Goal: Information Seeking & Learning: Learn about a topic

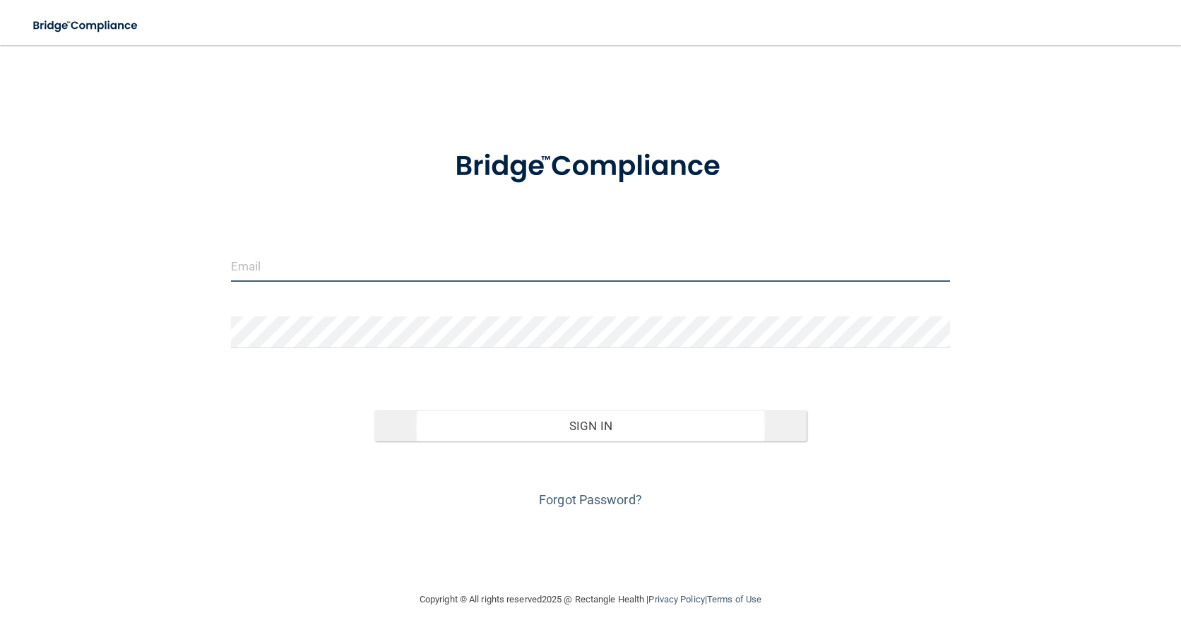
type input "[EMAIL_ADDRESS][DOMAIN_NAME]"
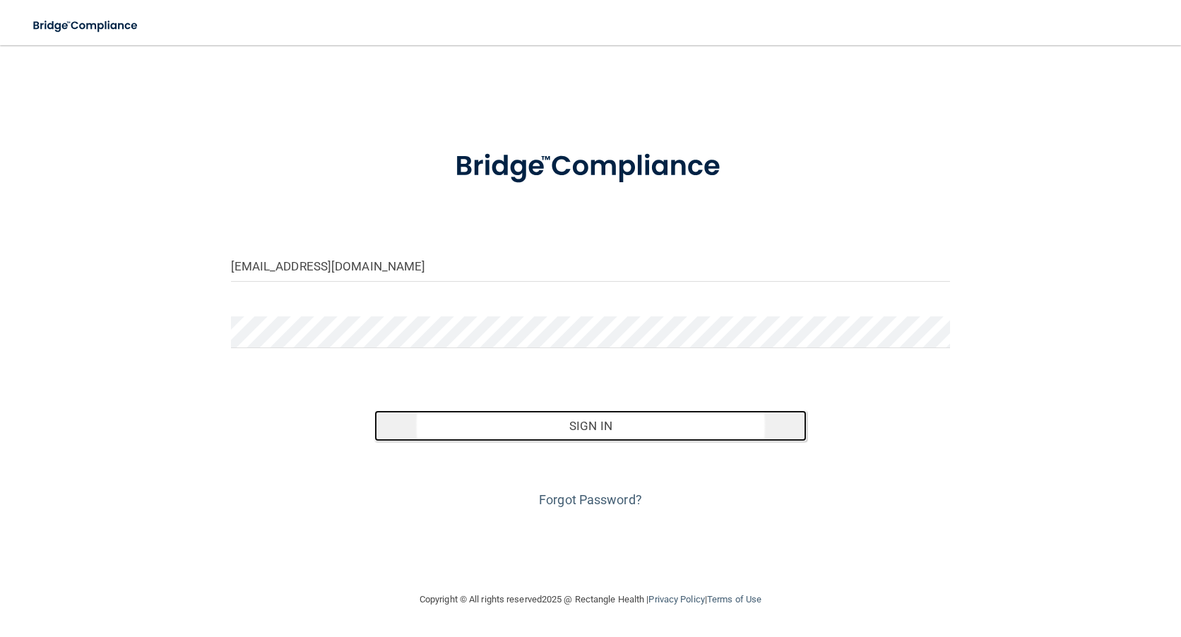
click at [597, 426] on button "Sign In" at bounding box center [589, 425] width 431 height 31
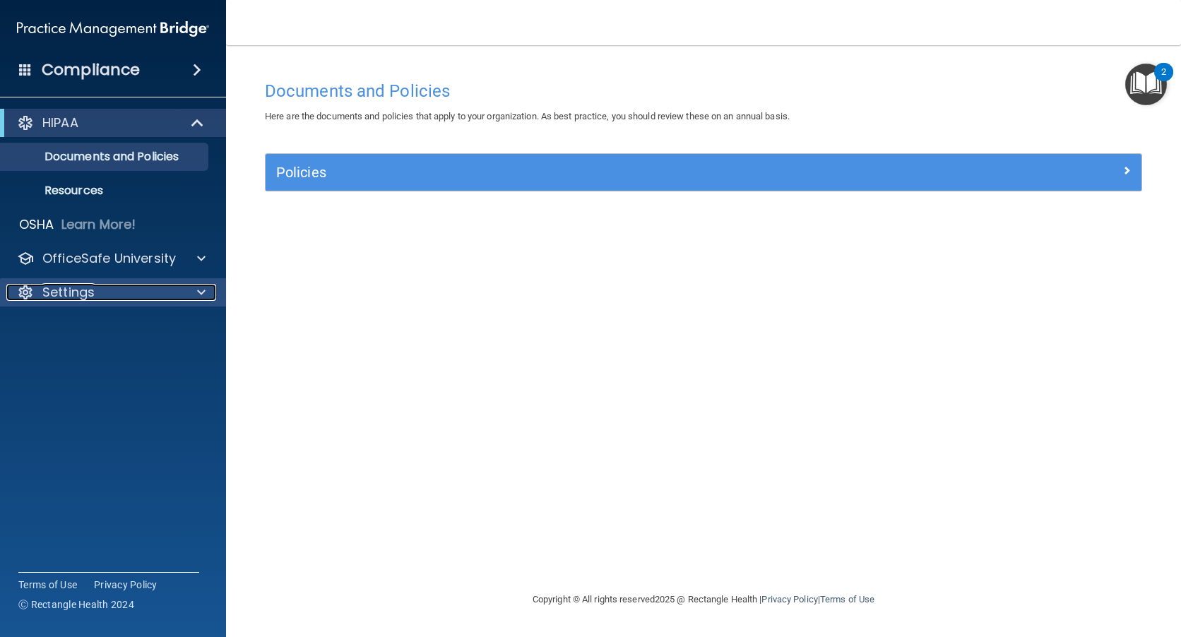
click at [95, 287] on div "Settings" at bounding box center [93, 292] width 175 height 17
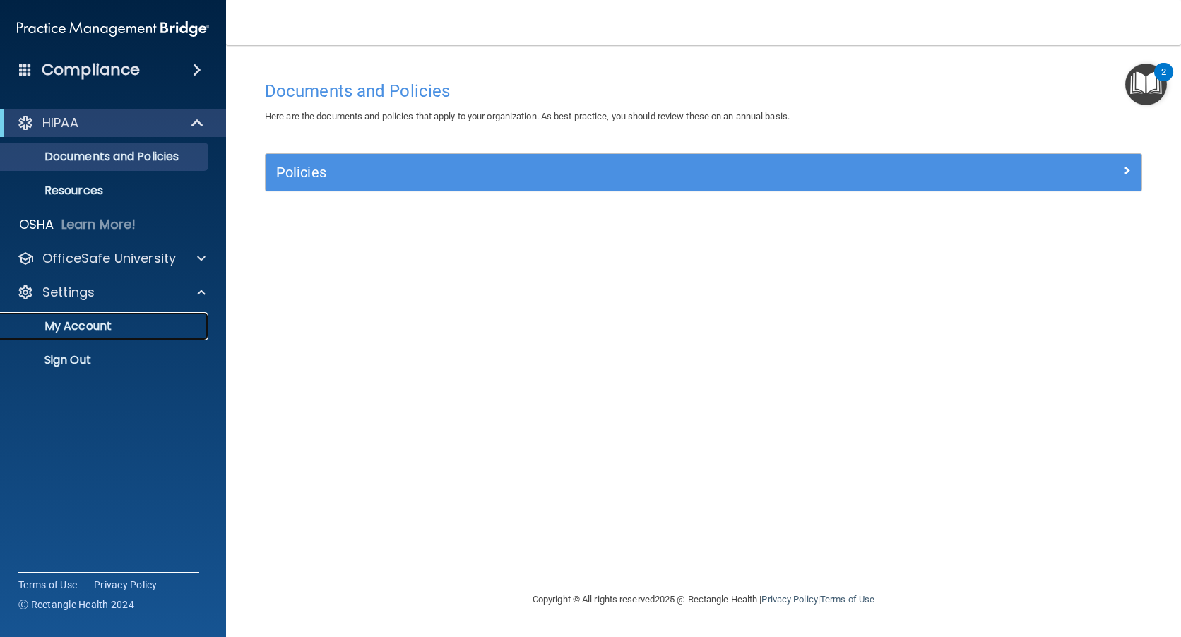
click at [97, 325] on p "My Account" at bounding box center [105, 326] width 193 height 14
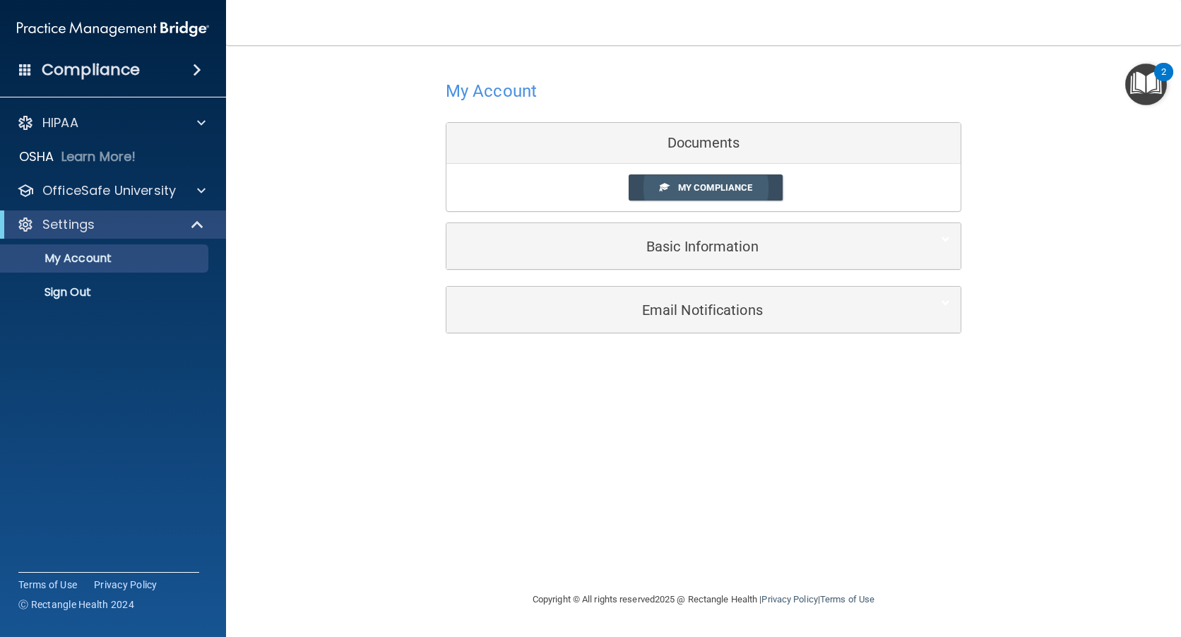
click at [732, 185] on span "My Compliance" at bounding box center [715, 187] width 74 height 11
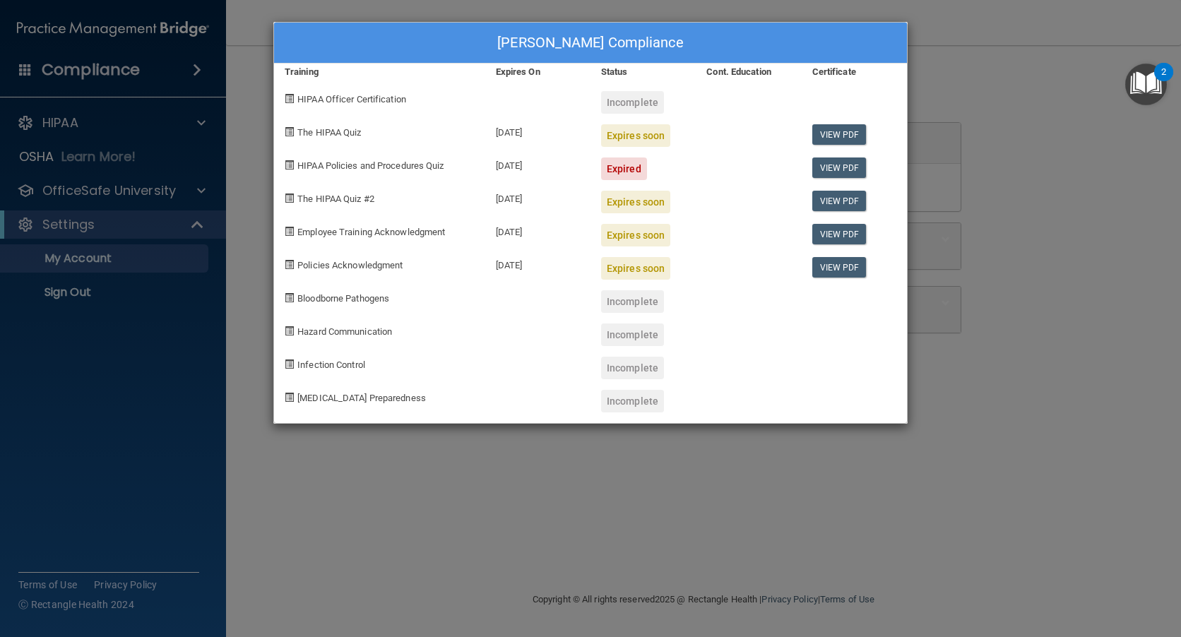
click at [884, 35] on div "[PERSON_NAME] Compliance" at bounding box center [590, 43] width 633 height 41
click at [1023, 4] on div "[PERSON_NAME] Compliance Training Expires On Status Cont. Education Certificate…" at bounding box center [590, 318] width 1181 height 637
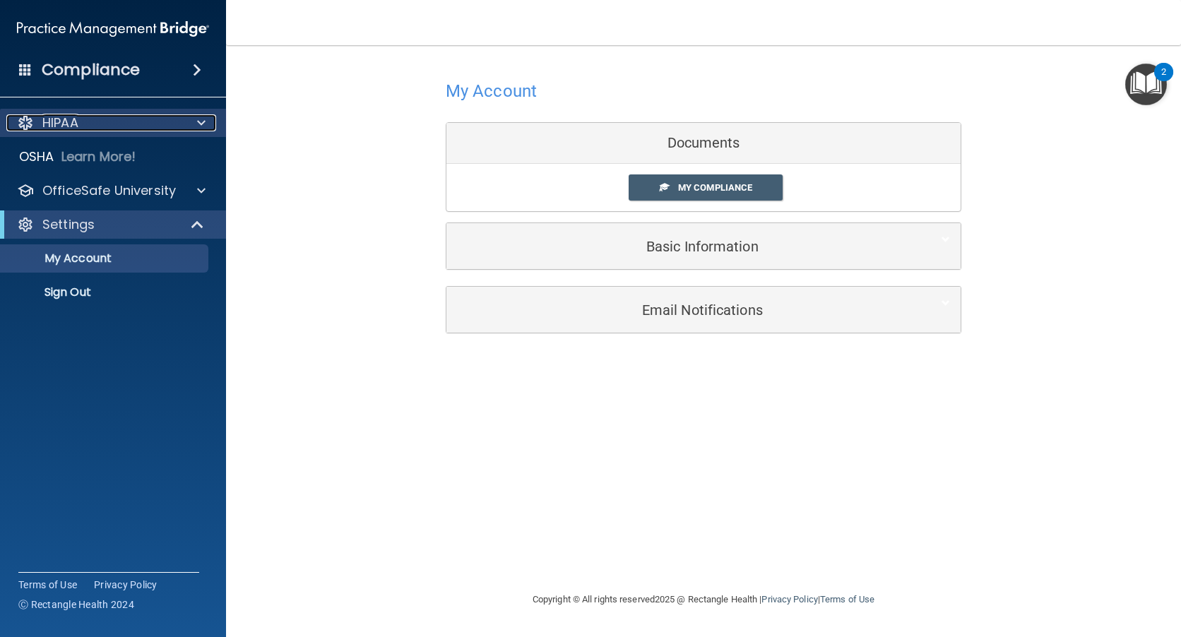
click at [132, 117] on div "HIPAA" at bounding box center [93, 122] width 175 height 17
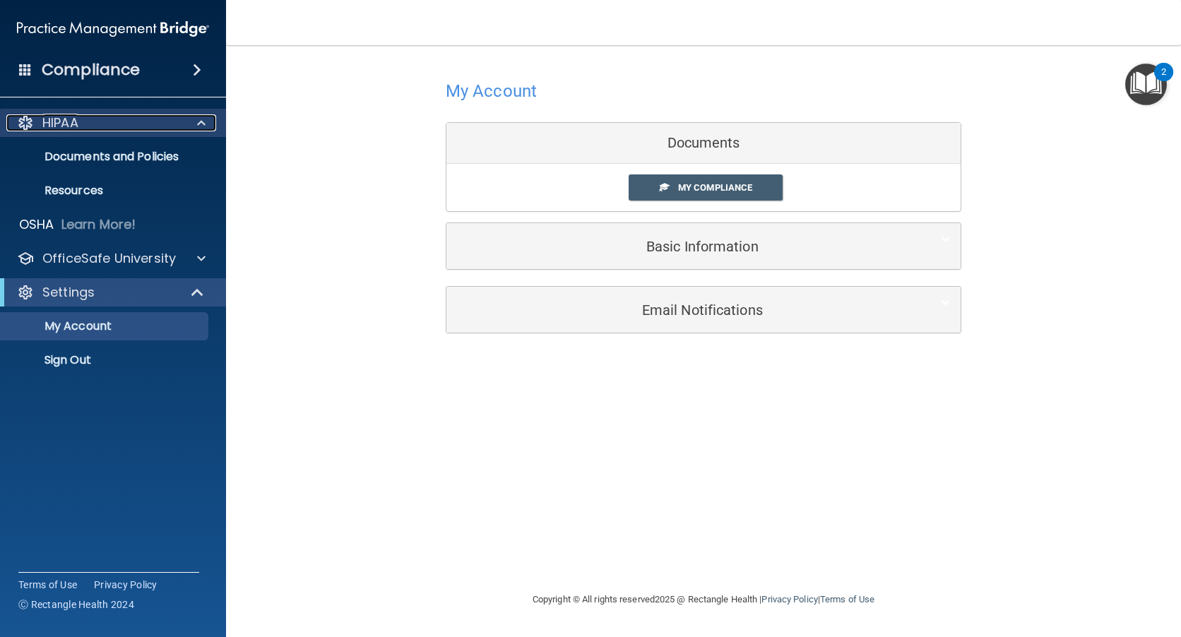
click at [136, 119] on div "HIPAA" at bounding box center [93, 122] width 175 height 17
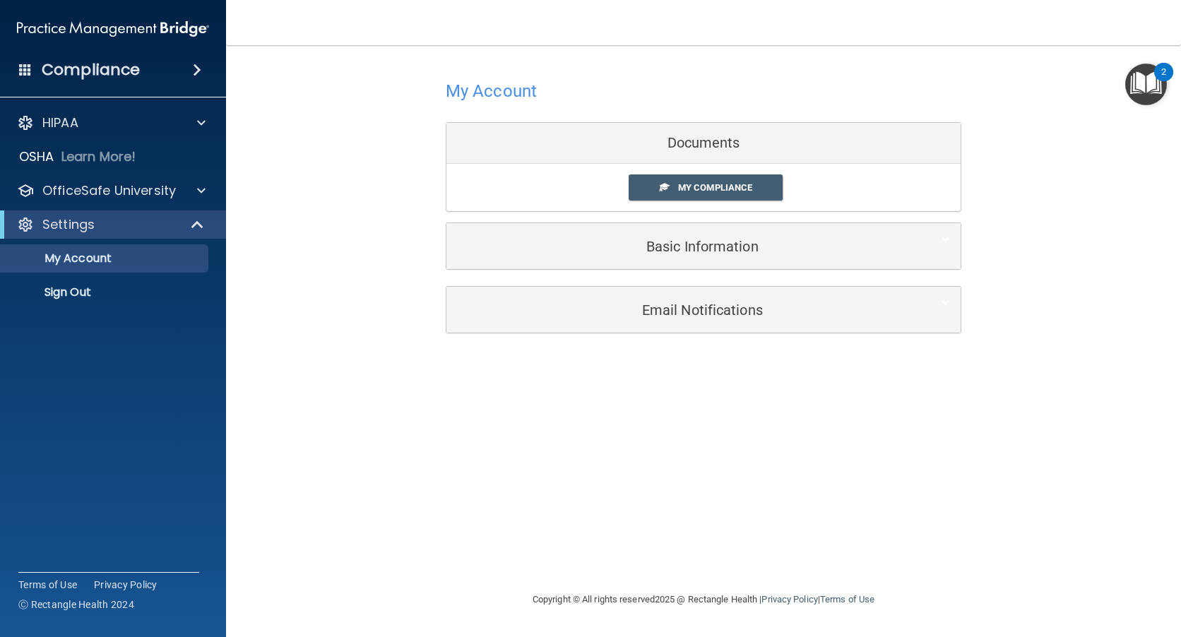
click at [149, 73] on div "Compliance" at bounding box center [113, 69] width 226 height 31
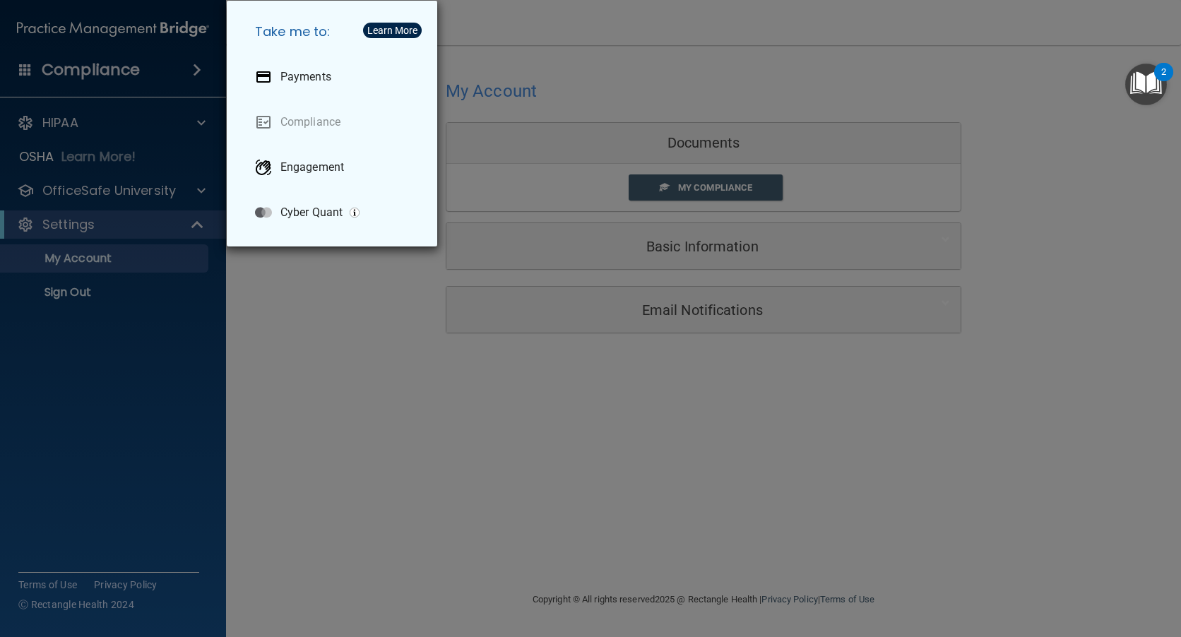
click at [491, 58] on div "Take me to: Payments Compliance Engagement Cyber Quant" at bounding box center [590, 318] width 1181 height 637
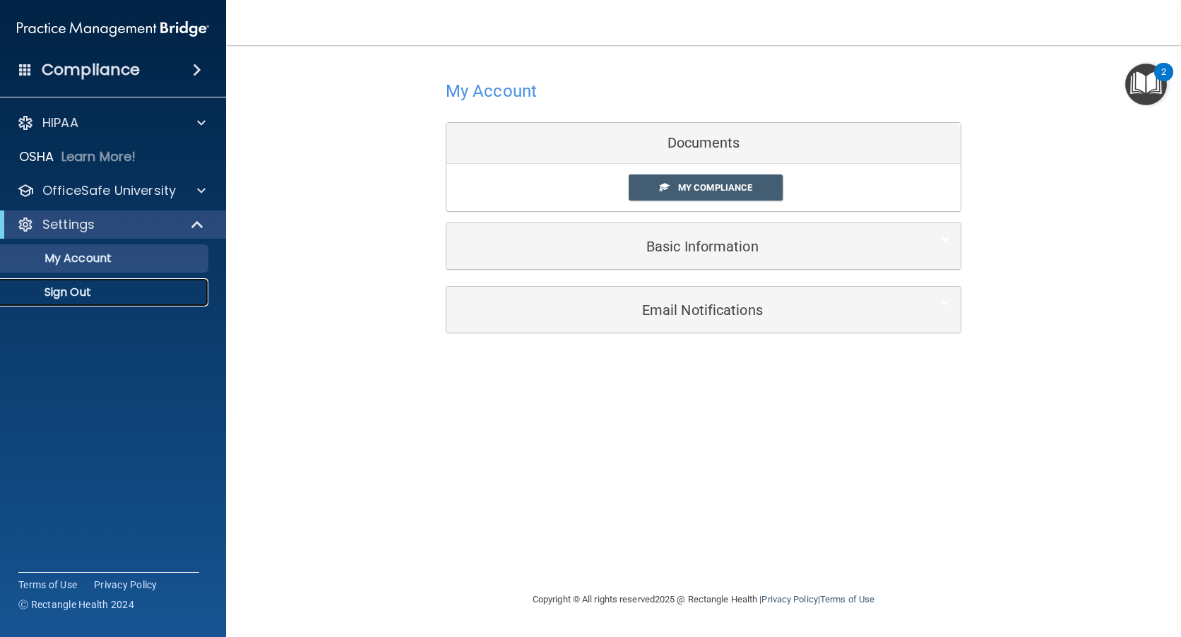
click at [99, 289] on p "Sign Out" at bounding box center [105, 292] width 193 height 14
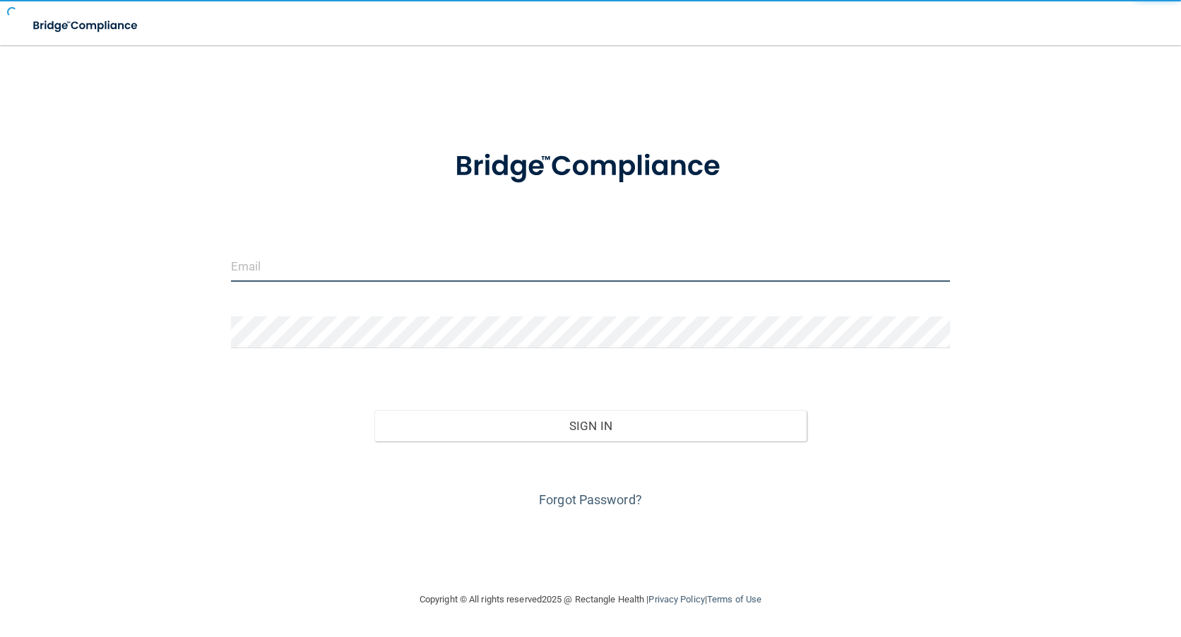
type input "[EMAIL_ADDRESS][DOMAIN_NAME]"
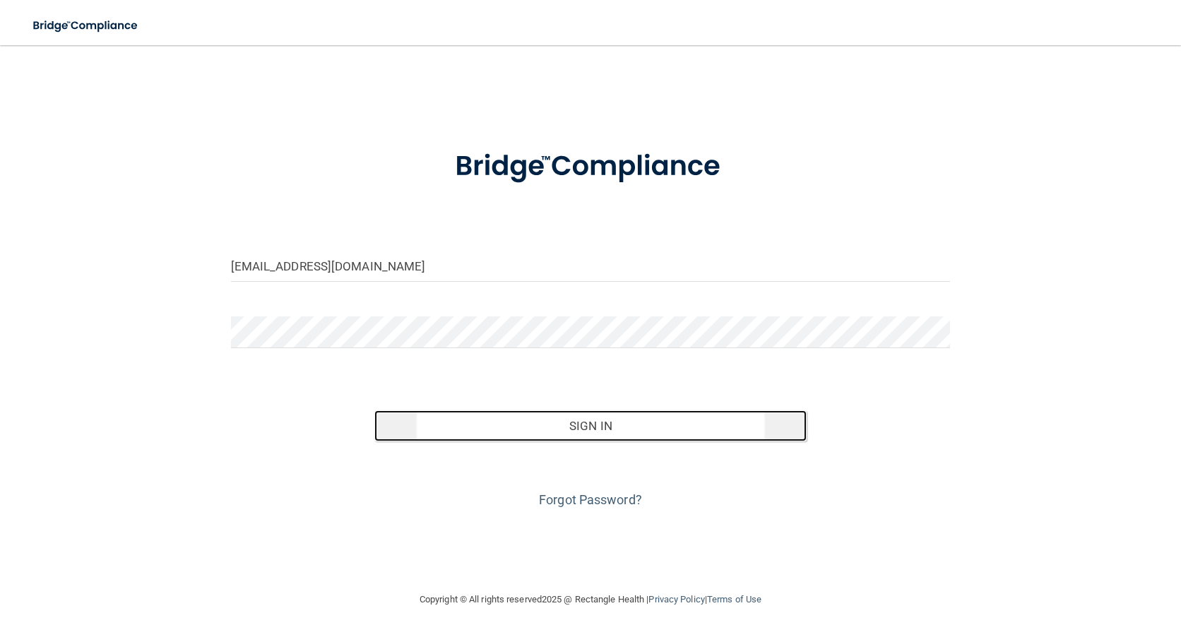
click at [626, 429] on button "Sign In" at bounding box center [589, 425] width 431 height 31
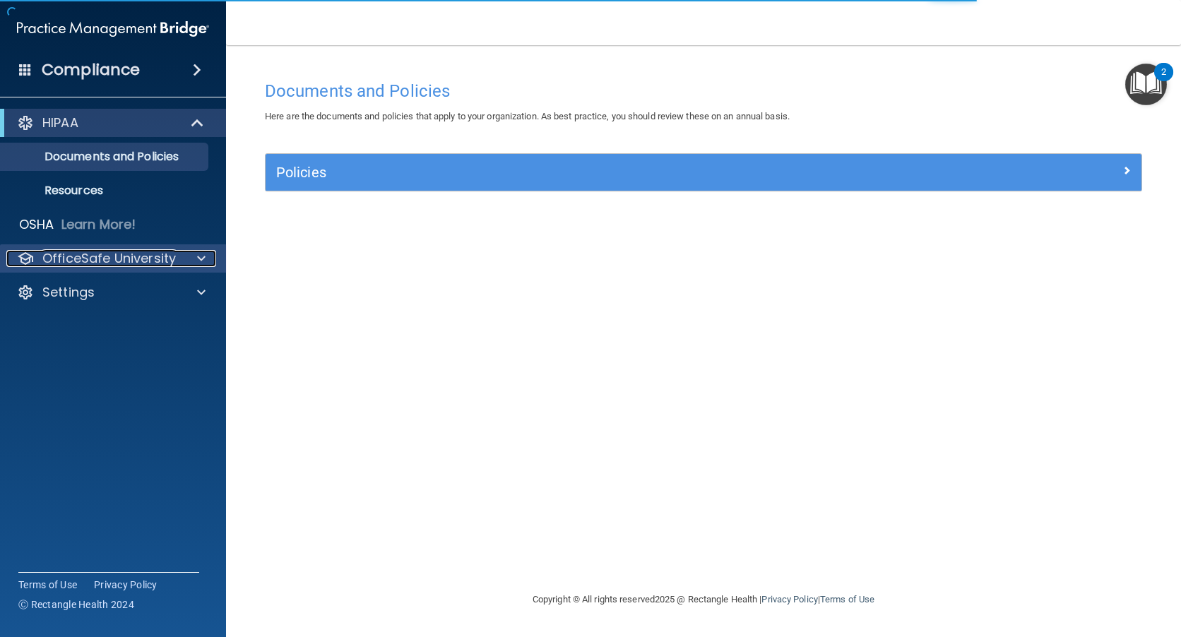
click at [117, 263] on p "OfficeSafe University" at bounding box center [108, 258] width 133 height 17
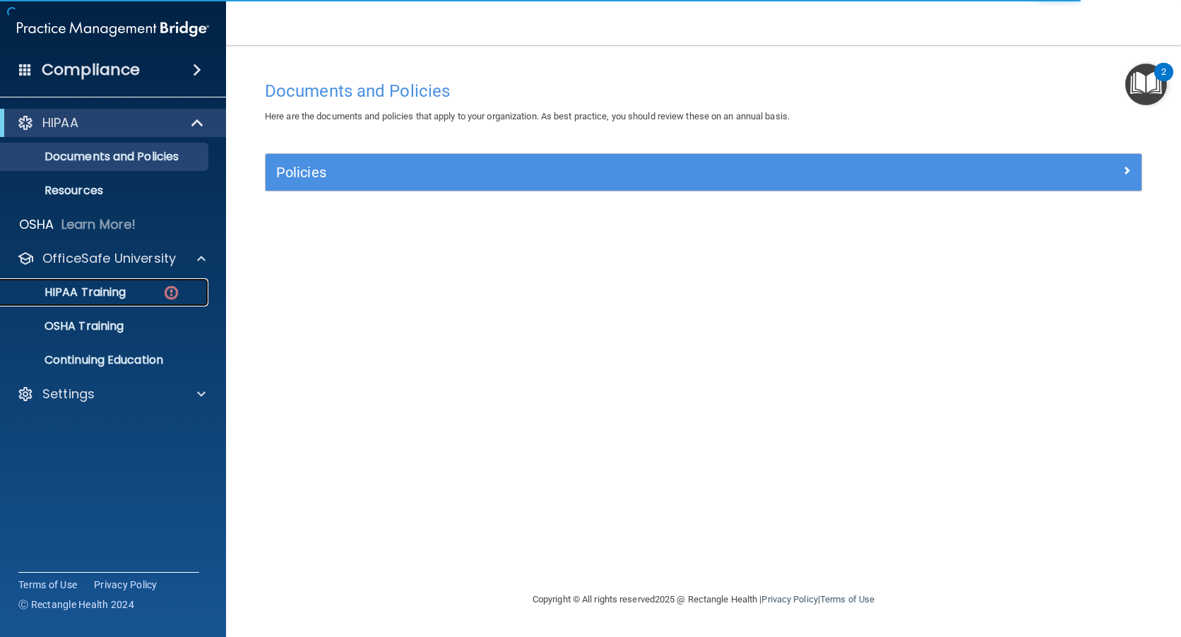
click at [109, 288] on p "HIPAA Training" at bounding box center [67, 292] width 117 height 14
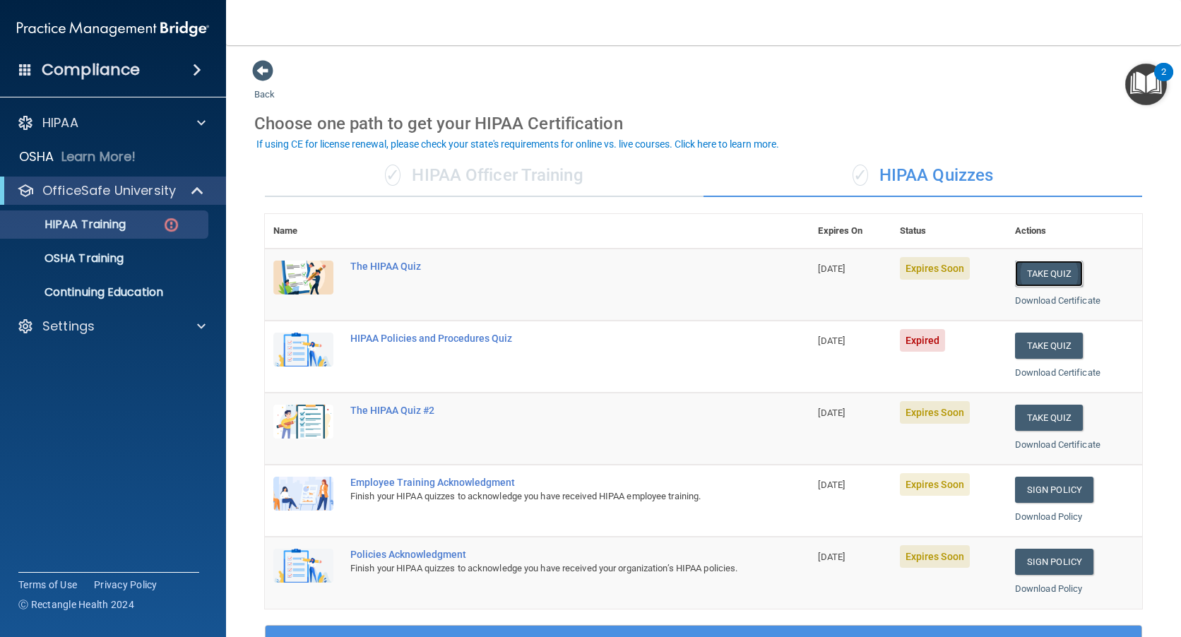
click at [1042, 278] on button "Take Quiz" at bounding box center [1049, 274] width 68 height 26
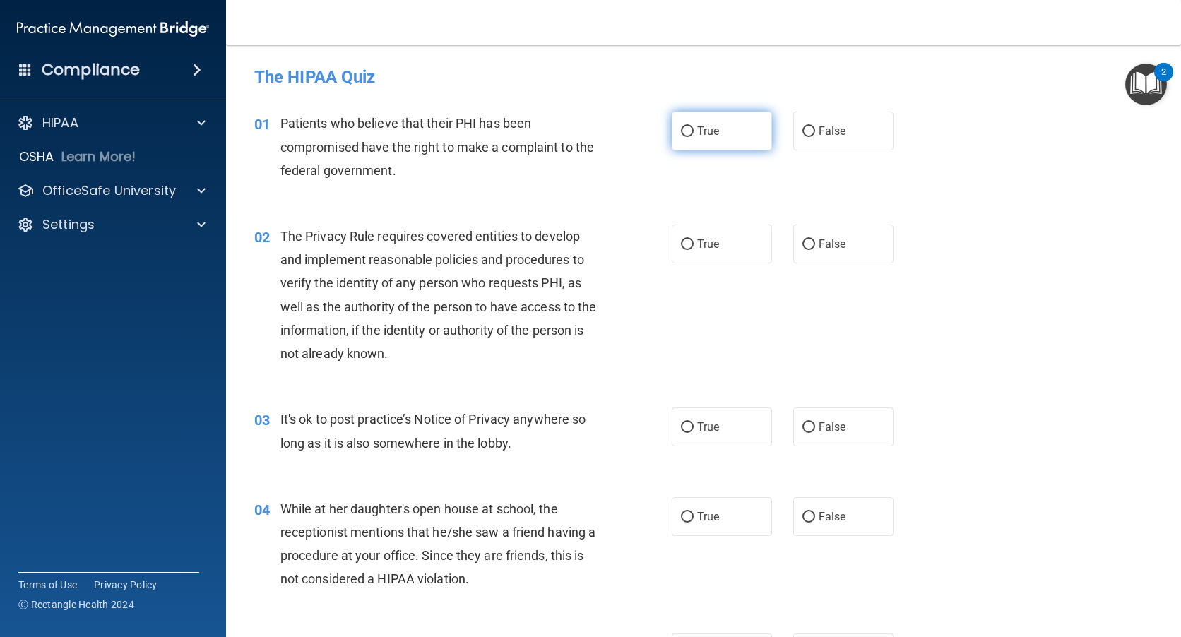
click at [686, 133] on input "True" at bounding box center [687, 131] width 13 height 11
radio input "true"
click at [681, 246] on input "True" at bounding box center [687, 244] width 13 height 11
radio input "true"
click at [681, 427] on input "True" at bounding box center [687, 427] width 13 height 11
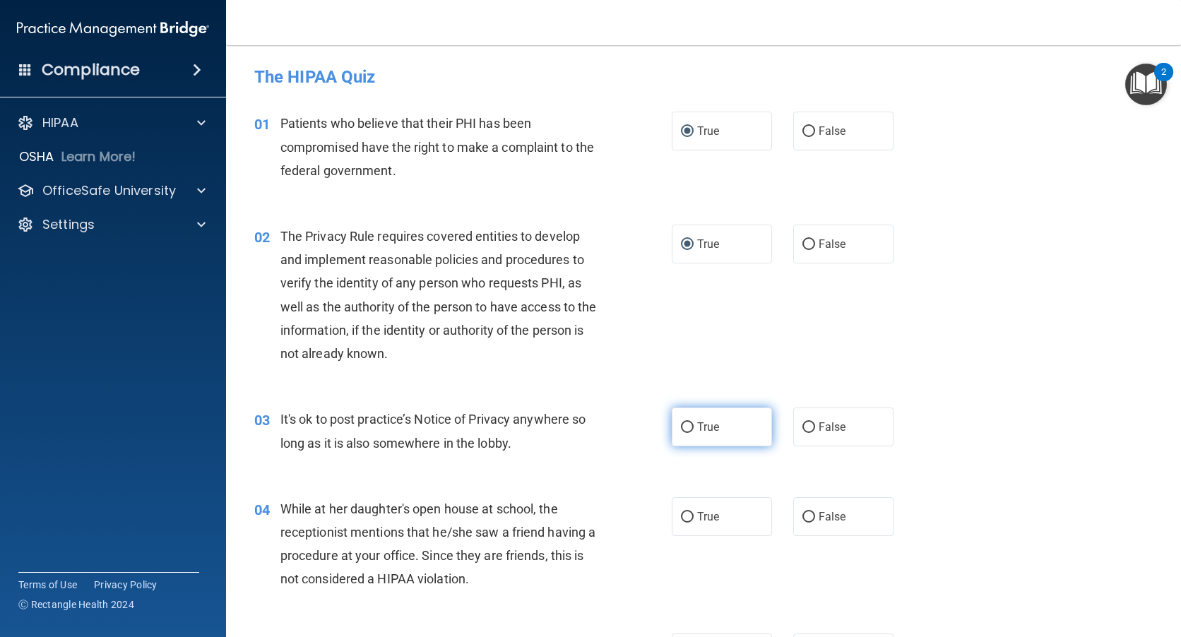
radio input "true"
click at [681, 516] on input "True" at bounding box center [687, 517] width 13 height 11
radio input "true"
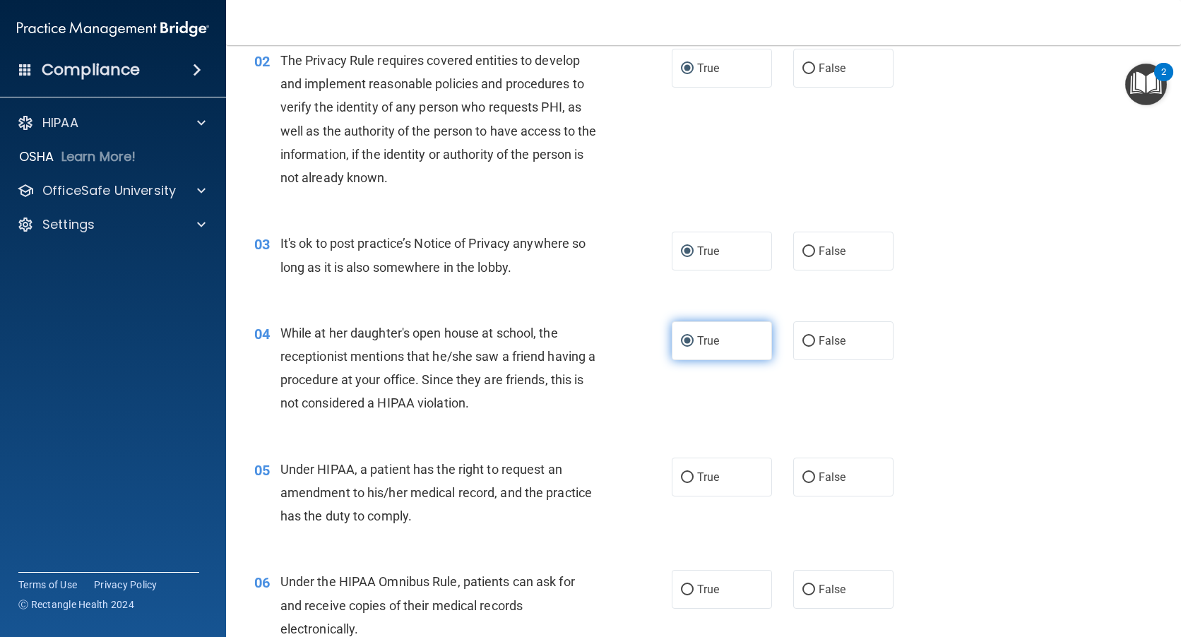
scroll to position [212, 0]
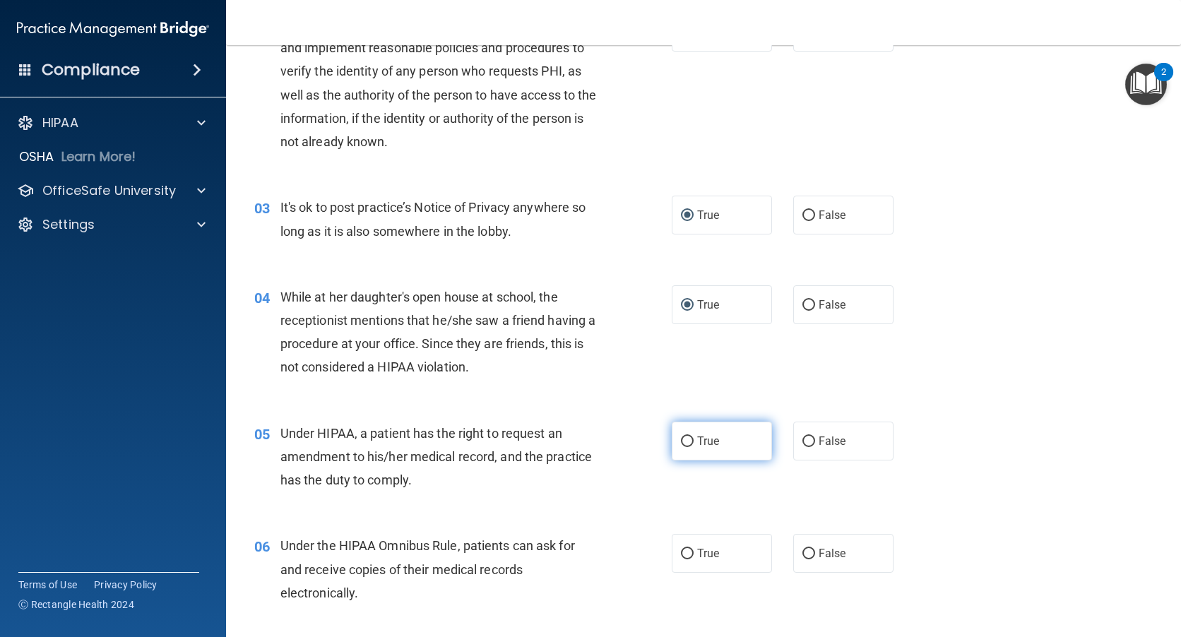
click at [681, 443] on input "True" at bounding box center [687, 441] width 13 height 11
radio input "true"
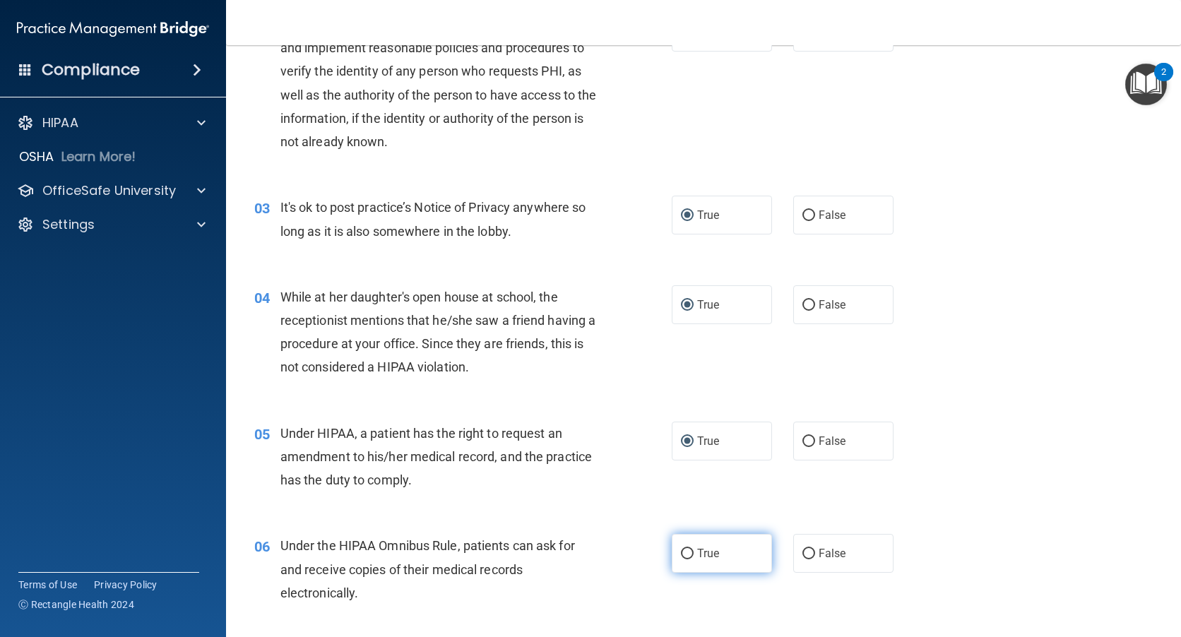
click at [681, 556] on input "True" at bounding box center [687, 554] width 13 height 11
radio input "true"
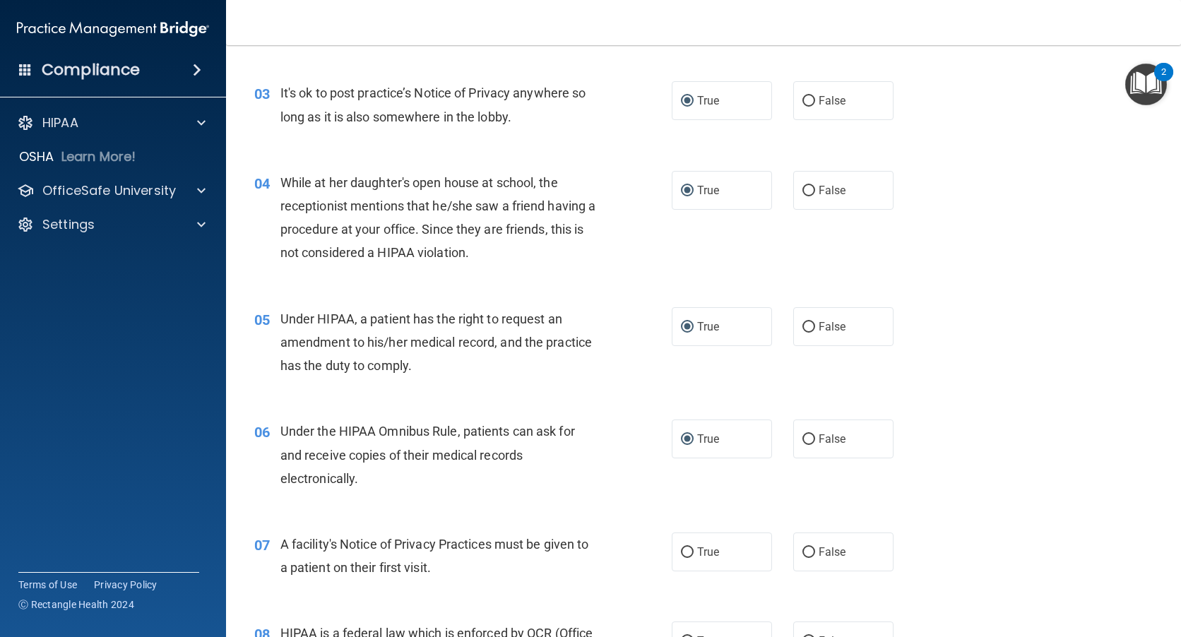
scroll to position [494, 0]
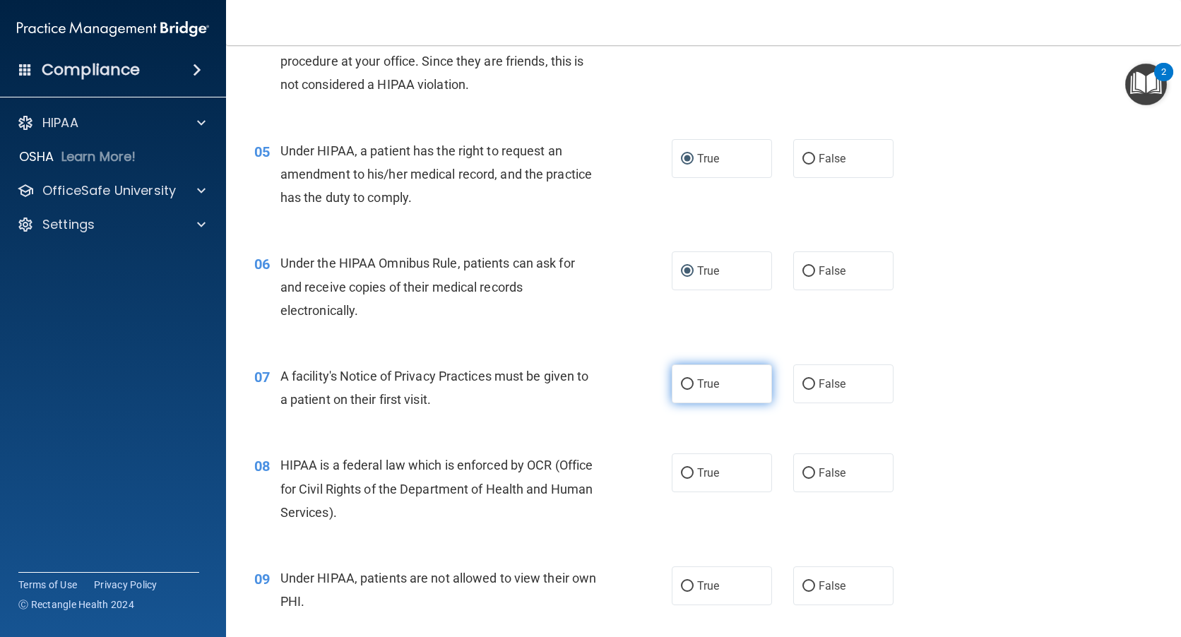
click at [681, 379] on input "True" at bounding box center [687, 384] width 13 height 11
radio input "true"
click at [682, 472] on input "True" at bounding box center [687, 473] width 13 height 11
radio input "true"
click at [681, 582] on input "True" at bounding box center [687, 586] width 13 height 11
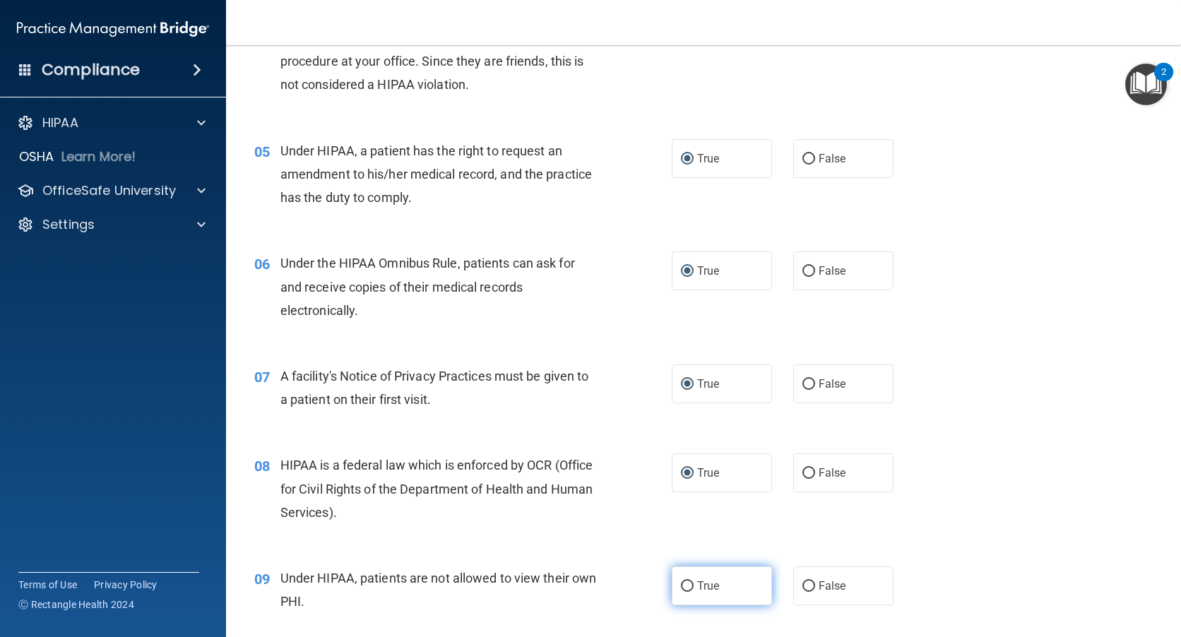
radio input "true"
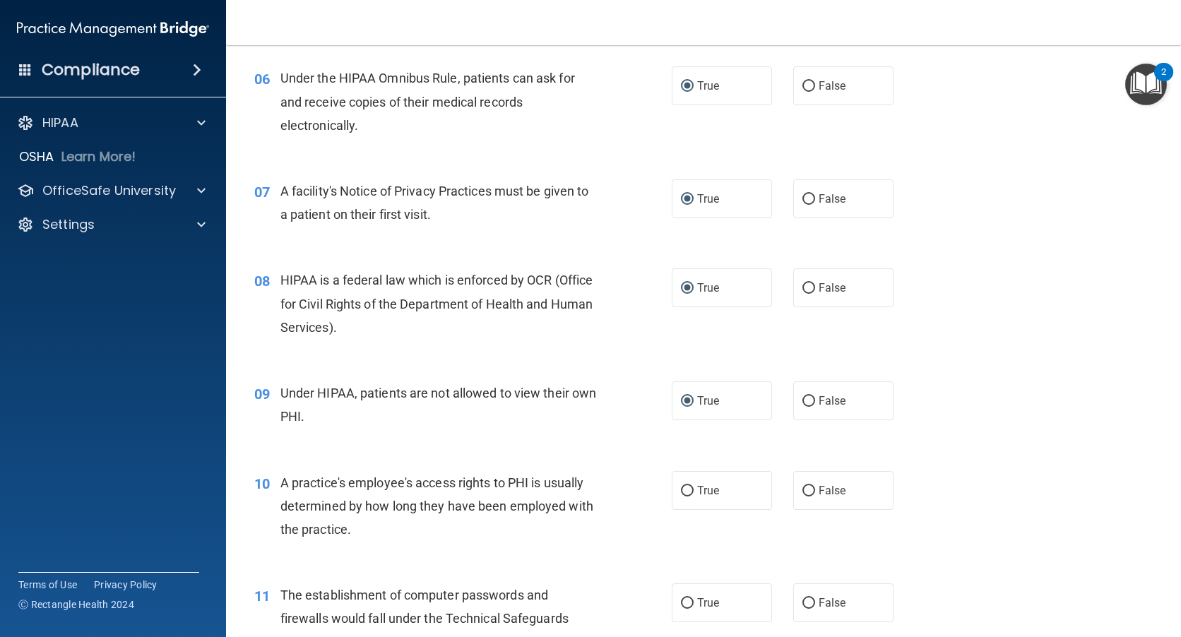
scroll to position [777, 0]
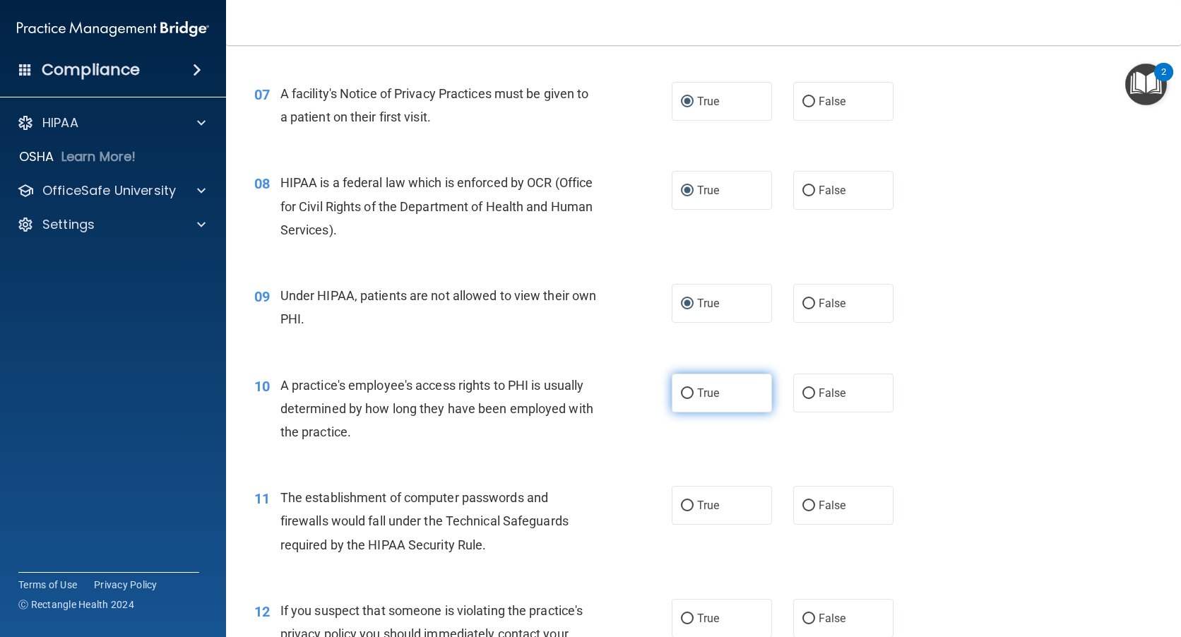
click at [683, 397] on input "True" at bounding box center [687, 393] width 13 height 11
radio input "true"
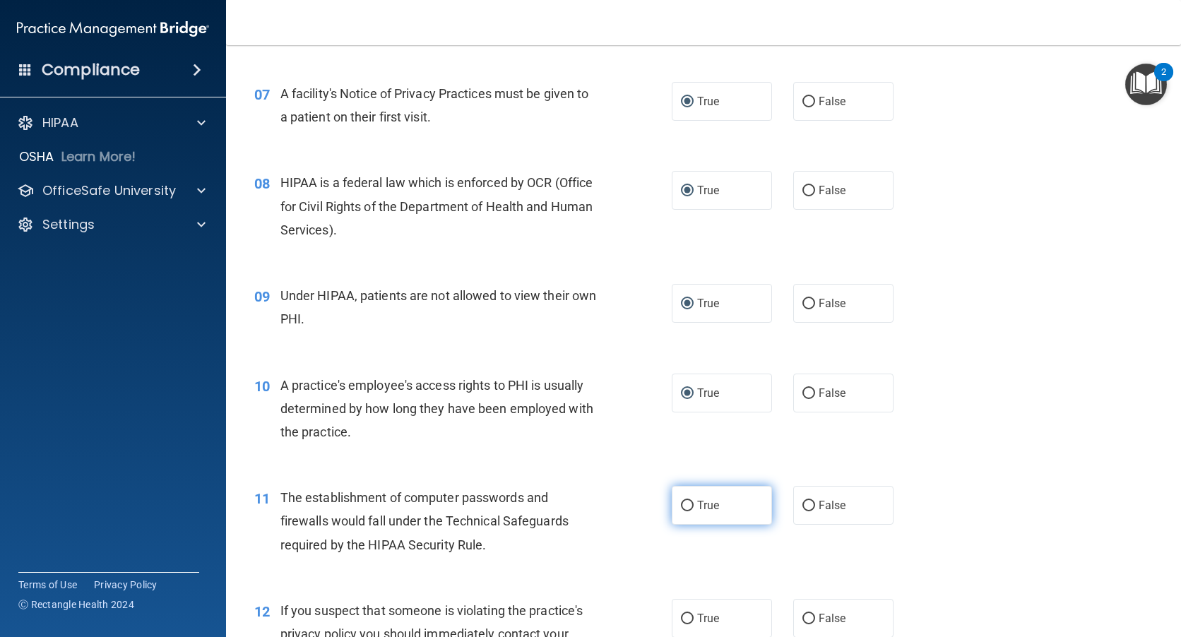
click at [687, 503] on input "True" at bounding box center [687, 506] width 13 height 11
radio input "true"
click at [682, 616] on input "True" at bounding box center [687, 619] width 13 height 11
radio input "true"
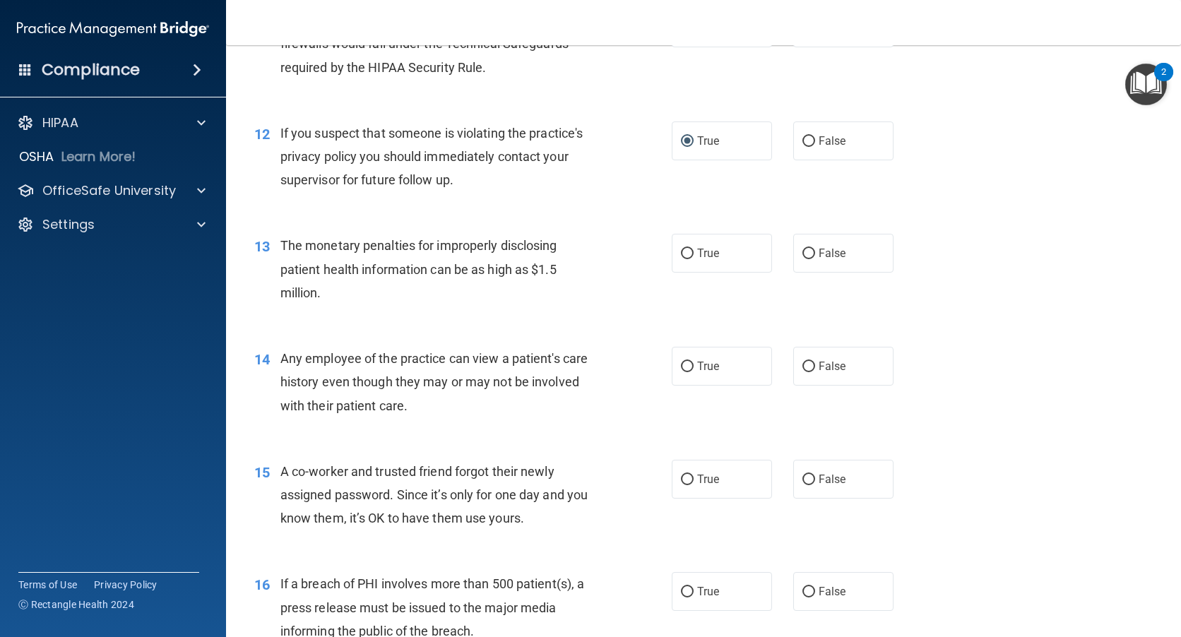
scroll to position [1412, 0]
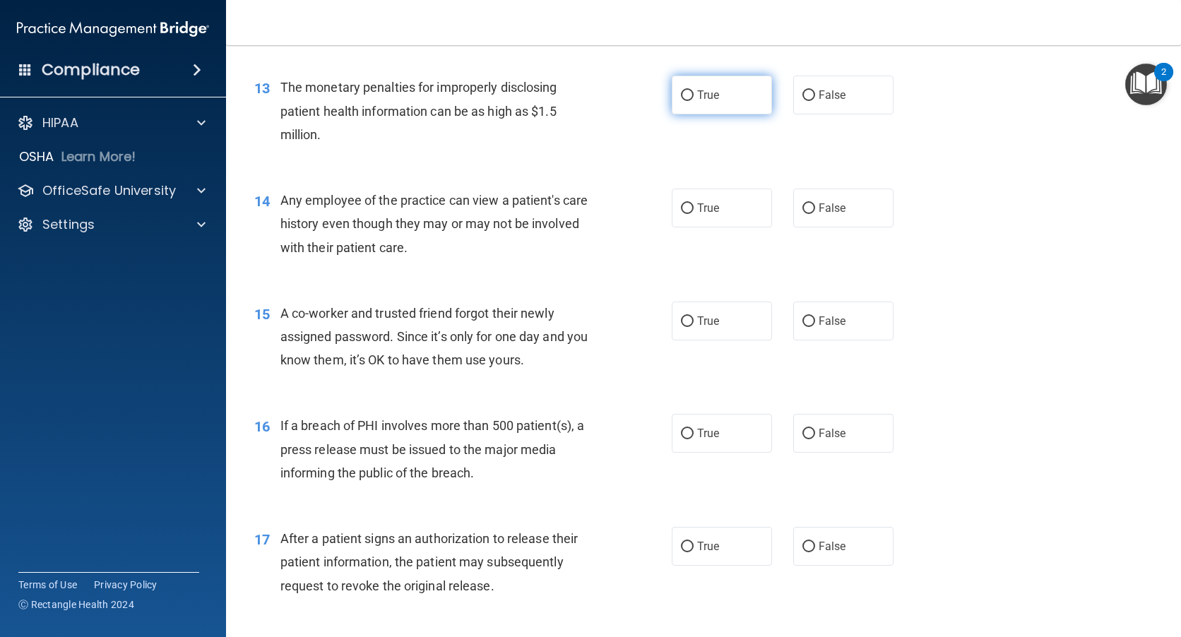
click at [684, 90] on input "True" at bounding box center [687, 95] width 13 height 11
radio input "true"
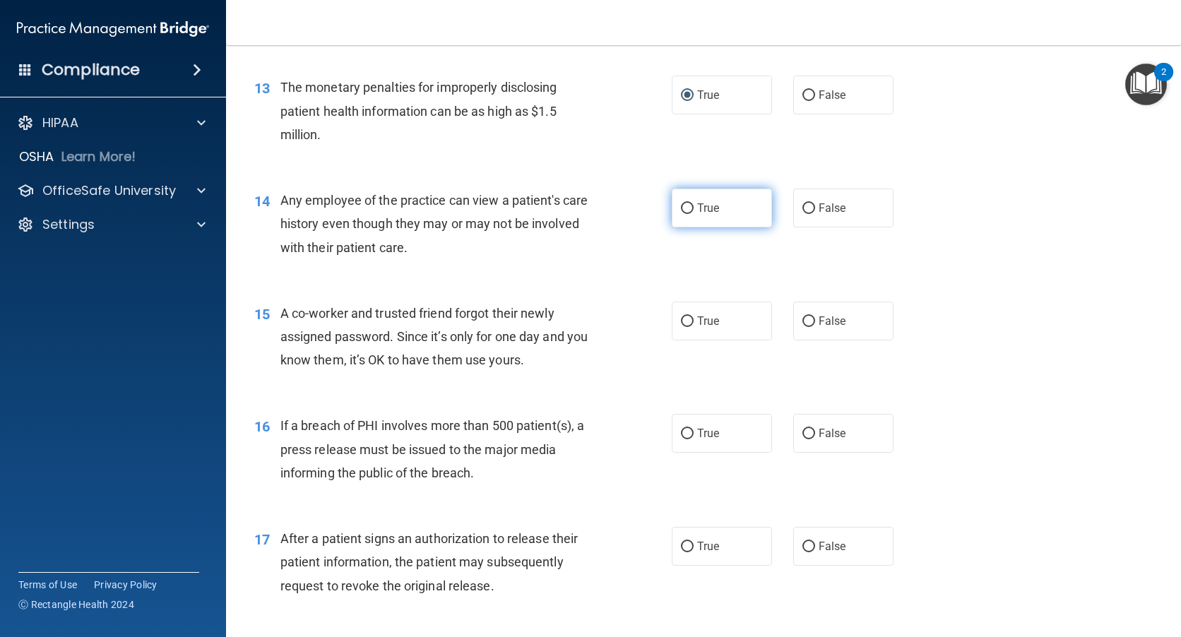
click at [681, 205] on input "True" at bounding box center [687, 208] width 13 height 11
radio input "true"
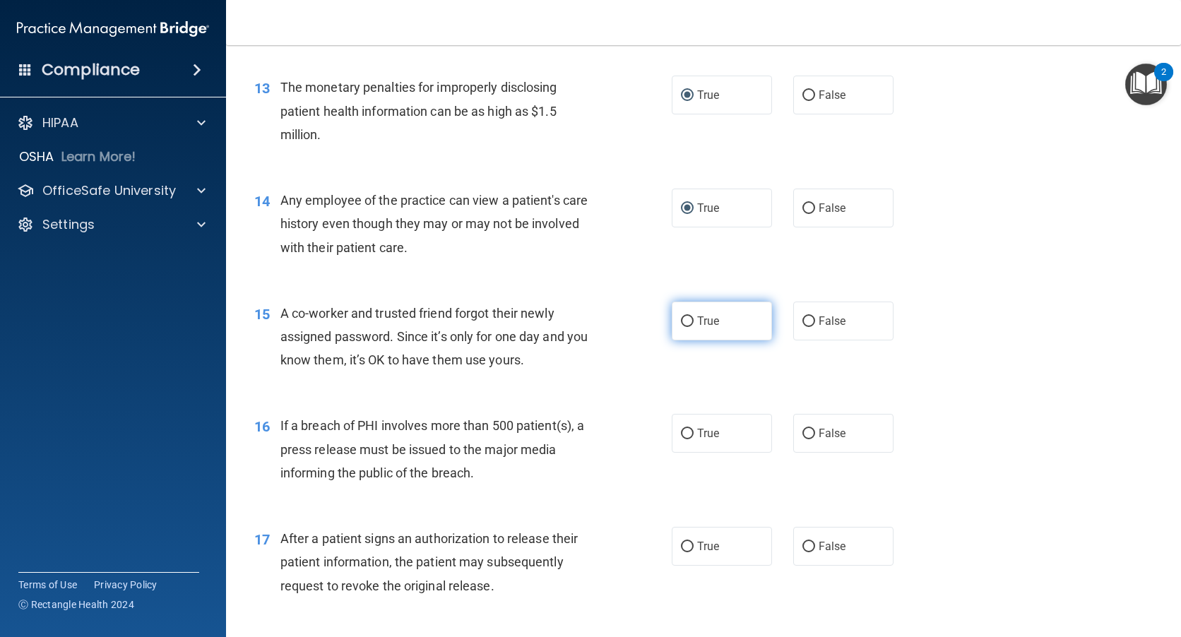
click at [681, 321] on input "True" at bounding box center [687, 321] width 13 height 11
radio input "true"
click at [681, 435] on input "True" at bounding box center [687, 434] width 13 height 11
radio input "true"
click at [681, 550] on input "True" at bounding box center [687, 547] width 13 height 11
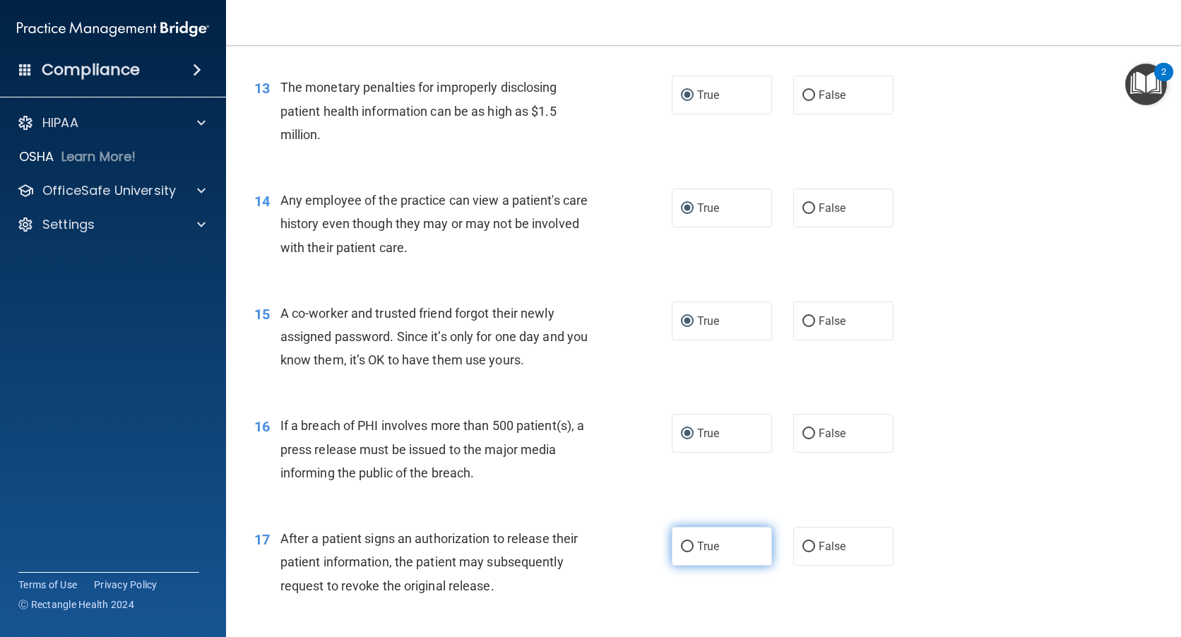
radio input "true"
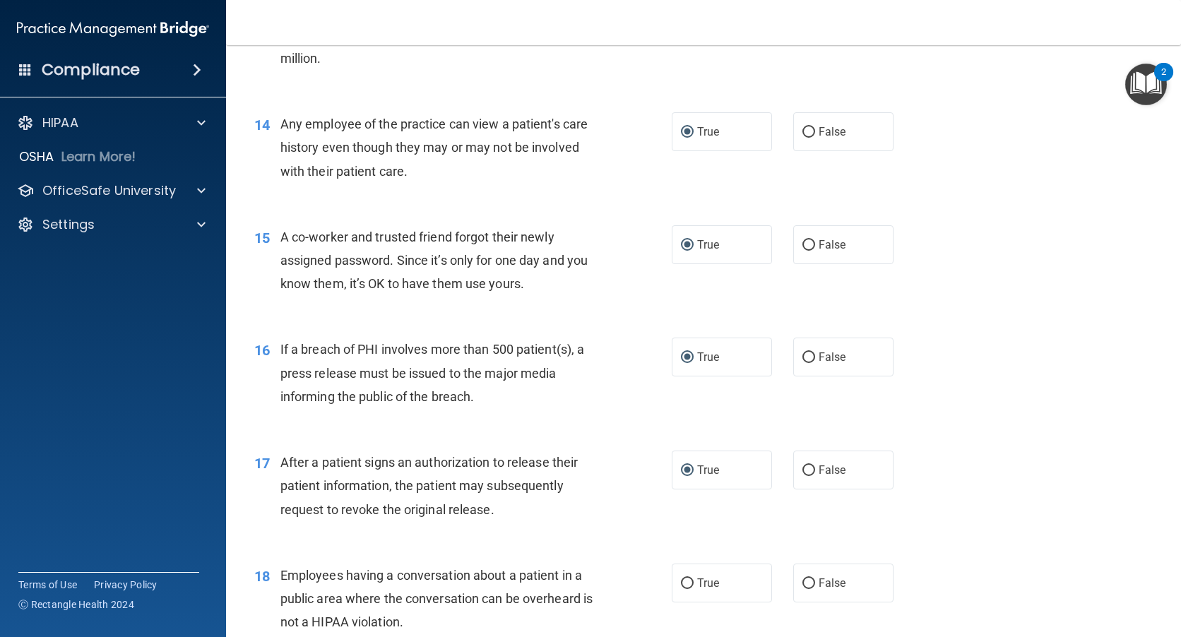
scroll to position [1695, 0]
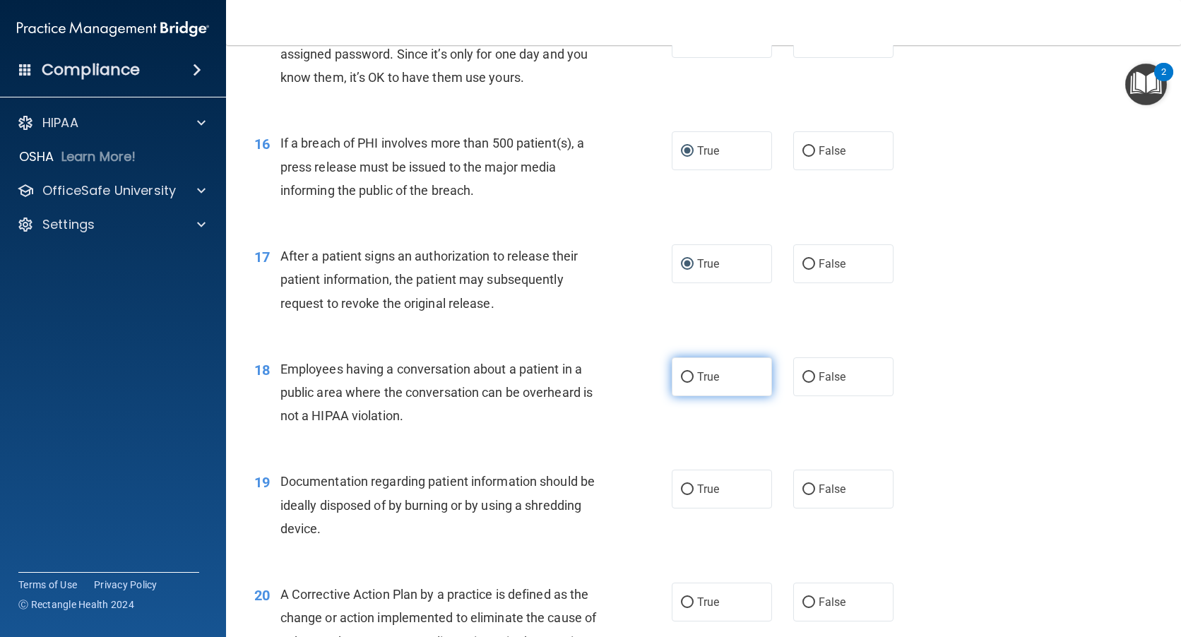
click at [684, 376] on input "True" at bounding box center [687, 377] width 13 height 11
radio input "true"
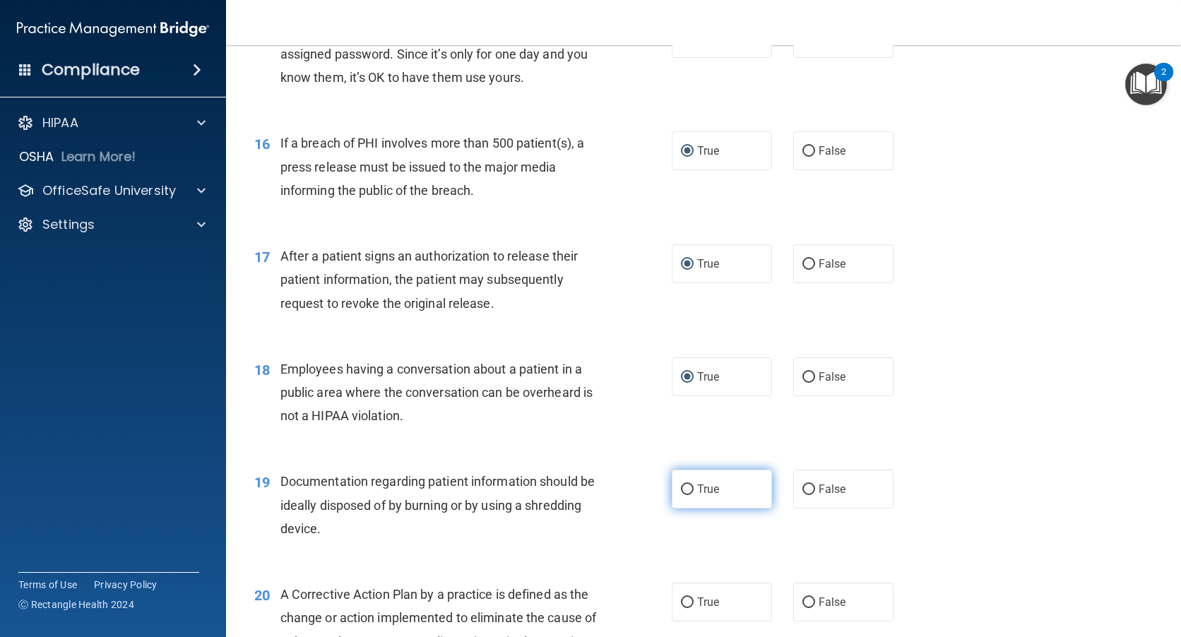
click at [679, 496] on label "True" at bounding box center [722, 489] width 100 height 39
click at [681, 495] on input "True" at bounding box center [687, 489] width 13 height 11
radio input "true"
click at [686, 600] on input "True" at bounding box center [687, 602] width 13 height 11
radio input "true"
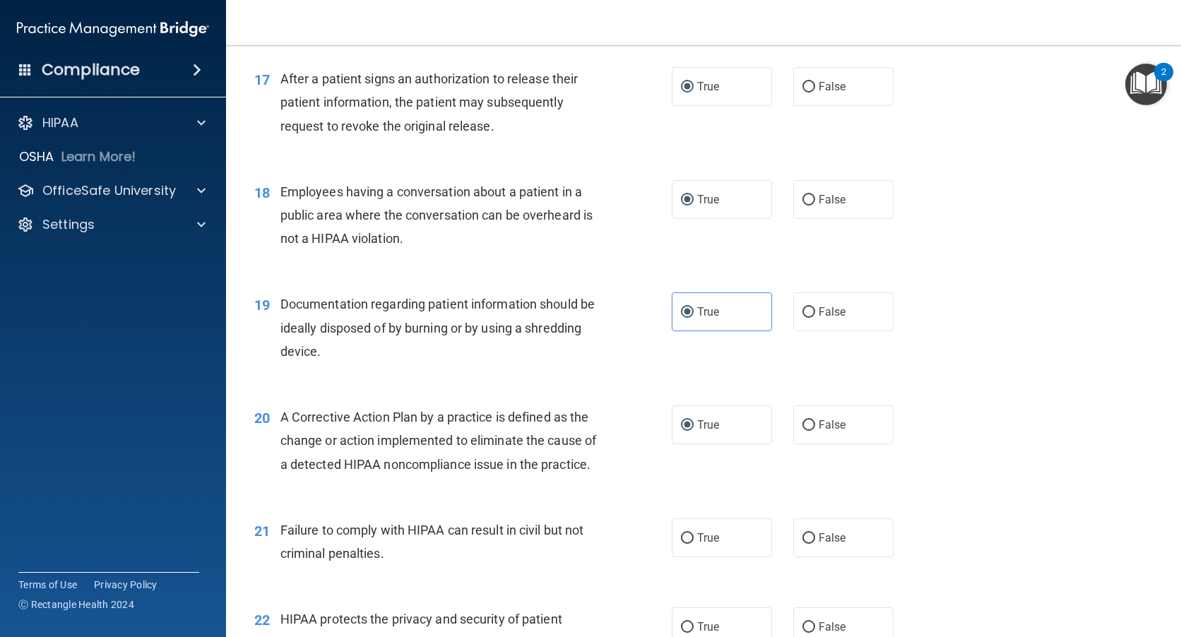
scroll to position [1977, 0]
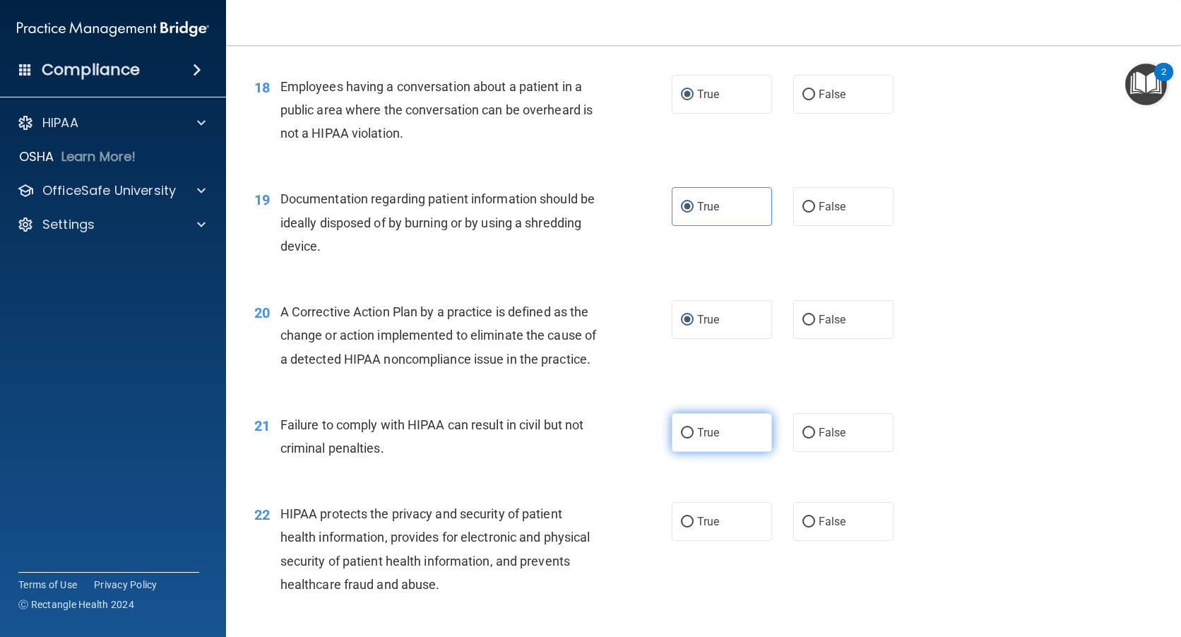
click at [685, 439] on input "True" at bounding box center [687, 433] width 13 height 11
radio input "true"
click at [681, 528] on input "True" at bounding box center [687, 522] width 13 height 11
radio input "true"
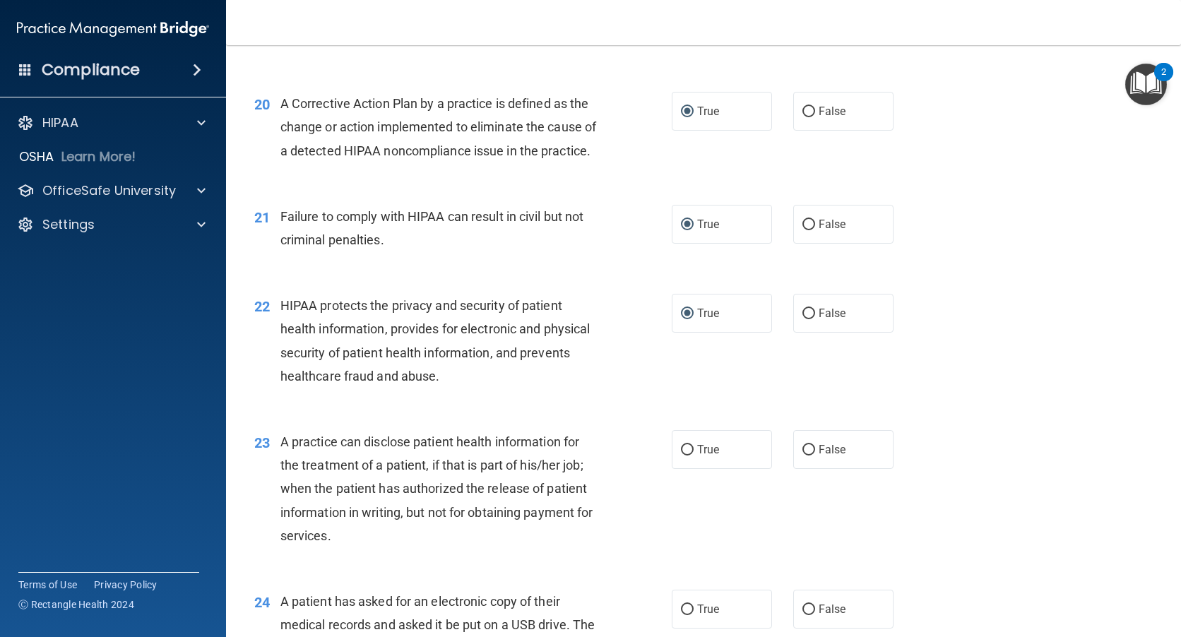
scroll to position [2189, 0]
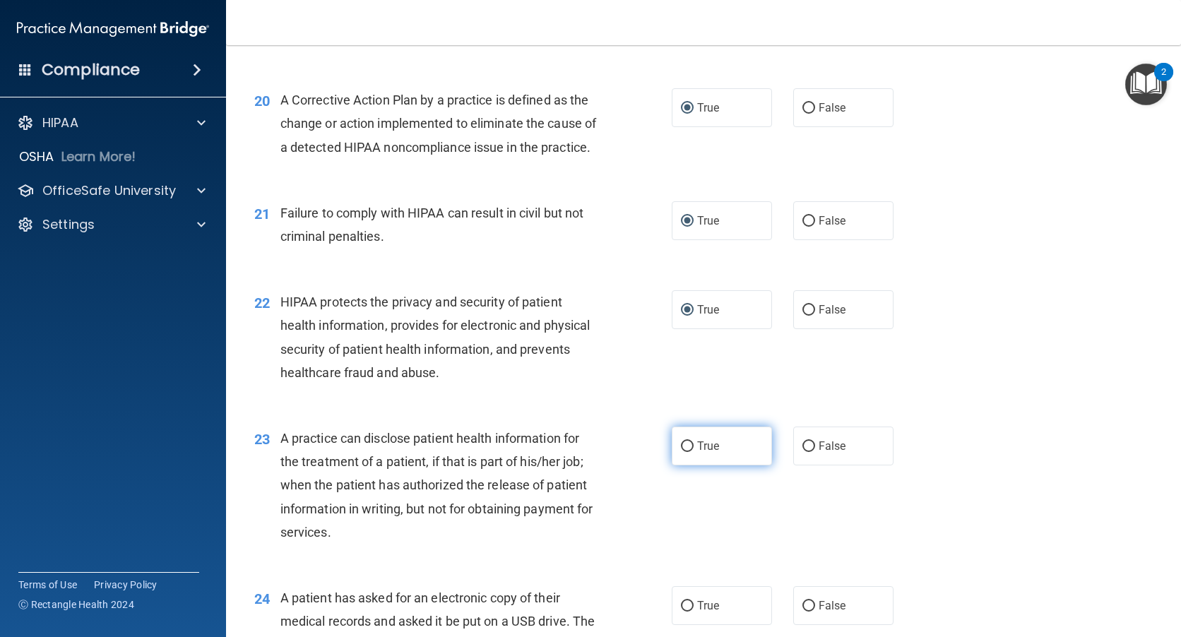
click at [683, 452] on input "True" at bounding box center [687, 446] width 13 height 11
radio input "true"
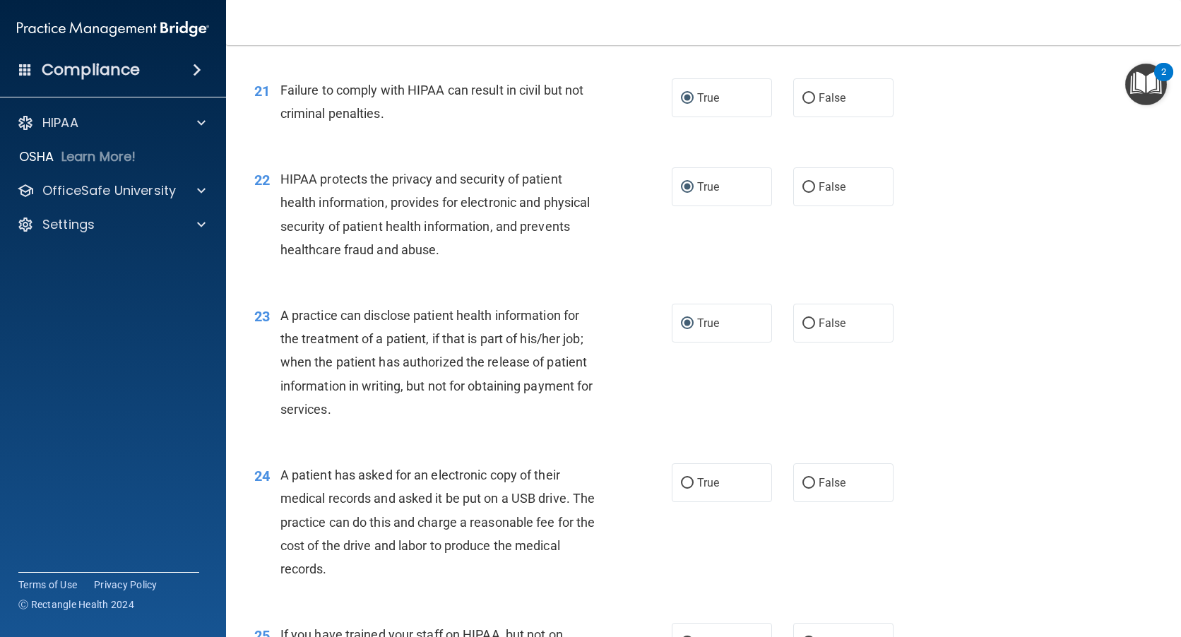
scroll to position [2330, 0]
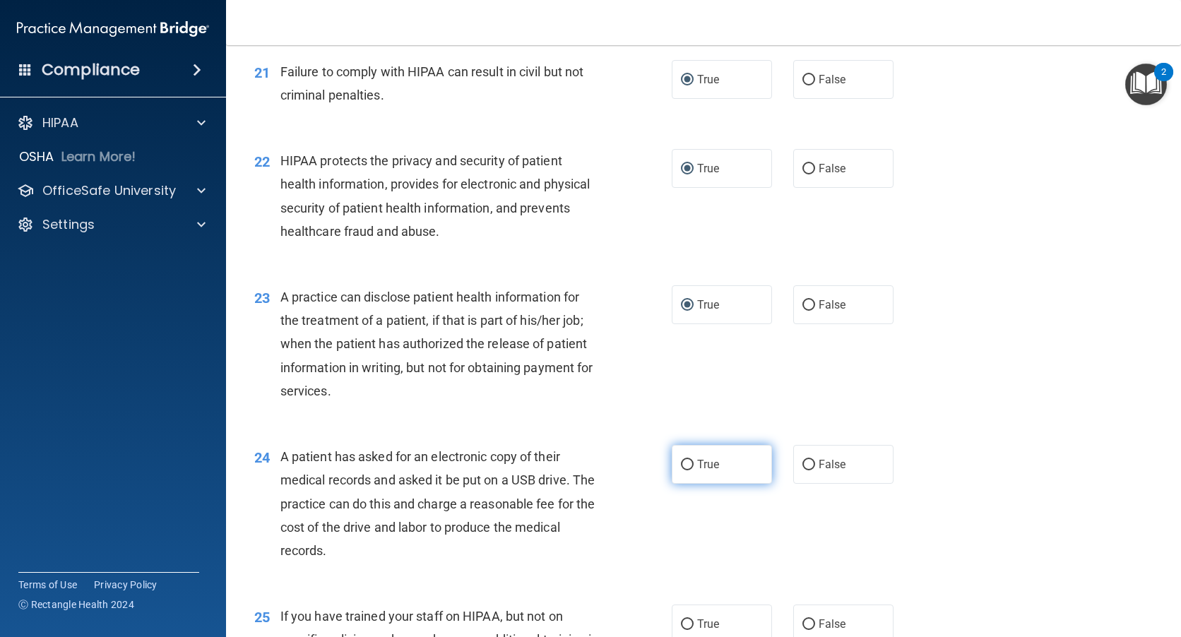
click at [687, 470] on input "True" at bounding box center [687, 465] width 13 height 11
radio input "true"
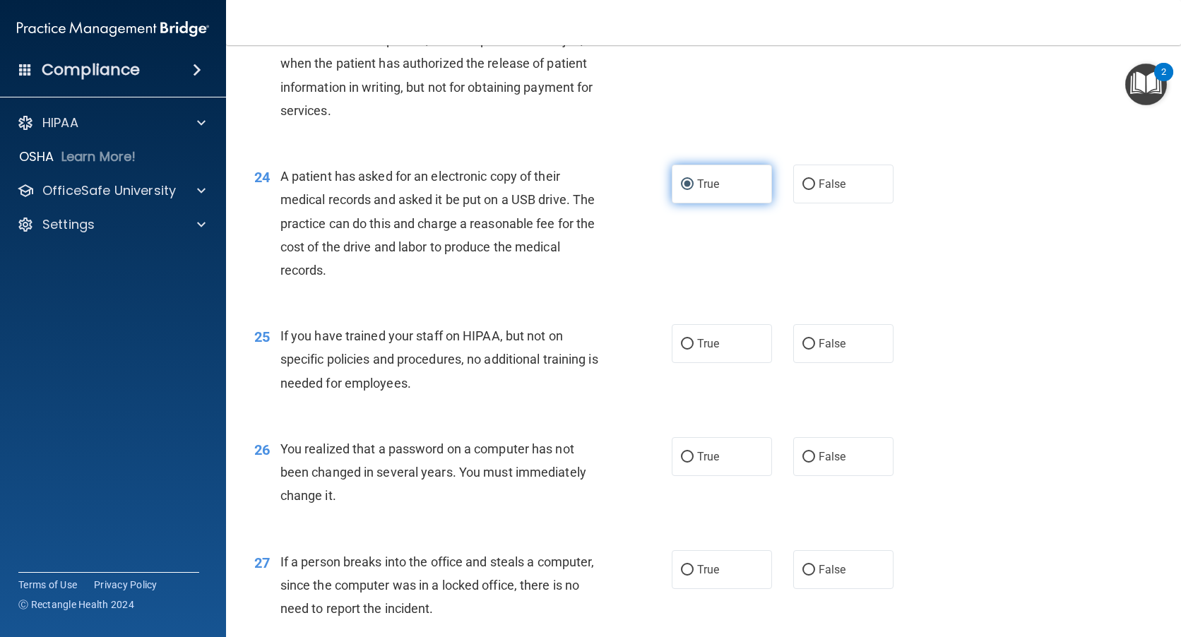
scroll to position [2613, 0]
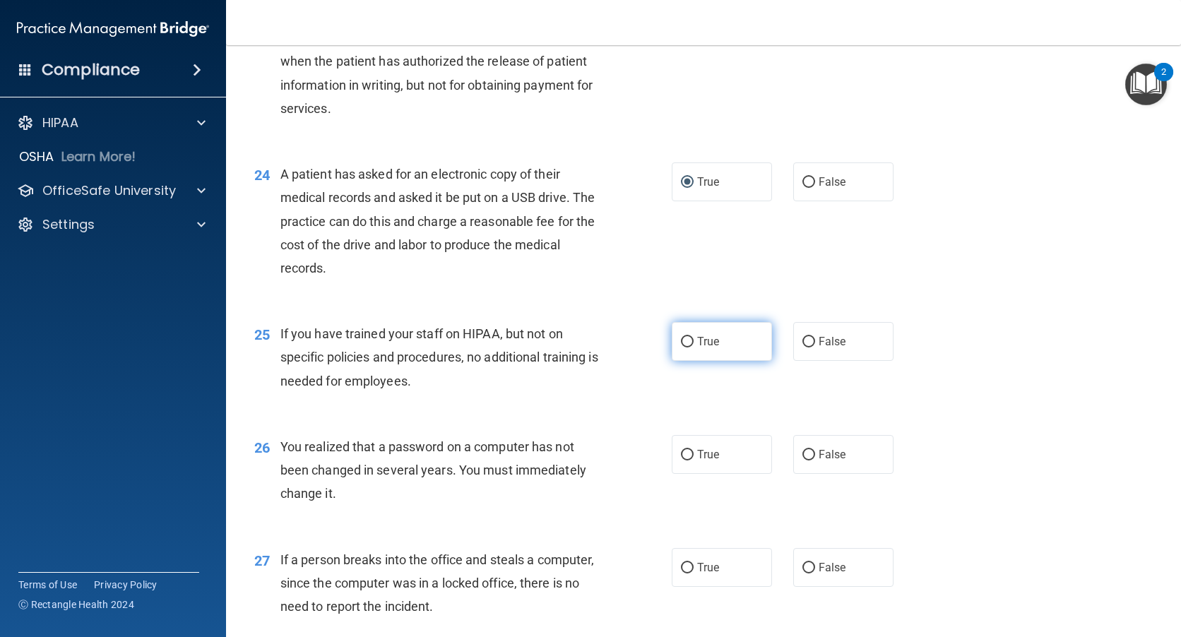
click at [688, 347] on input "True" at bounding box center [687, 342] width 13 height 11
radio input "true"
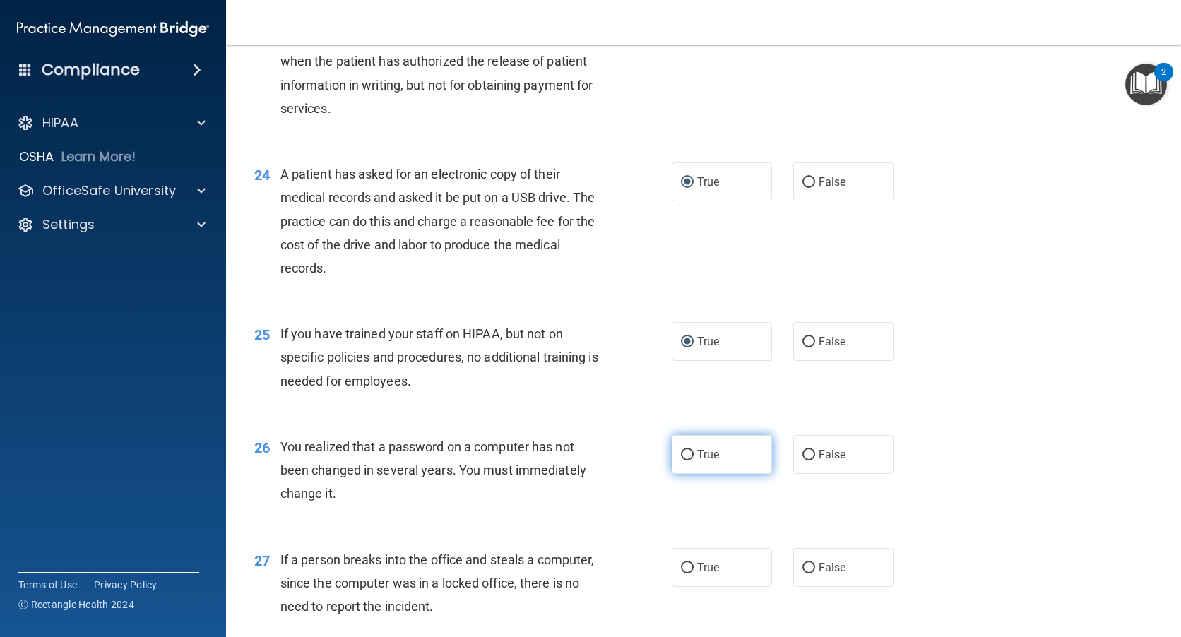
click at [684, 460] on input "True" at bounding box center [687, 455] width 13 height 11
radio input "true"
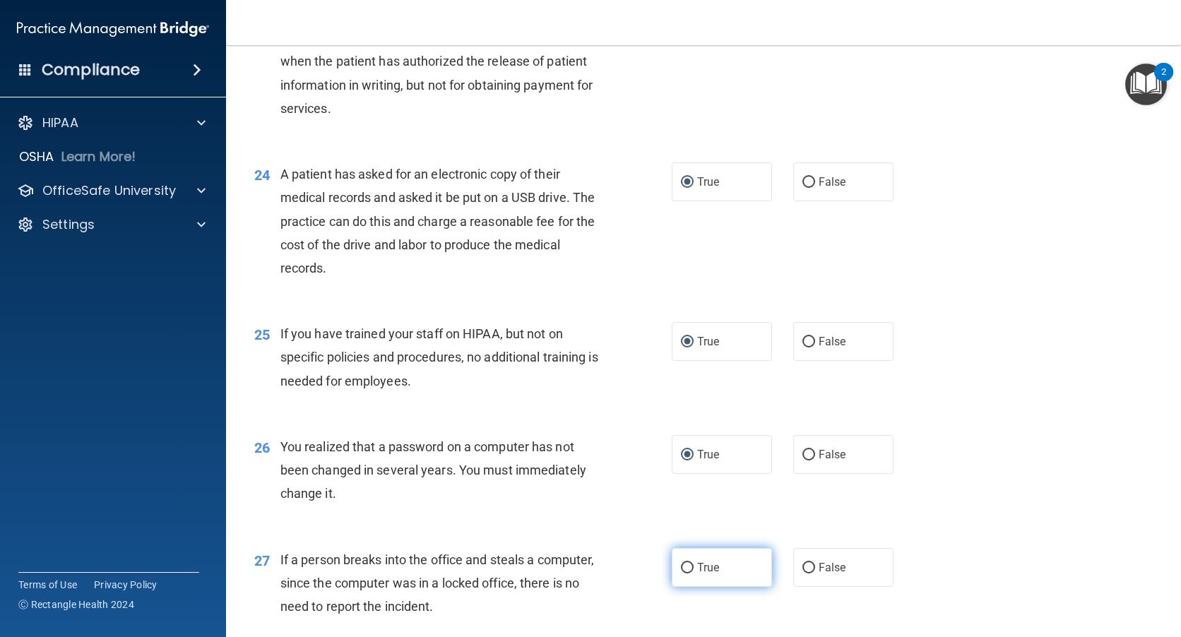
click at [681, 573] on input "True" at bounding box center [687, 568] width 13 height 11
radio input "true"
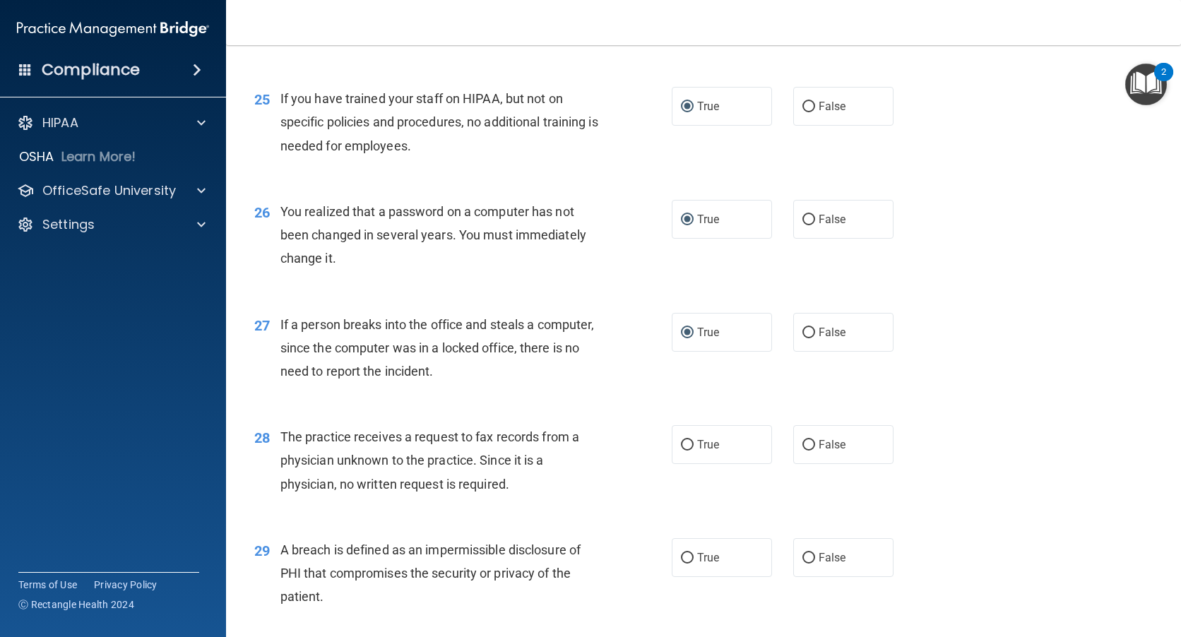
scroll to position [2895, 0]
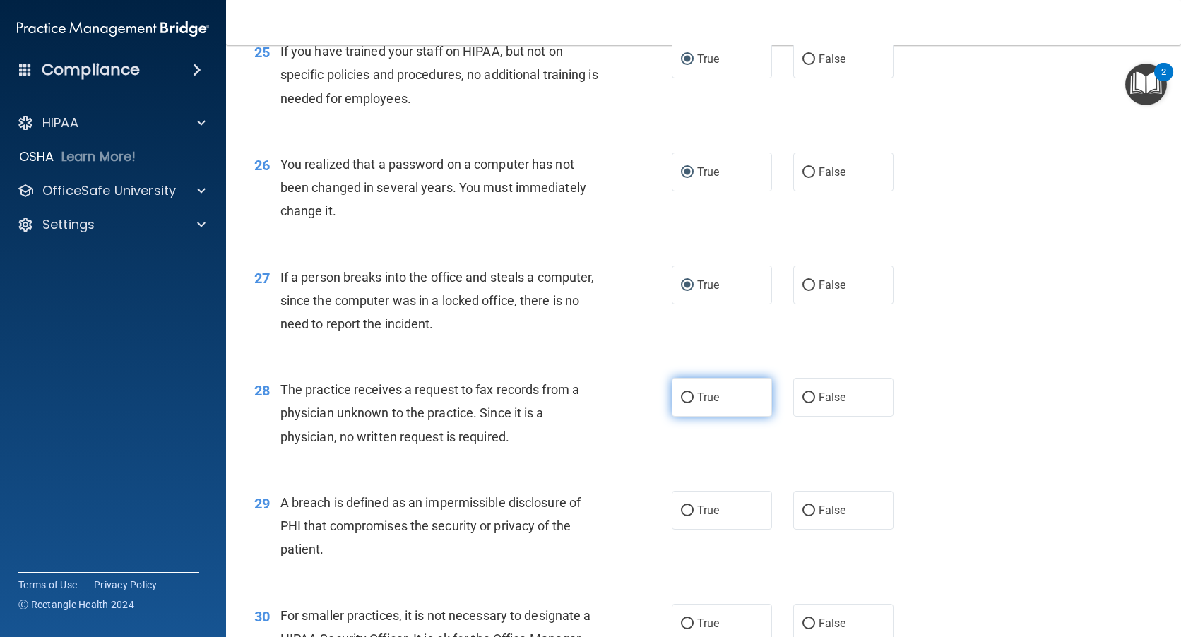
click at [685, 403] on input "True" at bounding box center [687, 398] width 13 height 11
radio input "true"
click at [681, 516] on input "True" at bounding box center [687, 511] width 13 height 11
radio input "true"
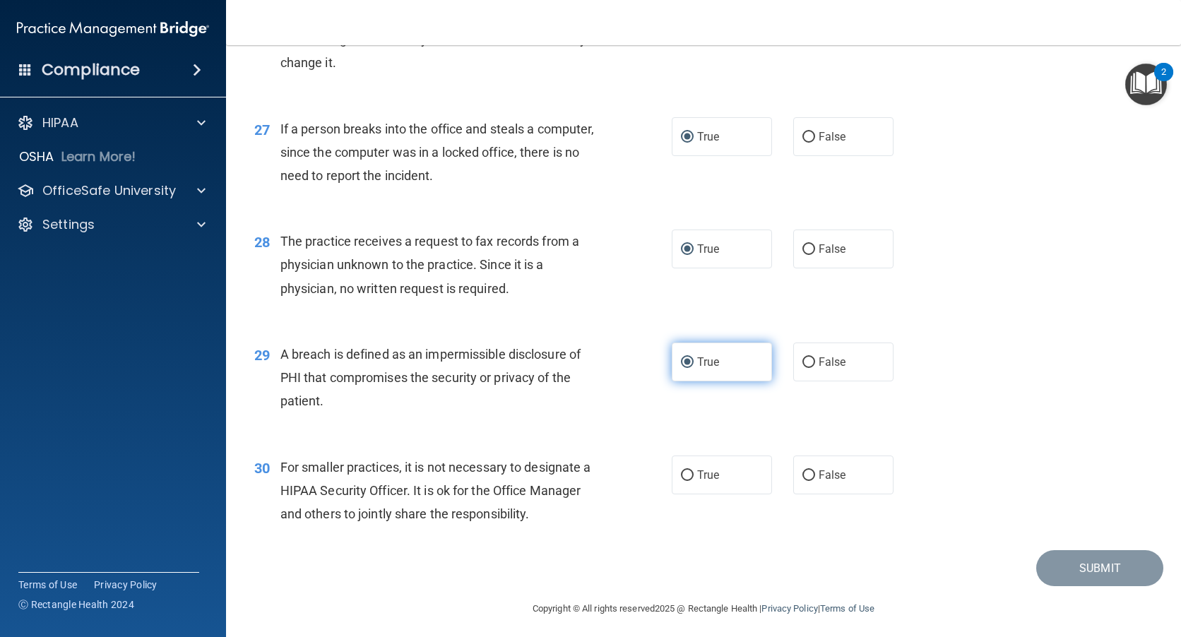
scroll to position [3073, 0]
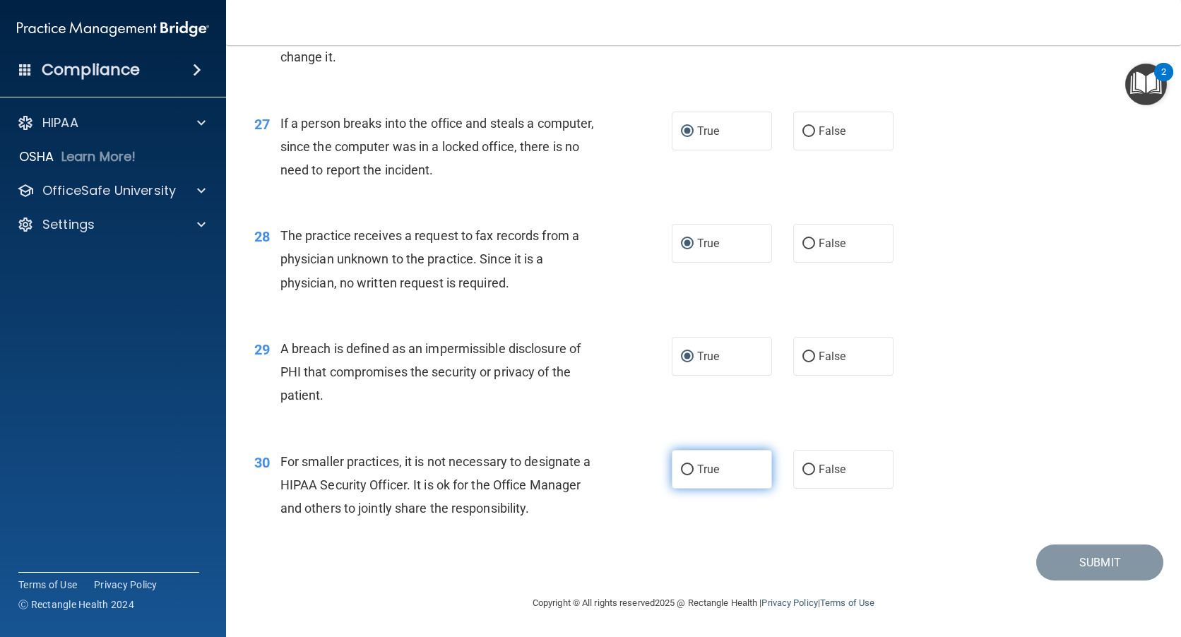
click at [684, 476] on label "True" at bounding box center [722, 469] width 100 height 39
click at [684, 475] on input "True" at bounding box center [687, 470] width 13 height 11
radio input "true"
click at [1053, 572] on button "Submit" at bounding box center [1099, 562] width 127 height 36
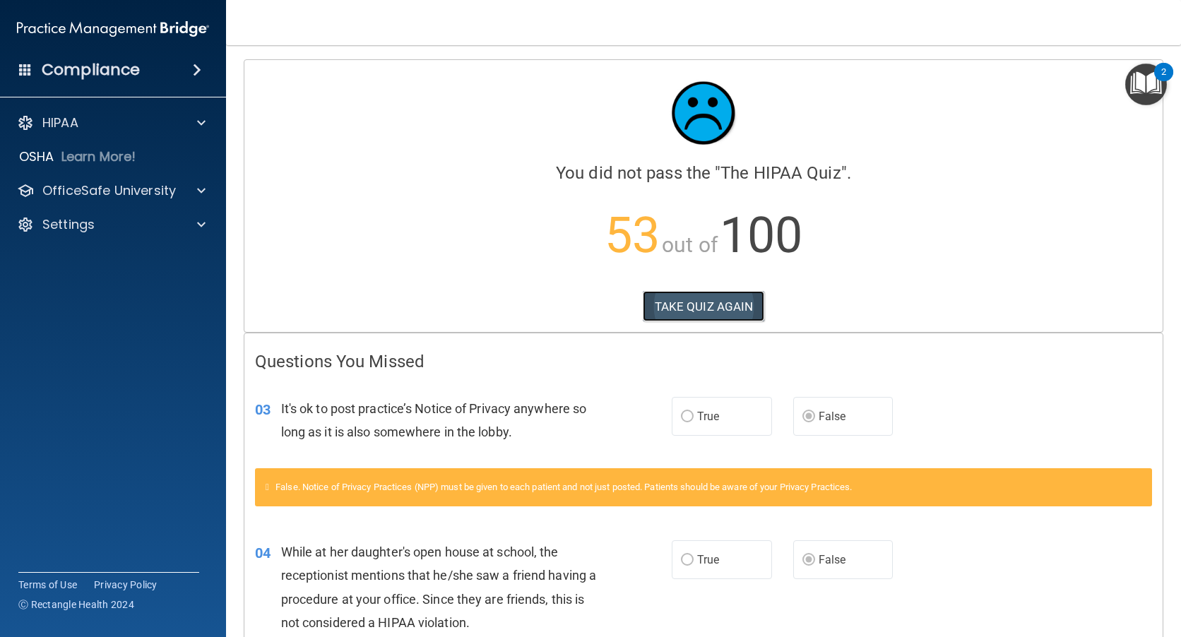
click at [686, 303] on button "TAKE QUIZ AGAIN" at bounding box center [704, 306] width 122 height 31
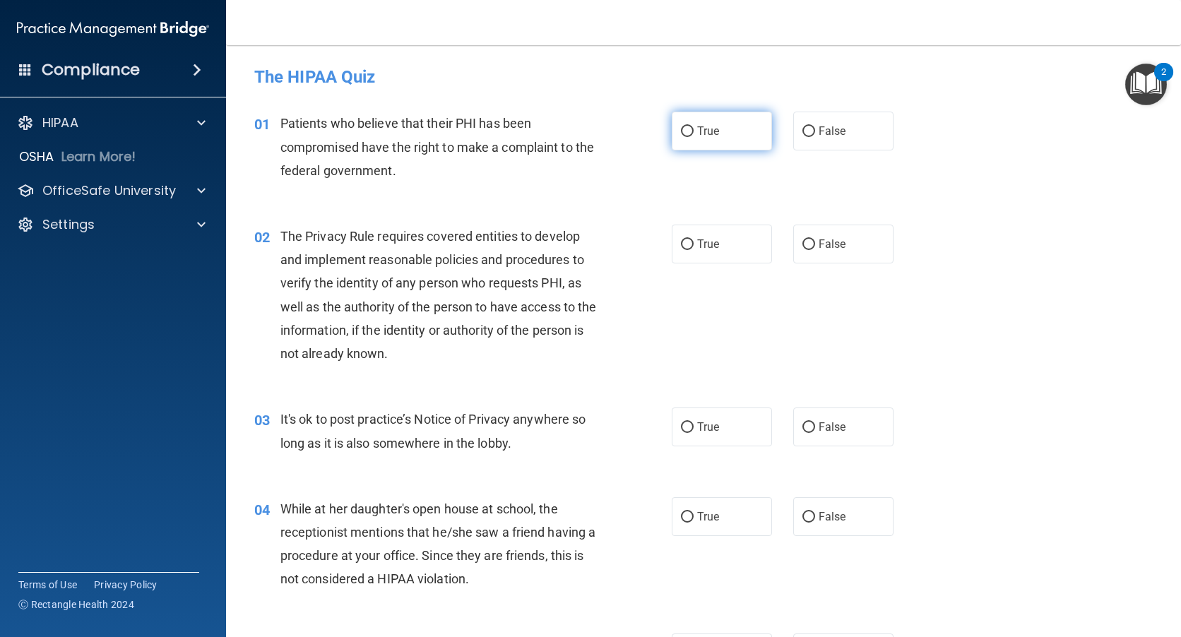
click at [681, 129] on input "True" at bounding box center [687, 131] width 13 height 11
radio input "true"
click at [681, 240] on input "True" at bounding box center [687, 244] width 13 height 11
radio input "true"
click at [802, 427] on input "False" at bounding box center [808, 427] width 13 height 11
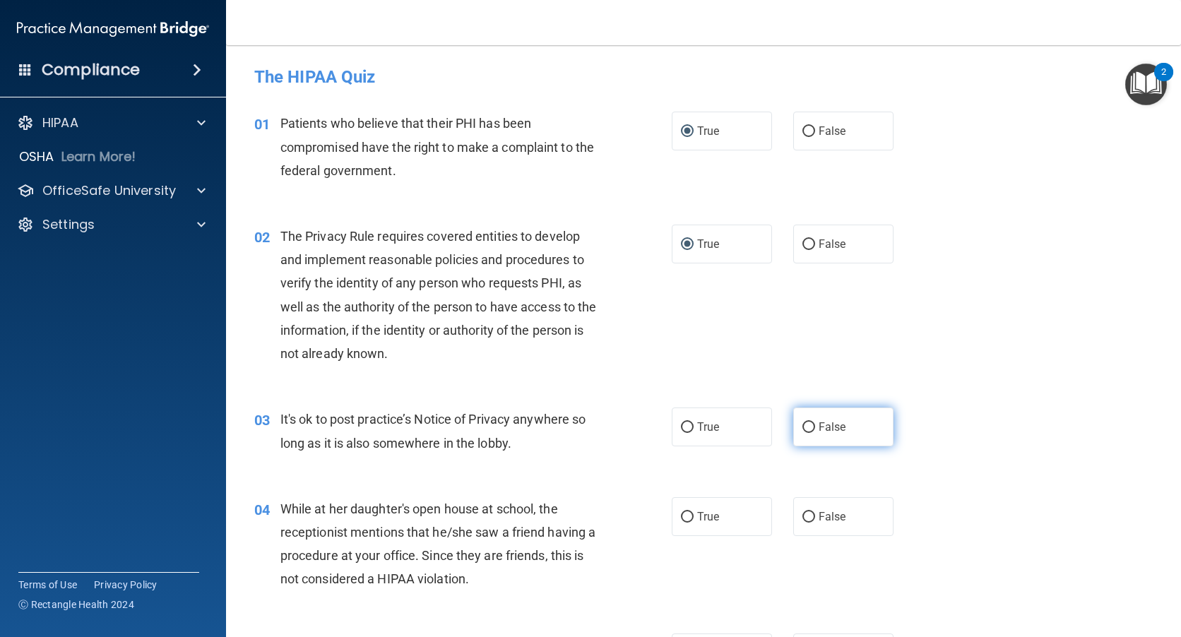
radio input "true"
click at [806, 515] on input "False" at bounding box center [808, 517] width 13 height 11
radio input "true"
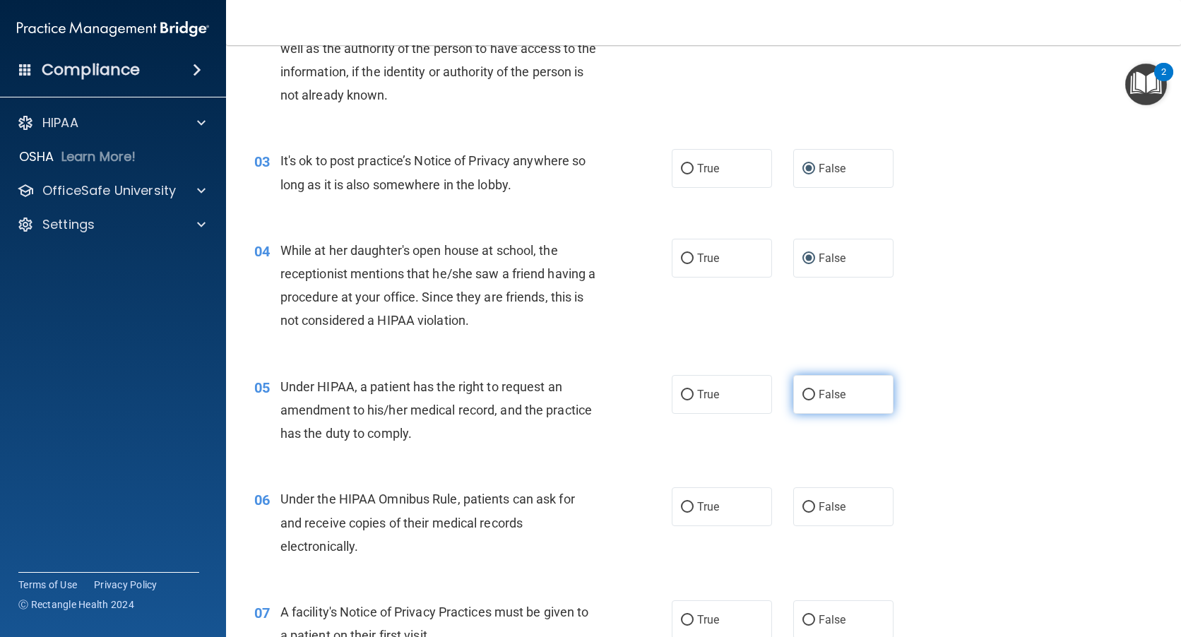
scroll to position [282, 0]
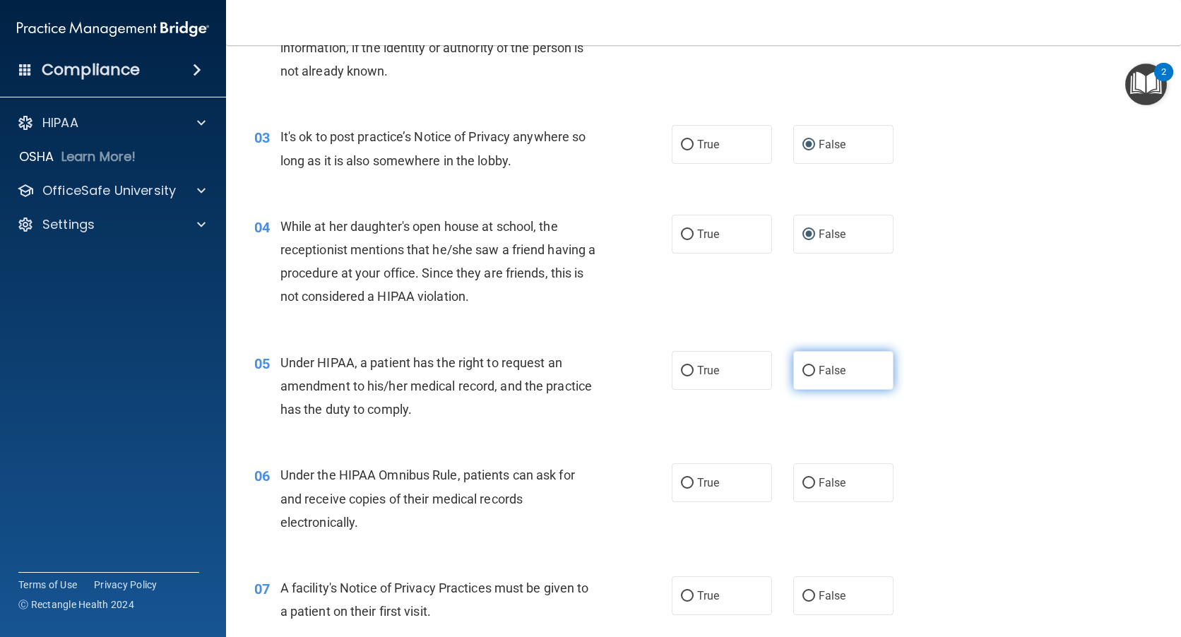
click at [802, 369] on input "False" at bounding box center [808, 371] width 13 height 11
radio input "true"
click at [682, 484] on input "True" at bounding box center [687, 483] width 13 height 11
radio input "true"
click at [682, 596] on input "True" at bounding box center [687, 596] width 13 height 11
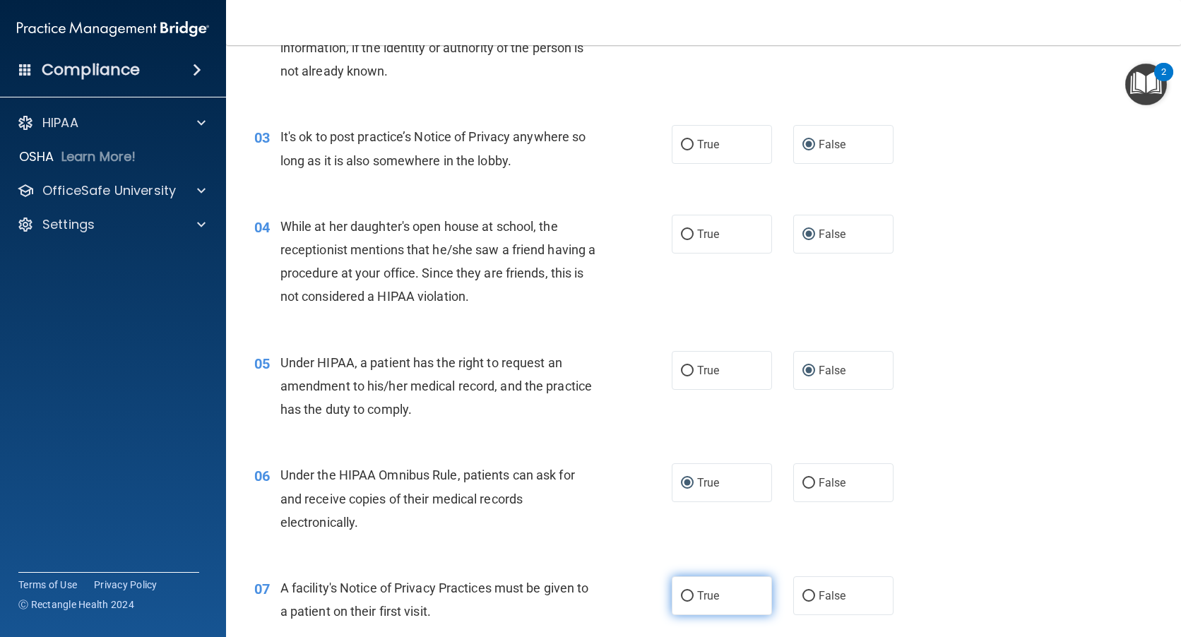
radio input "true"
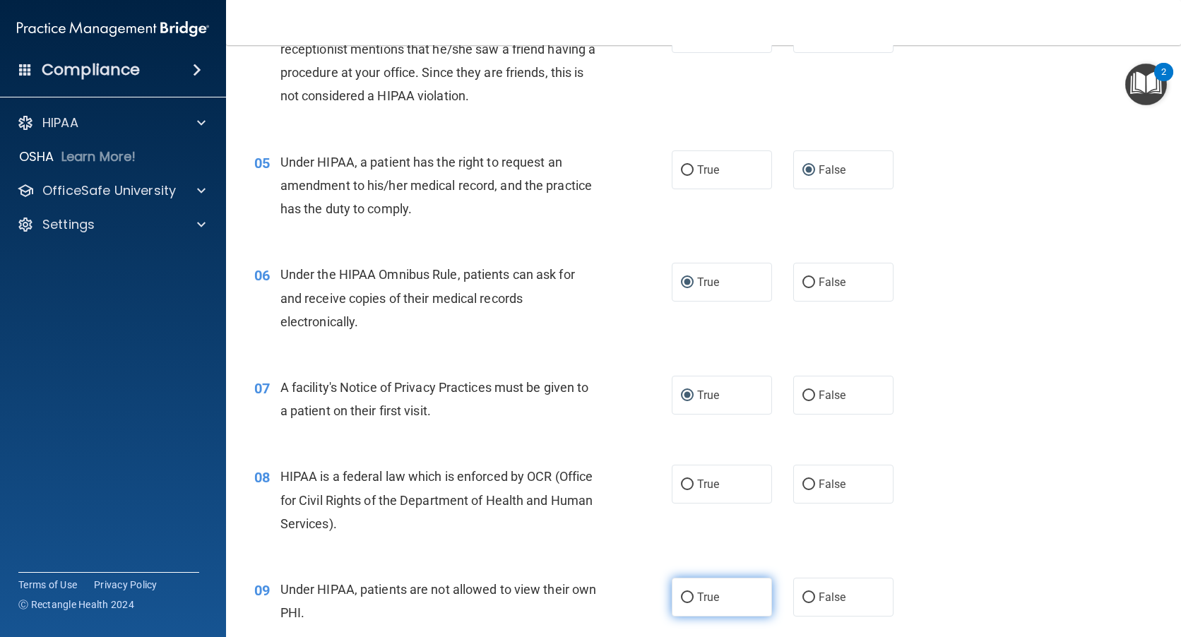
scroll to position [494, 0]
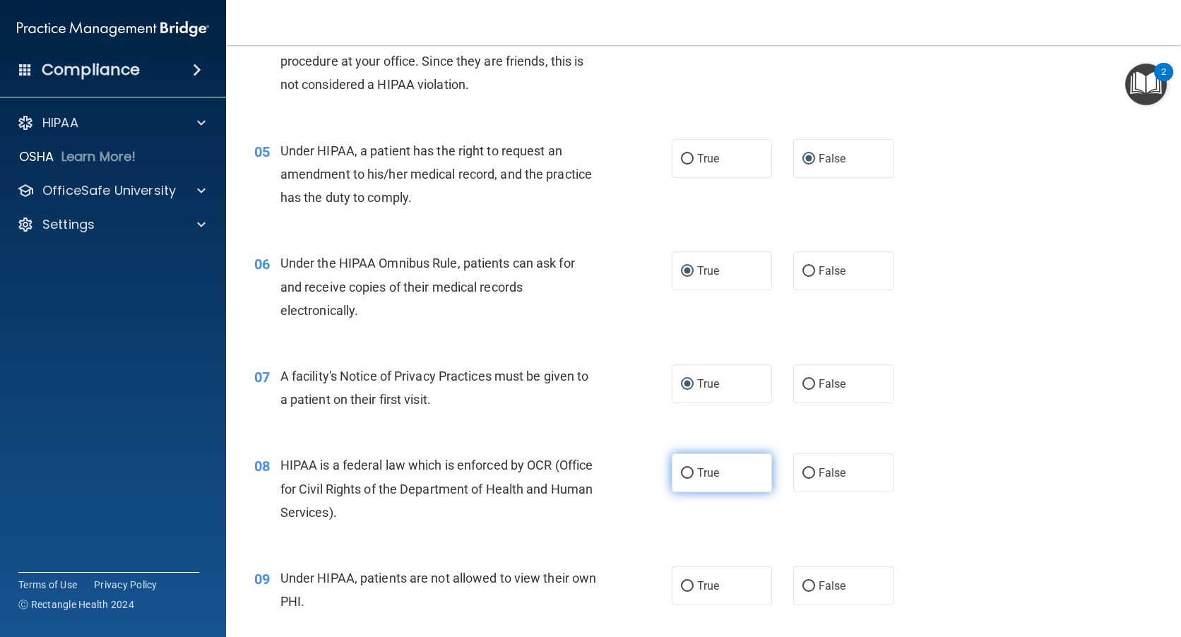
click at [681, 474] on input "True" at bounding box center [687, 473] width 13 height 11
radio input "true"
click at [802, 582] on input "False" at bounding box center [808, 586] width 13 height 11
radio input "true"
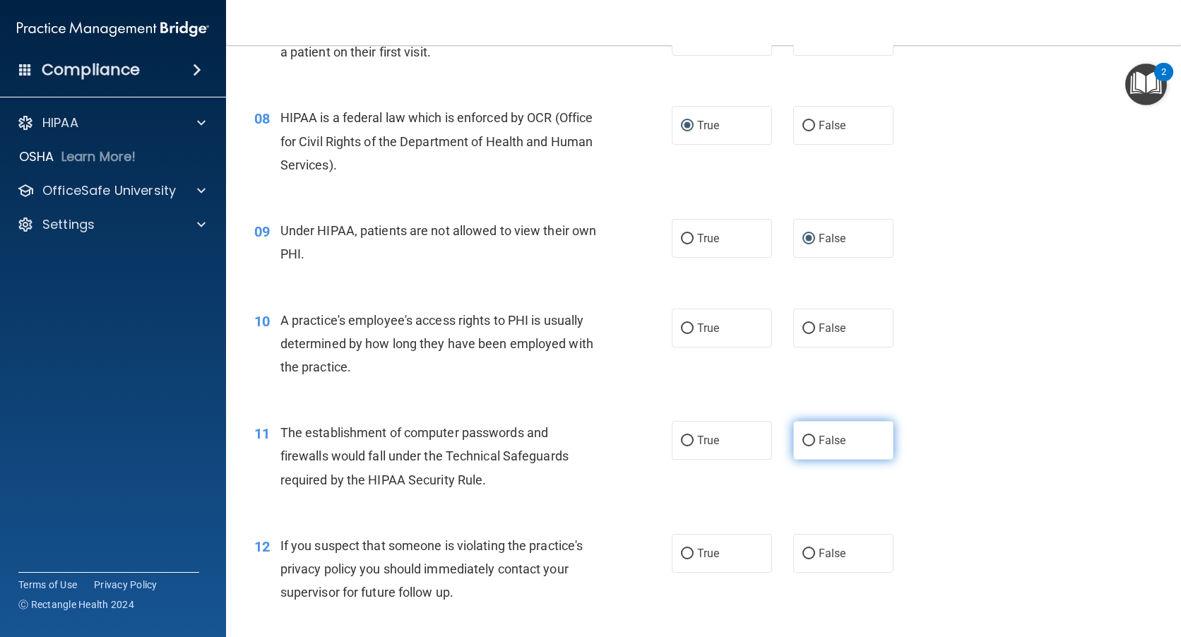
scroll to position [847, 0]
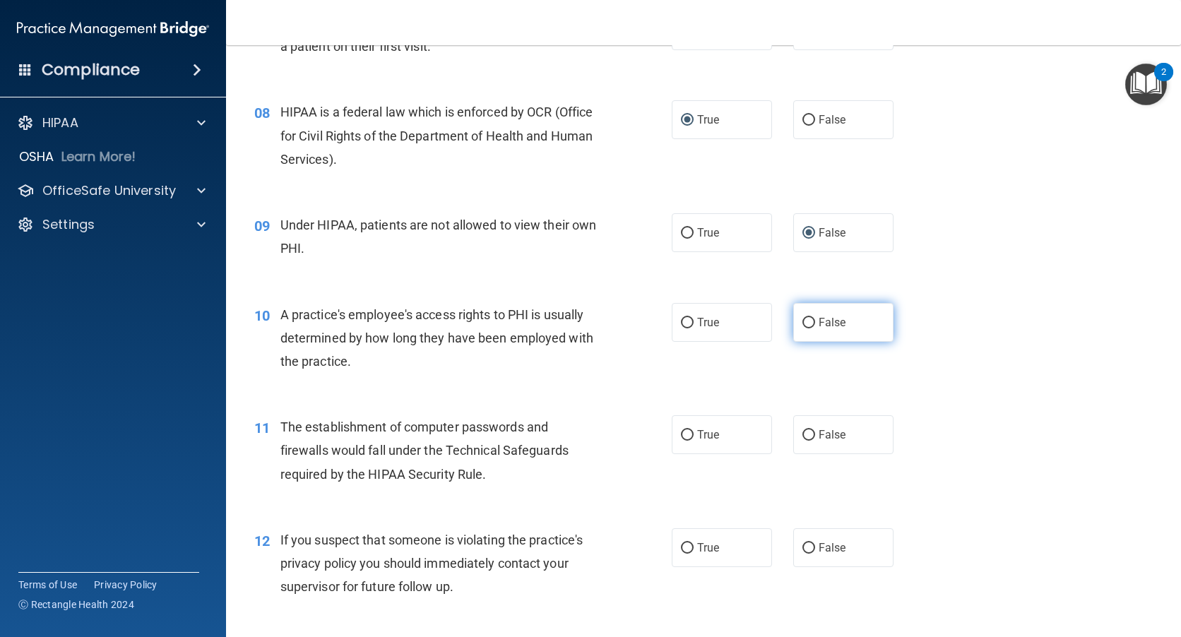
click at [802, 321] on input "False" at bounding box center [808, 323] width 13 height 11
radio input "true"
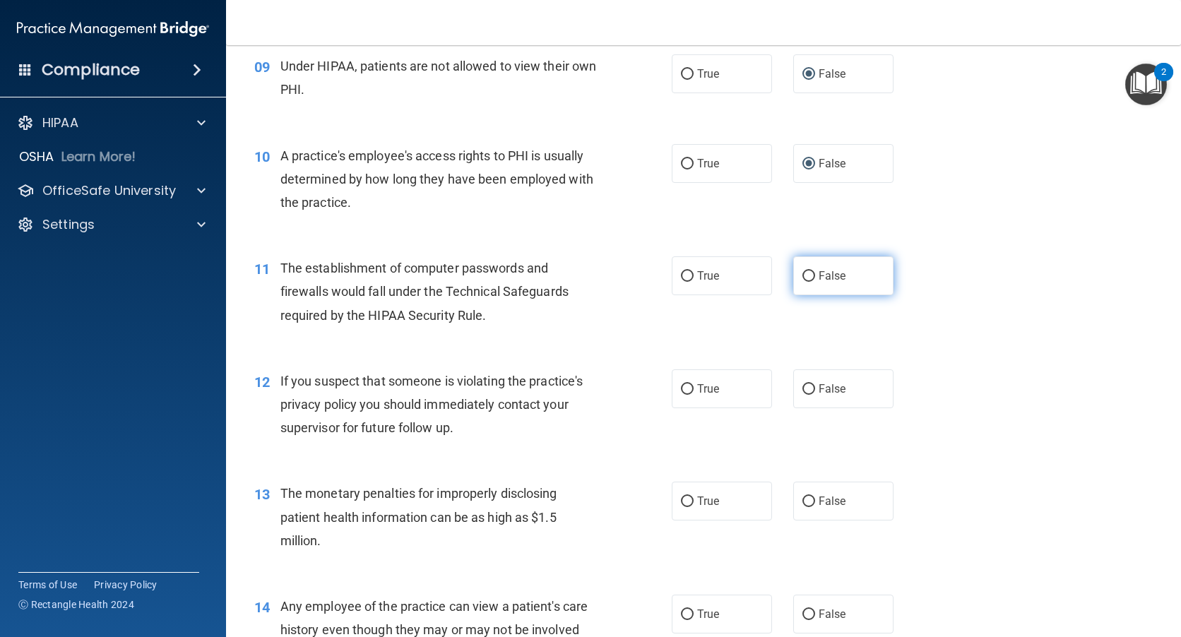
scroll to position [1059, 0]
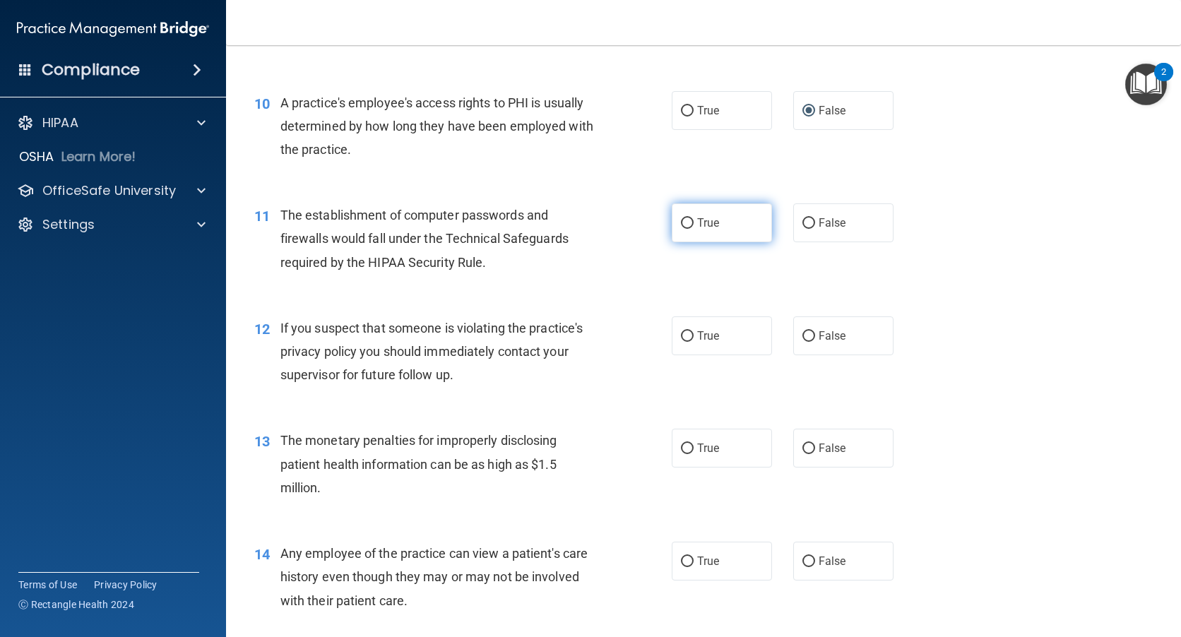
click at [681, 221] on input "True" at bounding box center [687, 223] width 13 height 11
radio input "true"
click at [683, 337] on input "True" at bounding box center [687, 336] width 13 height 11
radio input "true"
click at [683, 443] on input "True" at bounding box center [687, 448] width 13 height 11
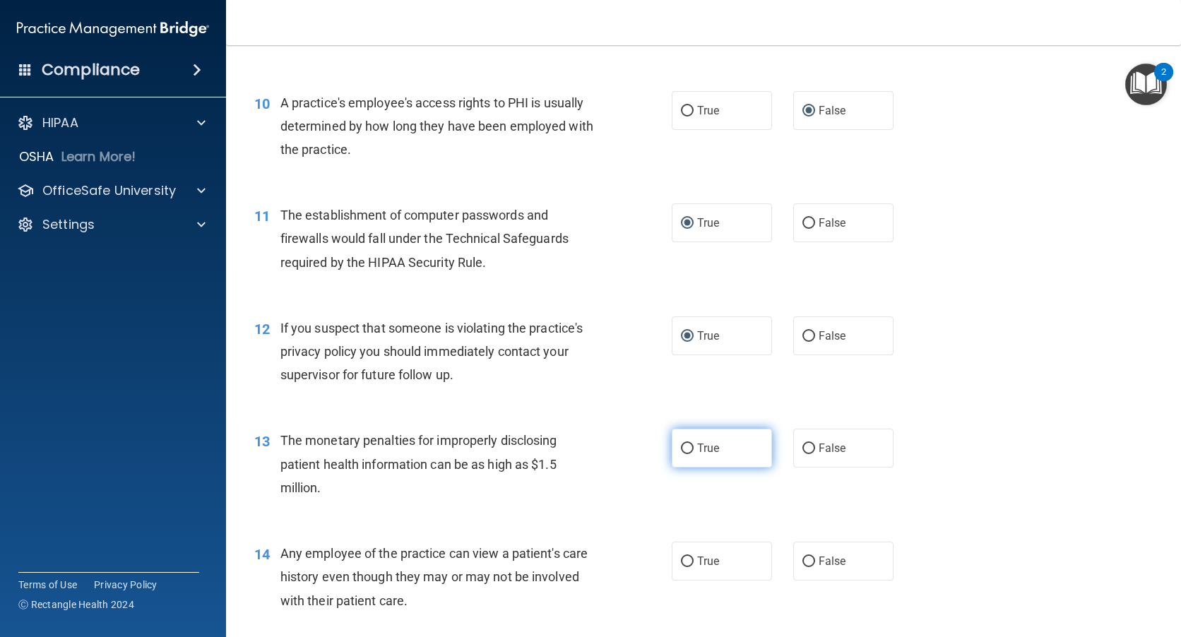
radio input "true"
click at [802, 561] on input "False" at bounding box center [808, 561] width 13 height 11
radio input "true"
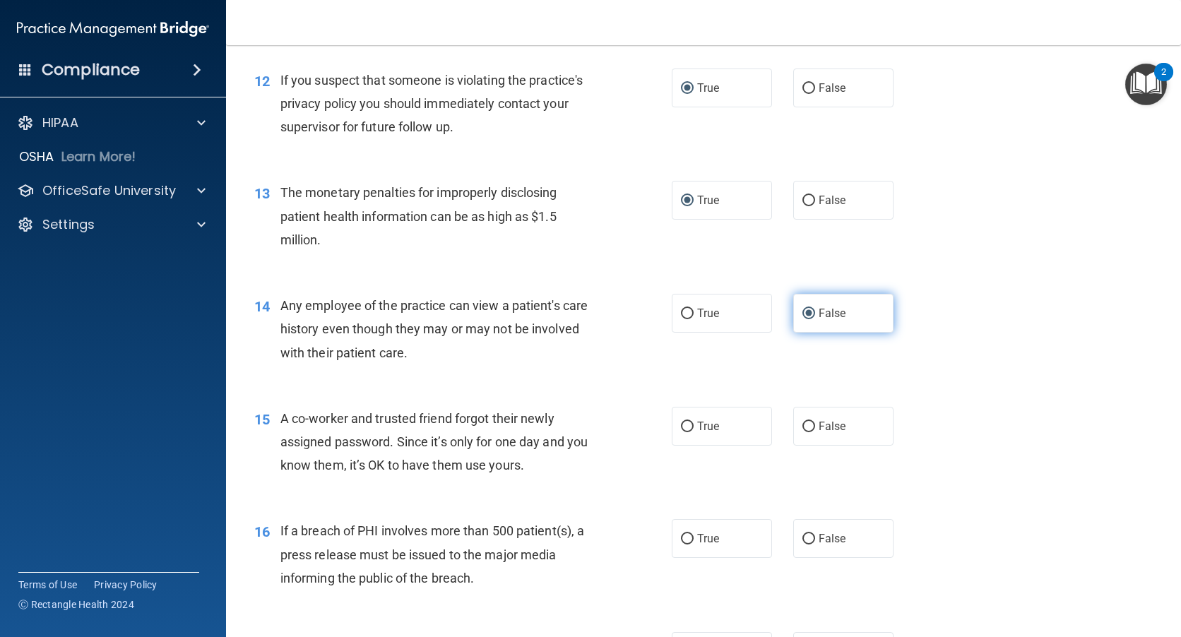
scroll to position [1342, 0]
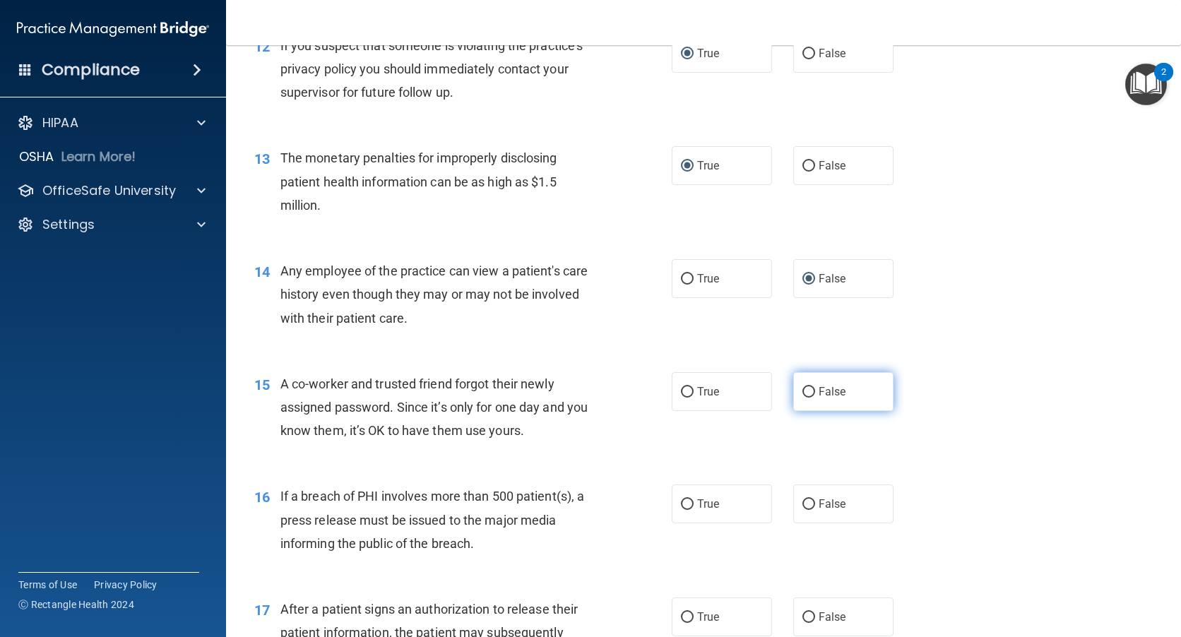
click at [803, 391] on input "False" at bounding box center [808, 392] width 13 height 11
radio input "true"
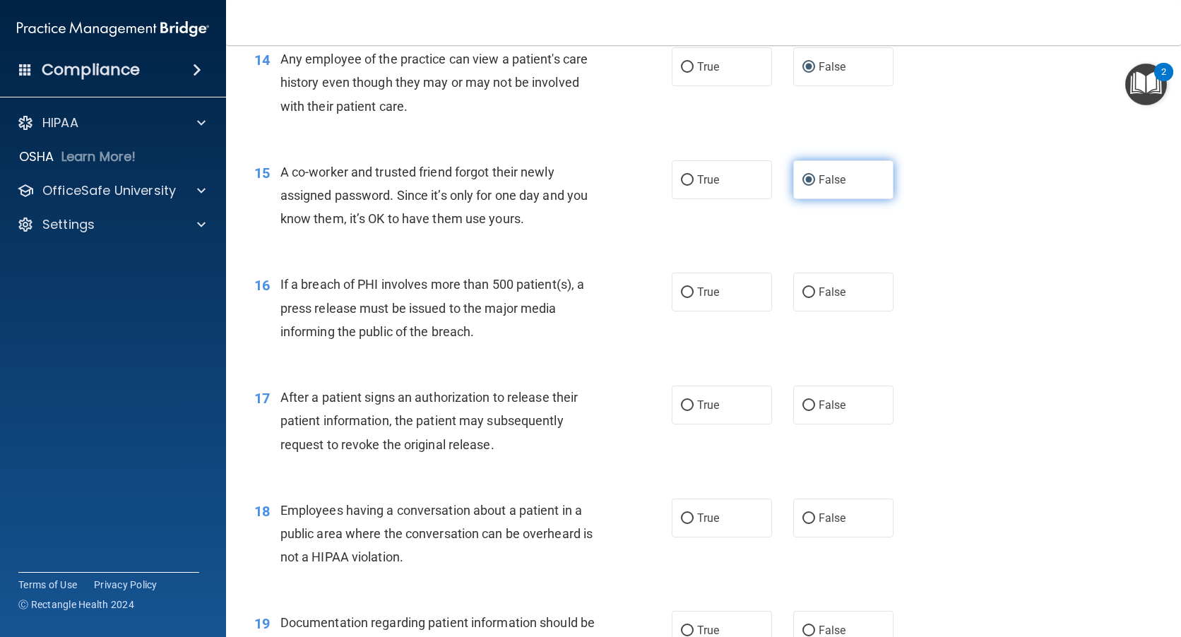
scroll to position [1624, 0]
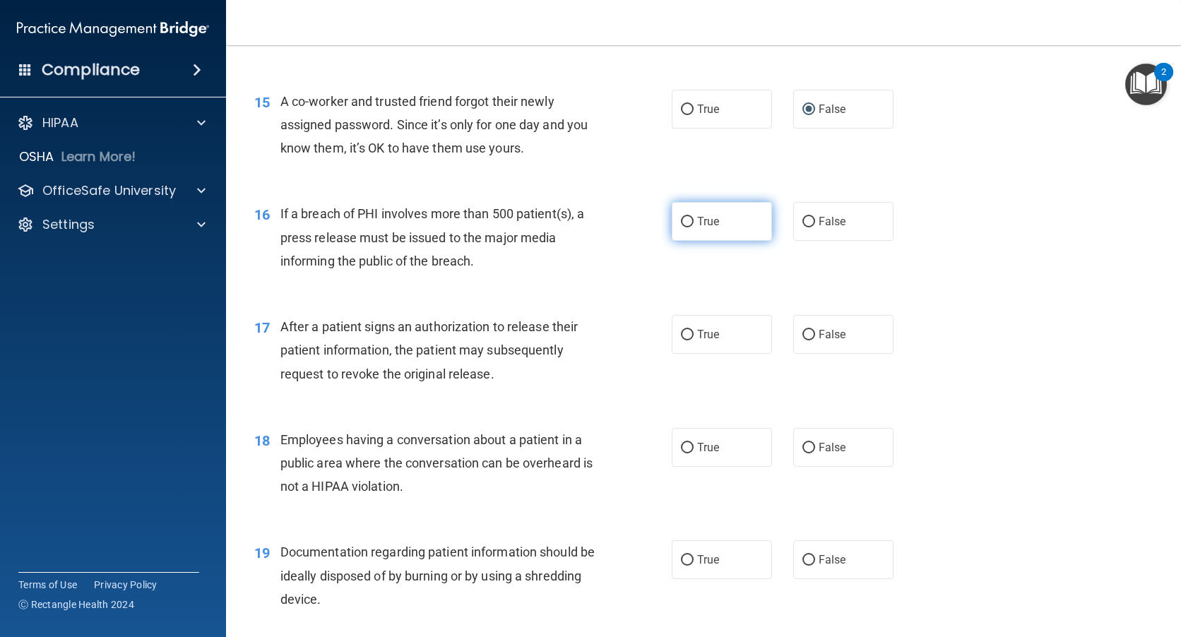
click at [681, 217] on input "True" at bounding box center [687, 222] width 13 height 11
radio input "true"
click at [681, 338] on input "True" at bounding box center [687, 335] width 13 height 11
radio input "true"
click at [804, 447] on input "False" at bounding box center [808, 448] width 13 height 11
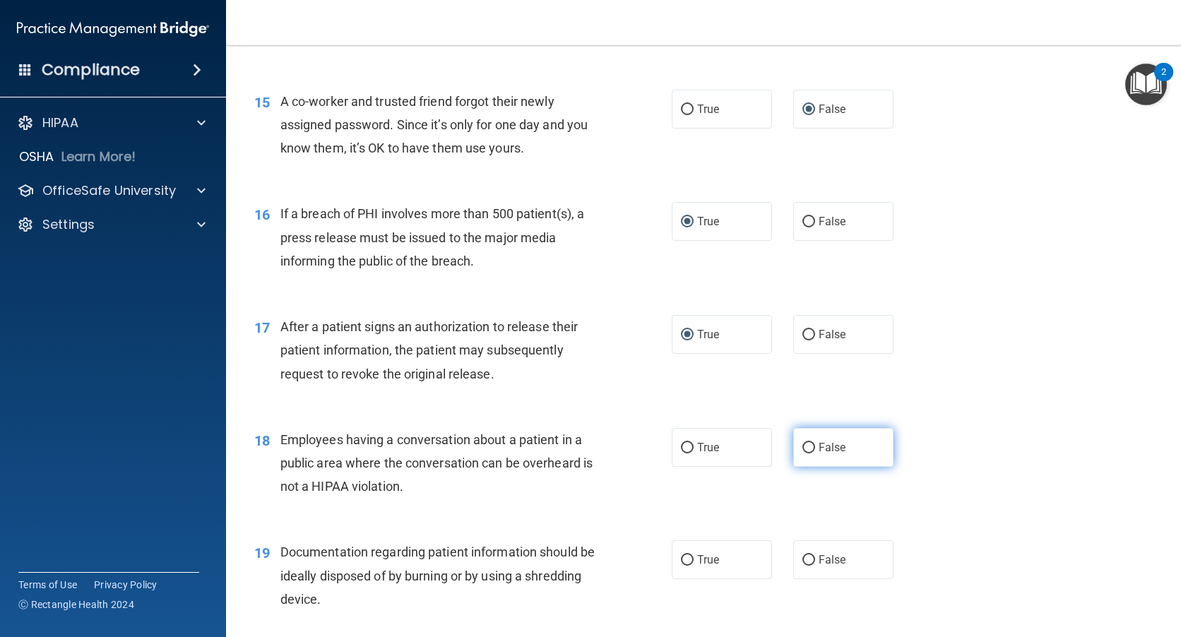
radio input "true"
click at [683, 559] on input "True" at bounding box center [687, 560] width 13 height 11
radio input "true"
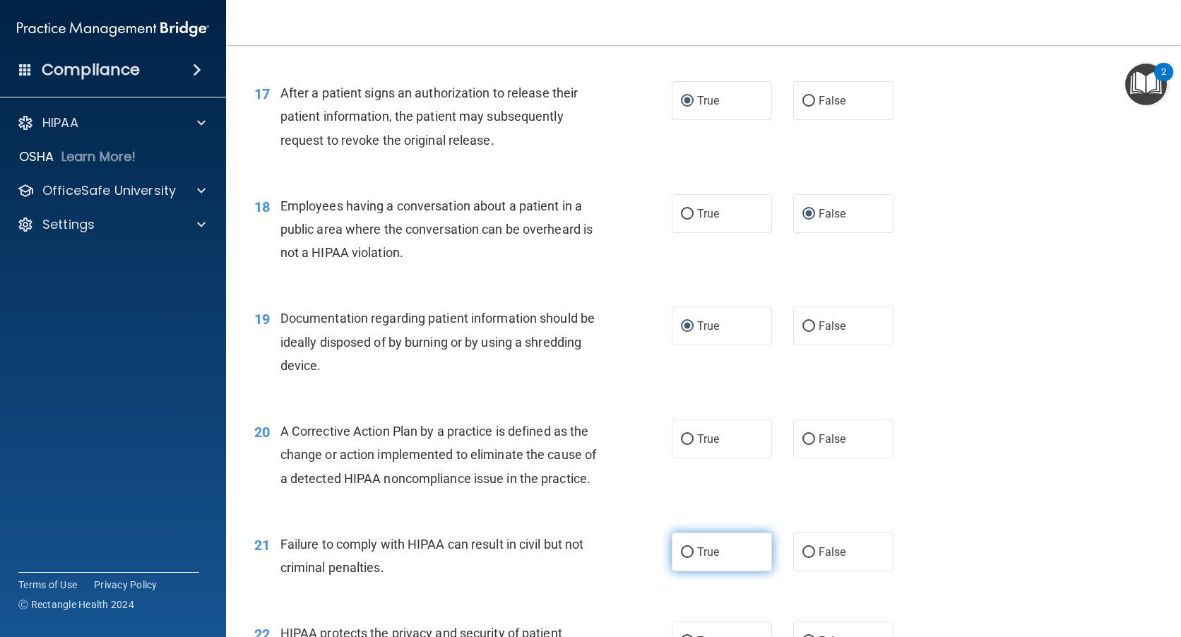
scroll to position [1907, 0]
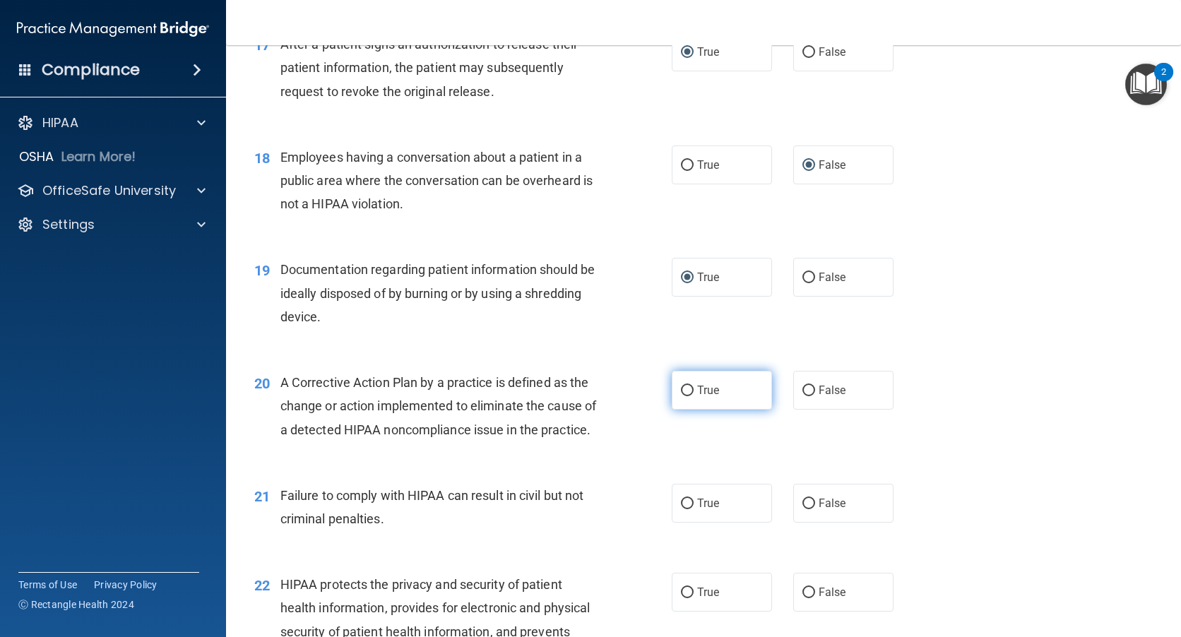
click at [686, 388] on input "True" at bounding box center [687, 391] width 13 height 11
radio input "true"
click at [802, 509] on input "False" at bounding box center [808, 504] width 13 height 11
radio input "true"
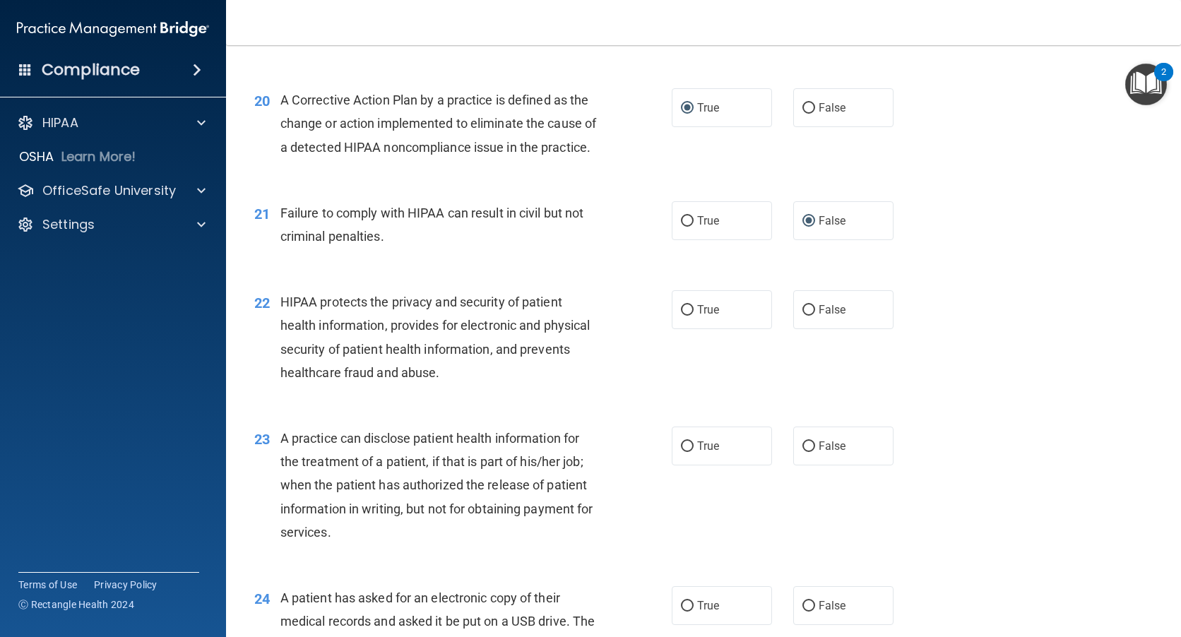
scroll to position [2260, 0]
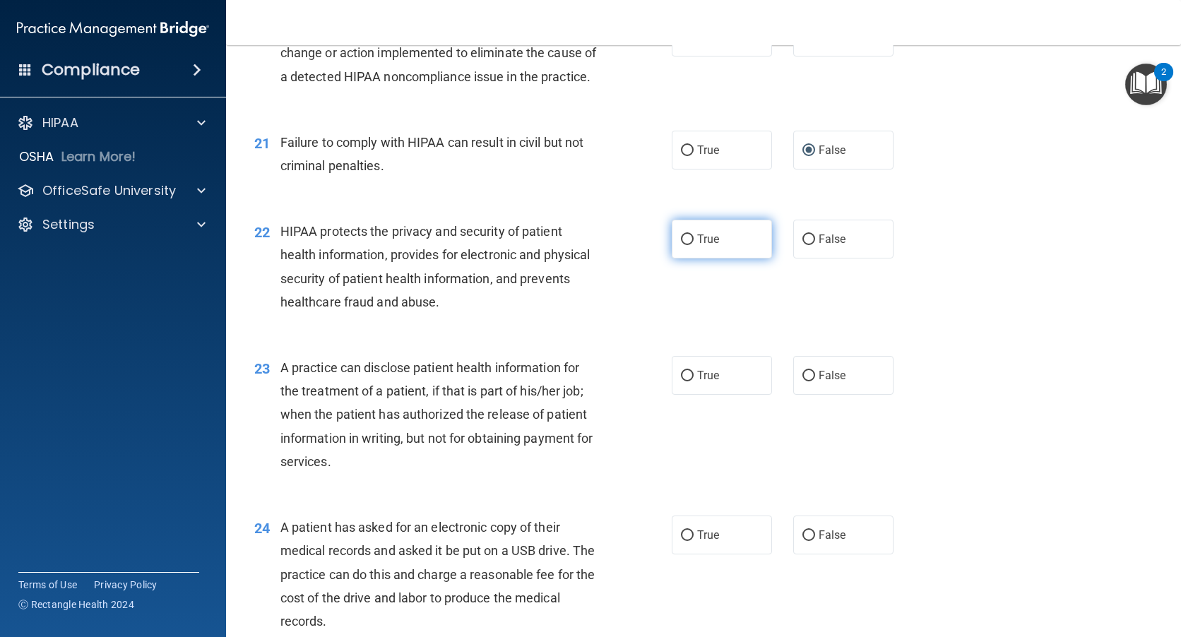
click at [686, 245] on input "True" at bounding box center [687, 239] width 13 height 11
radio input "true"
click at [802, 381] on input "False" at bounding box center [808, 376] width 13 height 11
radio input "true"
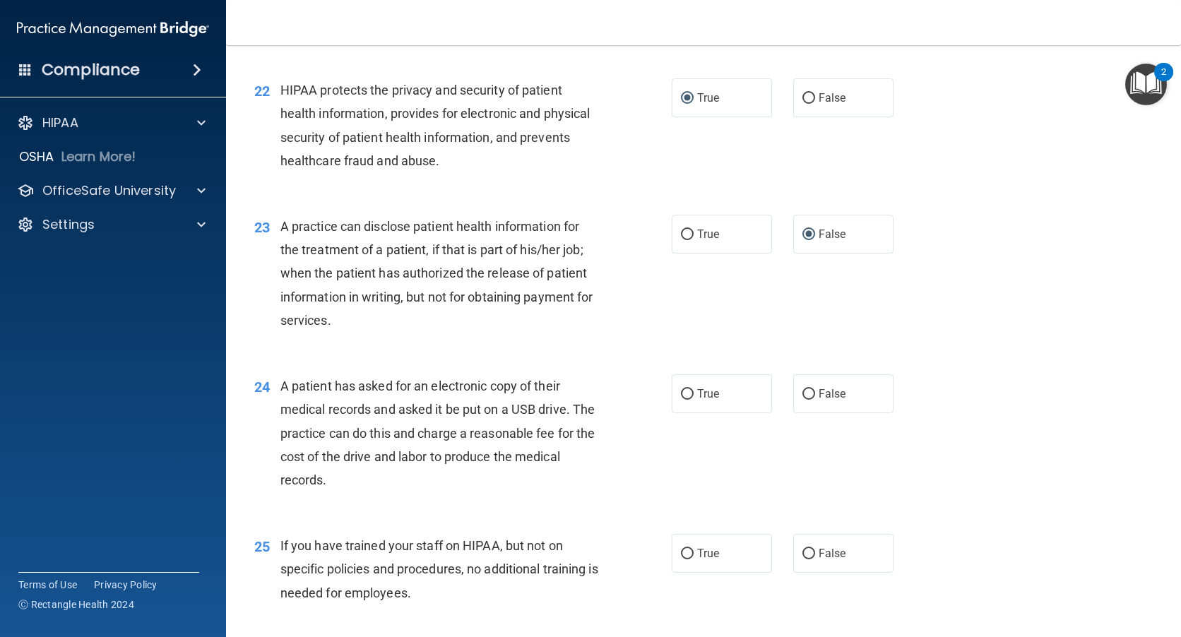
scroll to position [2472, 0]
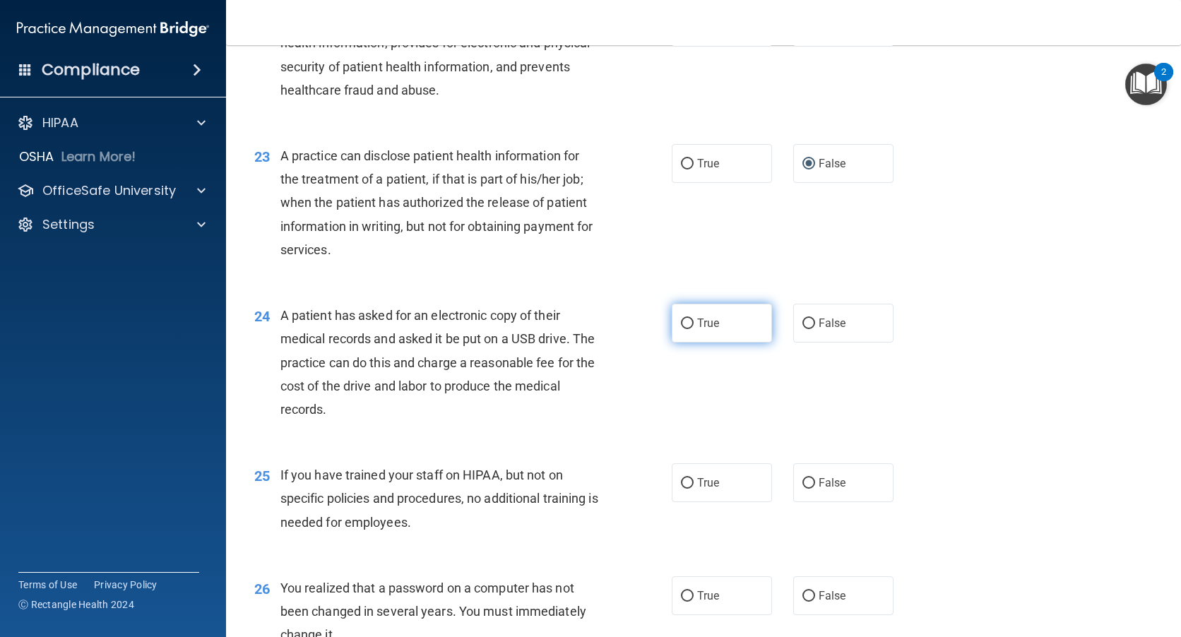
click at [681, 329] on input "True" at bounding box center [687, 323] width 13 height 11
radio input "true"
click at [802, 489] on input "False" at bounding box center [808, 483] width 13 height 11
radio input "true"
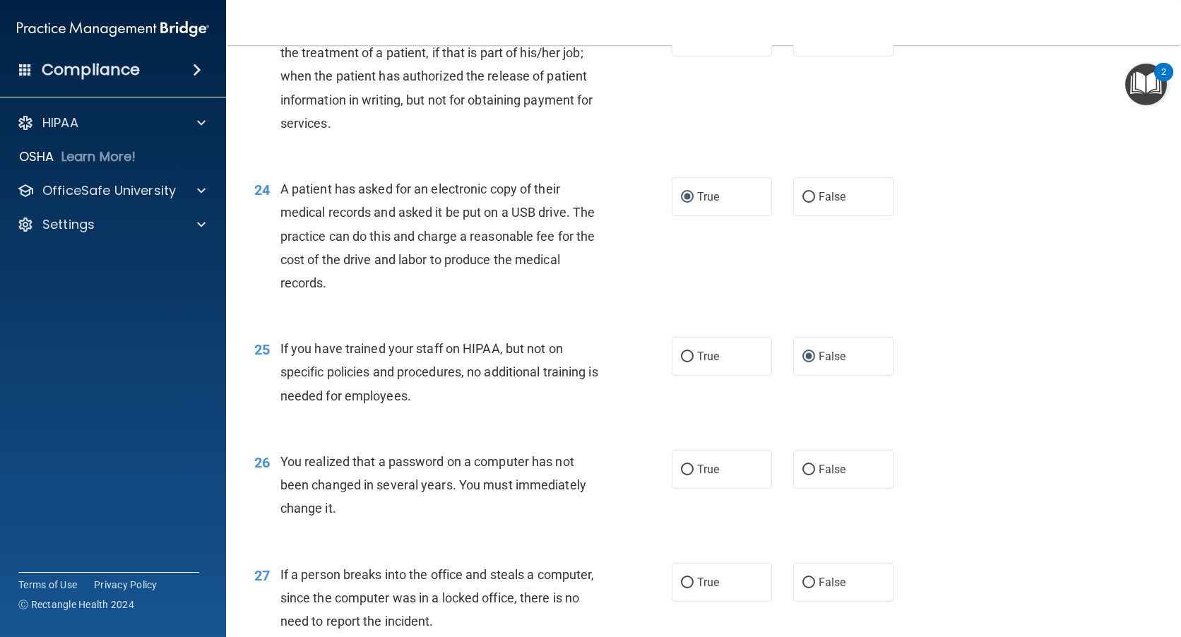
scroll to position [2613, 0]
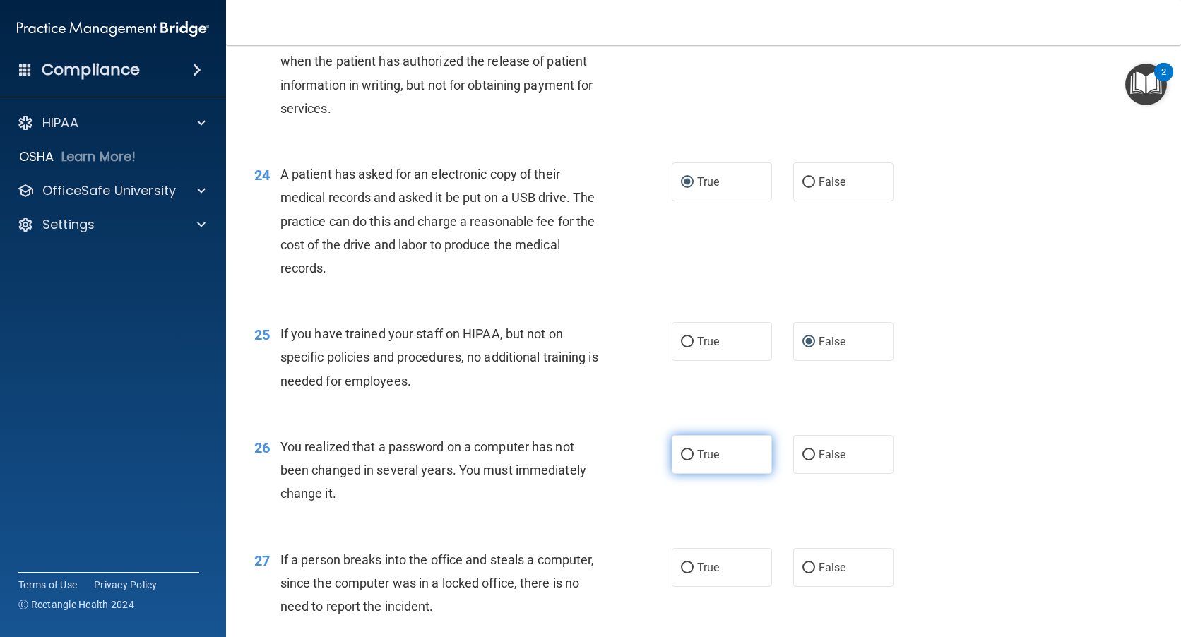
click at [681, 460] on input "True" at bounding box center [687, 455] width 13 height 11
radio input "true"
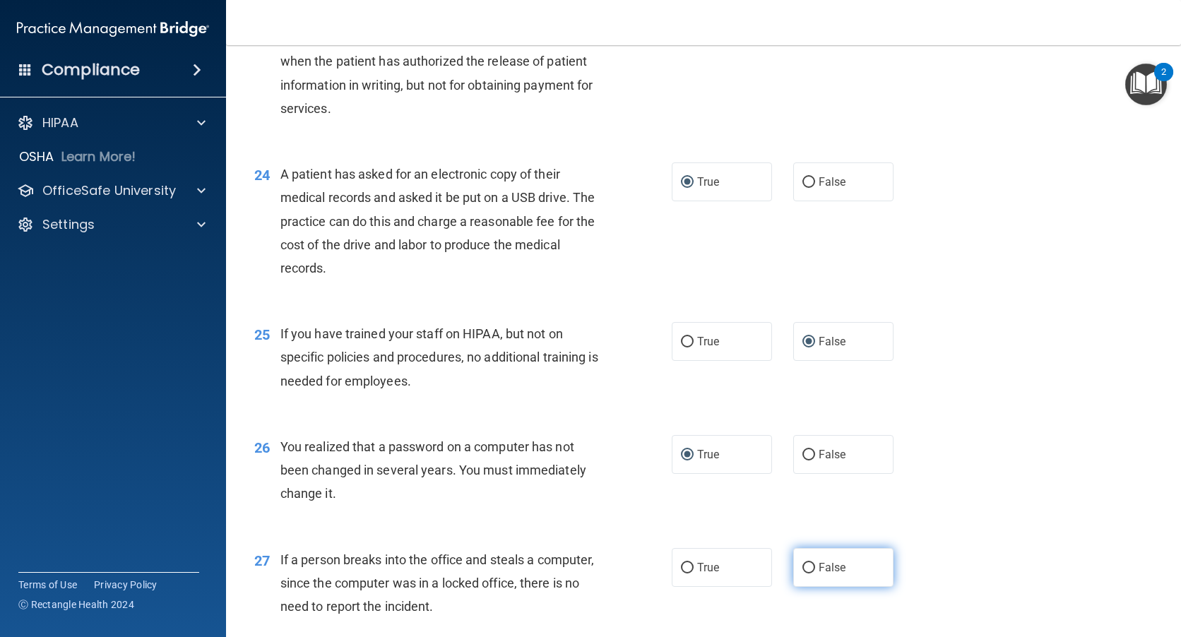
click at [802, 573] on input "False" at bounding box center [808, 568] width 13 height 11
radio input "true"
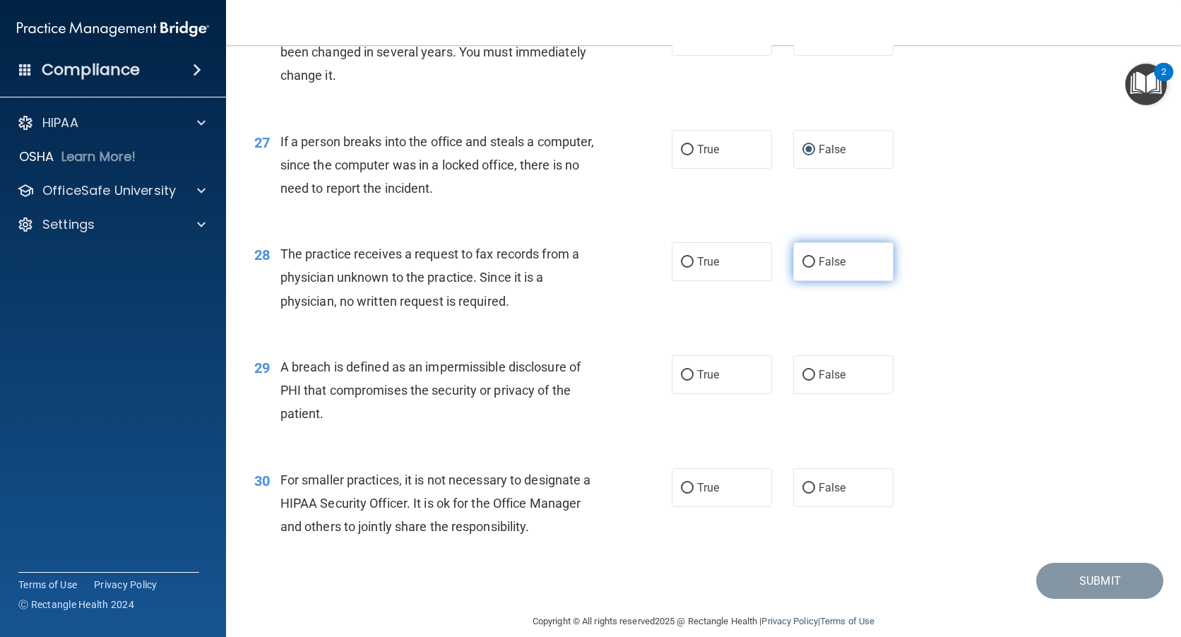
scroll to position [3037, 0]
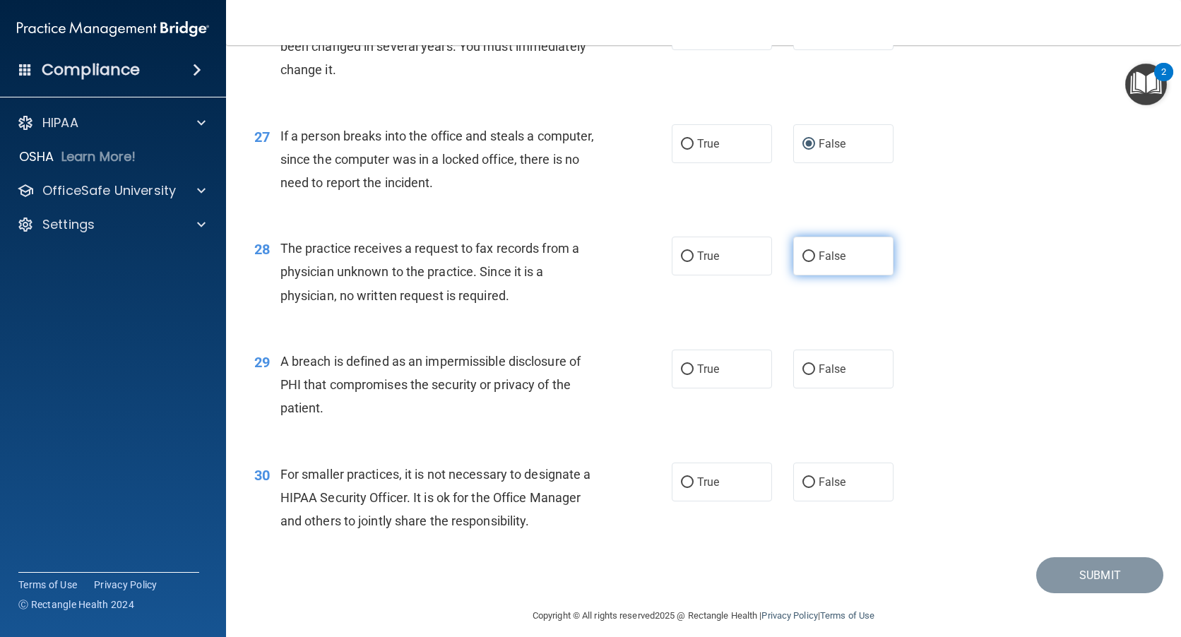
click at [802, 262] on input "False" at bounding box center [808, 256] width 13 height 11
radio input "true"
click at [681, 375] on input "True" at bounding box center [687, 369] width 13 height 11
radio input "true"
click at [802, 488] on input "False" at bounding box center [808, 482] width 13 height 11
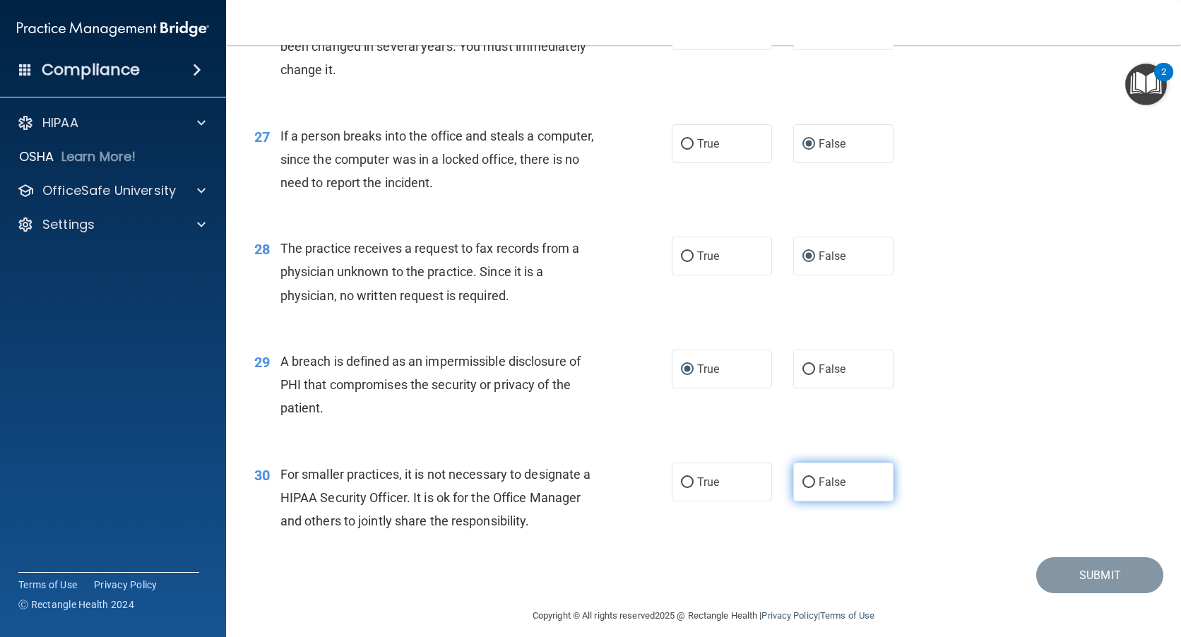
radio input "true"
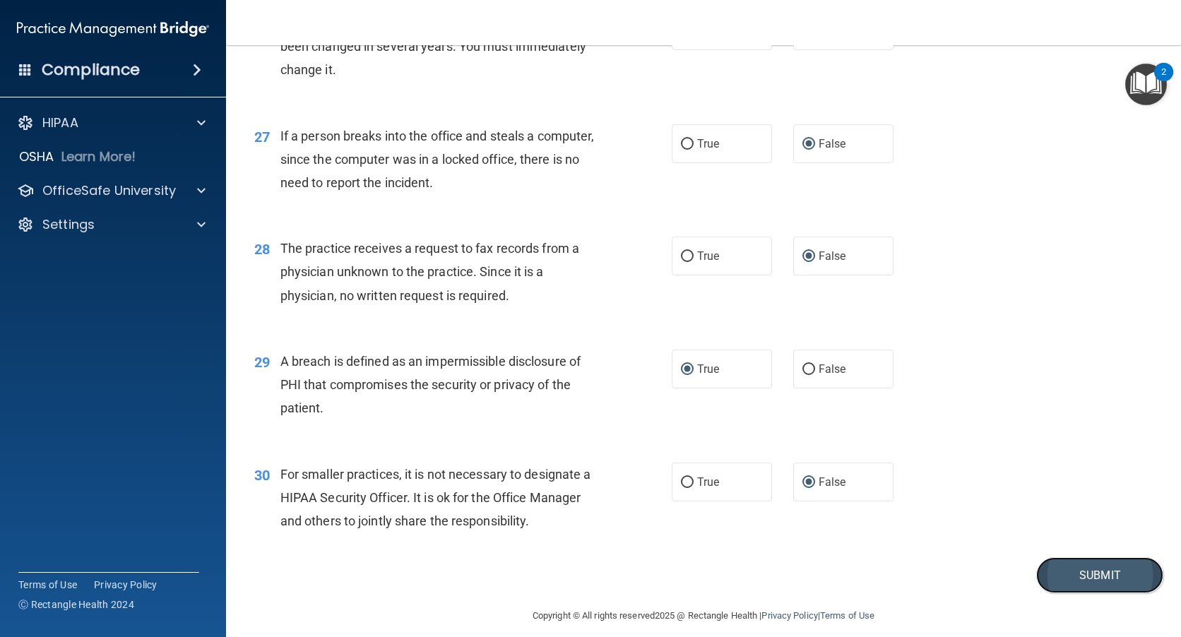
click at [1104, 593] on button "Submit" at bounding box center [1099, 575] width 127 height 36
click at [1097, 593] on button "Submit" at bounding box center [1099, 575] width 127 height 36
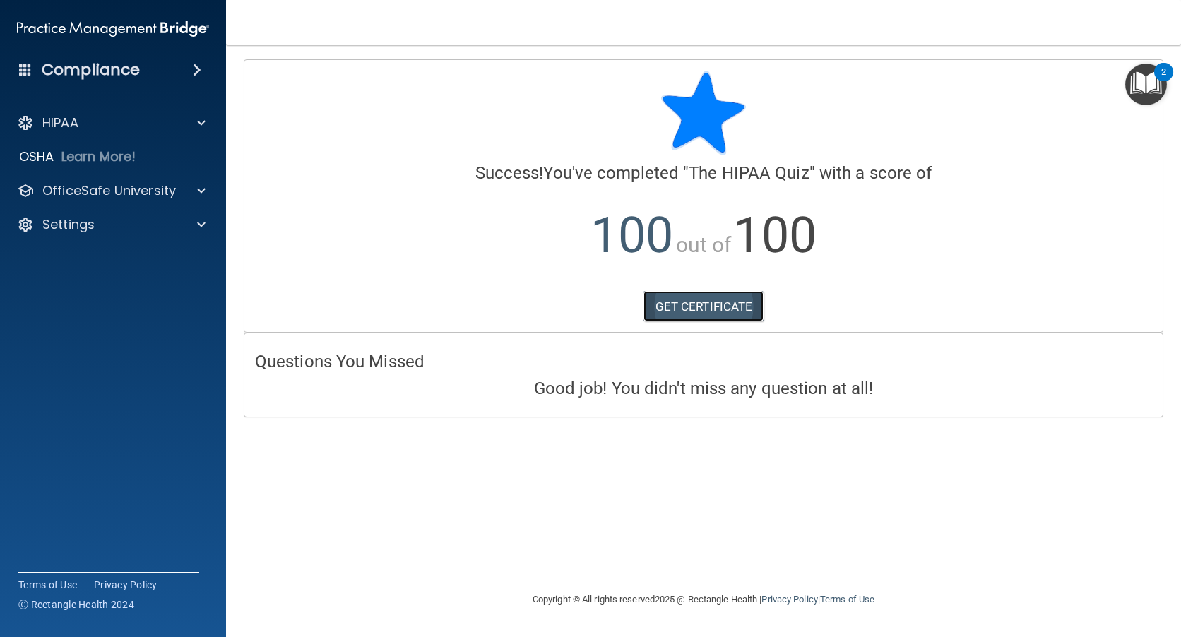
click at [703, 306] on link "GET CERTIFICATE" at bounding box center [703, 306] width 121 height 31
click at [194, 186] on div at bounding box center [198, 190] width 35 height 17
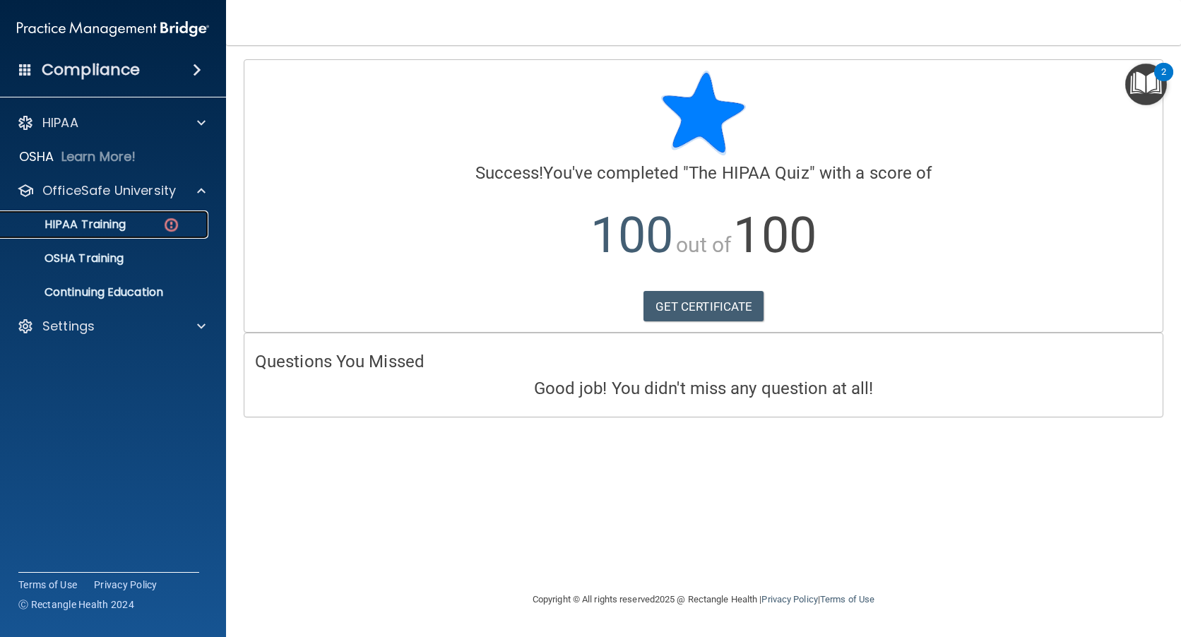
click at [121, 227] on p "HIPAA Training" at bounding box center [67, 225] width 117 height 14
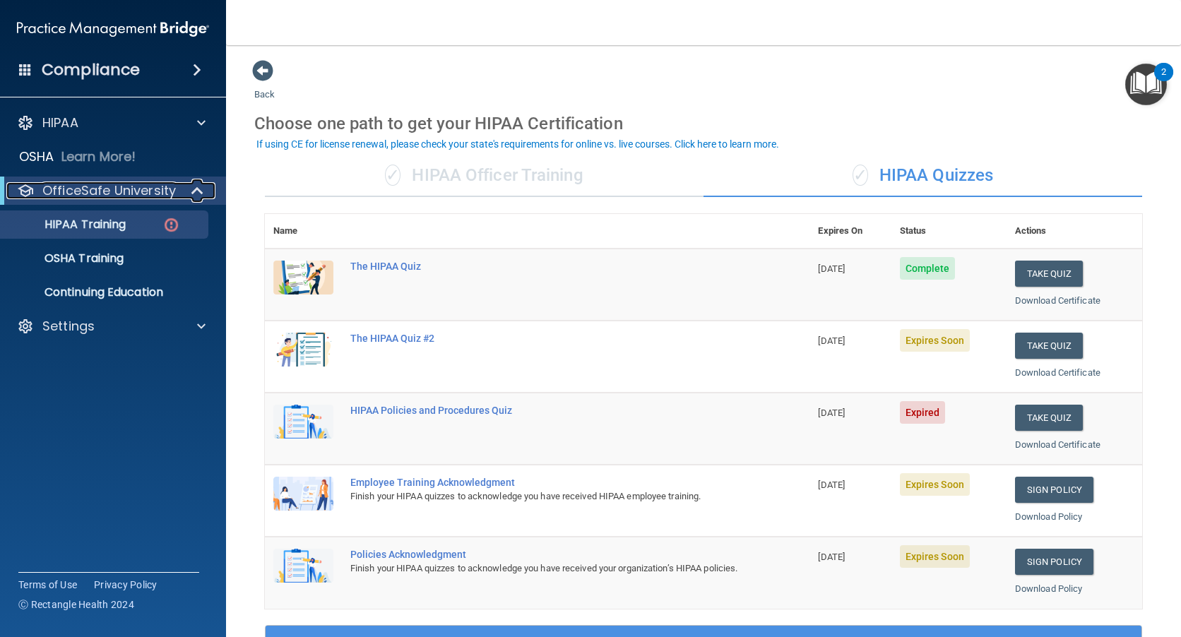
click at [189, 189] on div at bounding box center [198, 190] width 35 height 17
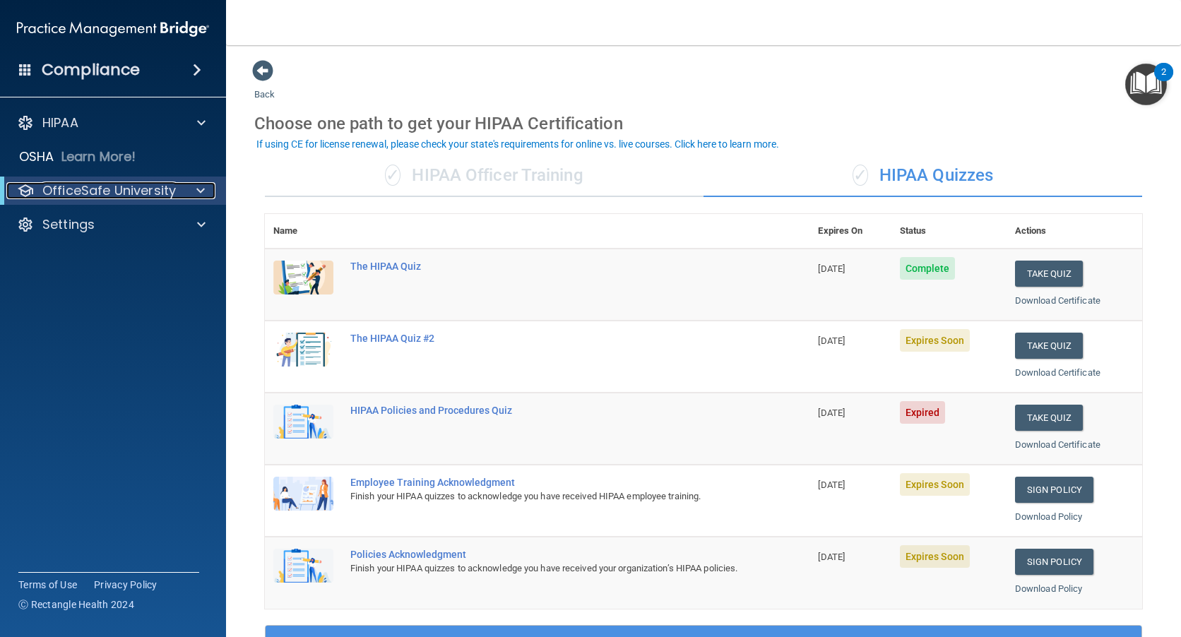
click at [205, 191] on div at bounding box center [198, 190] width 35 height 17
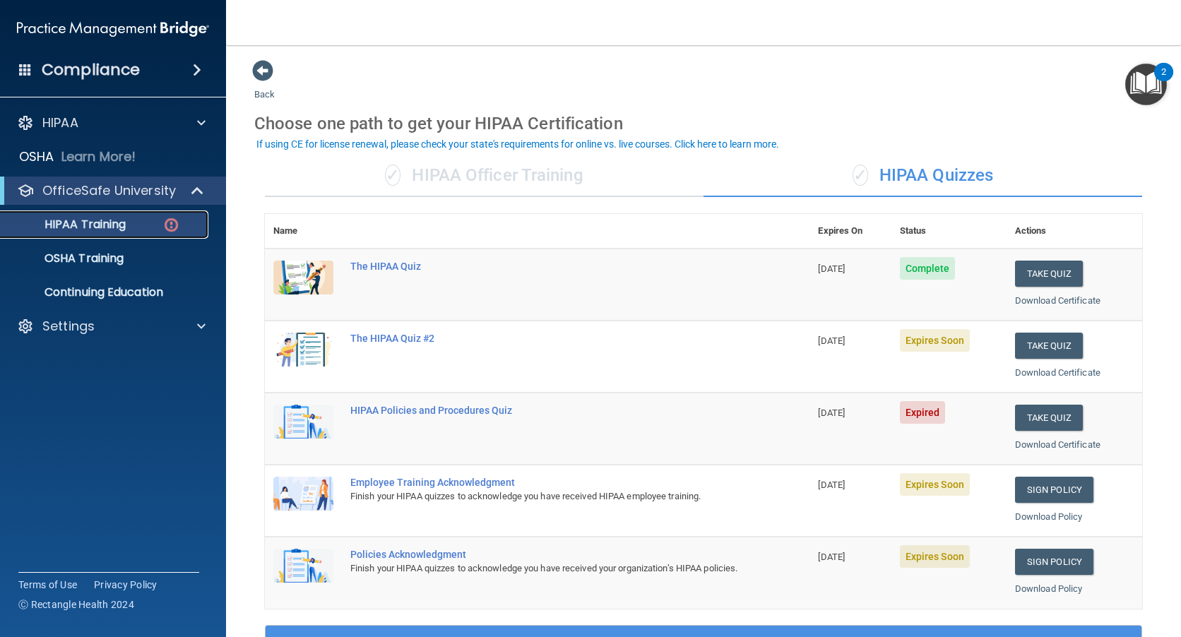
click at [69, 222] on p "HIPAA Training" at bounding box center [67, 225] width 117 height 14
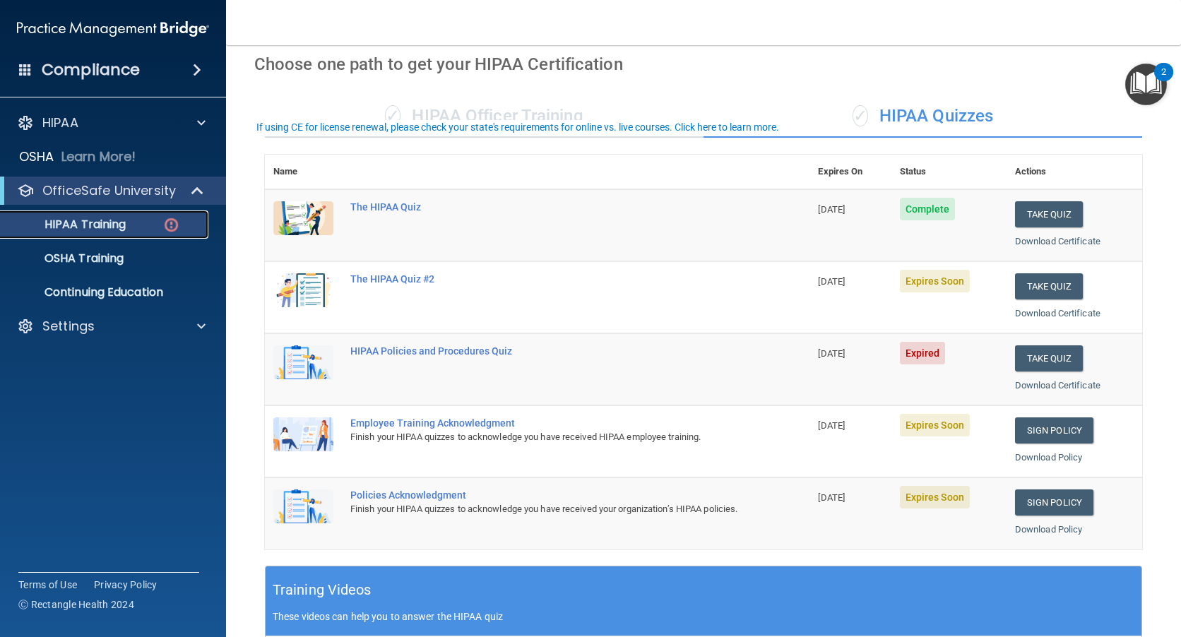
scroll to position [141, 0]
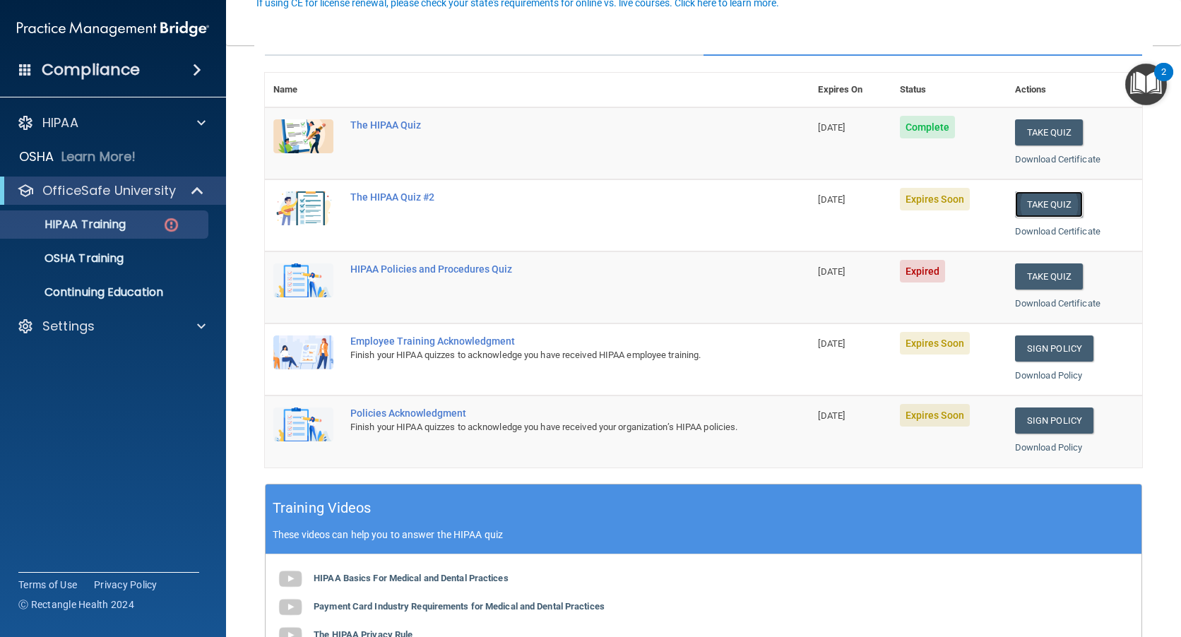
click at [1035, 205] on button "Take Quiz" at bounding box center [1049, 204] width 68 height 26
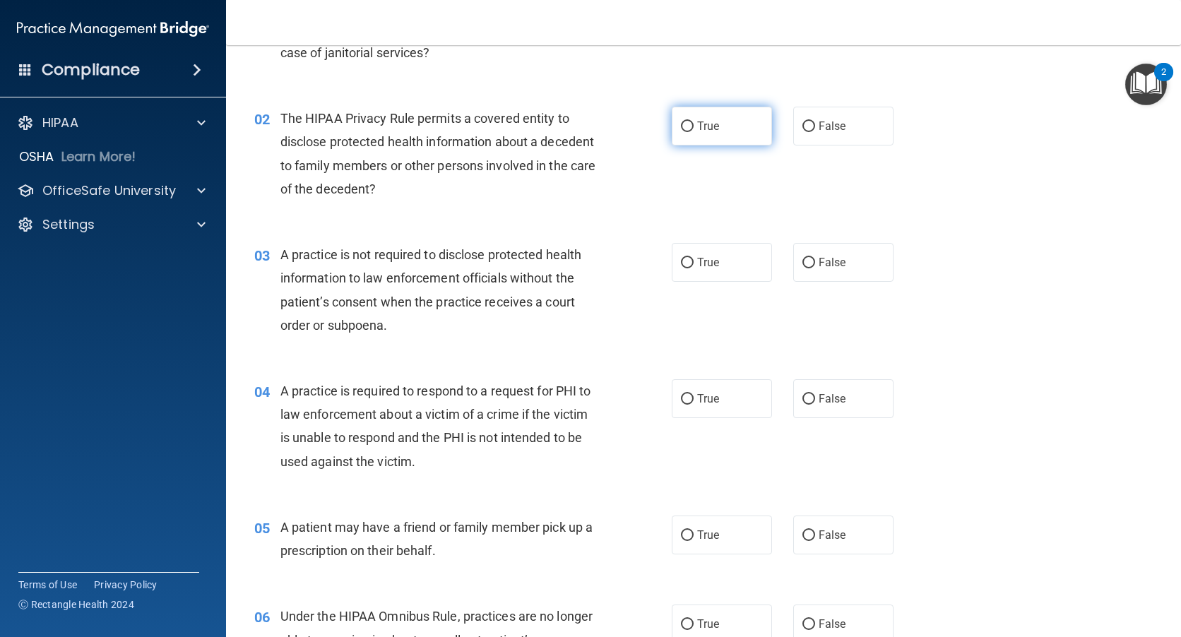
click at [683, 123] on input "True" at bounding box center [687, 126] width 13 height 11
radio input "true"
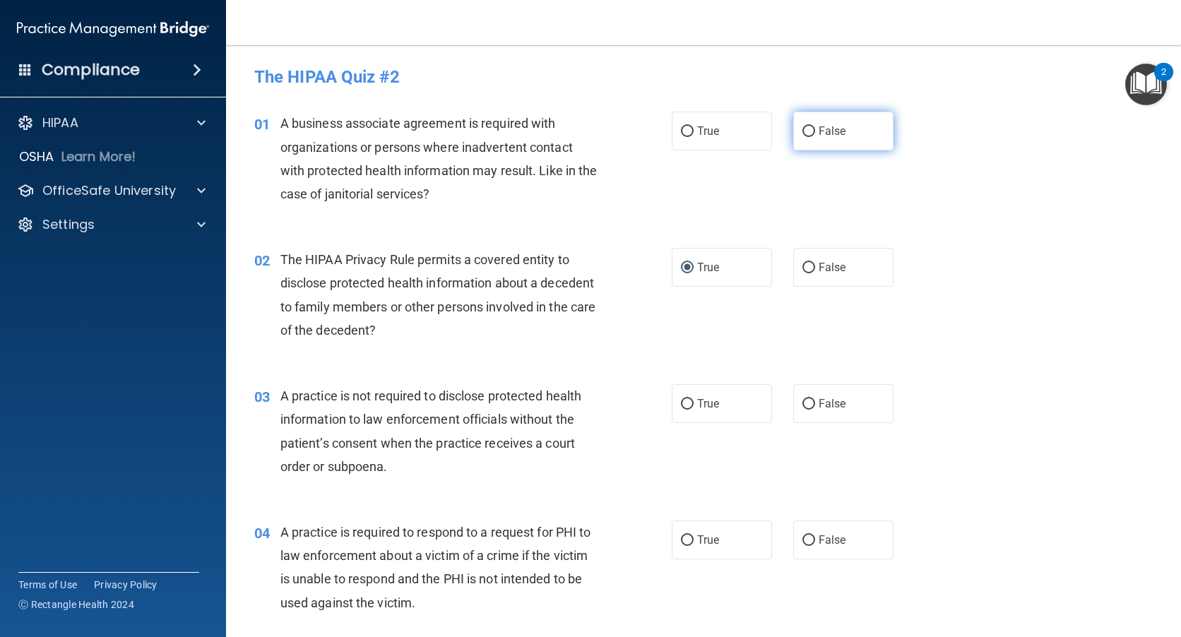
click at [804, 131] on input "False" at bounding box center [808, 131] width 13 height 11
radio input "true"
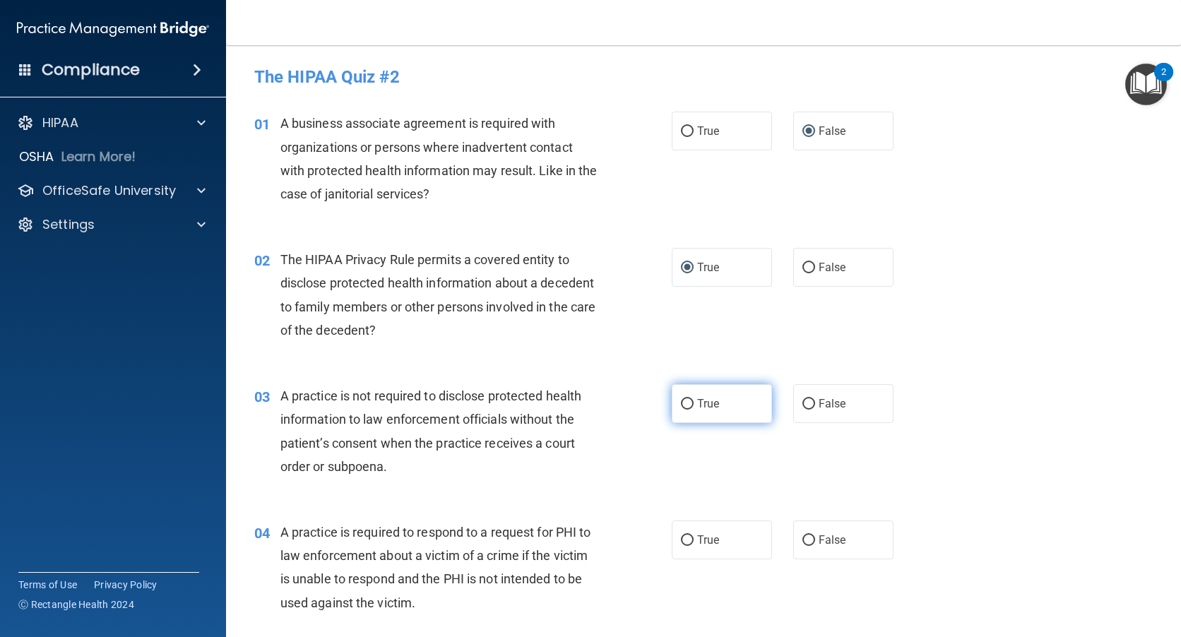
click at [685, 403] on input "True" at bounding box center [687, 404] width 13 height 11
radio input "true"
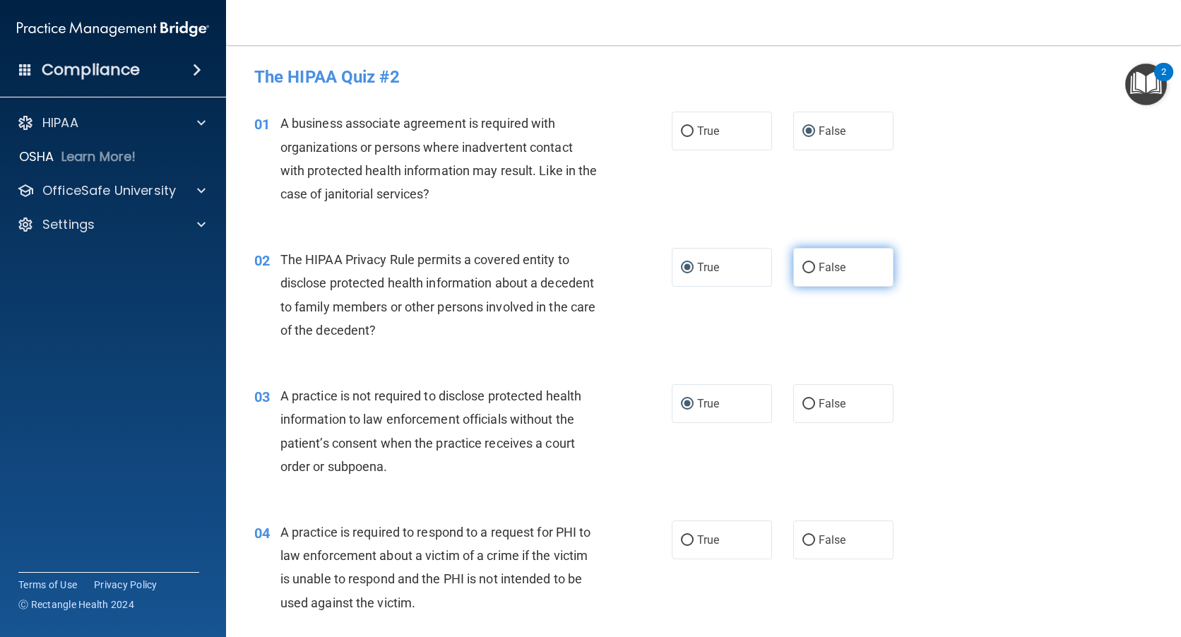
click at [805, 266] on input "False" at bounding box center [808, 268] width 13 height 11
radio input "true"
radio input "false"
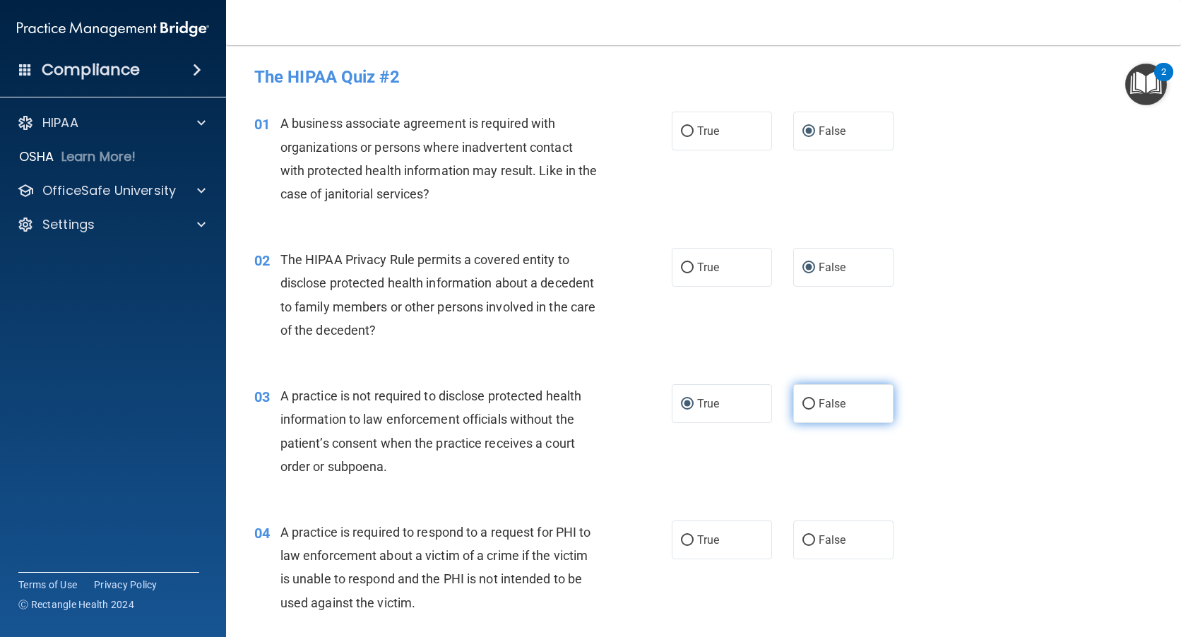
click at [804, 403] on input "False" at bounding box center [808, 404] width 13 height 11
radio input "true"
radio input "false"
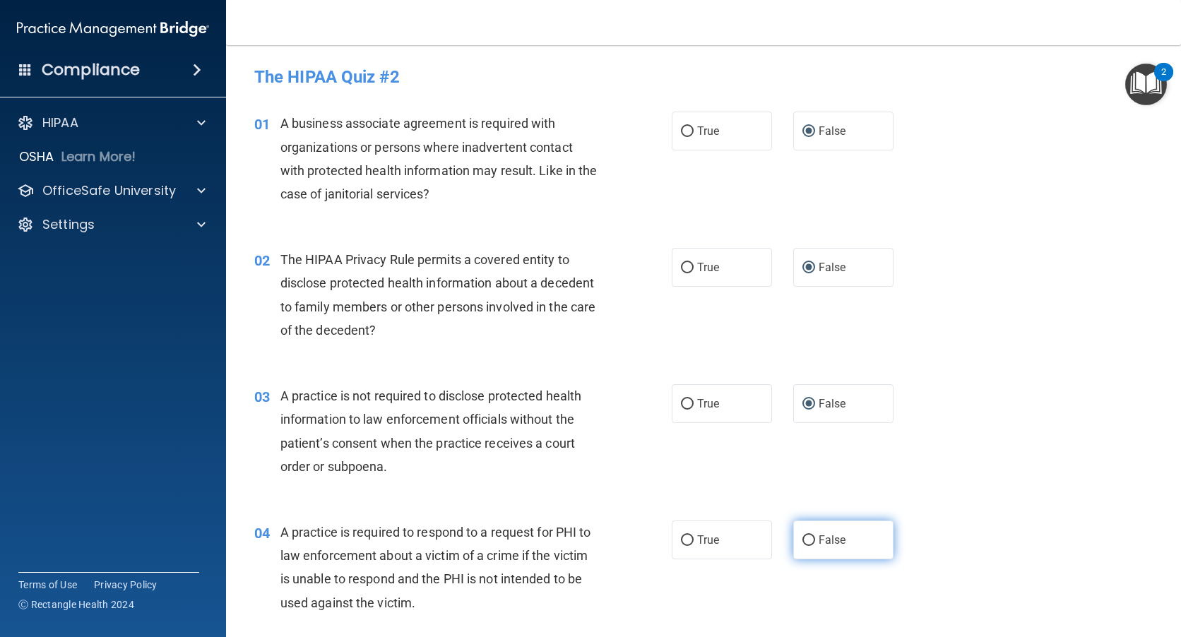
click at [802, 537] on input "False" at bounding box center [808, 540] width 13 height 11
radio input "true"
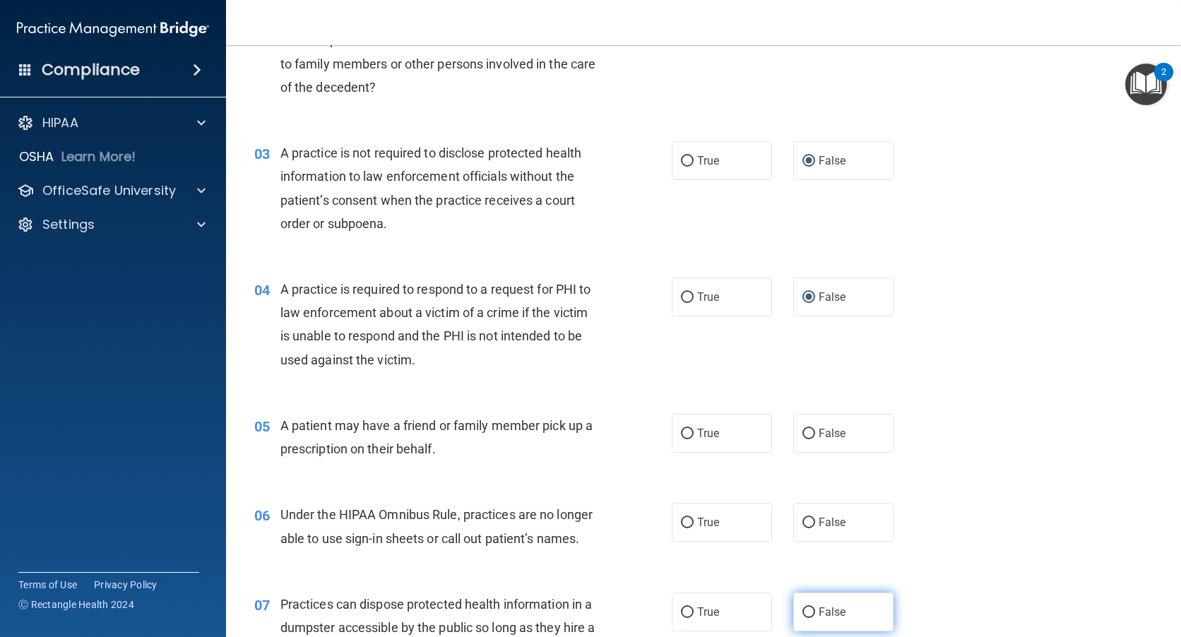
scroll to position [353, 0]
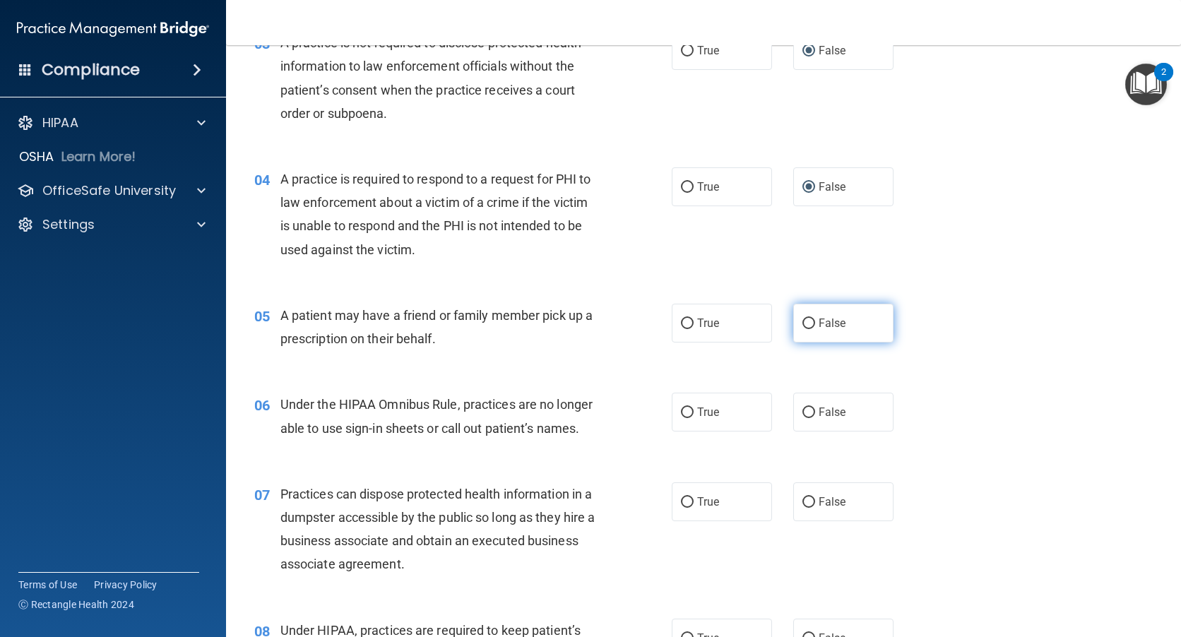
click at [804, 326] on input "False" at bounding box center [808, 323] width 13 height 11
radio input "true"
click at [803, 413] on input "False" at bounding box center [808, 412] width 13 height 11
radio input "true"
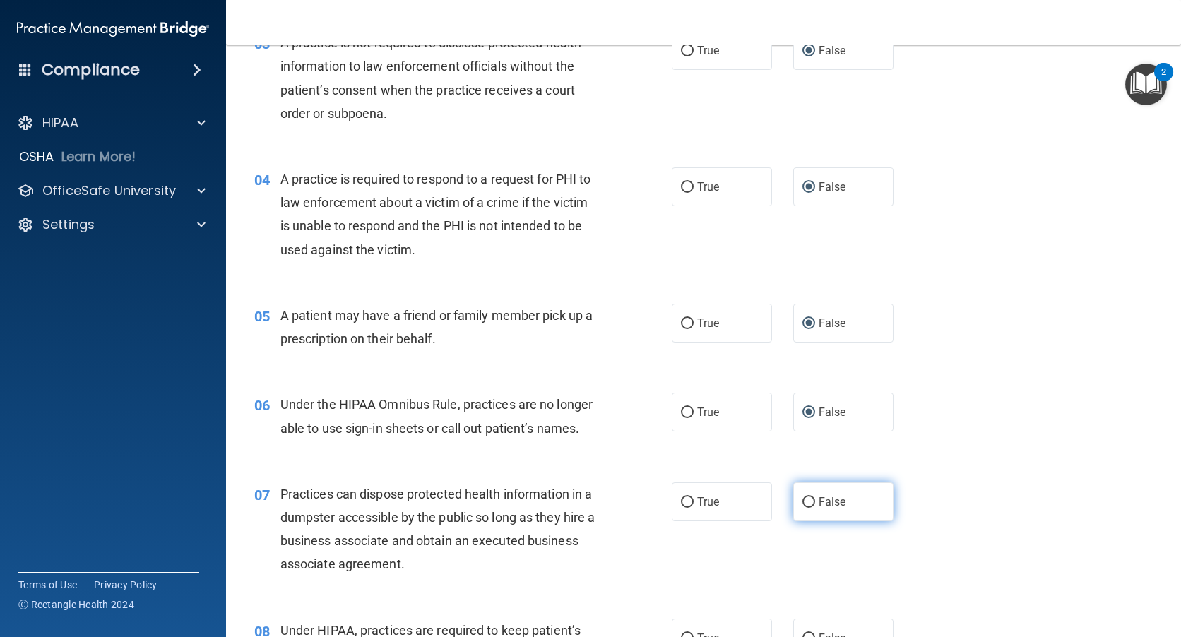
click at [805, 504] on input "False" at bounding box center [808, 502] width 13 height 11
radio input "true"
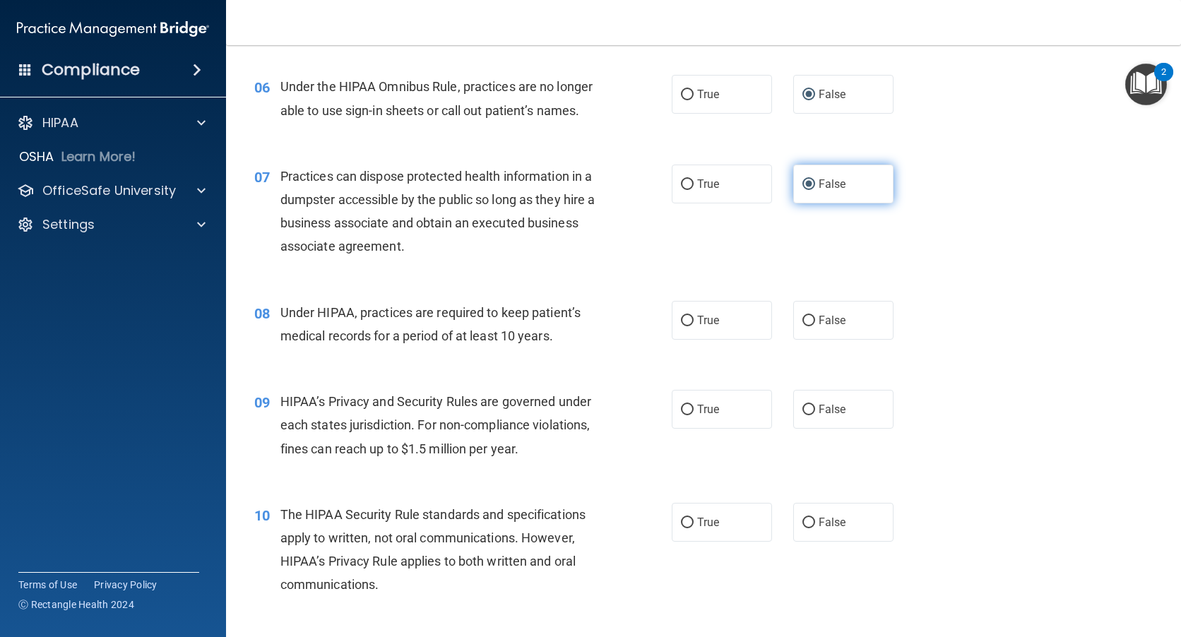
scroll to position [777, 0]
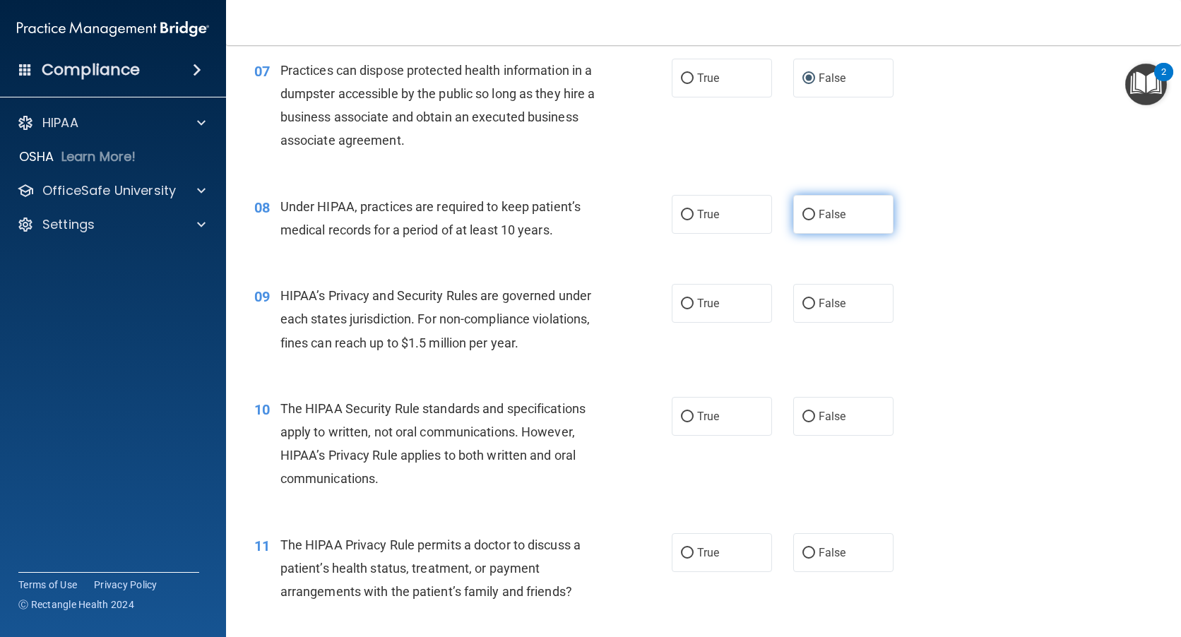
click at [803, 210] on input "False" at bounding box center [808, 215] width 13 height 11
radio input "true"
click at [802, 302] on input "False" at bounding box center [808, 304] width 13 height 11
radio input "true"
click at [803, 417] on input "False" at bounding box center [808, 417] width 13 height 11
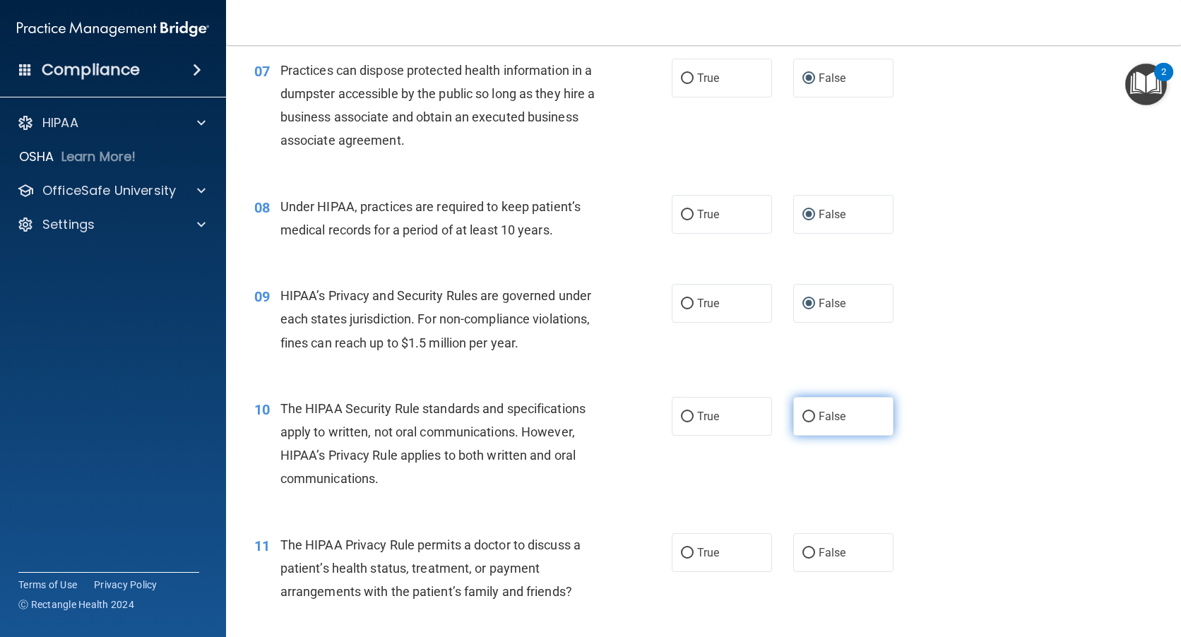
radio input "true"
click at [802, 551] on input "False" at bounding box center [808, 553] width 13 height 11
radio input "true"
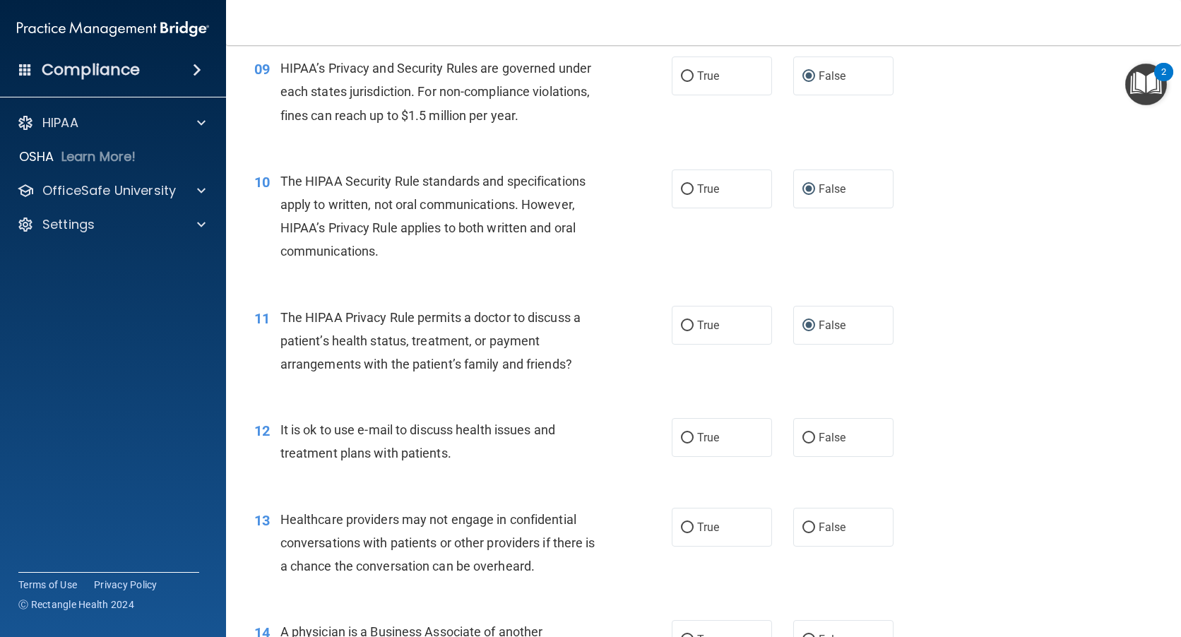
scroll to position [1130, 0]
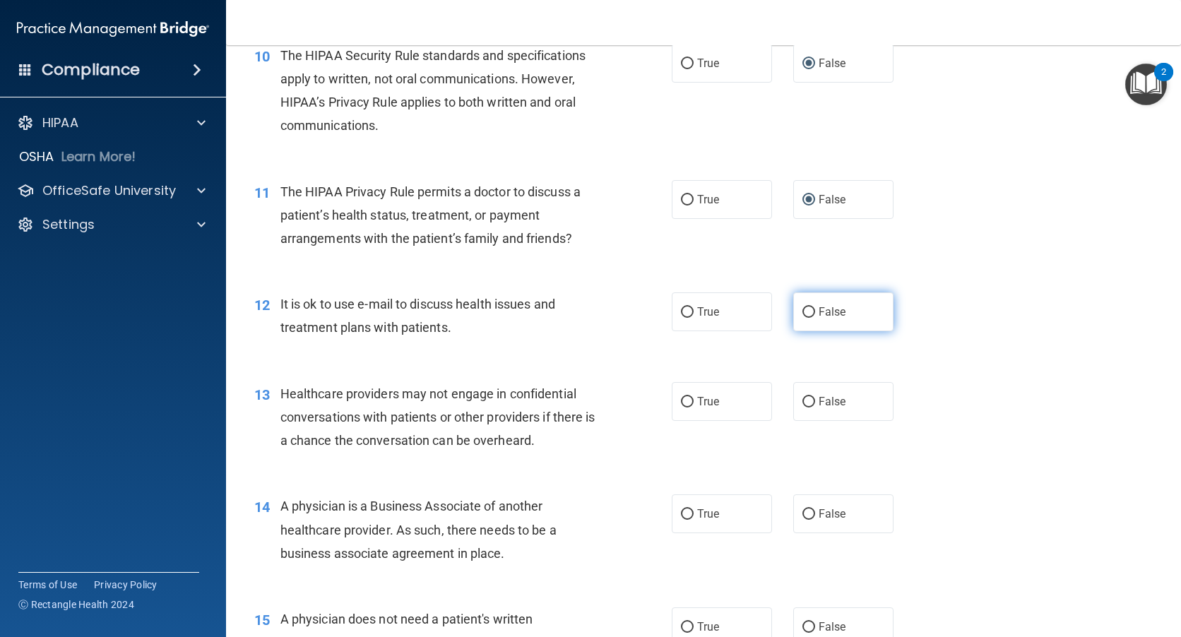
click at [802, 312] on input "False" at bounding box center [808, 312] width 13 height 11
radio input "true"
click at [802, 398] on input "False" at bounding box center [808, 402] width 13 height 11
radio input "true"
click at [802, 512] on input "False" at bounding box center [808, 514] width 13 height 11
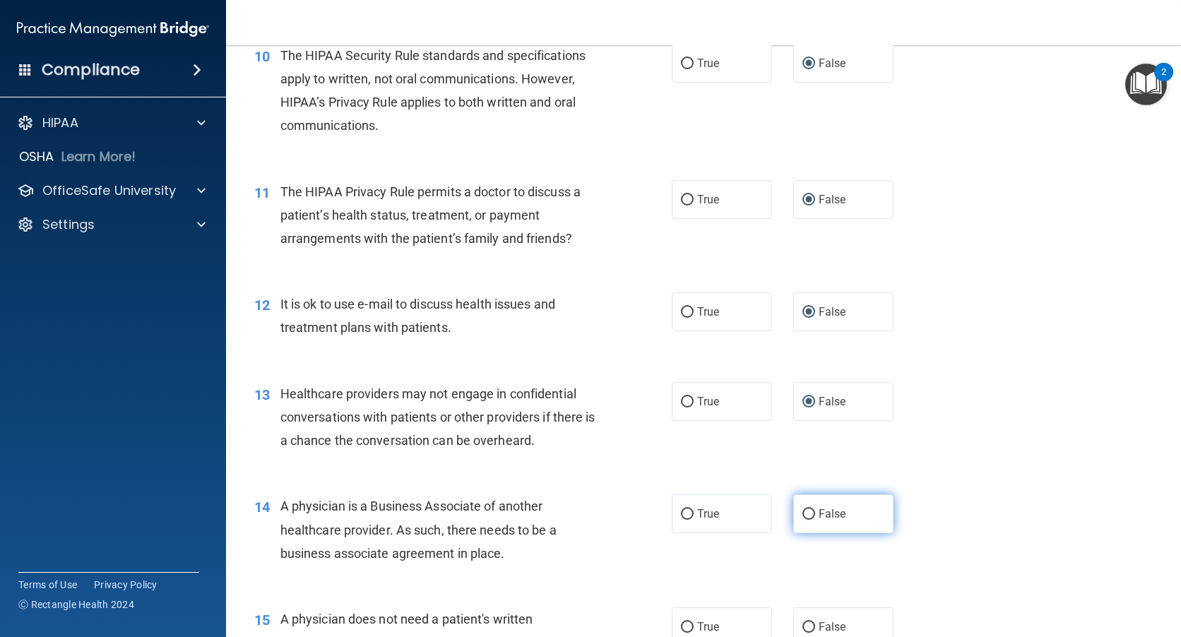
radio input "true"
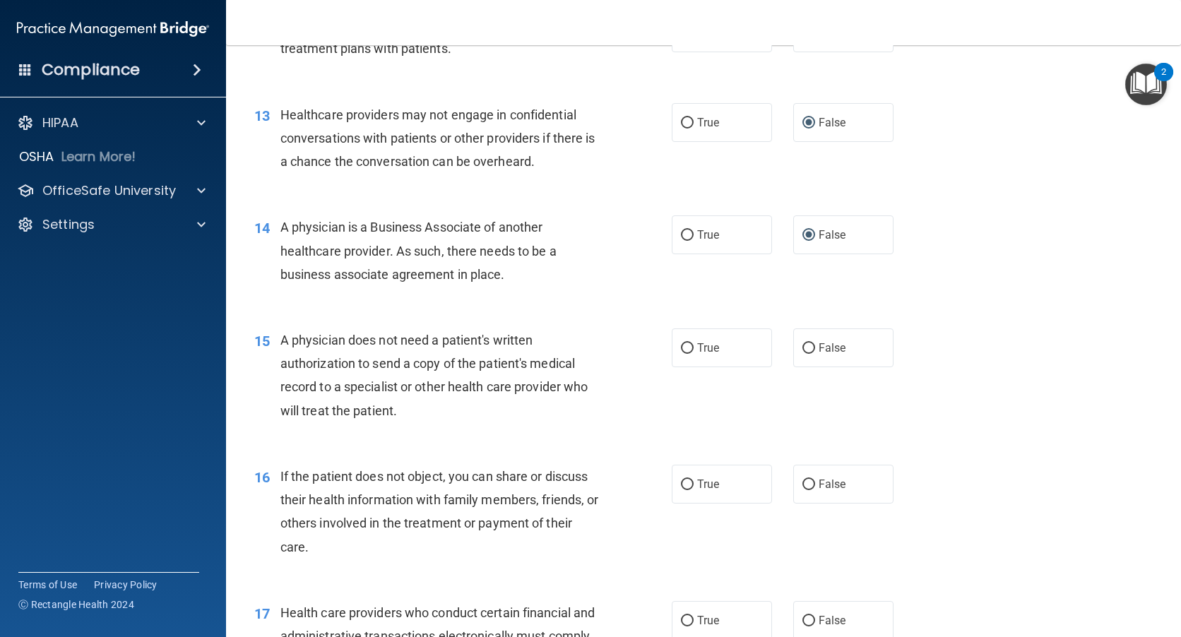
scroll to position [1412, 0]
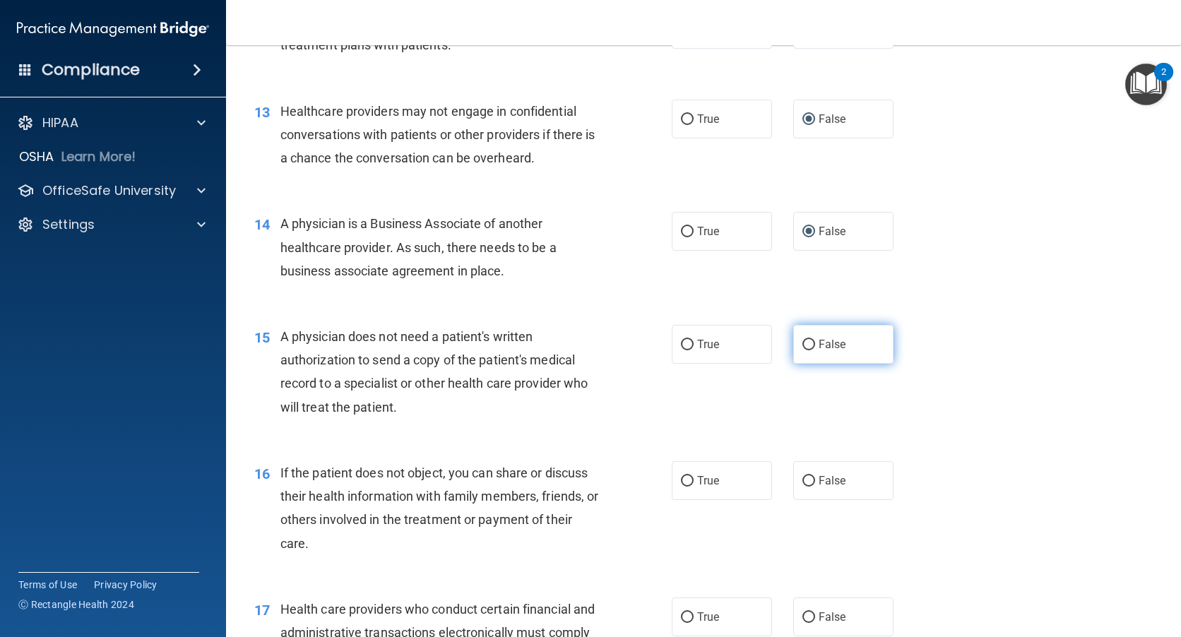
click at [804, 344] on input "False" at bounding box center [808, 345] width 13 height 11
radio input "true"
click at [803, 481] on input "False" at bounding box center [808, 481] width 13 height 11
radio input "true"
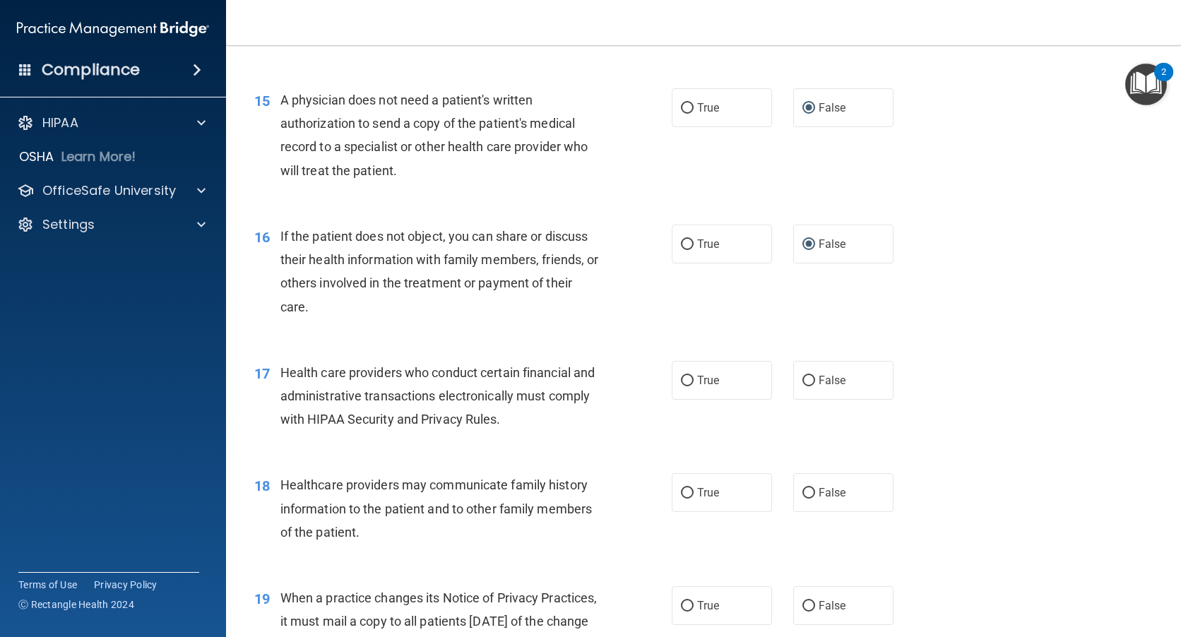
scroll to position [1695, 0]
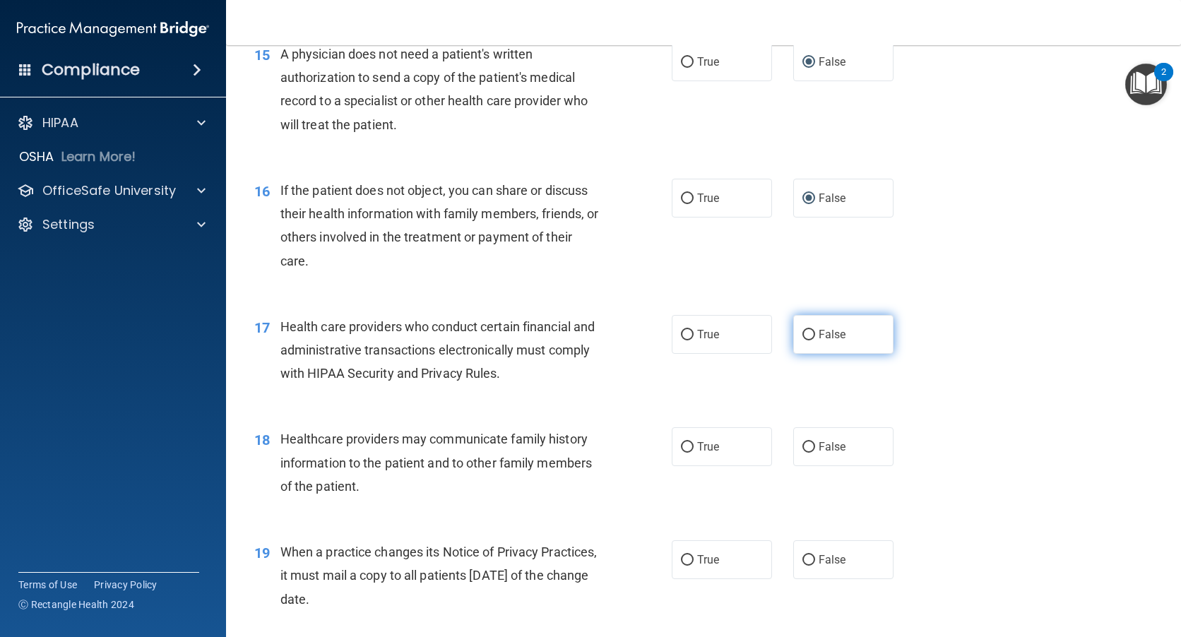
click at [802, 332] on input "False" at bounding box center [808, 335] width 13 height 11
radio input "true"
click at [804, 449] on input "False" at bounding box center [808, 447] width 13 height 11
radio input "true"
click at [803, 556] on input "False" at bounding box center [808, 560] width 13 height 11
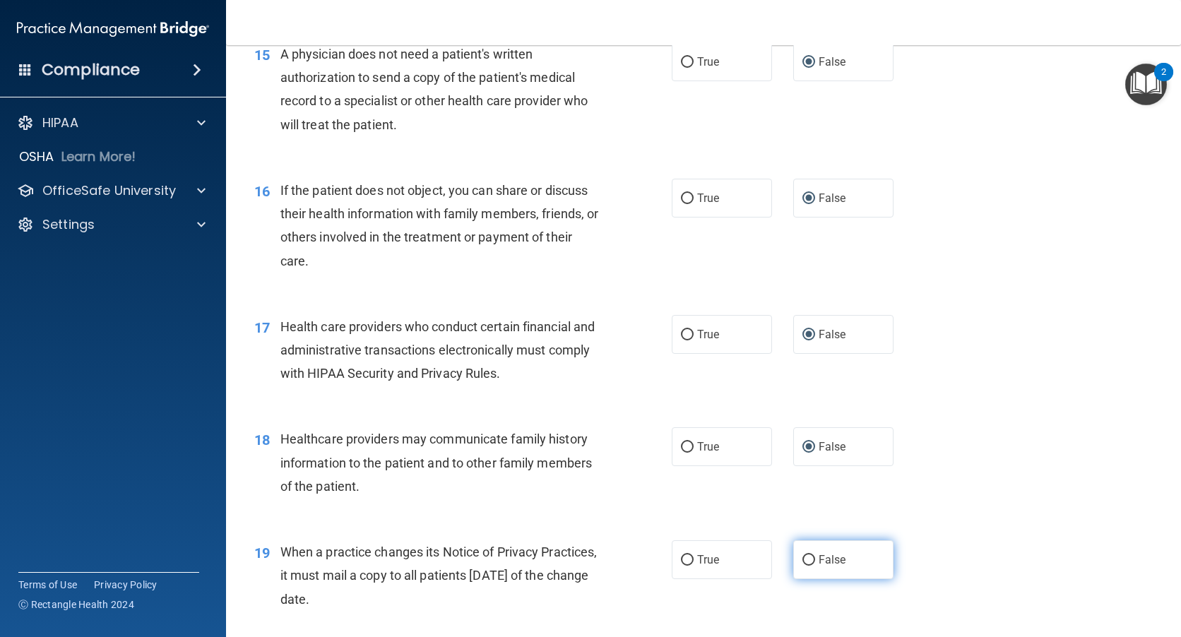
radio input "true"
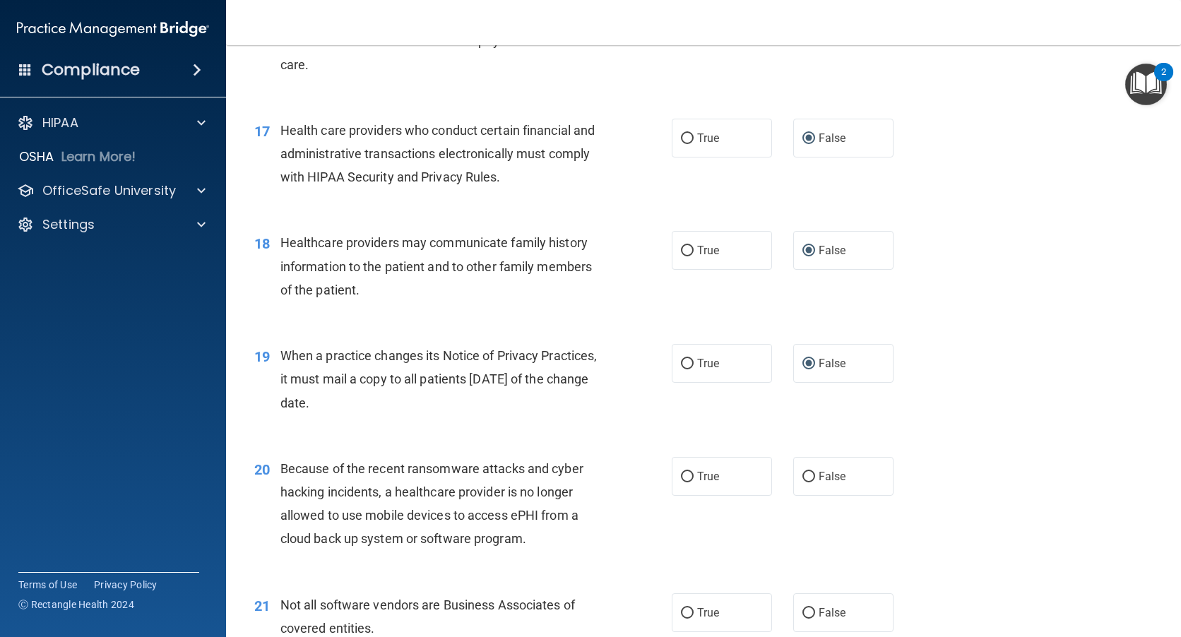
scroll to position [1907, 0]
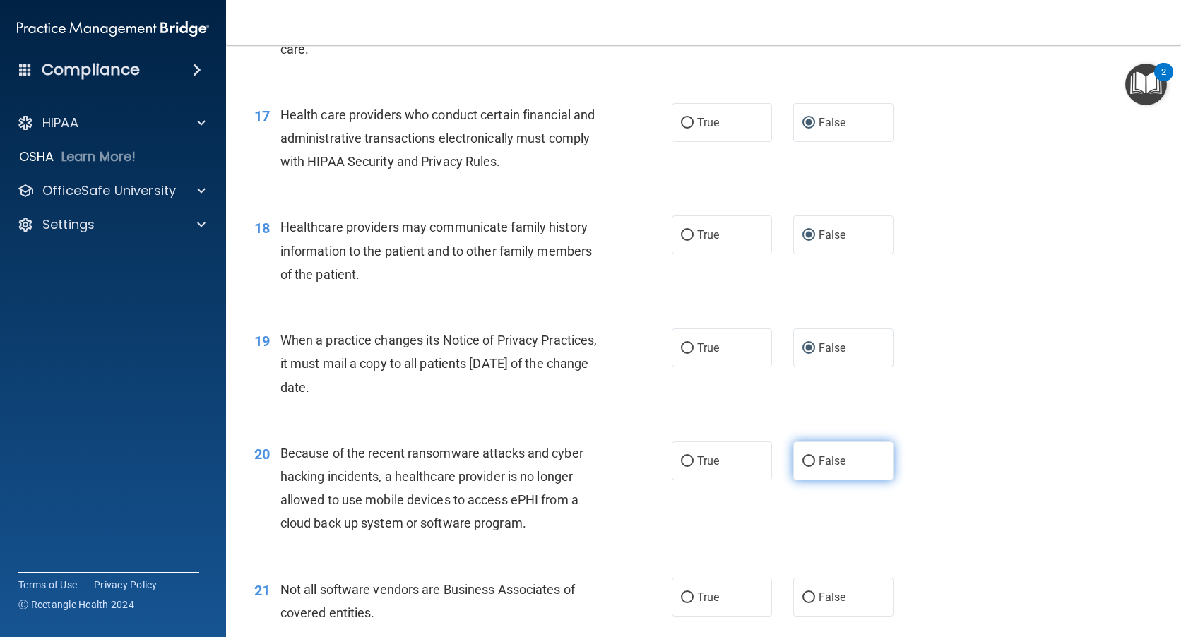
click at [802, 464] on input "False" at bounding box center [808, 461] width 13 height 11
radio input "true"
click at [802, 595] on input "False" at bounding box center [808, 597] width 13 height 11
radio input "true"
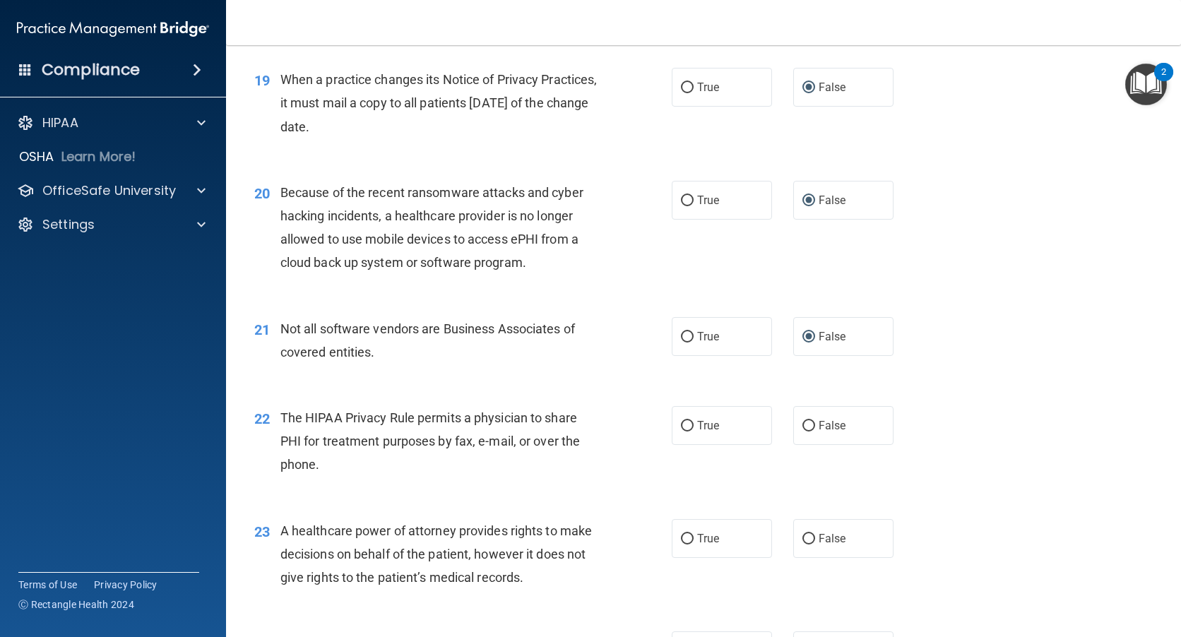
scroll to position [2189, 0]
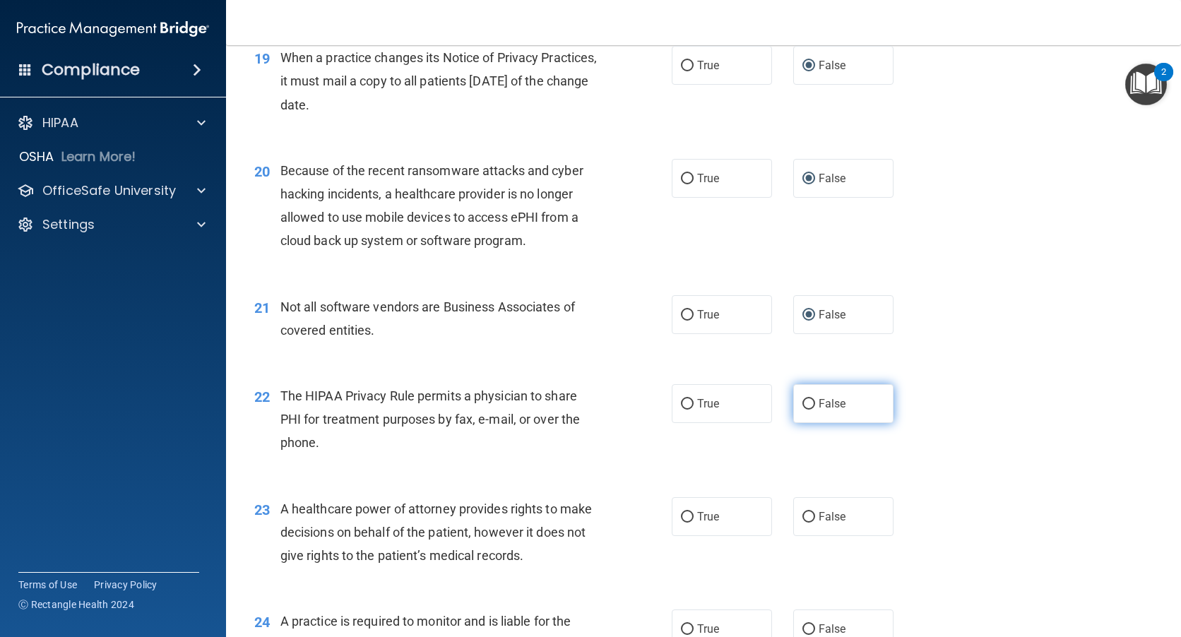
click at [806, 406] on input "False" at bounding box center [808, 404] width 13 height 11
radio input "true"
click at [804, 512] on input "False" at bounding box center [808, 517] width 13 height 11
radio input "true"
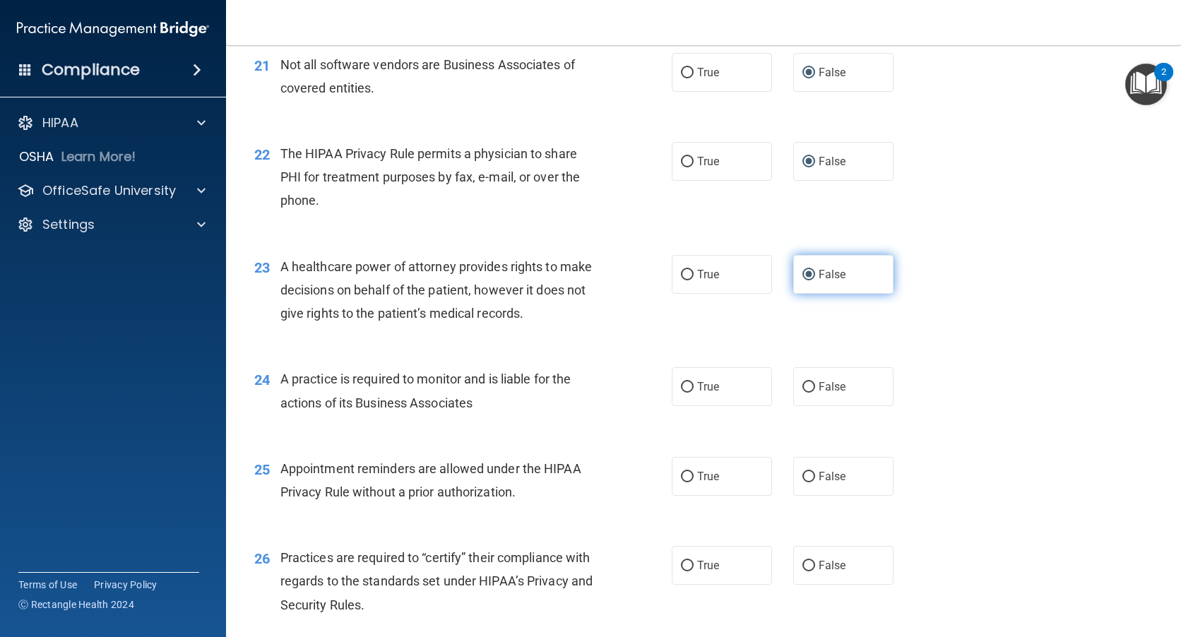
scroll to position [2542, 0]
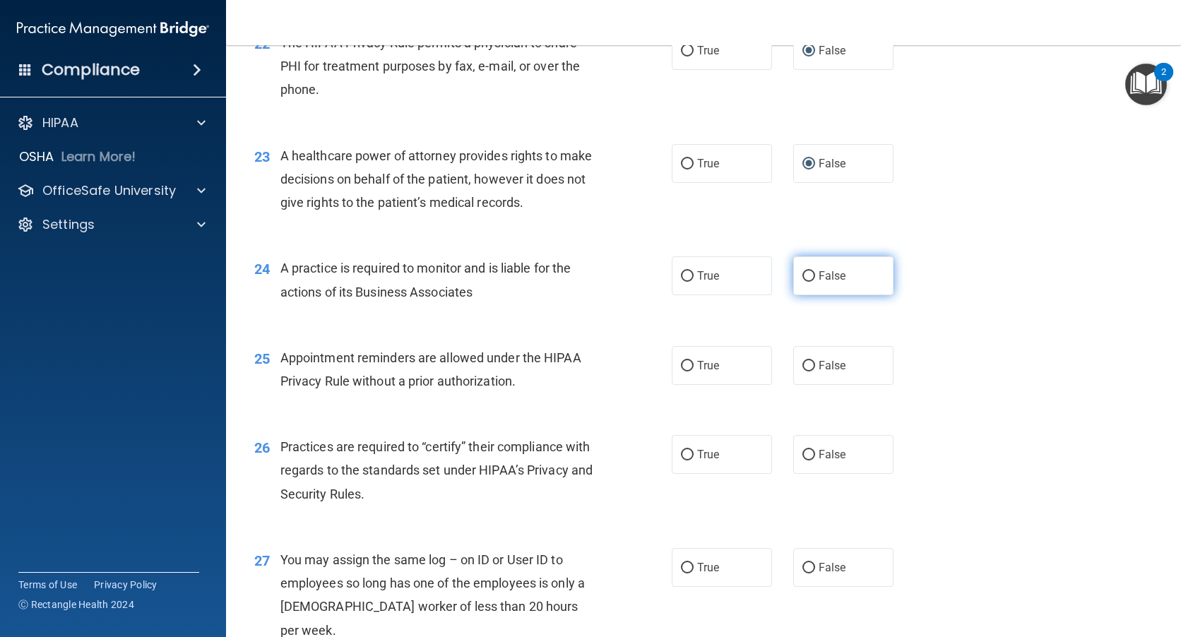
click at [801, 282] on label "False" at bounding box center [843, 275] width 100 height 39
click at [802, 282] on input "False" at bounding box center [808, 276] width 13 height 11
radio input "true"
click at [804, 364] on input "False" at bounding box center [808, 366] width 13 height 11
radio input "true"
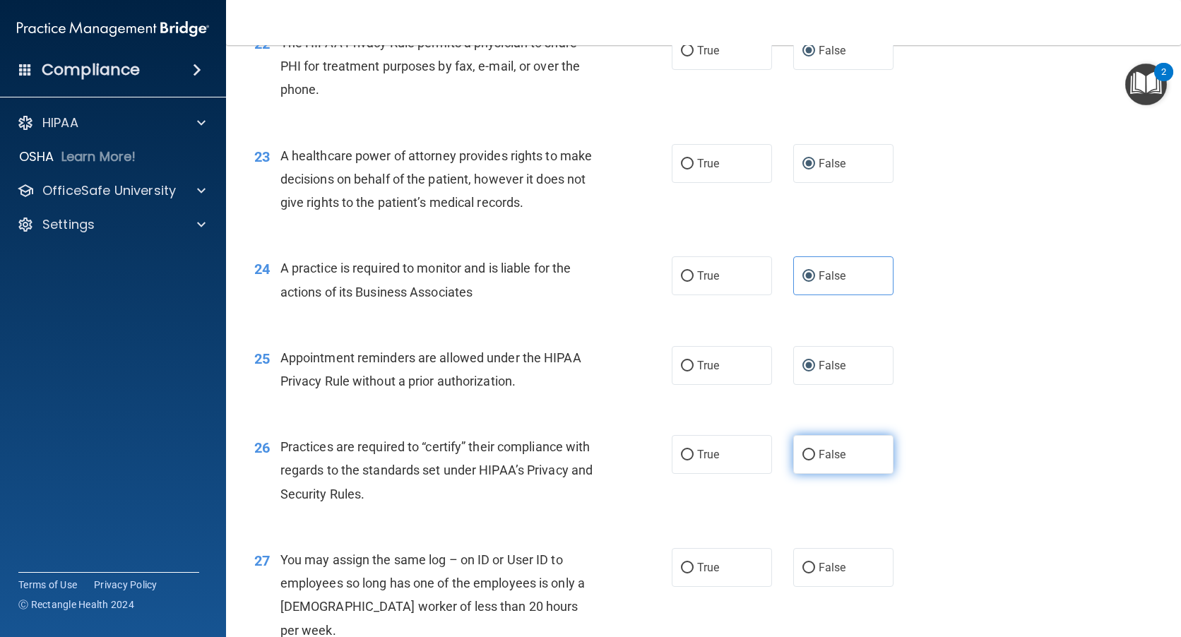
click at [806, 450] on input "False" at bounding box center [808, 455] width 13 height 11
radio input "true"
click at [803, 565] on input "False" at bounding box center [808, 568] width 13 height 11
radio input "true"
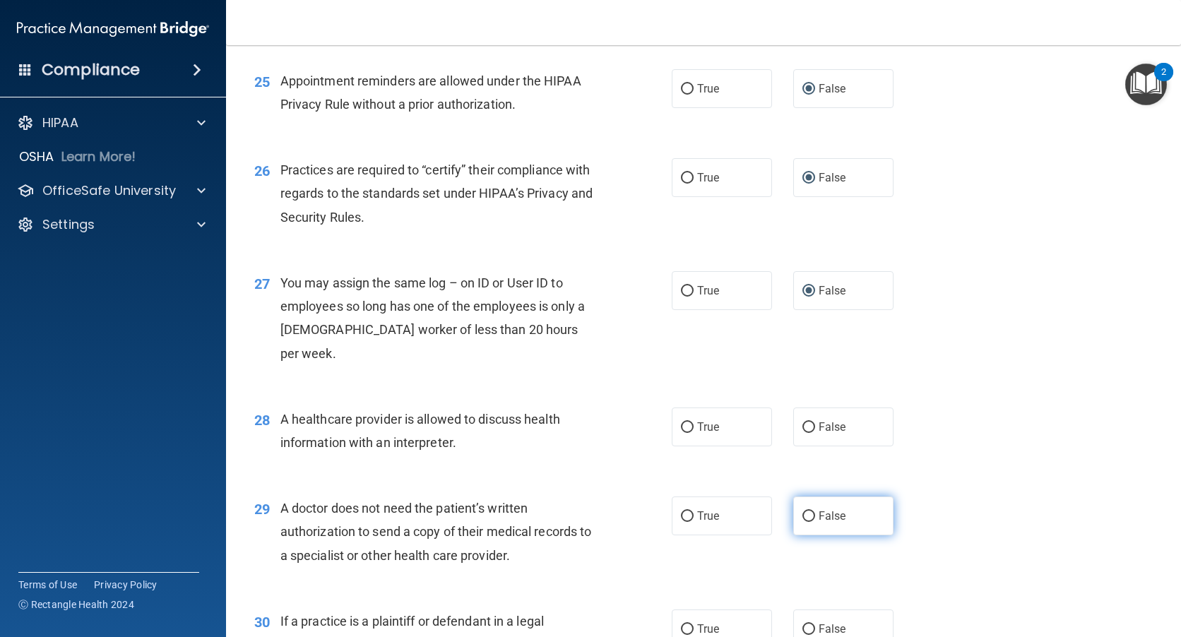
scroll to position [2825, 0]
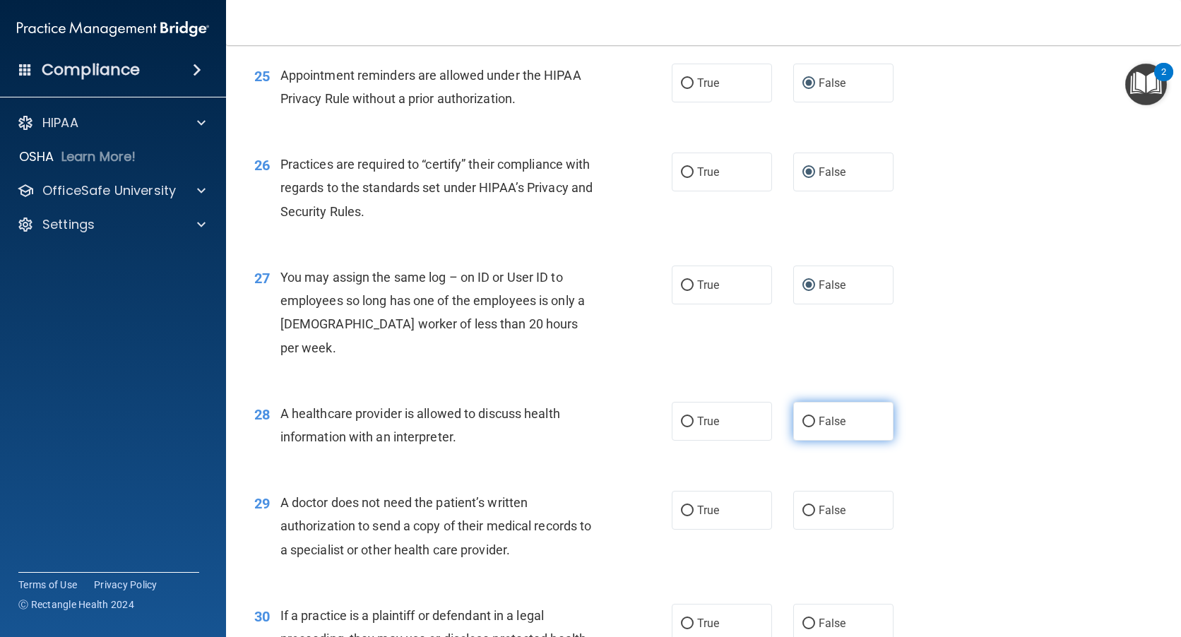
click at [805, 417] on input "False" at bounding box center [808, 422] width 13 height 11
radio input "true"
click at [803, 506] on input "False" at bounding box center [808, 511] width 13 height 11
radio input "true"
click at [804, 619] on input "False" at bounding box center [808, 624] width 13 height 11
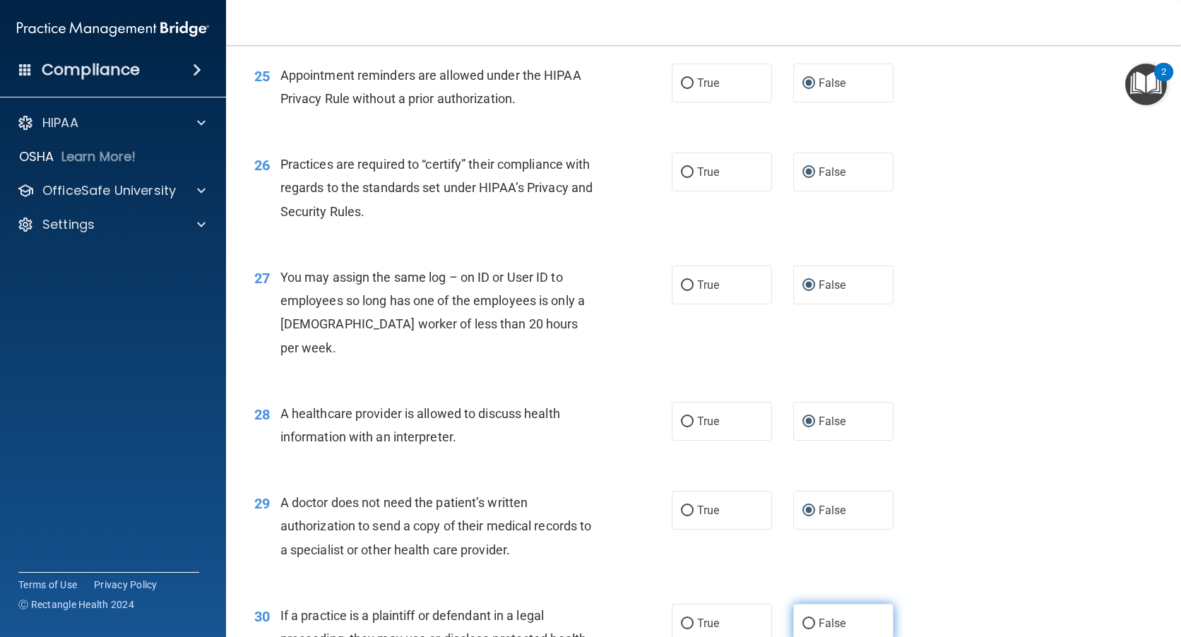
radio input "true"
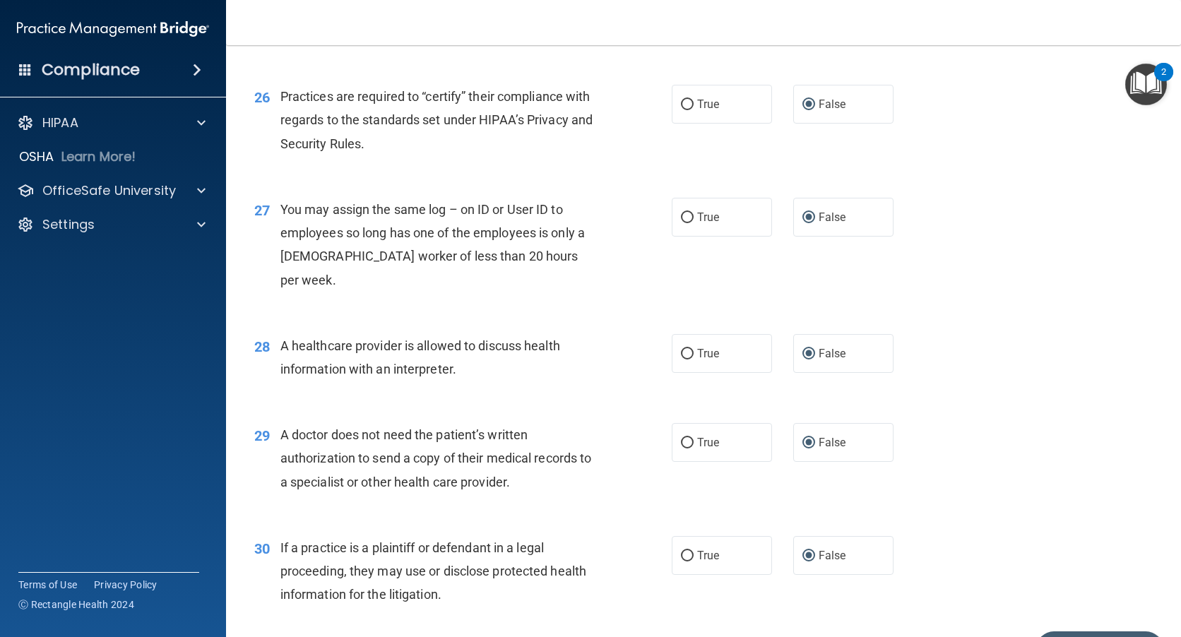
scroll to position [2955, 0]
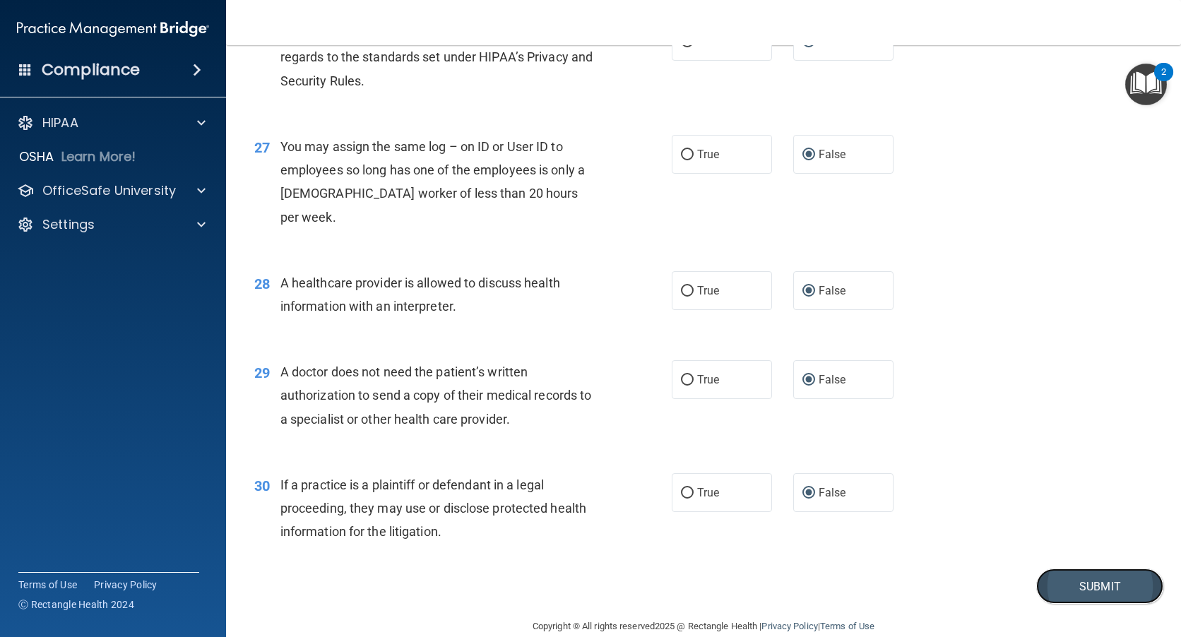
click at [1087, 568] on button "Submit" at bounding box center [1099, 586] width 127 height 36
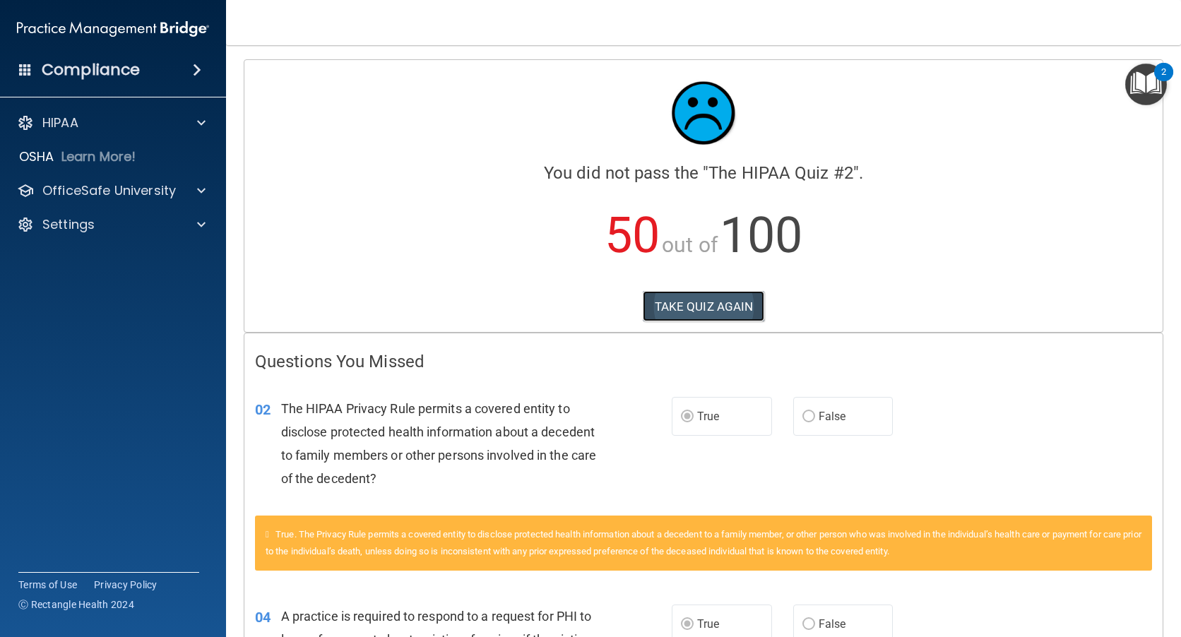
click at [724, 304] on button "TAKE QUIZ AGAIN" at bounding box center [704, 306] width 122 height 31
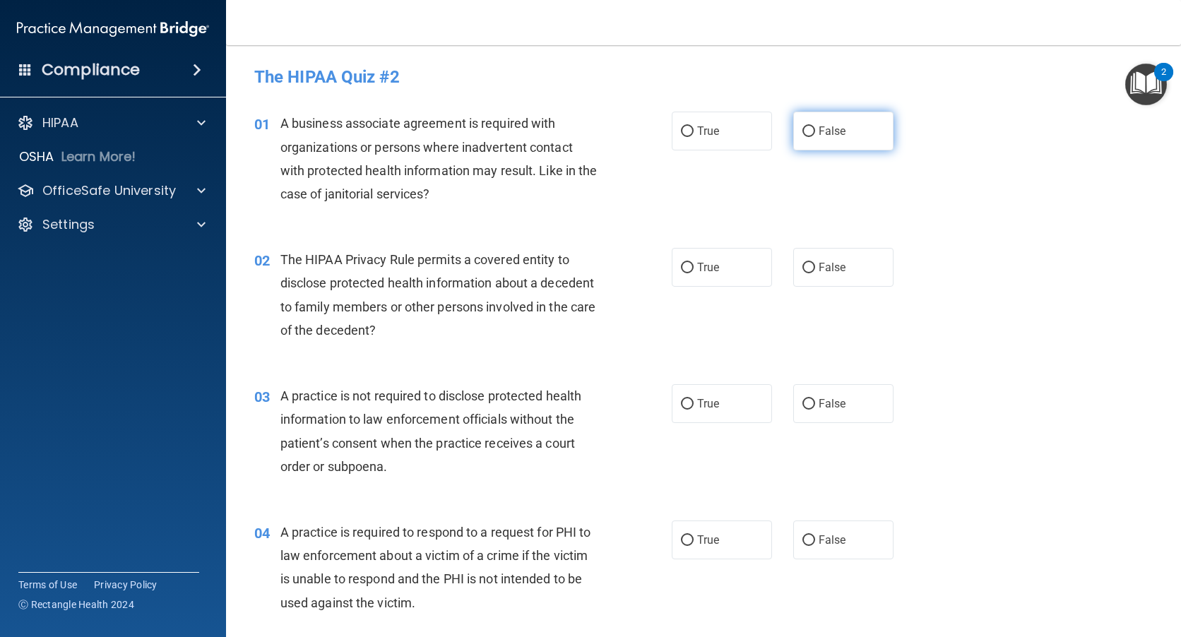
click at [802, 129] on input "False" at bounding box center [808, 131] width 13 height 11
radio input "true"
click at [685, 268] on input "True" at bounding box center [687, 268] width 13 height 11
radio input "true"
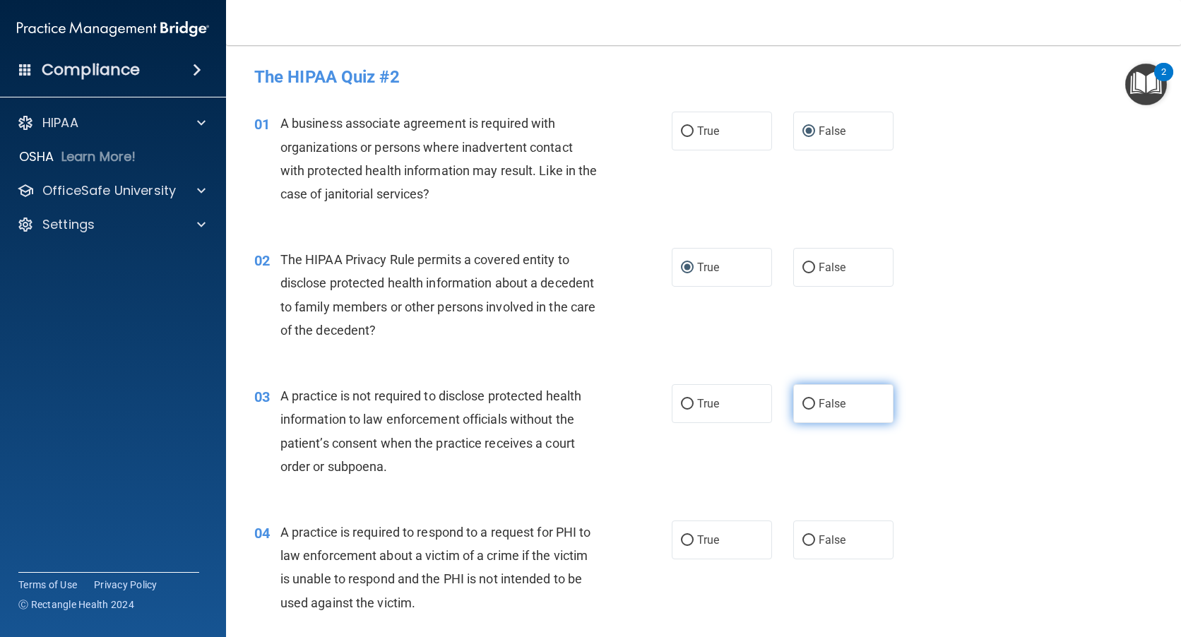
click at [805, 403] on input "False" at bounding box center [808, 404] width 13 height 11
radio input "true"
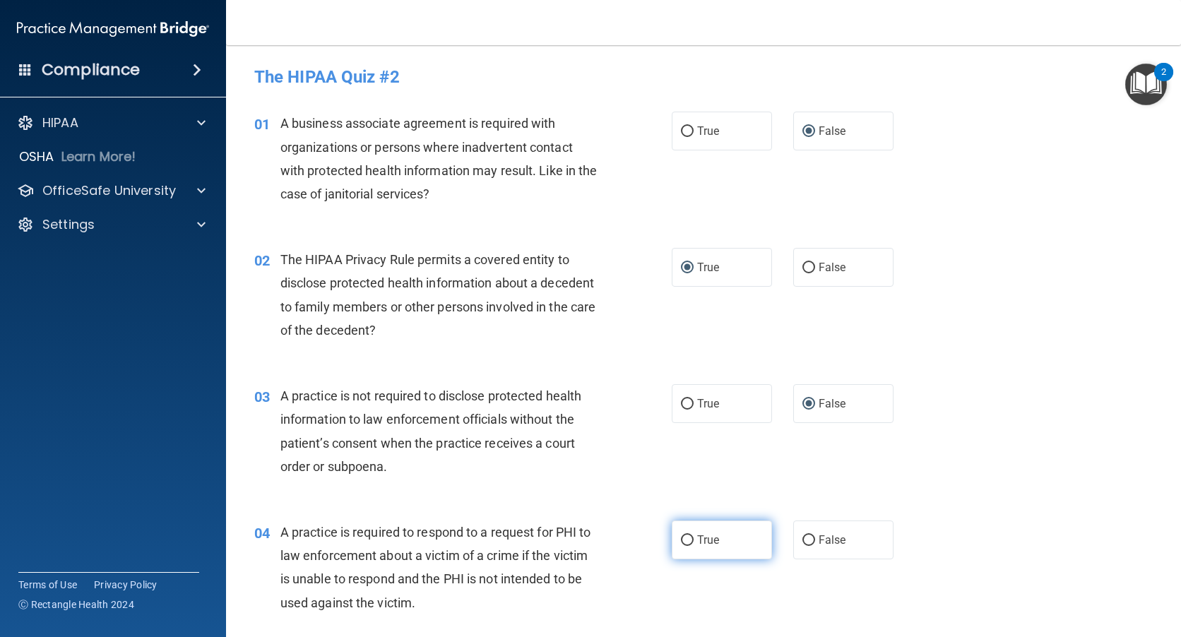
click at [678, 532] on label "True" at bounding box center [722, 539] width 100 height 39
click at [681, 535] on input "True" at bounding box center [687, 540] width 13 height 11
radio input "true"
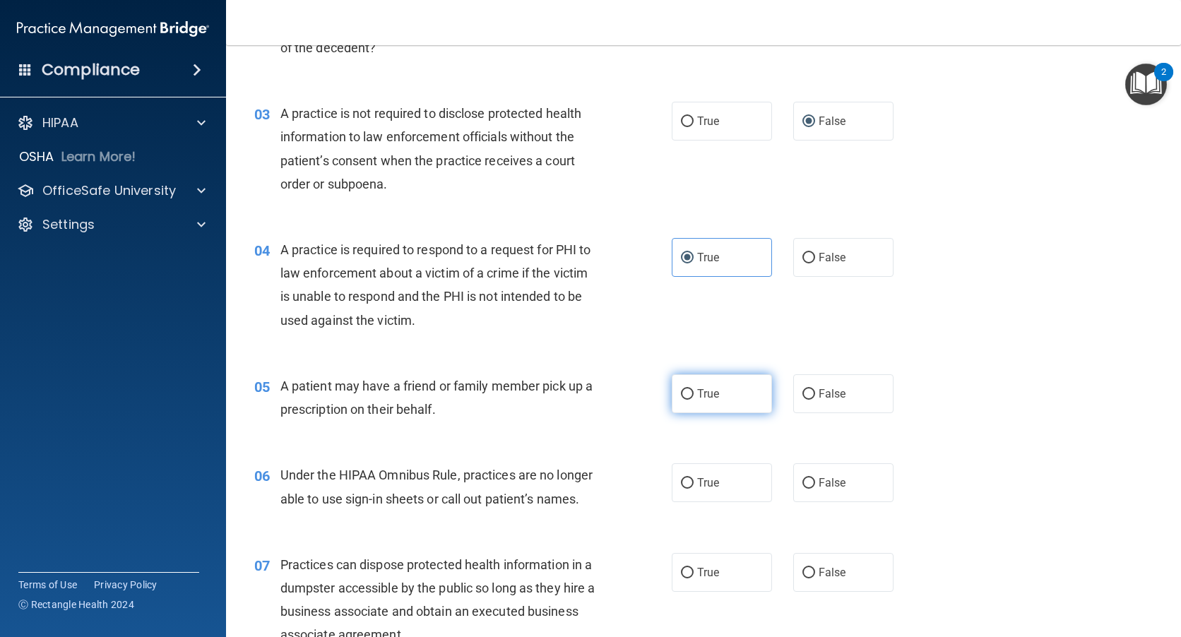
click at [686, 391] on input "True" at bounding box center [687, 394] width 13 height 11
radio input "true"
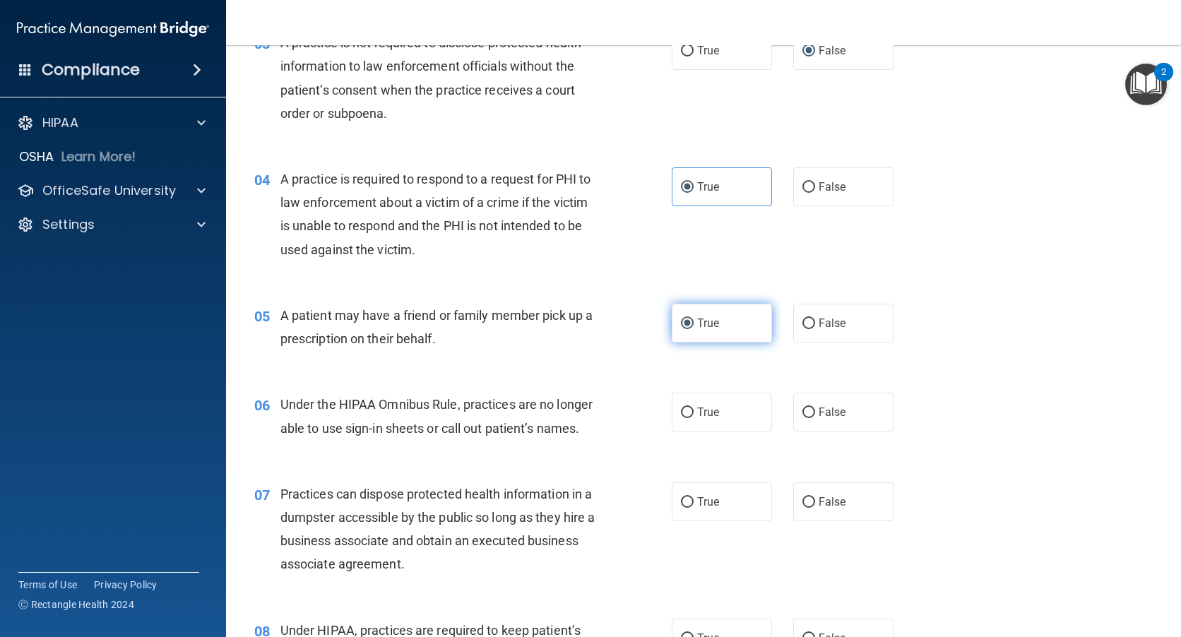
scroll to position [424, 0]
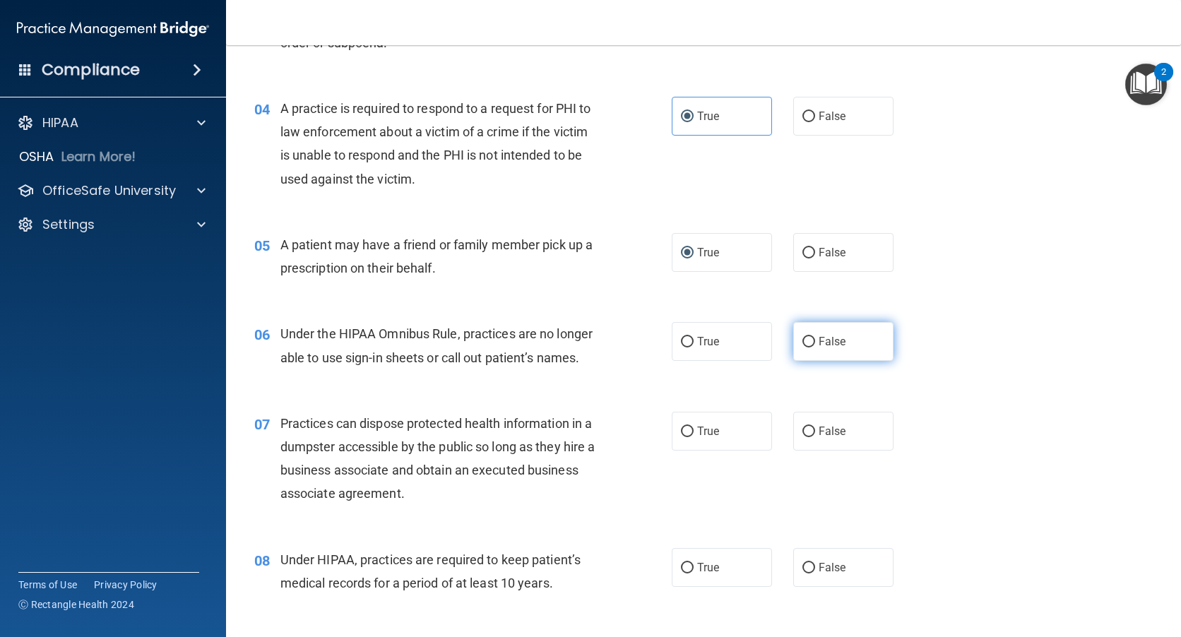
click at [803, 337] on input "False" at bounding box center [808, 342] width 13 height 11
radio input "true"
click at [802, 434] on input "False" at bounding box center [808, 432] width 13 height 11
radio input "true"
click at [802, 571] on input "False" at bounding box center [808, 568] width 13 height 11
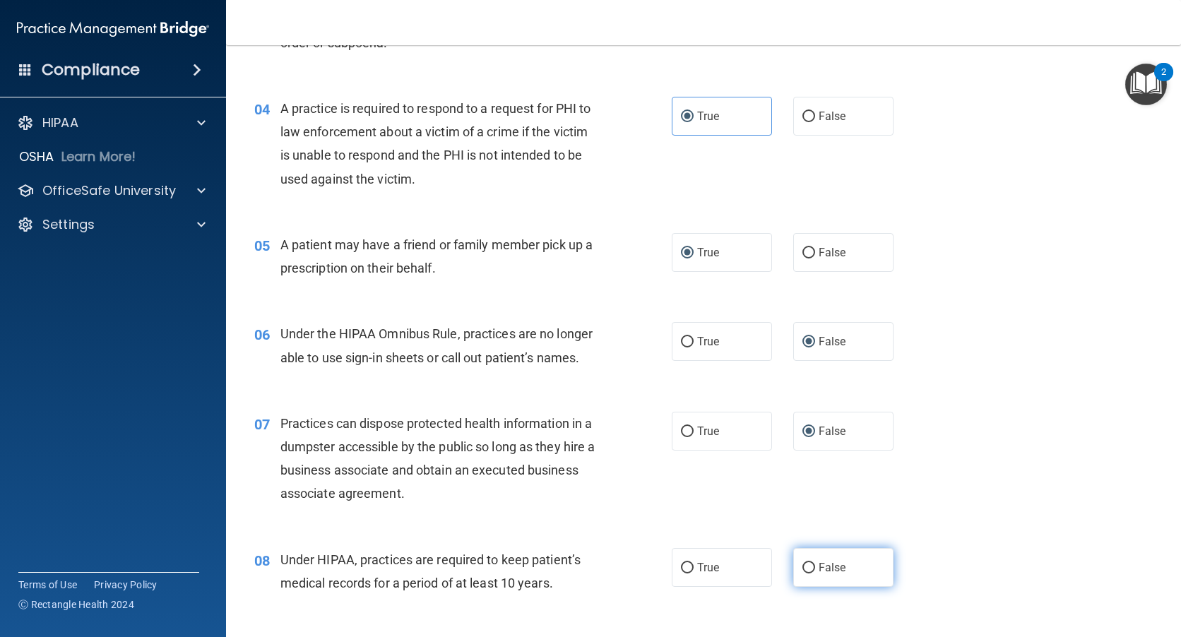
radio input "true"
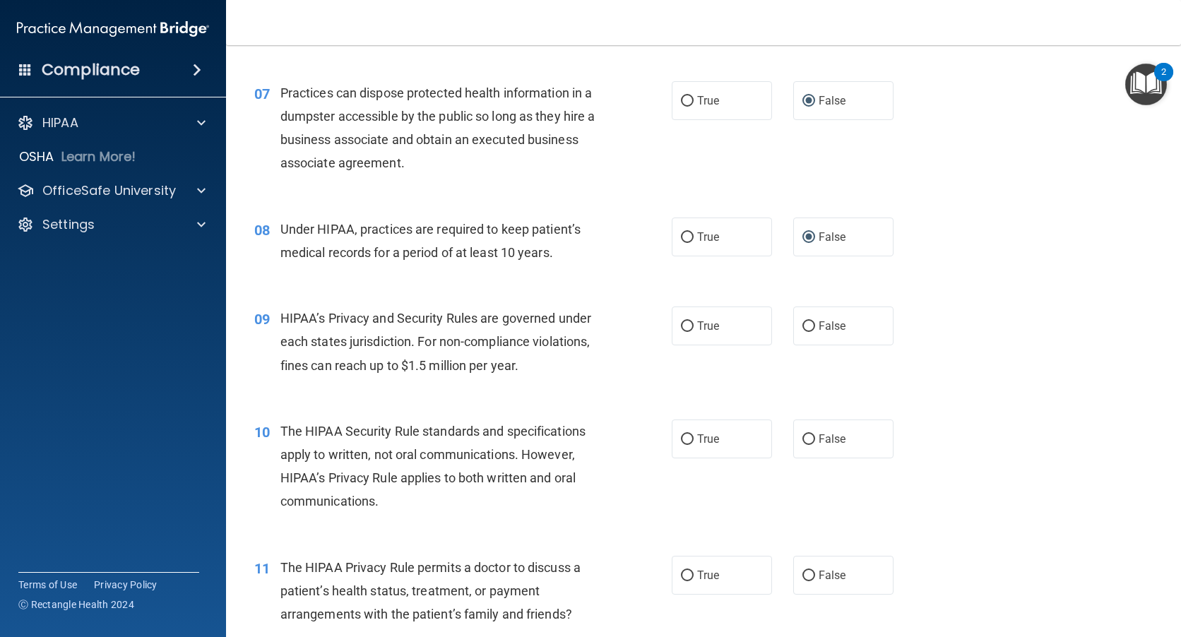
scroll to position [777, 0]
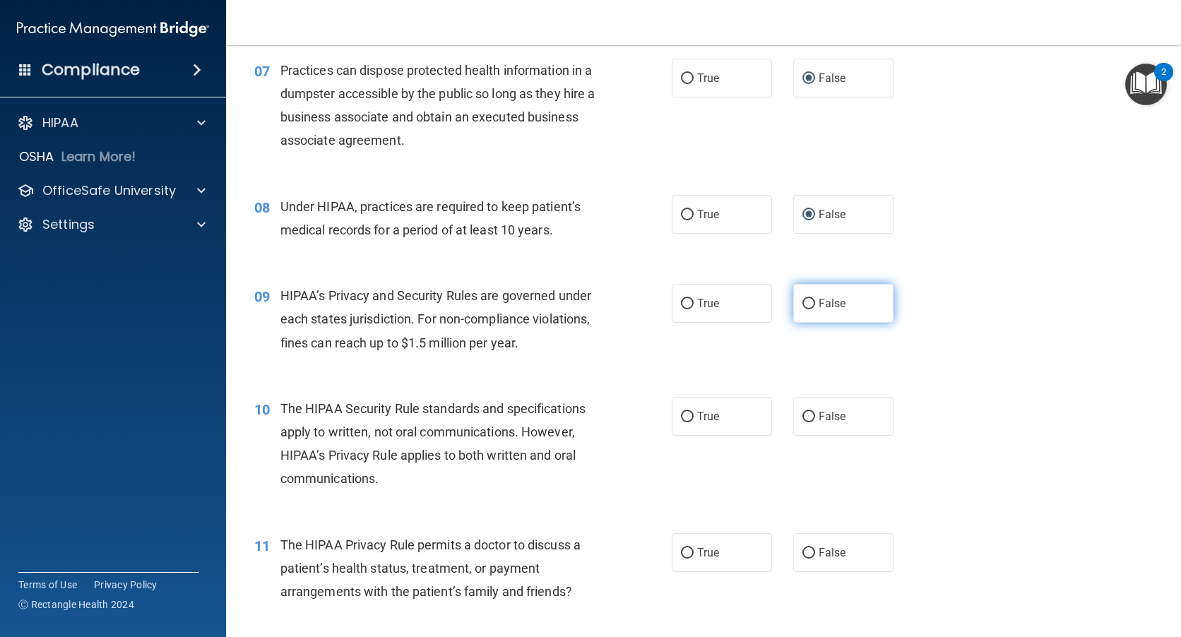
click at [802, 302] on input "False" at bounding box center [808, 304] width 13 height 11
radio input "true"
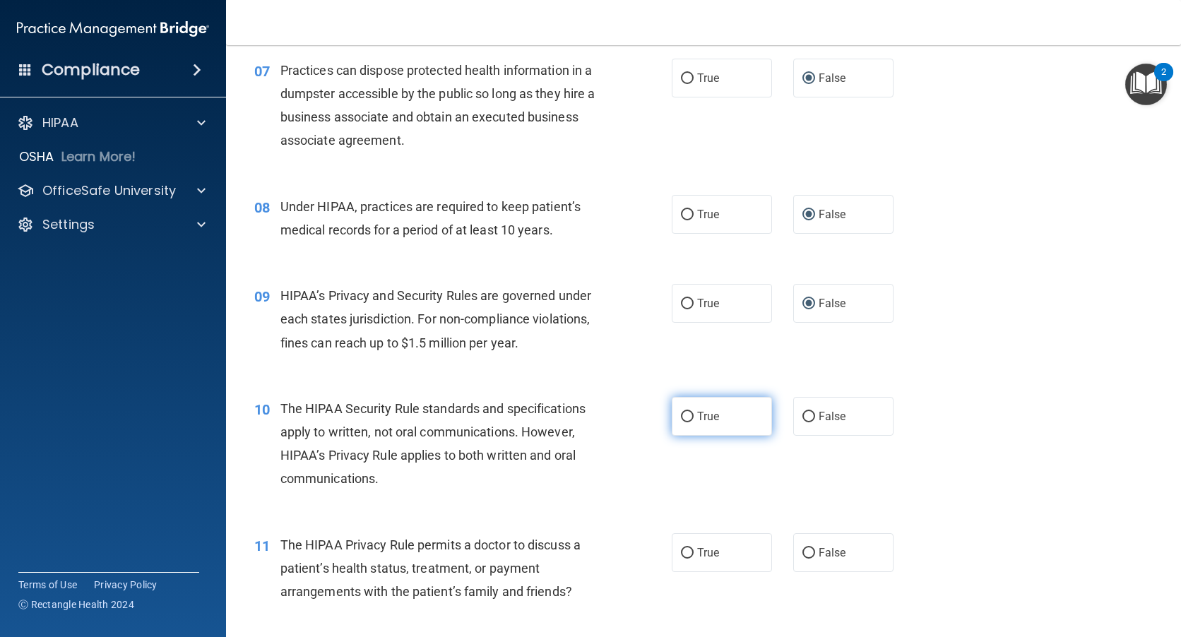
click at [682, 416] on input "True" at bounding box center [687, 417] width 13 height 11
radio input "true"
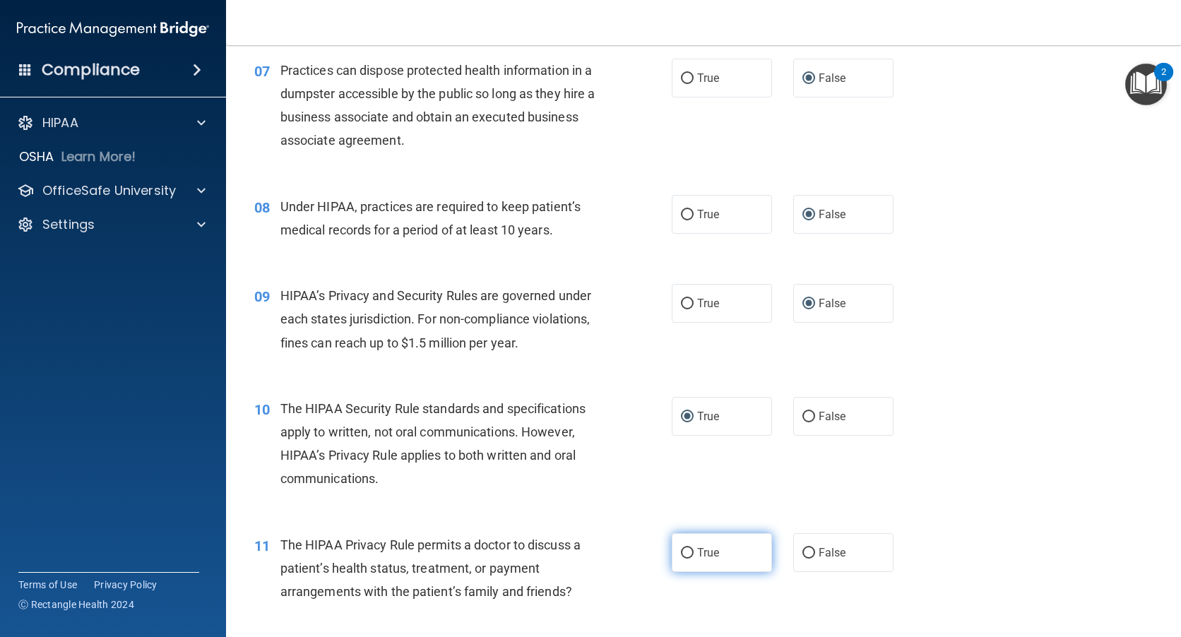
click at [681, 552] on input "True" at bounding box center [687, 553] width 13 height 11
radio input "true"
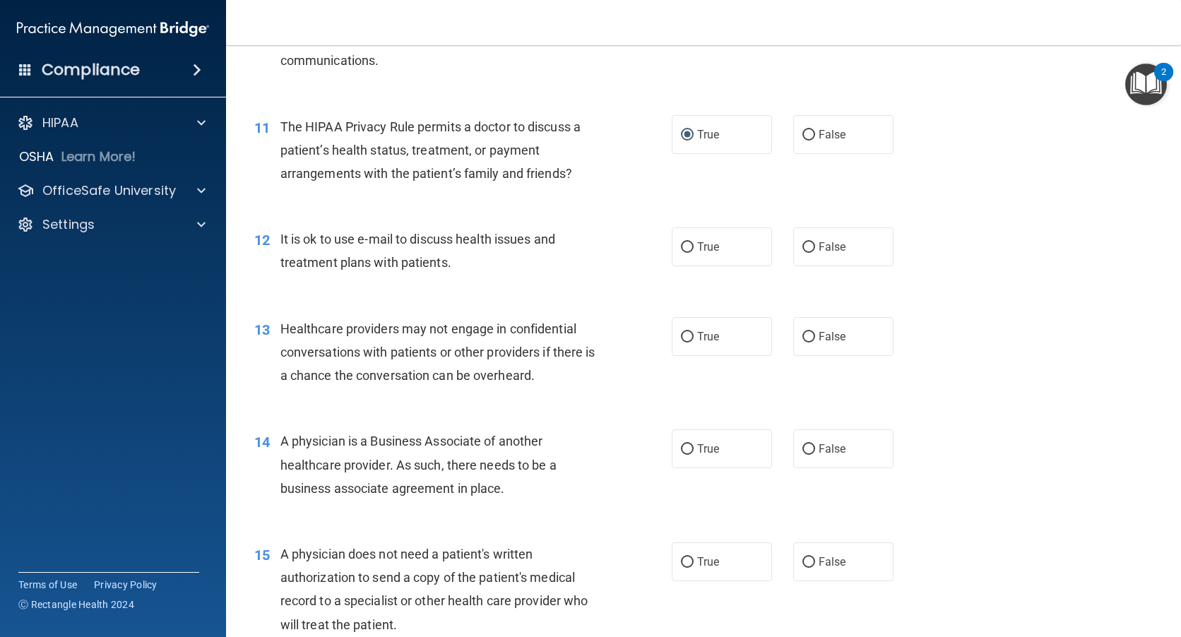
scroll to position [1201, 0]
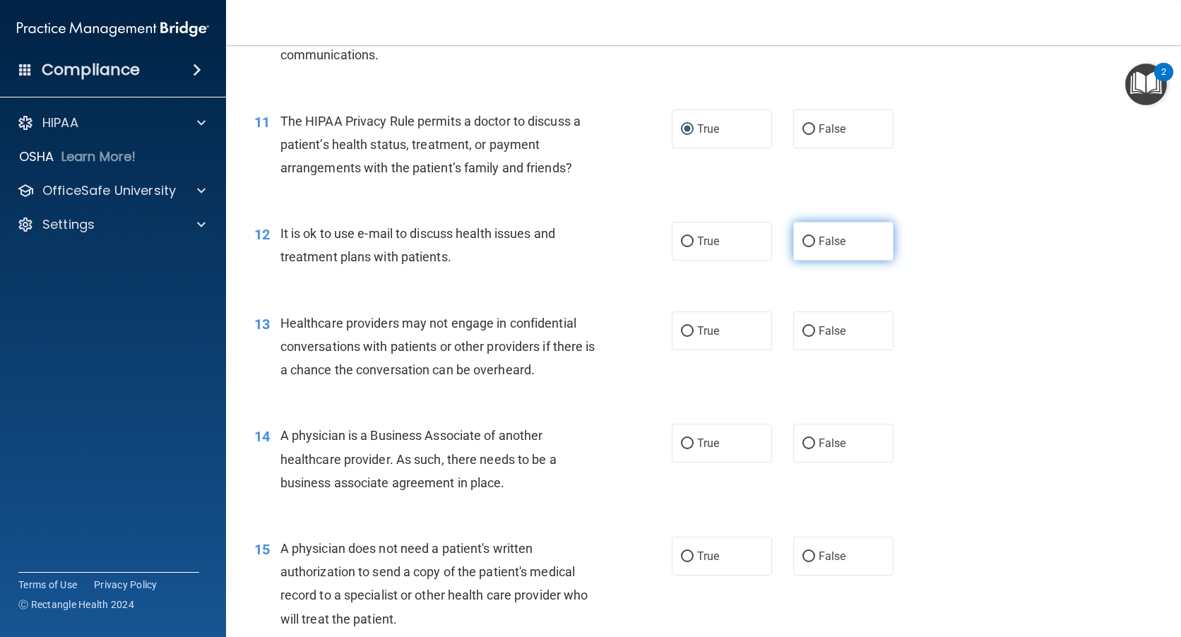
click at [804, 240] on input "False" at bounding box center [808, 242] width 13 height 11
radio input "true"
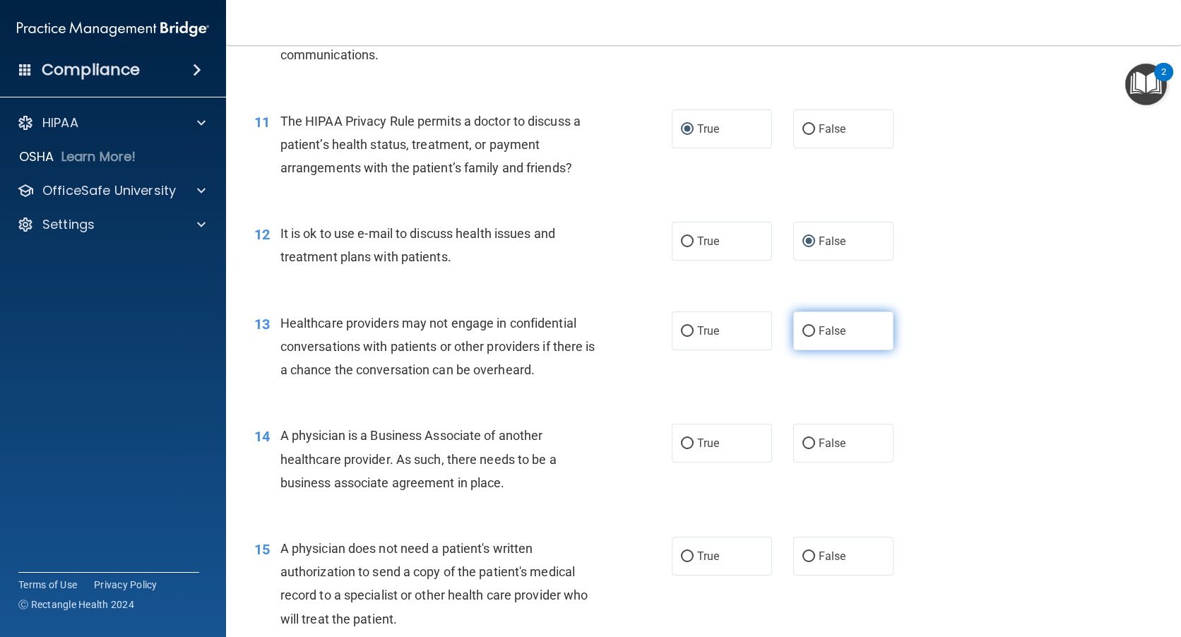
click at [802, 330] on input "False" at bounding box center [808, 331] width 13 height 11
radio input "true"
click at [802, 444] on input "False" at bounding box center [808, 444] width 13 height 11
radio input "true"
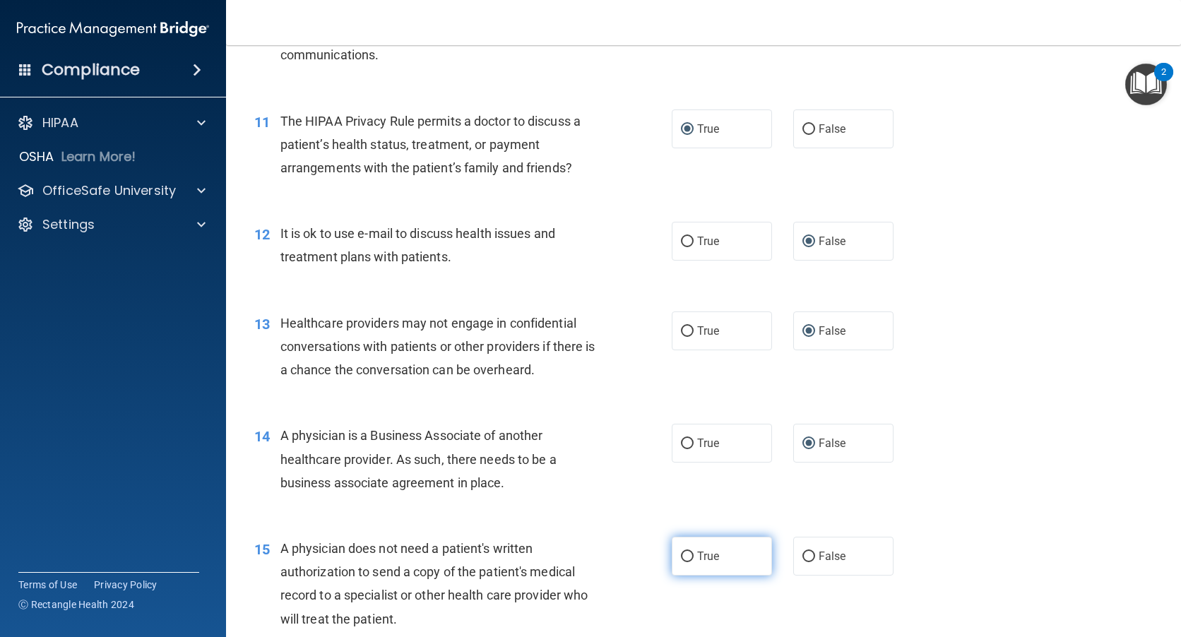
click at [681, 556] on input "True" at bounding box center [687, 557] width 13 height 11
radio input "true"
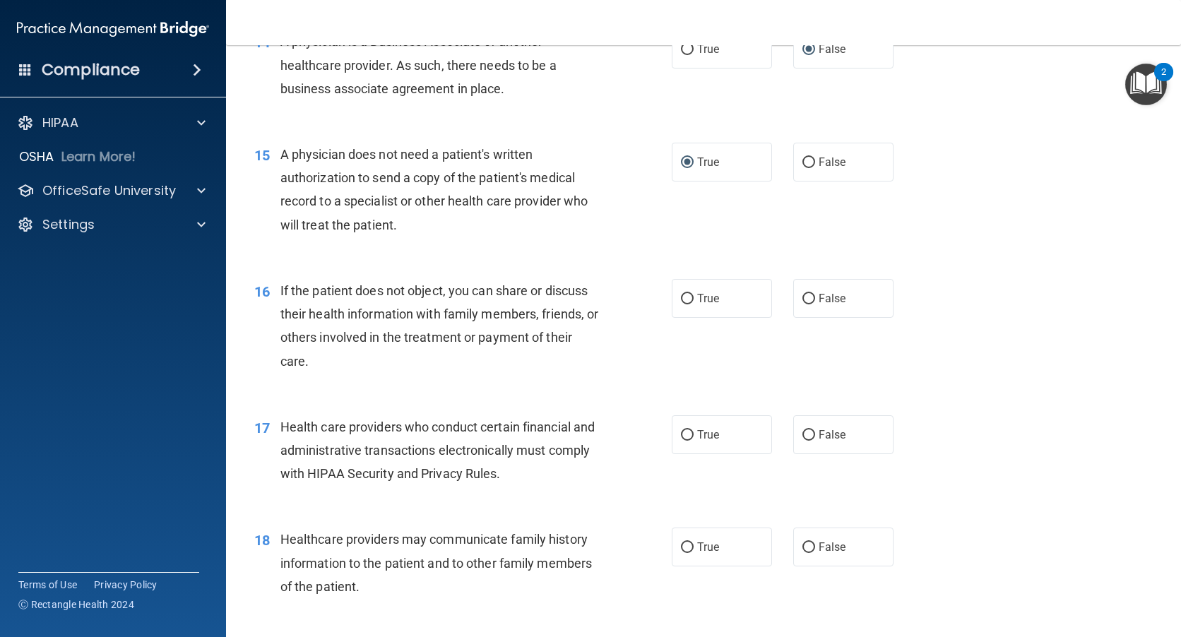
scroll to position [1624, 0]
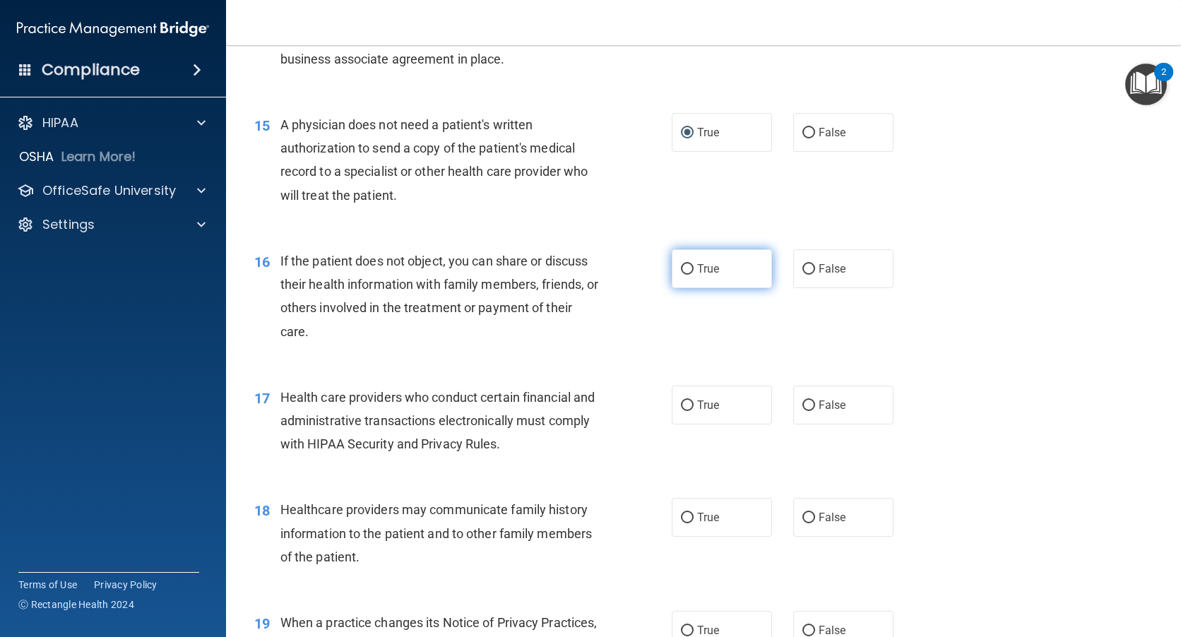
click at [686, 267] on input "True" at bounding box center [687, 269] width 13 height 11
radio input "true"
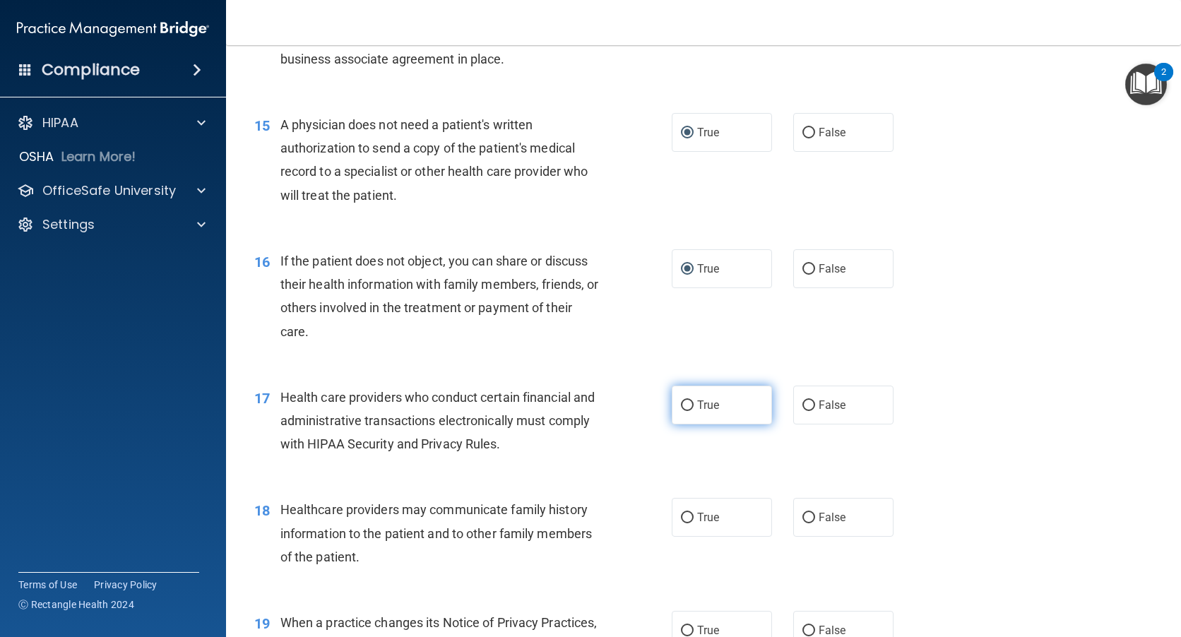
click at [685, 404] on input "True" at bounding box center [687, 405] width 13 height 11
radio input "true"
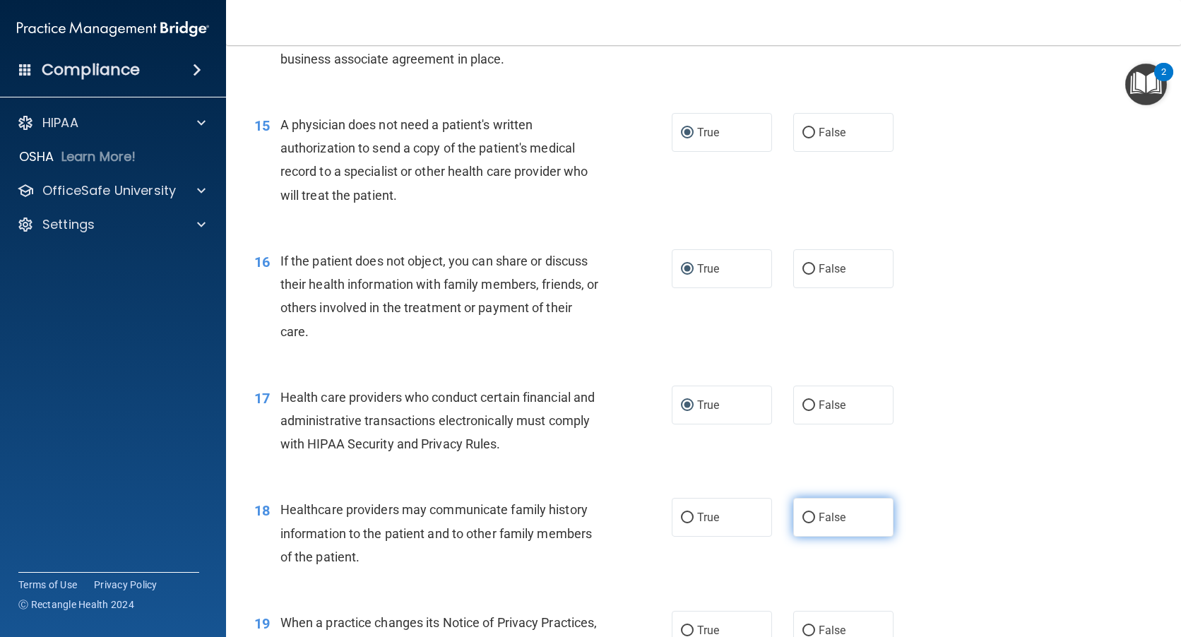
click at [803, 516] on input "False" at bounding box center [808, 518] width 13 height 11
radio input "true"
click at [798, 624] on label "False" at bounding box center [843, 630] width 100 height 39
click at [802, 626] on input "False" at bounding box center [808, 631] width 13 height 11
radio input "true"
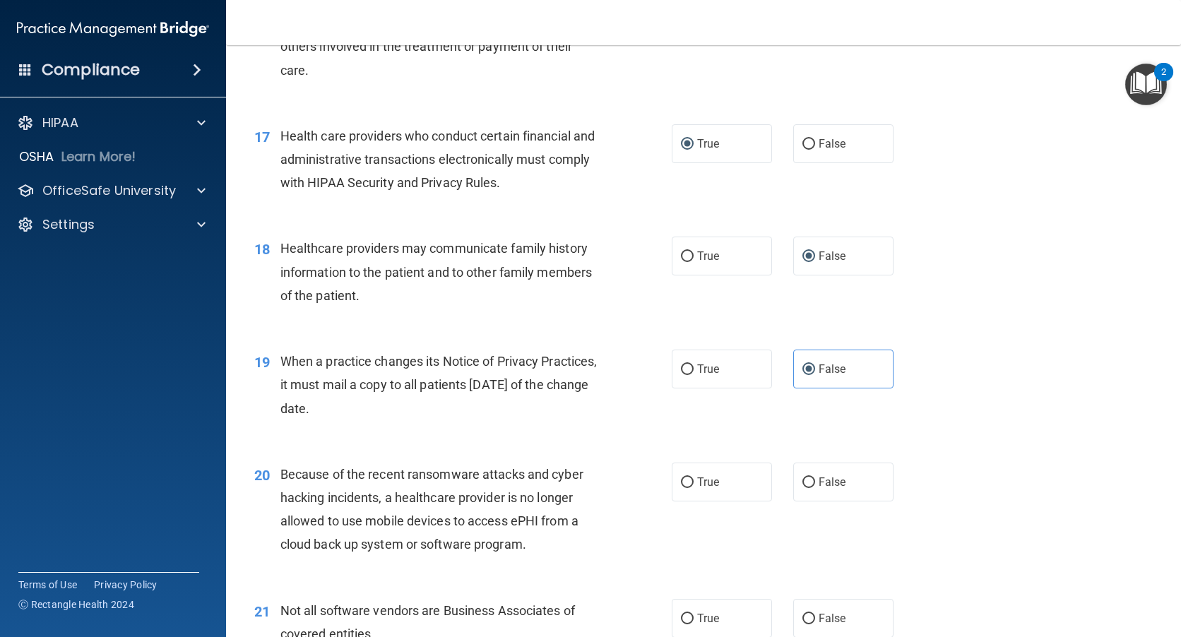
scroll to position [1907, 0]
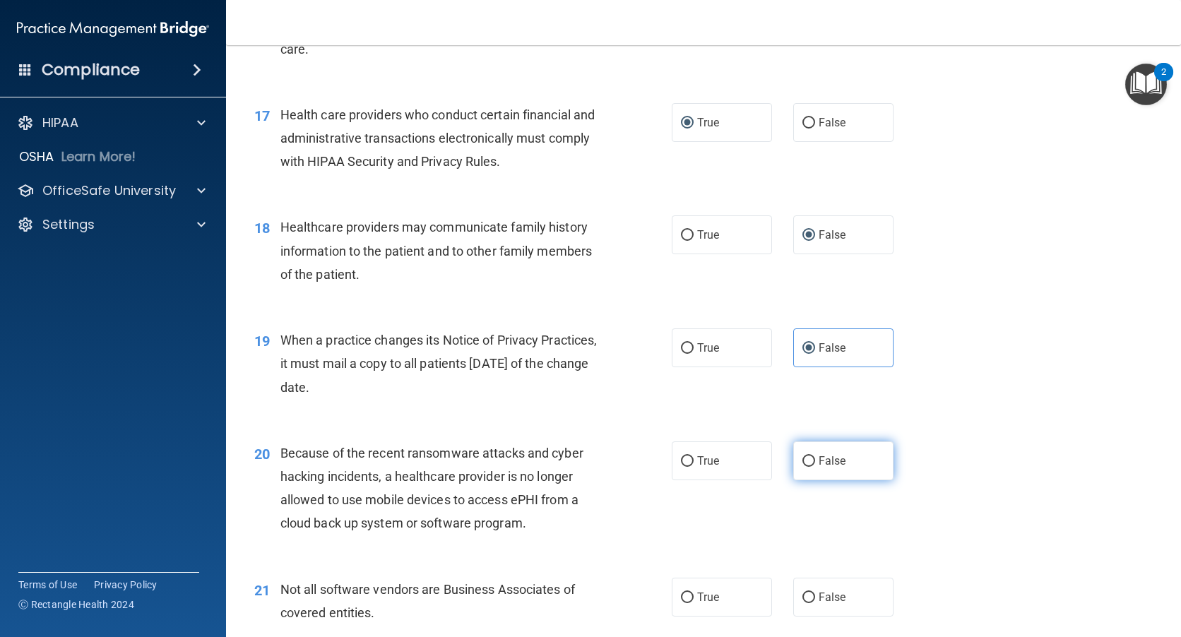
click at [805, 458] on input "False" at bounding box center [808, 461] width 13 height 11
radio input "true"
click at [684, 597] on input "True" at bounding box center [687, 597] width 13 height 11
radio input "true"
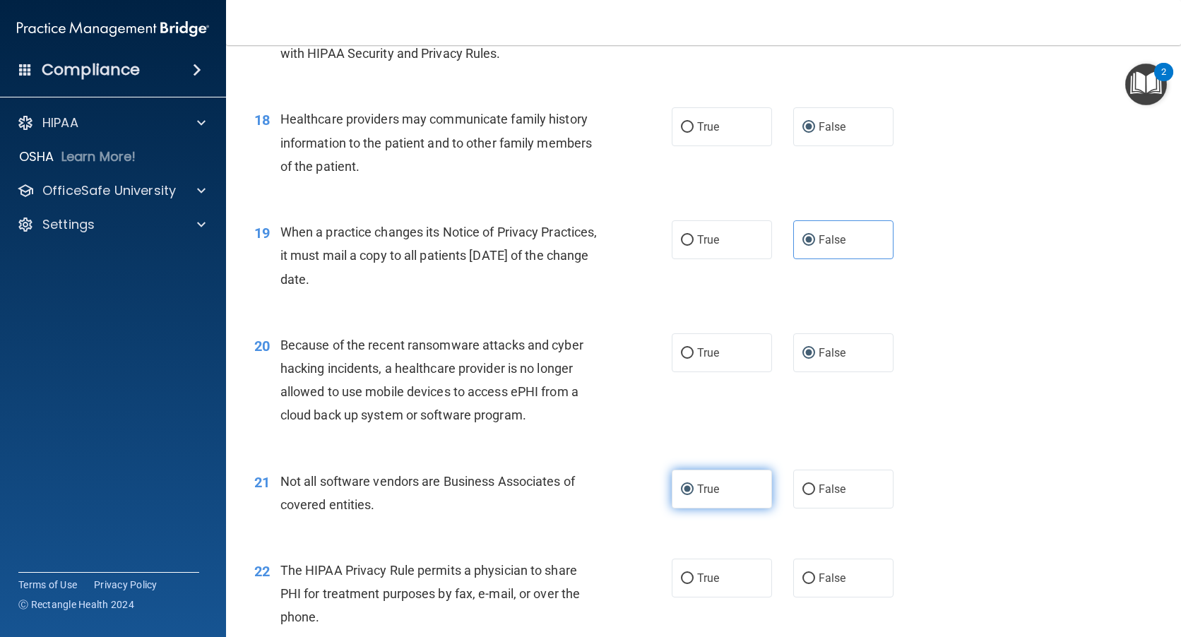
scroll to position [2048, 0]
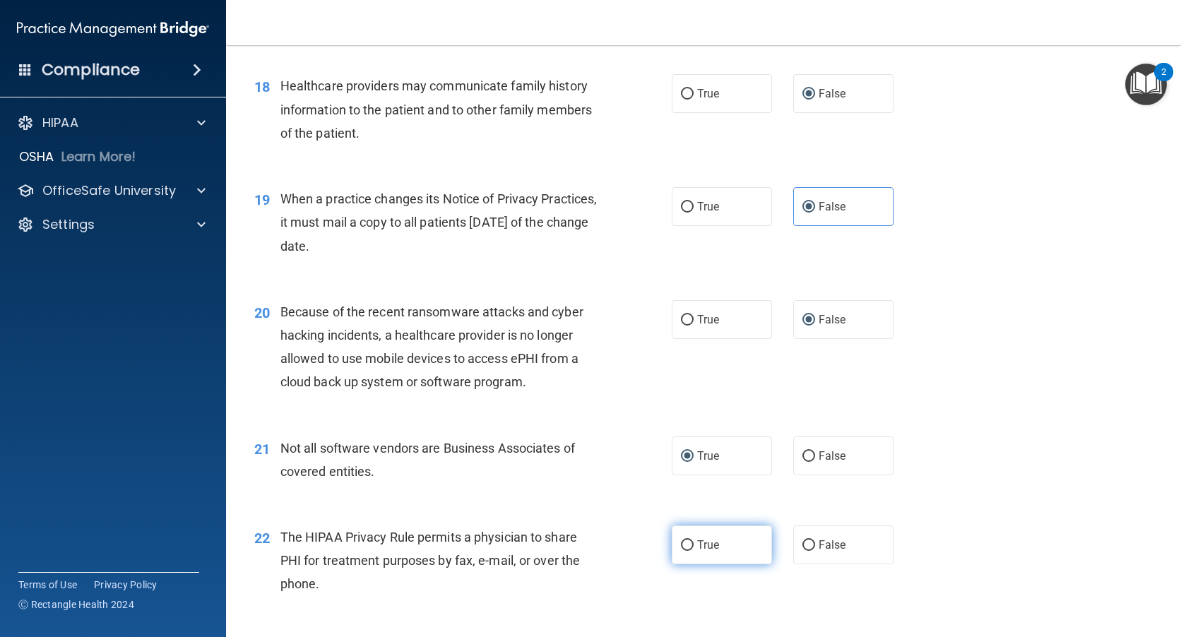
click at [683, 544] on input "True" at bounding box center [687, 545] width 13 height 11
radio input "true"
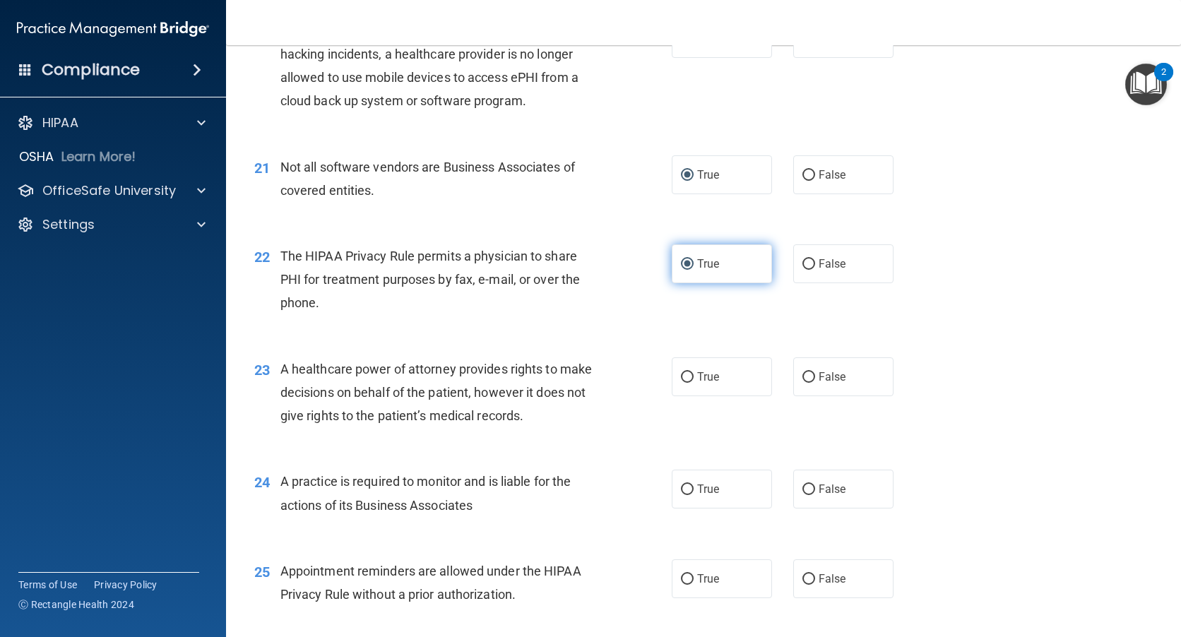
scroll to position [2330, 0]
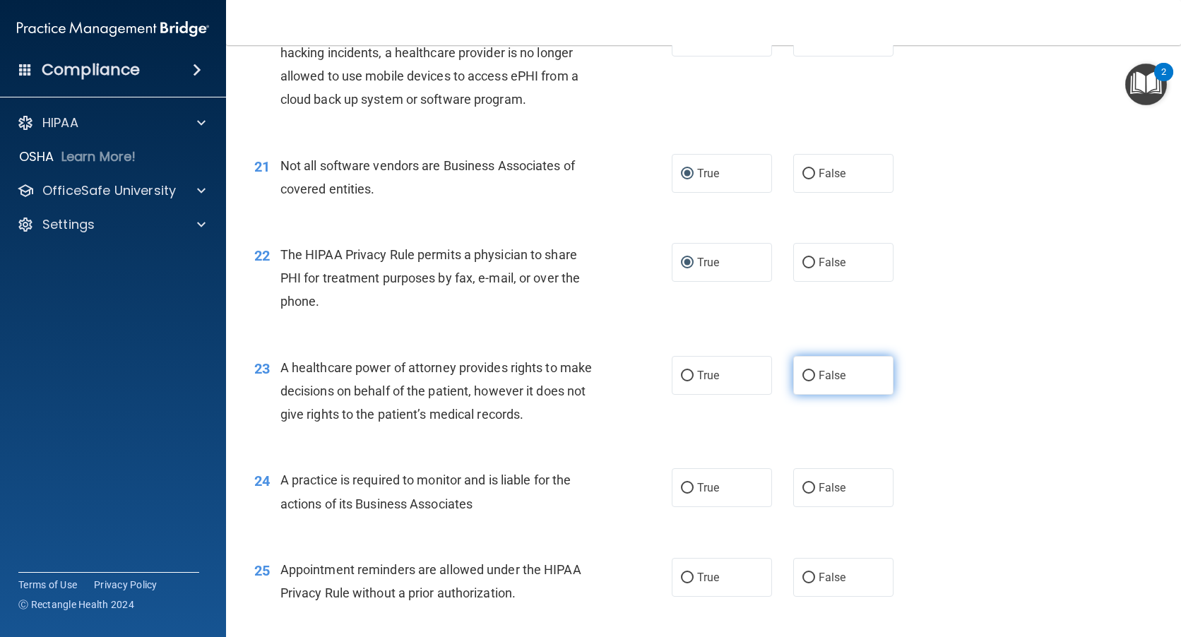
click at [802, 379] on input "False" at bounding box center [808, 376] width 13 height 11
radio input "true"
click at [802, 489] on input "False" at bounding box center [808, 488] width 13 height 11
radio input "true"
click at [684, 576] on input "True" at bounding box center [687, 578] width 13 height 11
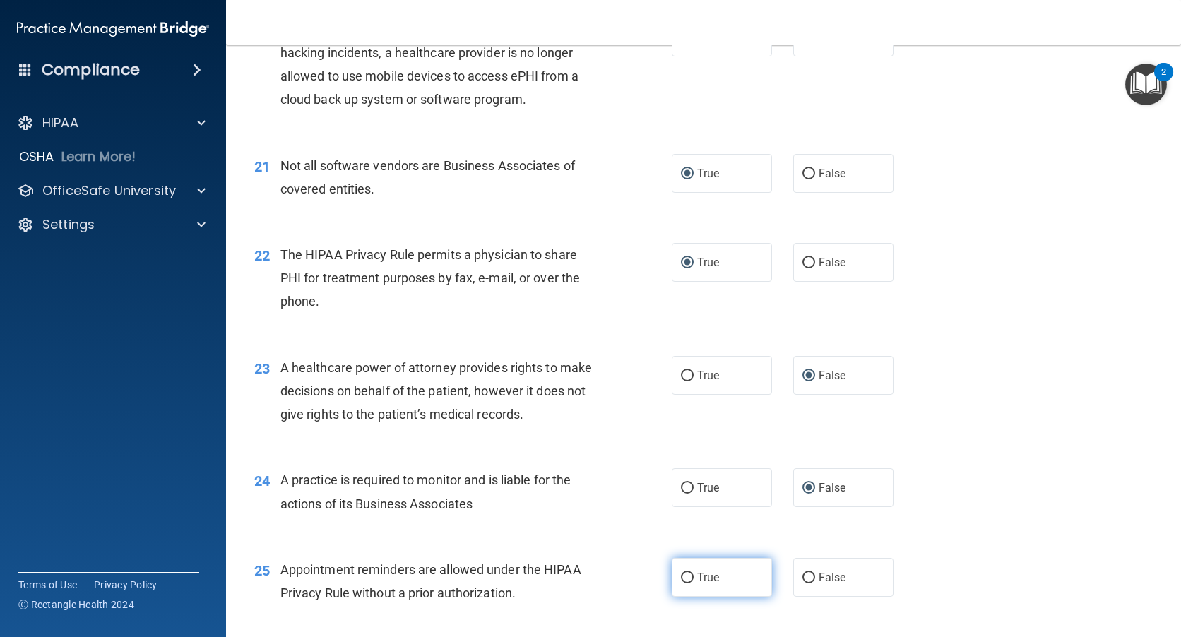
radio input "true"
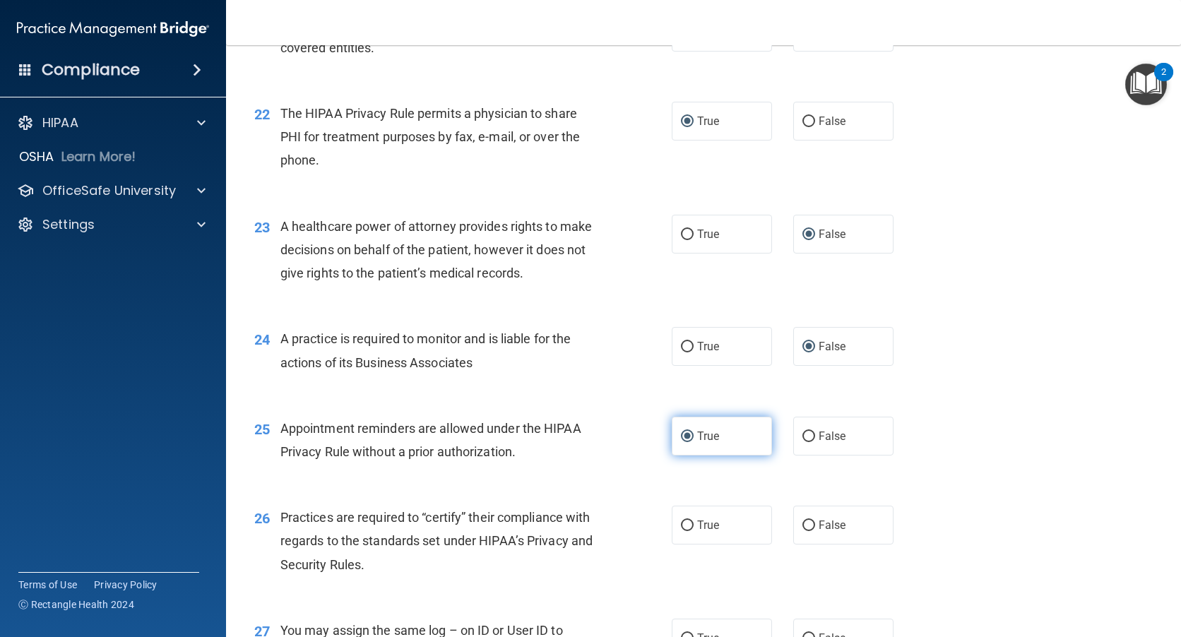
scroll to position [2542, 0]
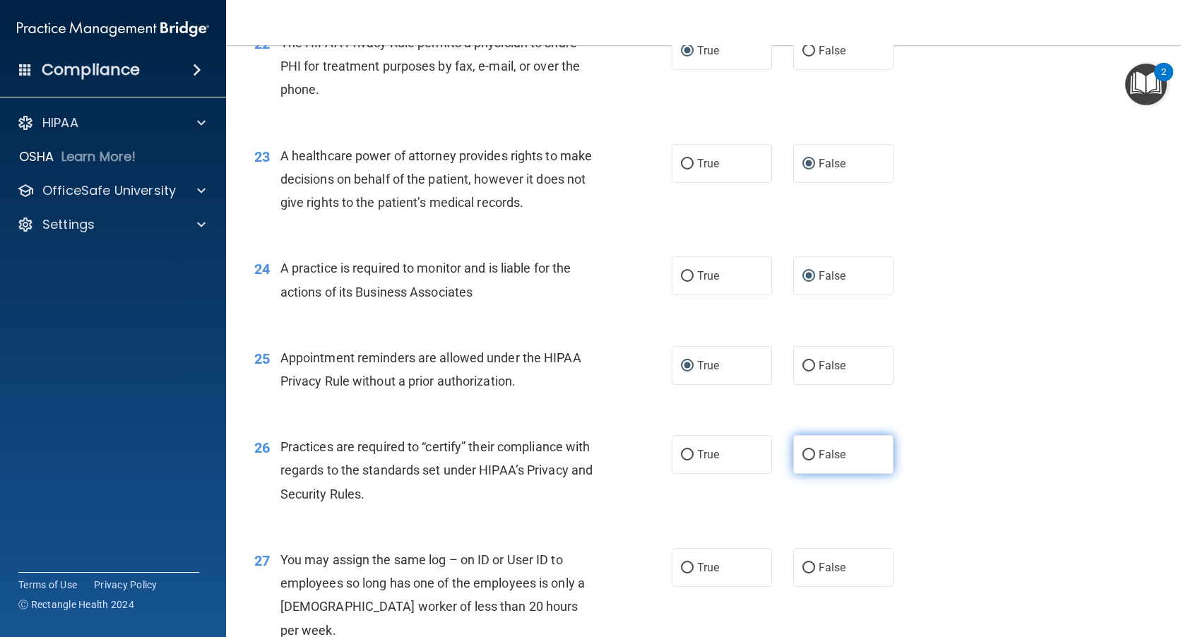
click at [802, 453] on input "False" at bounding box center [808, 455] width 13 height 11
radio input "true"
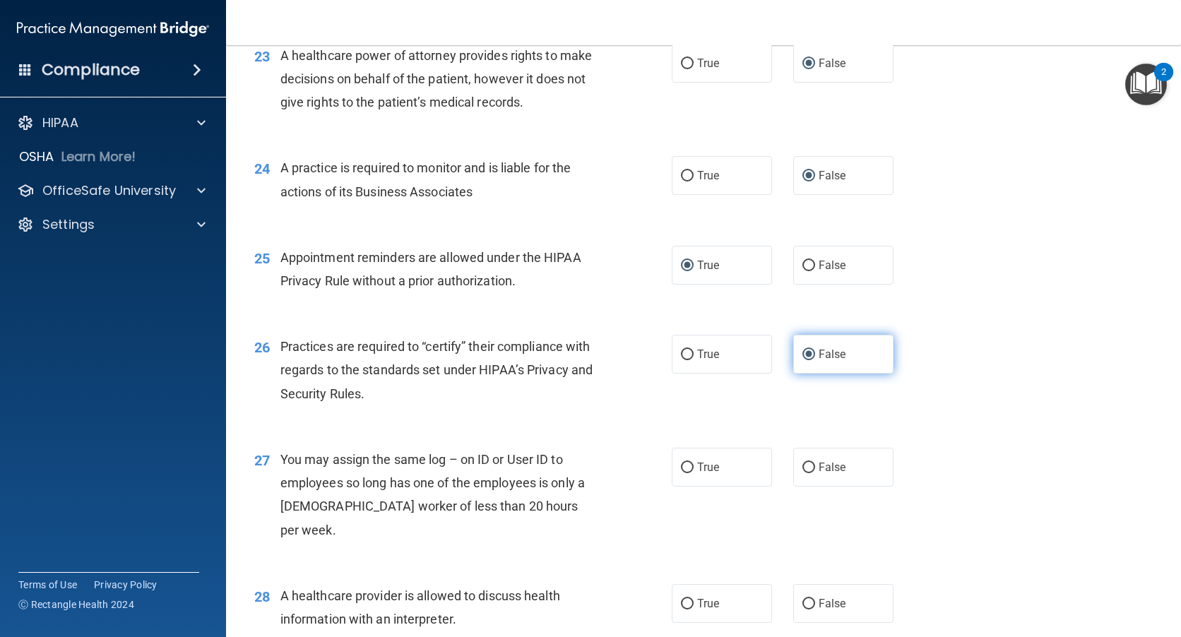
scroll to position [2754, 0]
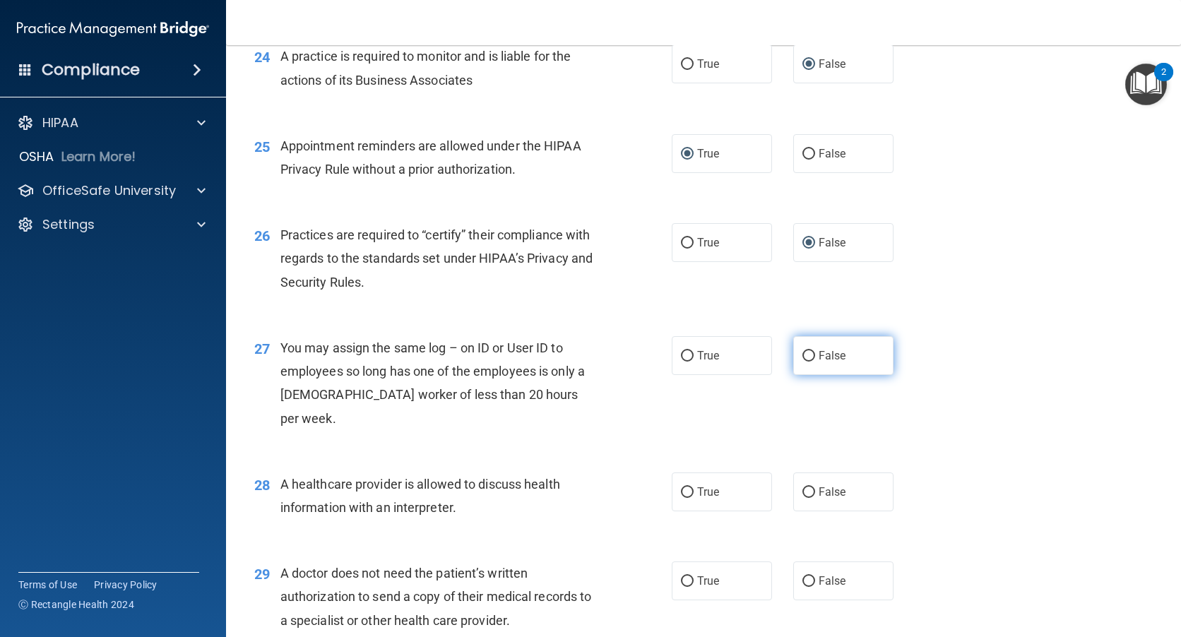
click at [802, 359] on input "False" at bounding box center [808, 356] width 13 height 11
radio input "true"
click at [685, 487] on input "True" at bounding box center [687, 492] width 13 height 11
radio input "true"
click at [681, 576] on input "True" at bounding box center [687, 581] width 13 height 11
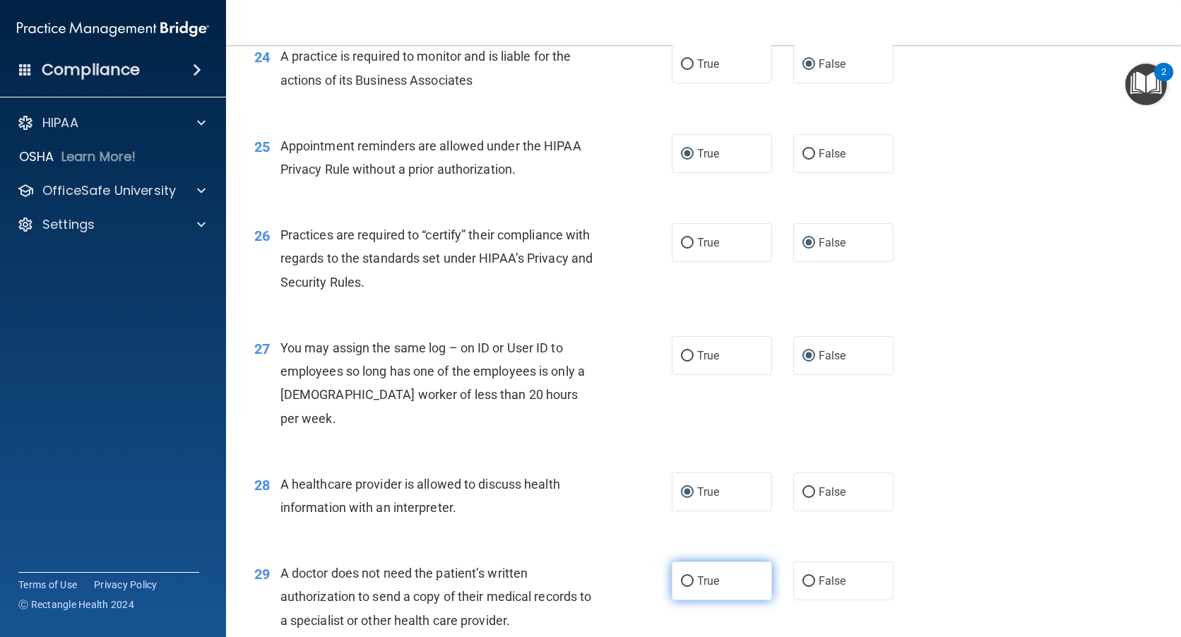
radio input "true"
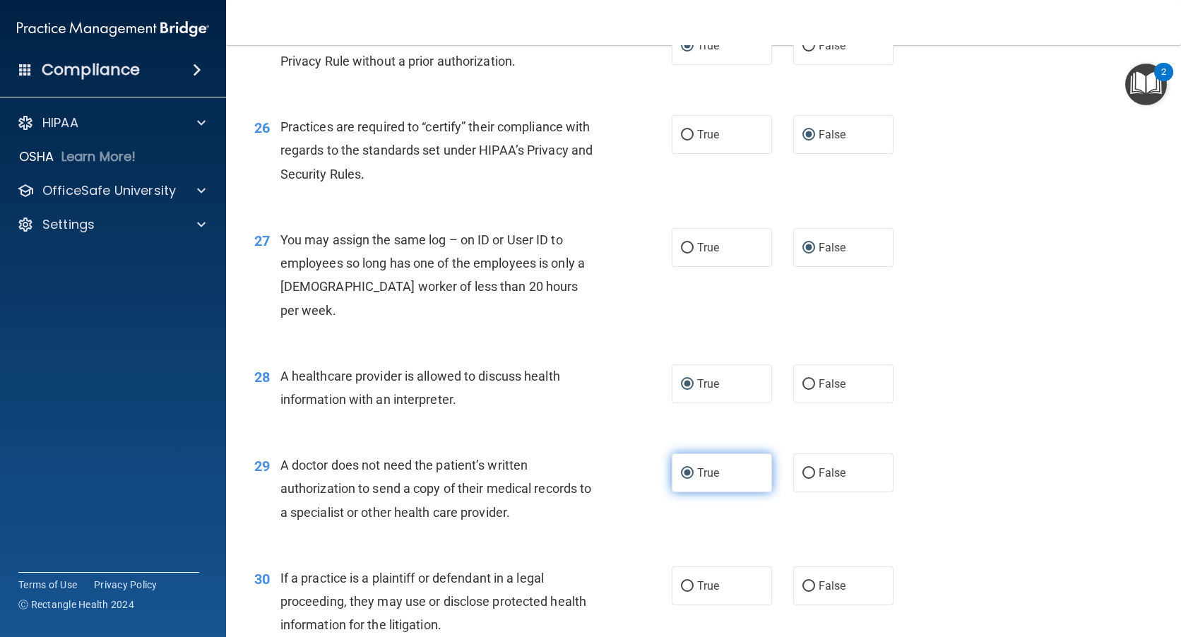
scroll to position [2895, 0]
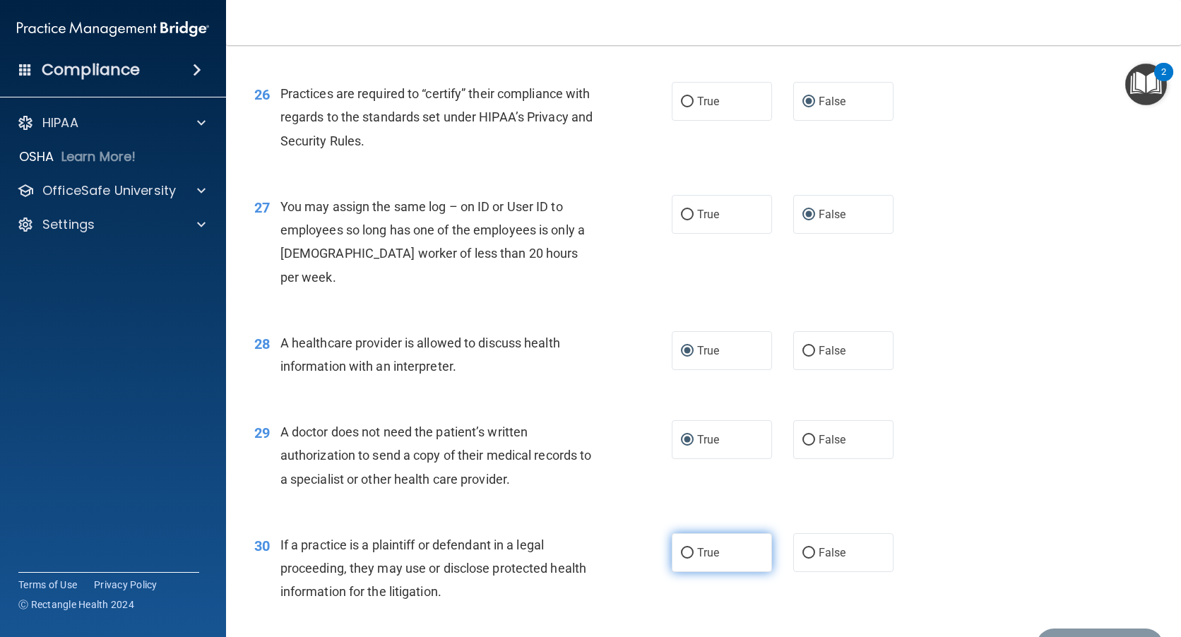
click at [686, 548] on input "True" at bounding box center [687, 553] width 13 height 11
radio input "true"
click at [1044, 629] on button "Submit" at bounding box center [1099, 647] width 127 height 36
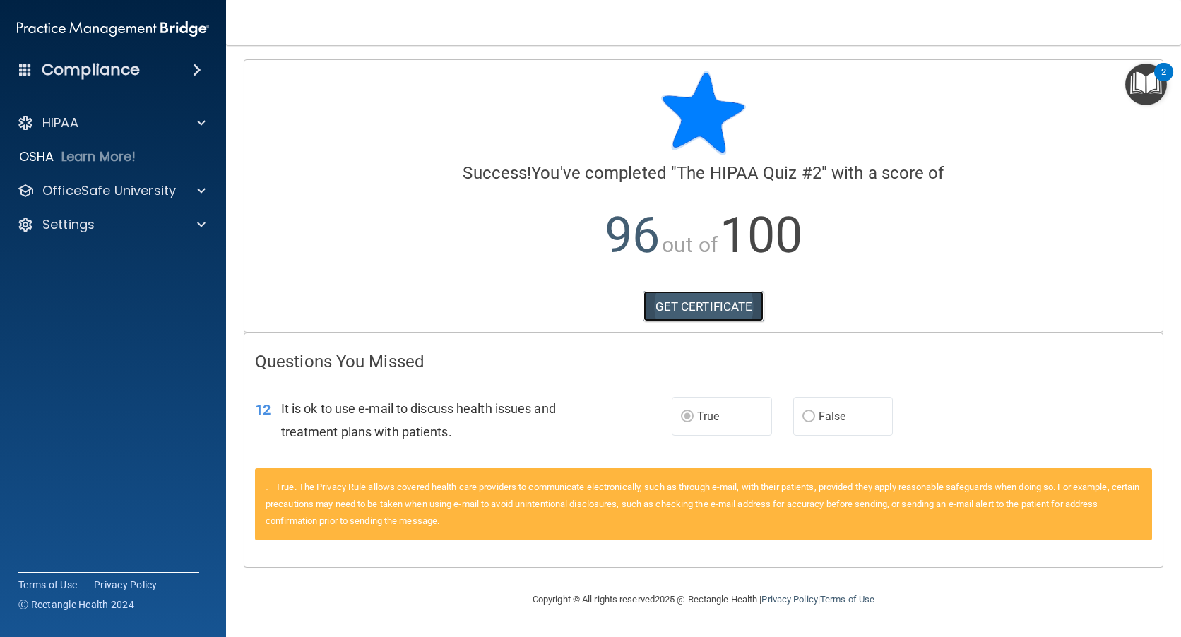
click at [719, 299] on link "GET CERTIFICATE" at bounding box center [703, 306] width 121 height 31
click at [201, 189] on span at bounding box center [201, 190] width 8 height 17
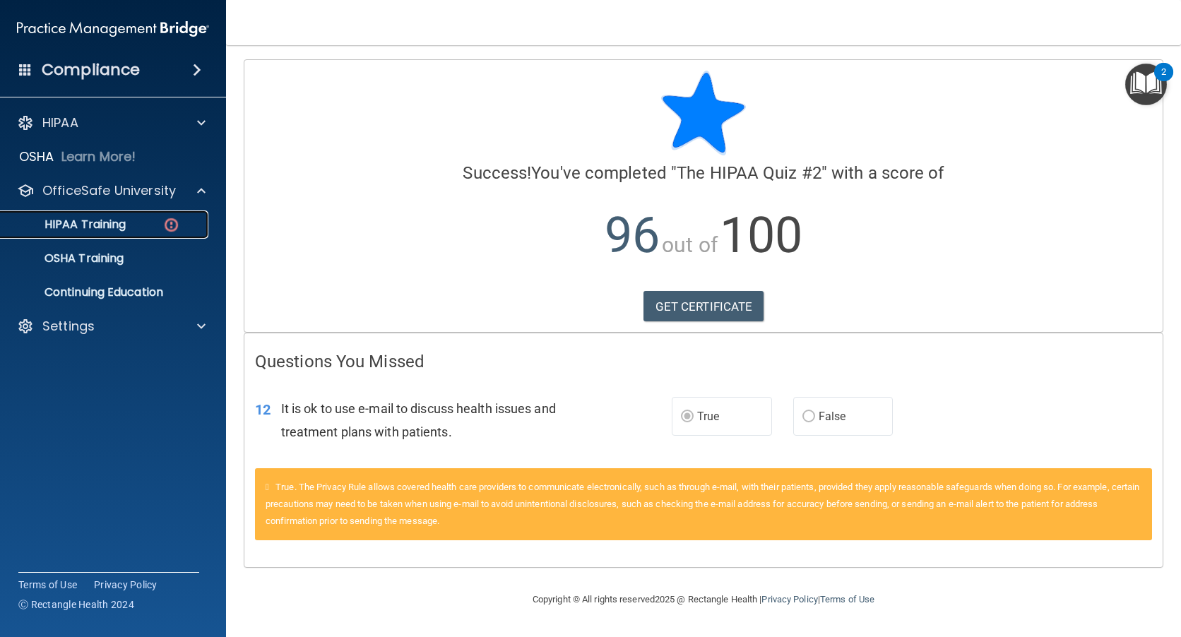
click at [110, 222] on p "HIPAA Training" at bounding box center [67, 225] width 117 height 14
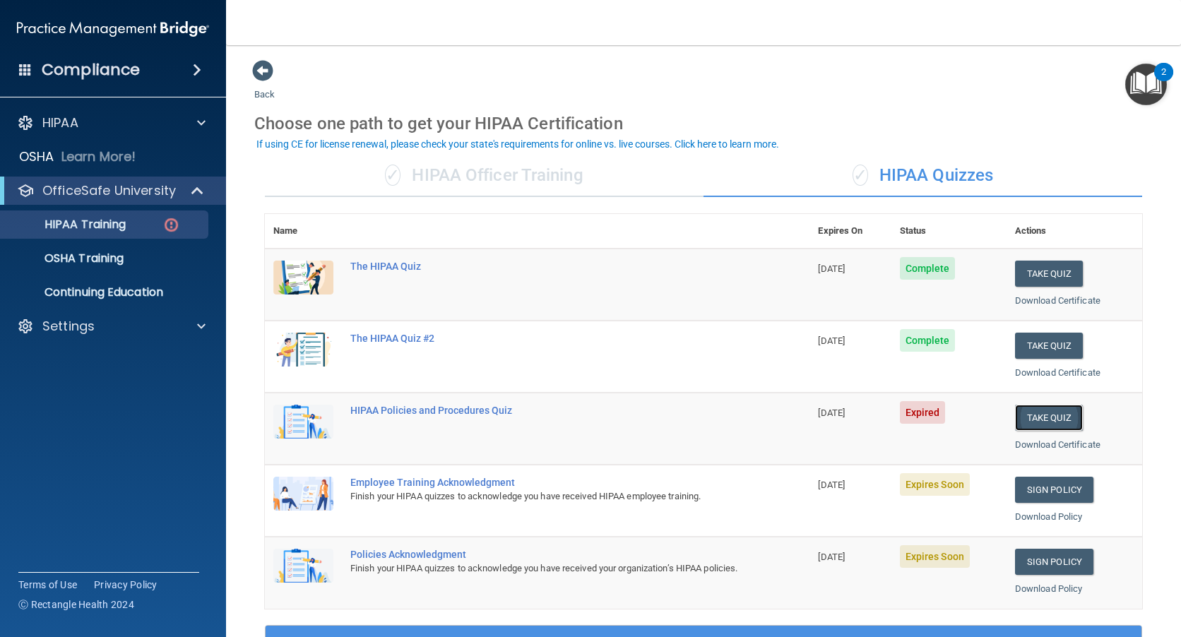
click at [1045, 416] on button "Take Quiz" at bounding box center [1049, 418] width 68 height 26
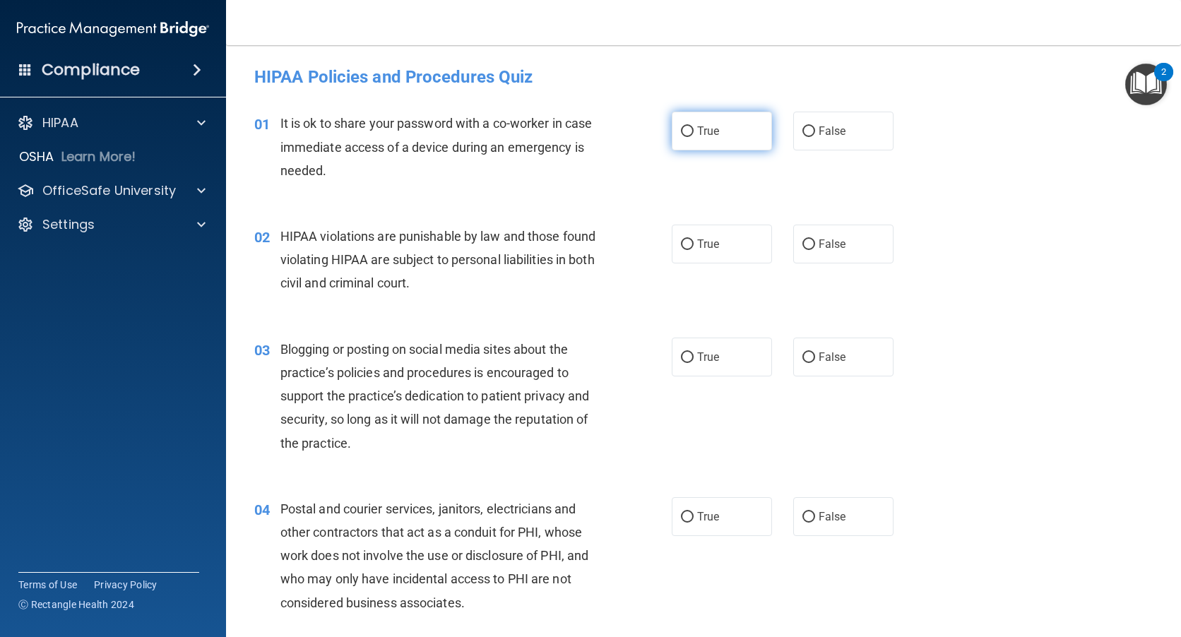
click at [681, 131] on input "True" at bounding box center [687, 131] width 13 height 11
radio input "true"
click at [681, 246] on input "True" at bounding box center [687, 244] width 13 height 11
radio input "true"
click at [685, 359] on input "True" at bounding box center [687, 357] width 13 height 11
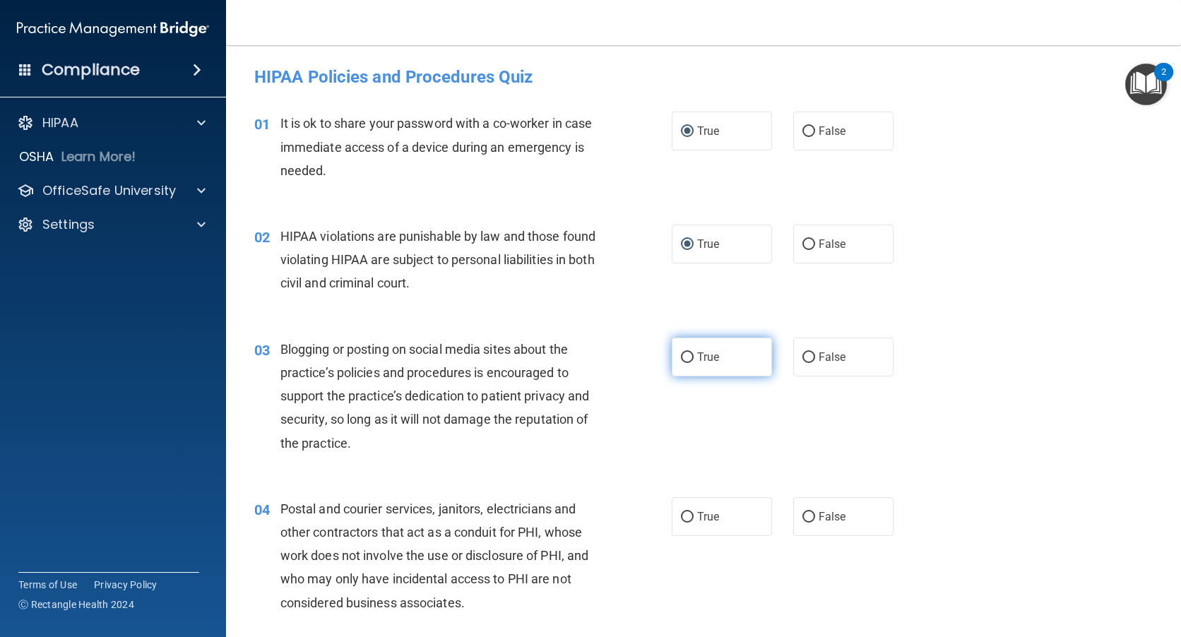
radio input "true"
click at [683, 518] on input "True" at bounding box center [687, 517] width 13 height 11
radio input "true"
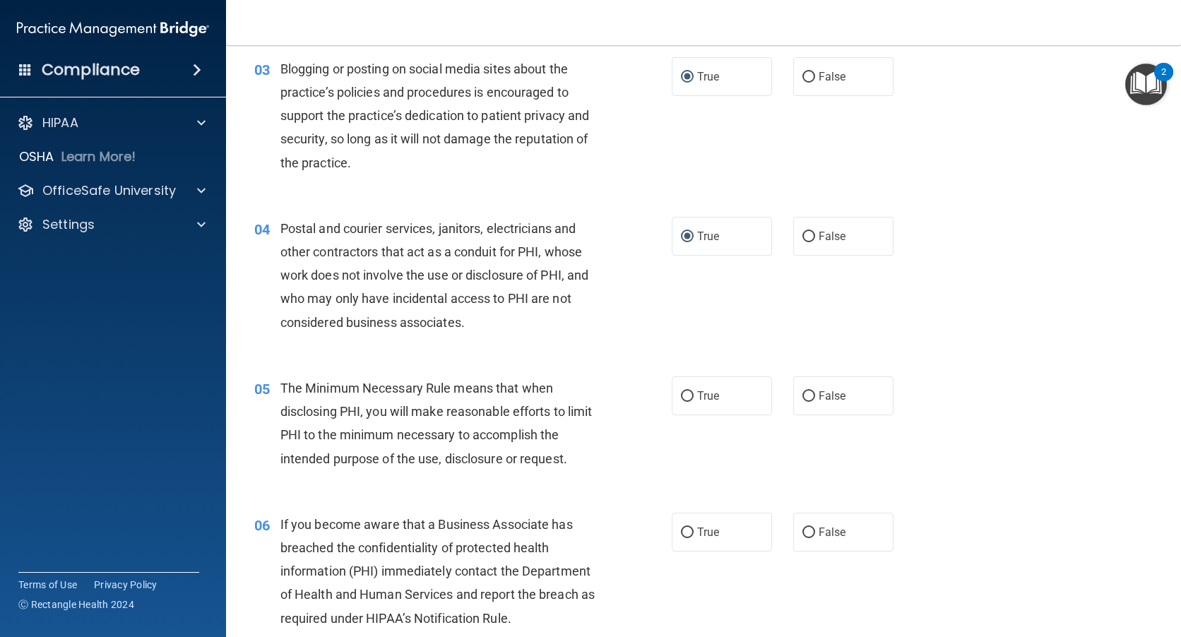
scroll to position [282, 0]
click at [681, 395] on input "True" at bounding box center [687, 394] width 13 height 11
radio input "true"
click at [681, 531] on input "True" at bounding box center [687, 530] width 13 height 11
radio input "true"
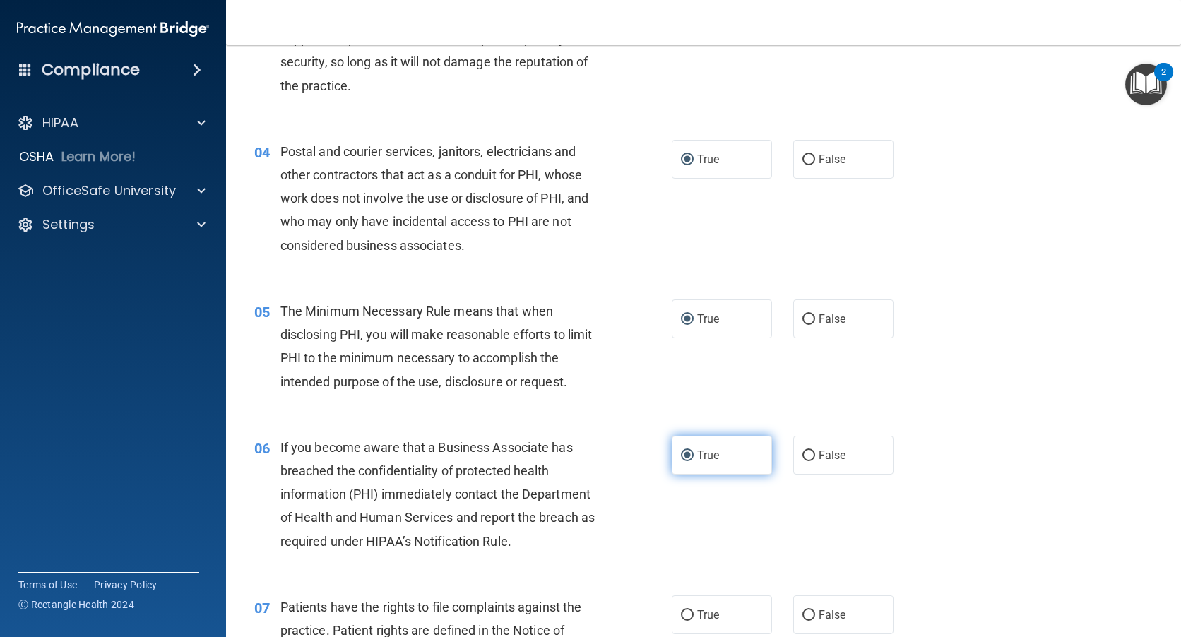
scroll to position [565, 0]
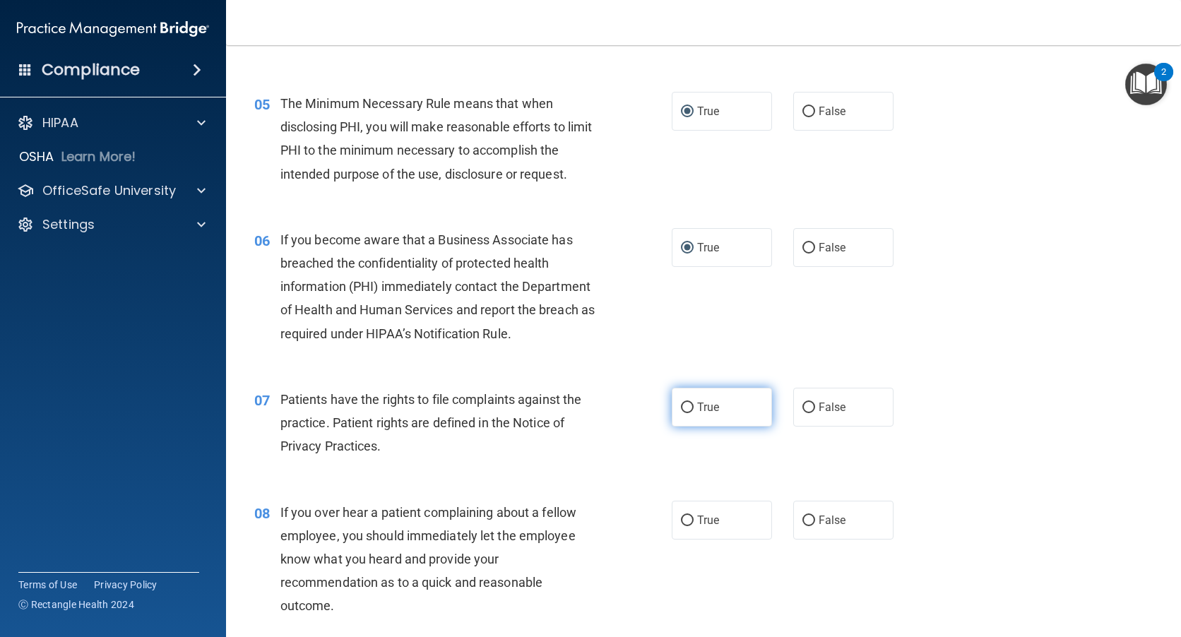
click at [682, 405] on input "True" at bounding box center [687, 408] width 13 height 11
radio input "true"
click at [681, 522] on input "True" at bounding box center [687, 521] width 13 height 11
radio input "true"
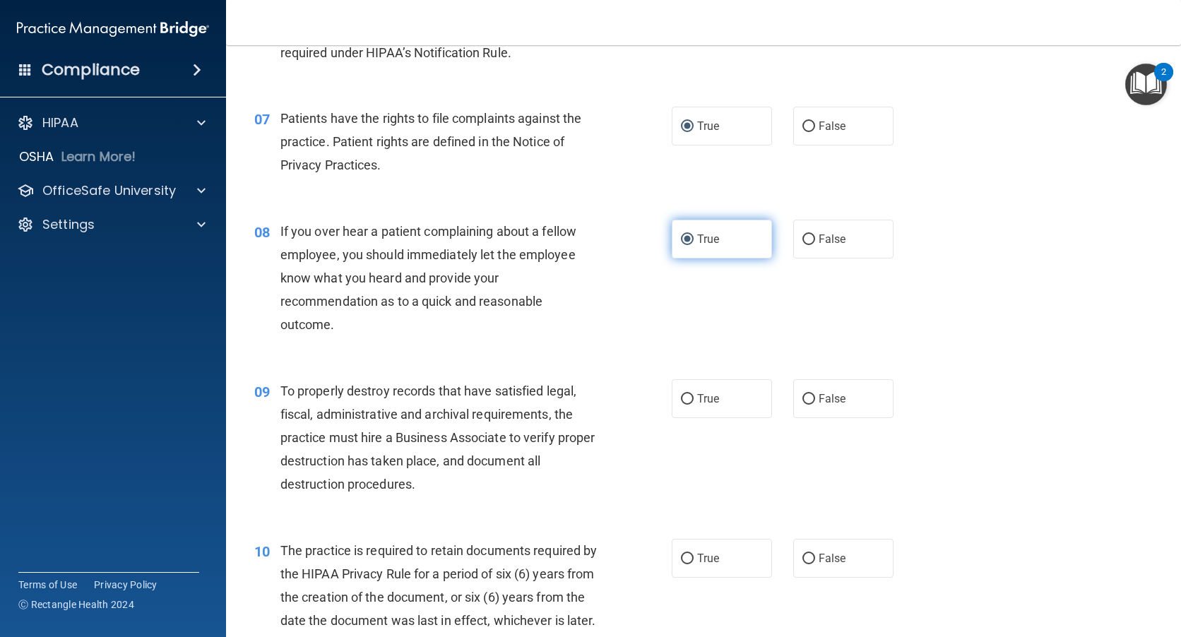
scroll to position [847, 0]
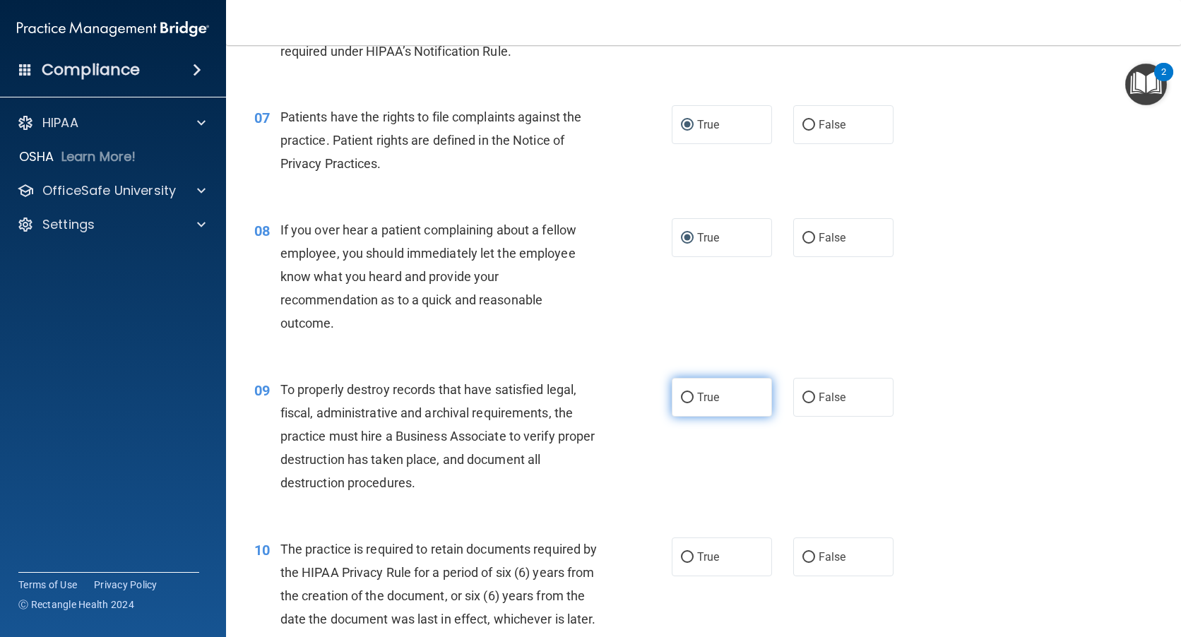
click at [681, 402] on input "True" at bounding box center [687, 398] width 13 height 11
radio input "true"
click at [687, 559] on input "True" at bounding box center [687, 557] width 13 height 11
radio input "true"
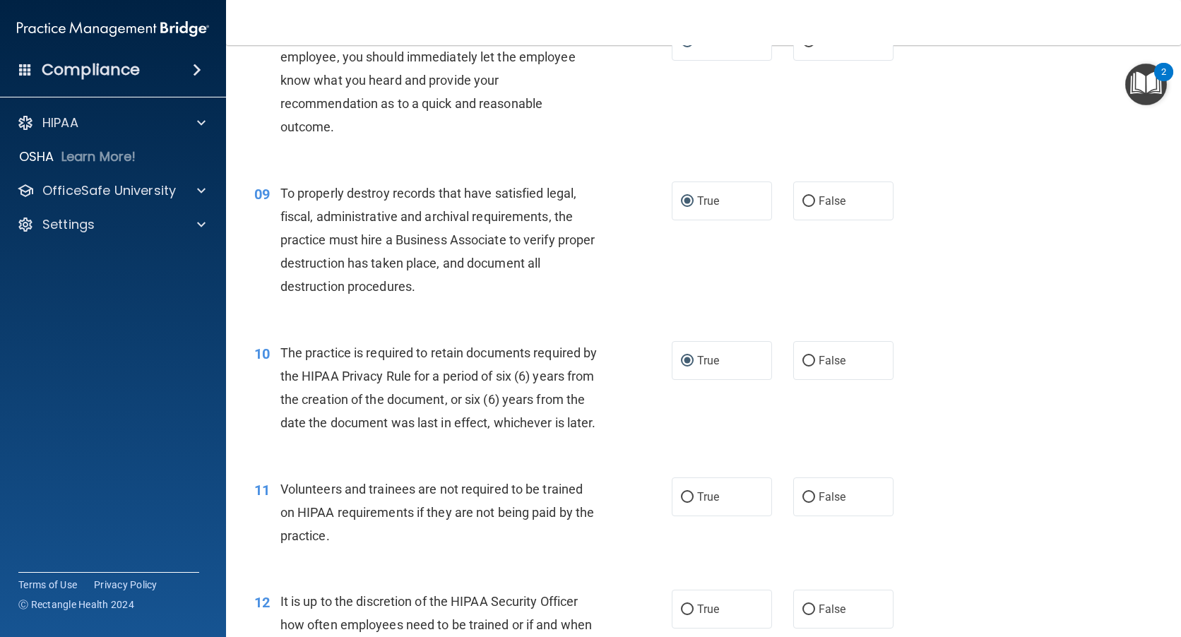
scroll to position [1059, 0]
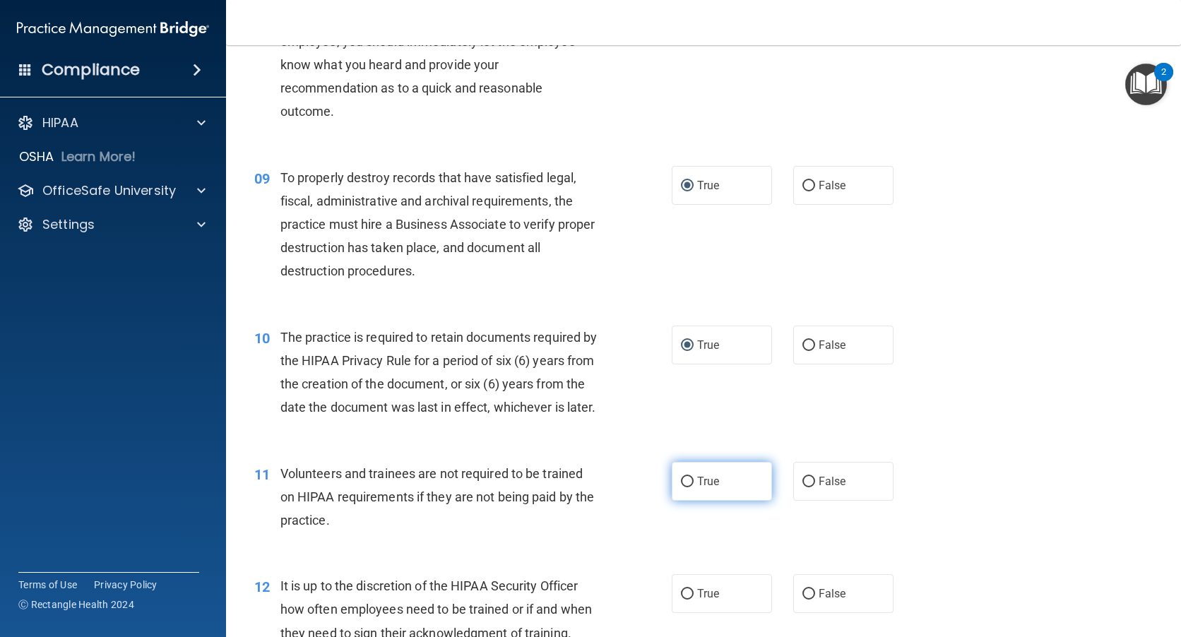
click at [685, 501] on label "True" at bounding box center [722, 481] width 100 height 39
click at [685, 487] on input "True" at bounding box center [687, 482] width 13 height 11
radio input "true"
click at [684, 600] on input "True" at bounding box center [687, 594] width 13 height 11
radio input "true"
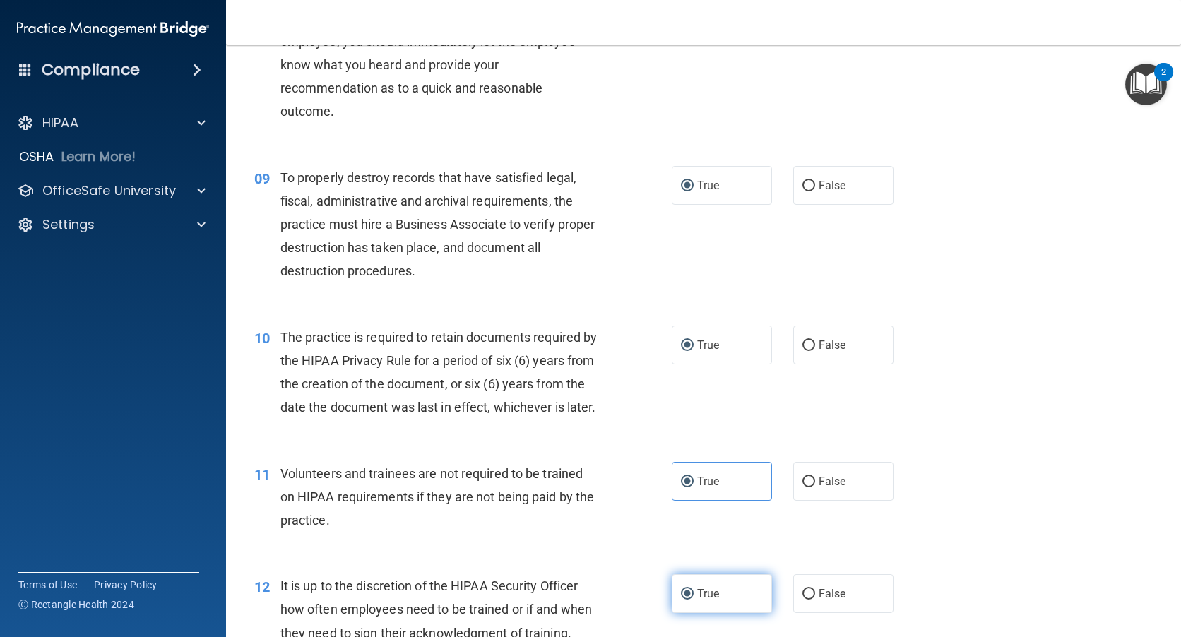
scroll to position [1342, 0]
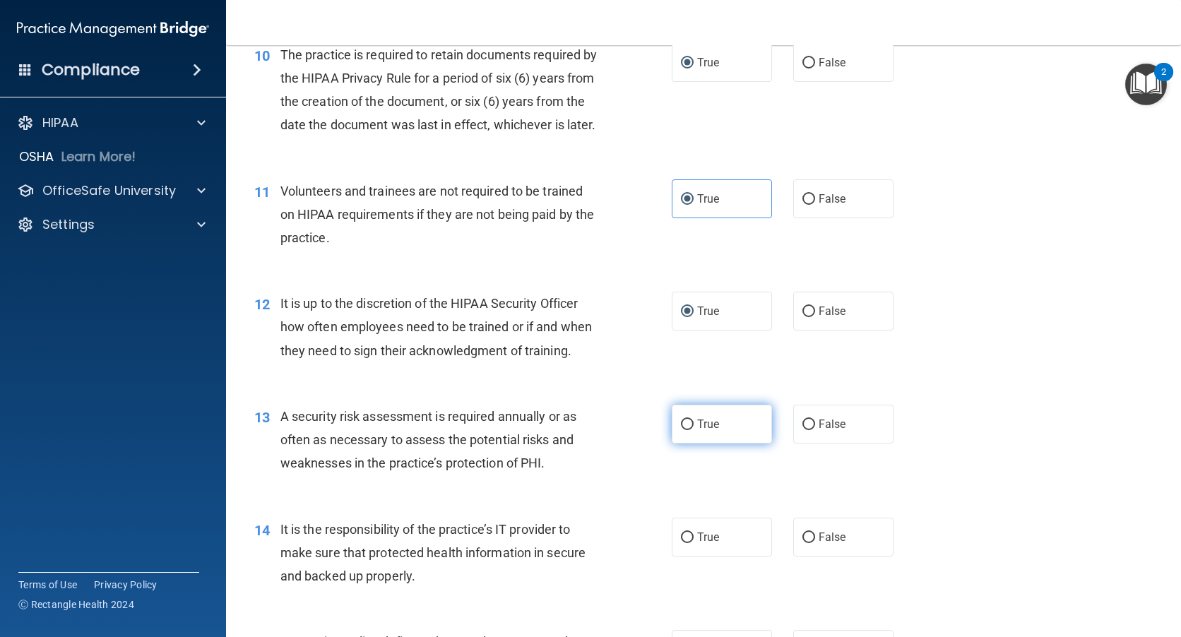
click at [686, 430] on input "True" at bounding box center [687, 424] width 13 height 11
radio input "true"
click at [686, 543] on input "True" at bounding box center [687, 537] width 13 height 11
radio input "true"
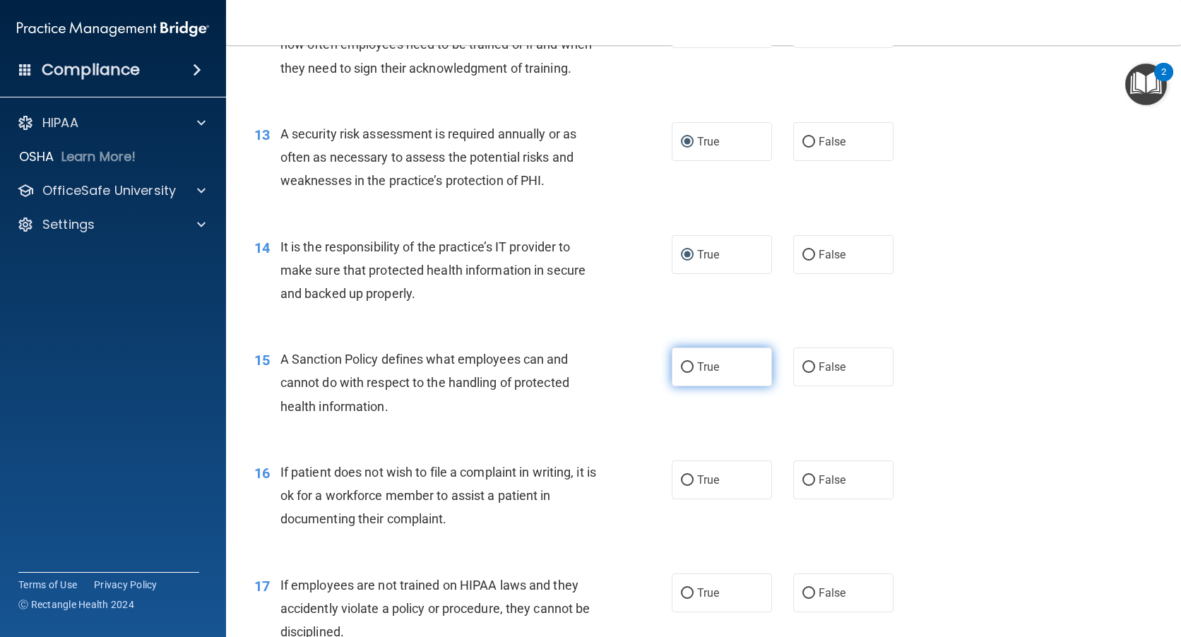
click at [681, 373] on input "True" at bounding box center [687, 367] width 13 height 11
radio input "true"
drag, startPoint x: 679, startPoint y: 496, endPoint x: 679, endPoint y: 516, distance: 19.8
click at [681, 486] on input "True" at bounding box center [687, 480] width 13 height 11
radio input "true"
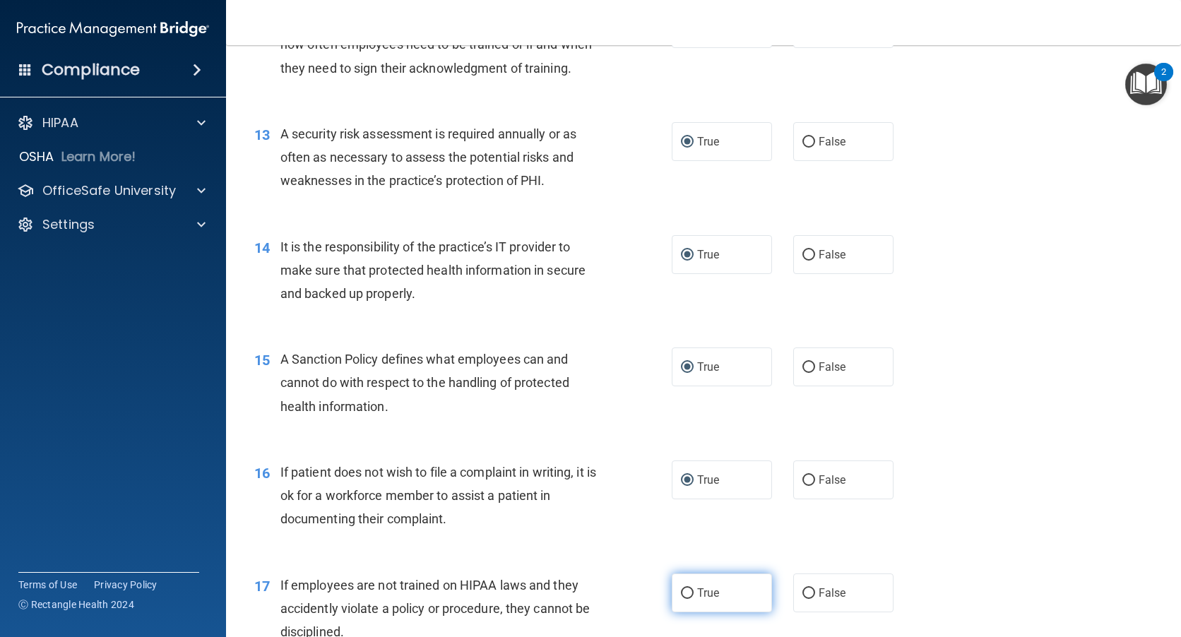
click at [681, 599] on input "True" at bounding box center [687, 593] width 13 height 11
radio input "true"
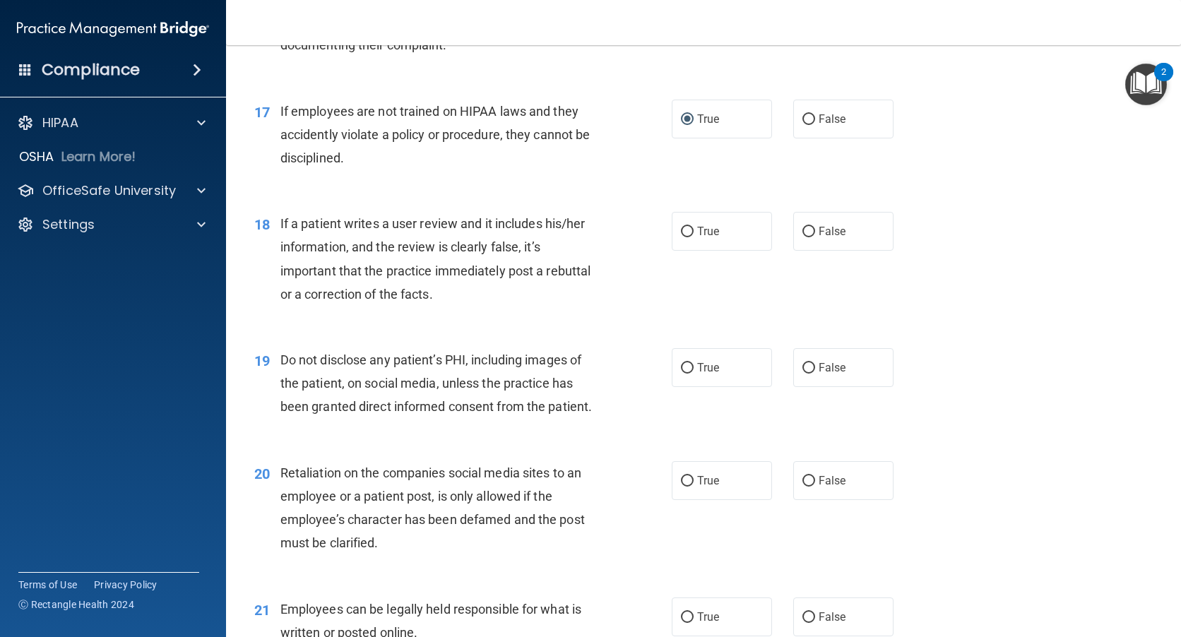
scroll to position [2119, 0]
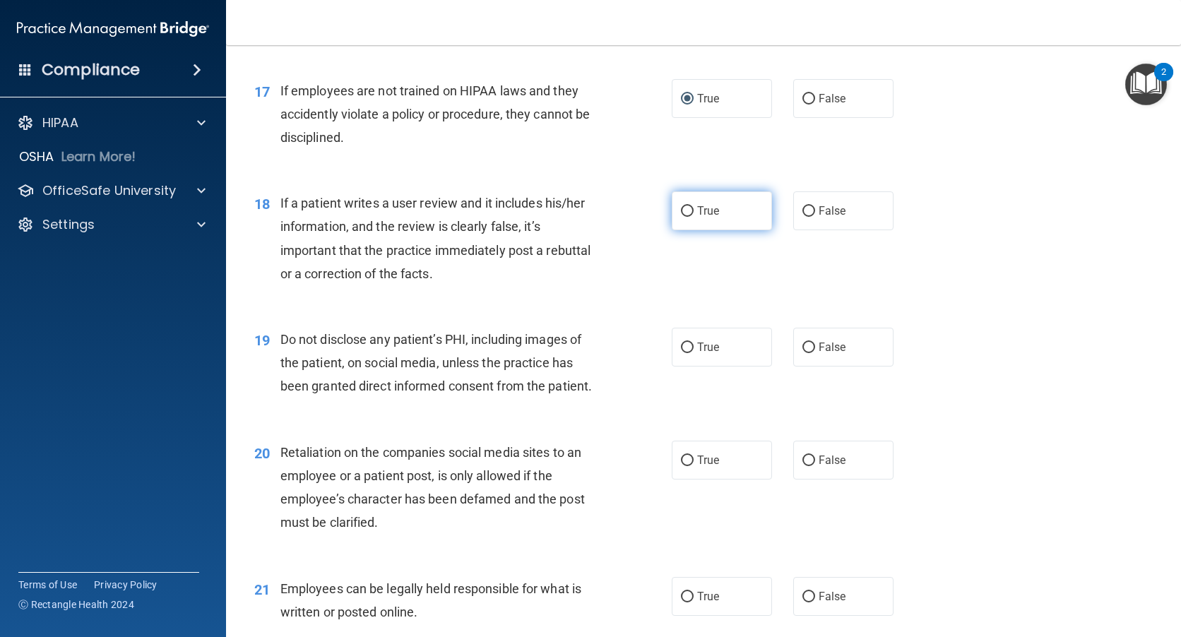
click at [683, 217] on input "True" at bounding box center [687, 211] width 13 height 11
radio input "true"
click at [683, 353] on input "True" at bounding box center [687, 347] width 13 height 11
radio input "true"
click at [684, 466] on input "True" at bounding box center [687, 460] width 13 height 11
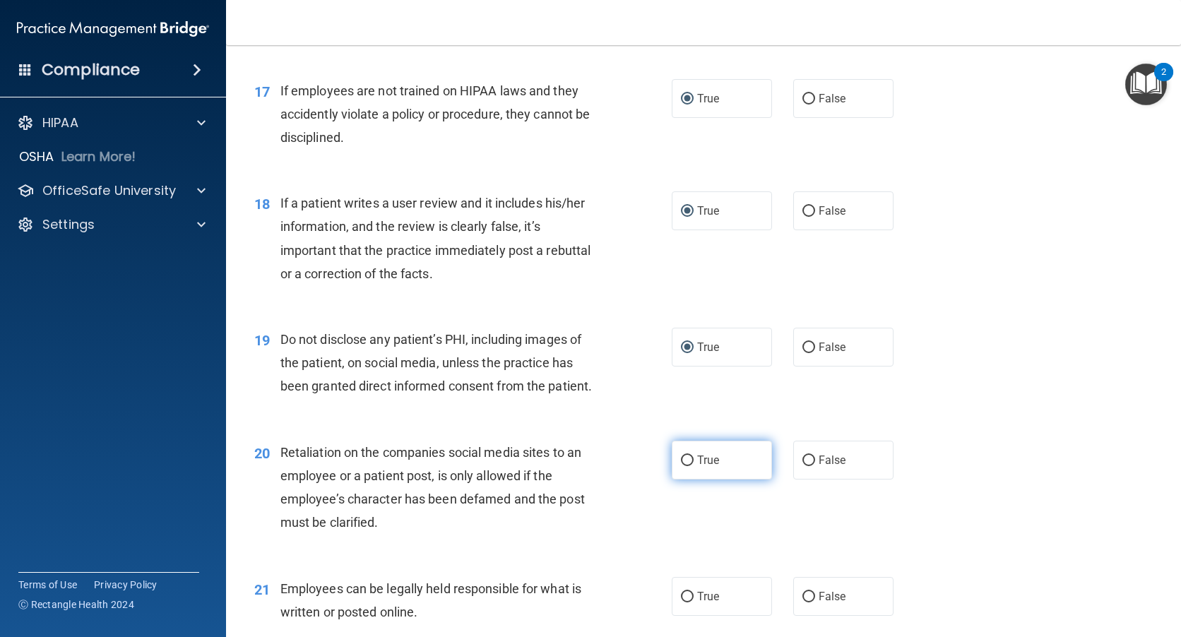
radio input "true"
click at [686, 602] on input "True" at bounding box center [687, 597] width 13 height 11
radio input "true"
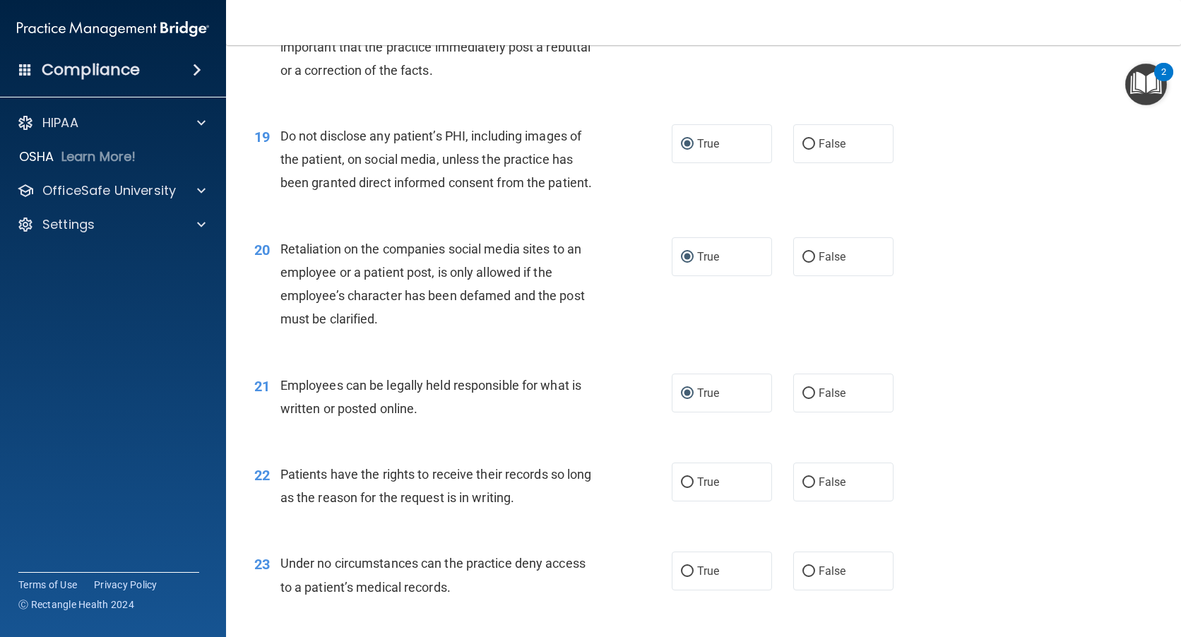
scroll to position [2401, 0]
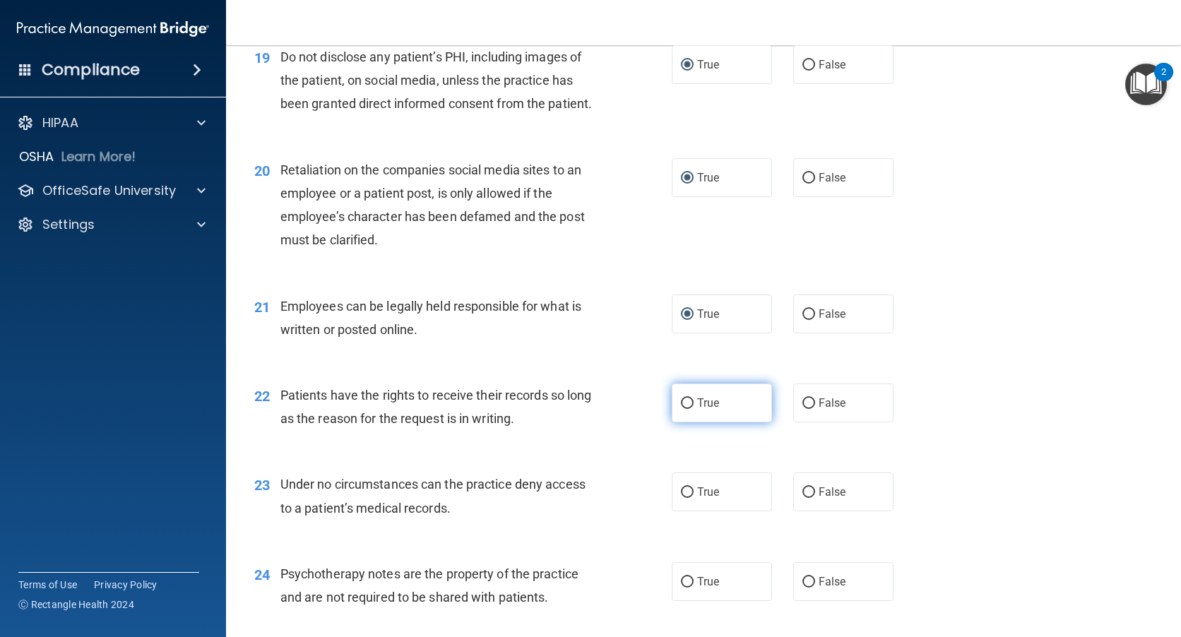
click at [681, 409] on input "True" at bounding box center [687, 403] width 13 height 11
radio input "true"
click at [681, 498] on input "True" at bounding box center [687, 492] width 13 height 11
radio input "true"
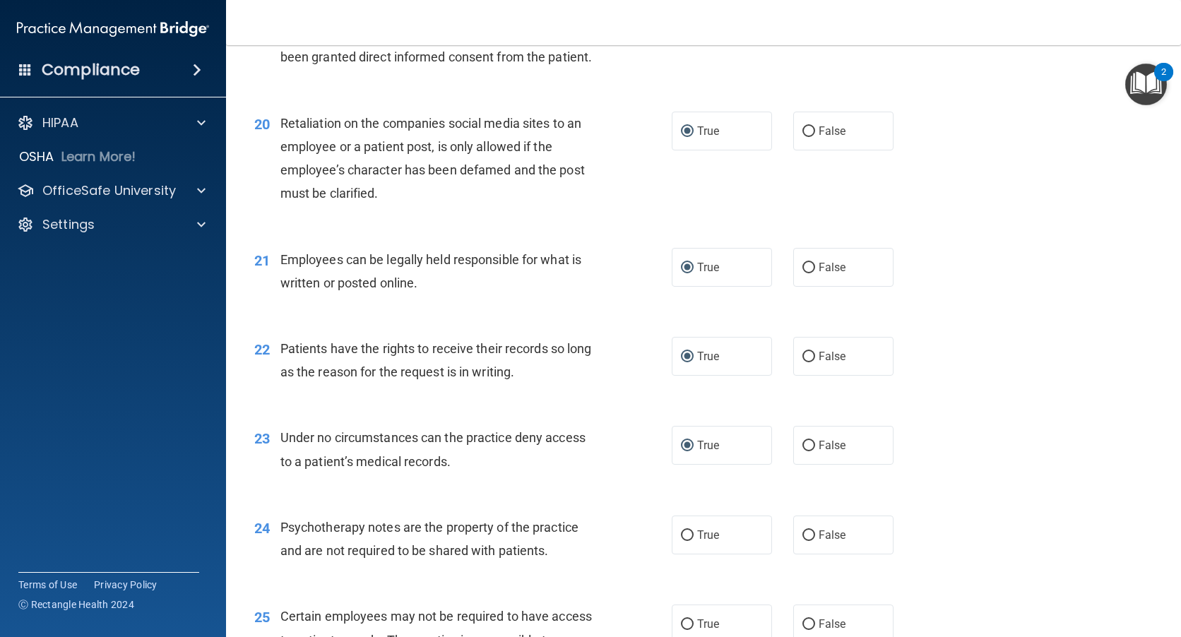
scroll to position [2472, 0]
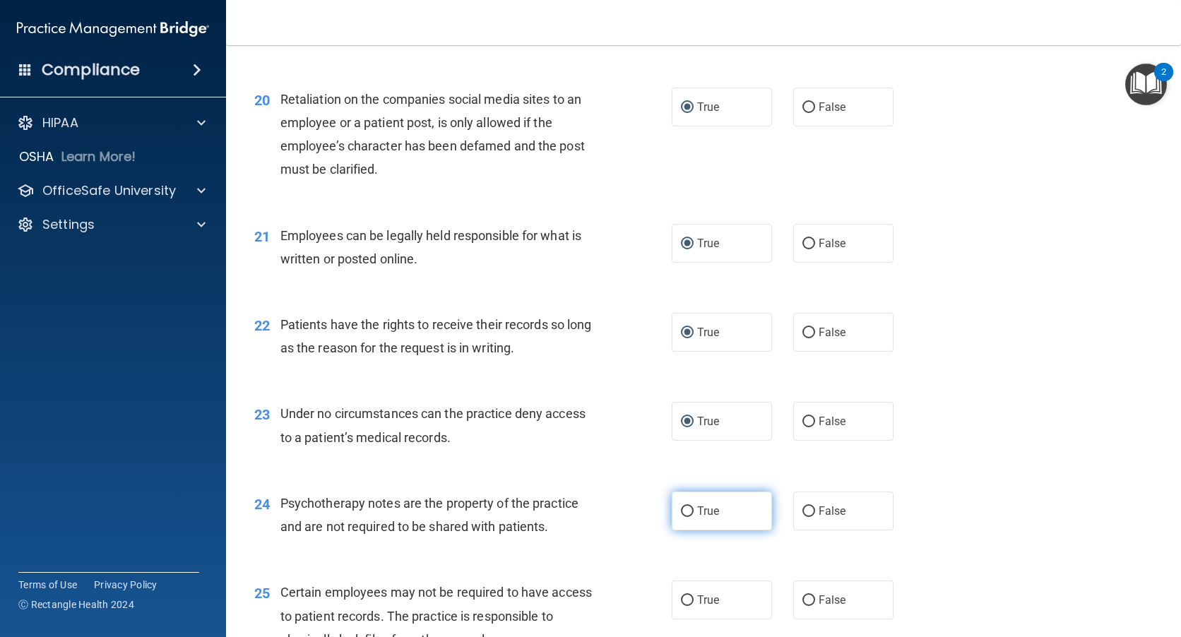
click at [684, 517] on input "True" at bounding box center [687, 511] width 13 height 11
radio input "true"
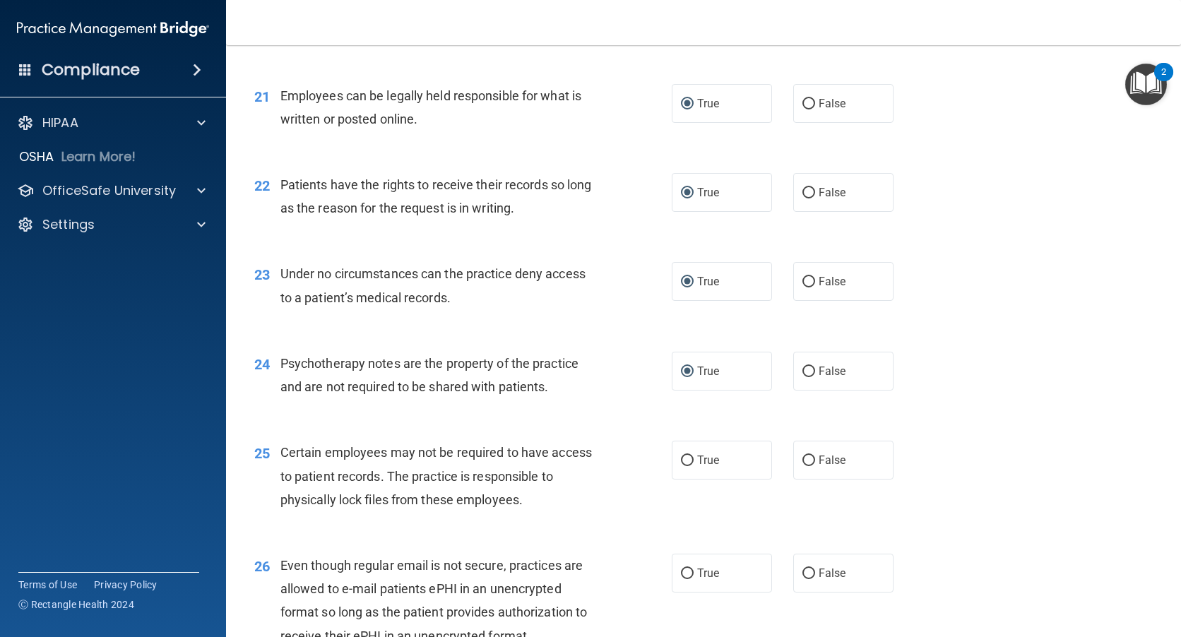
scroll to position [2613, 0]
click at [682, 465] on input "True" at bounding box center [687, 459] width 13 height 11
radio input "true"
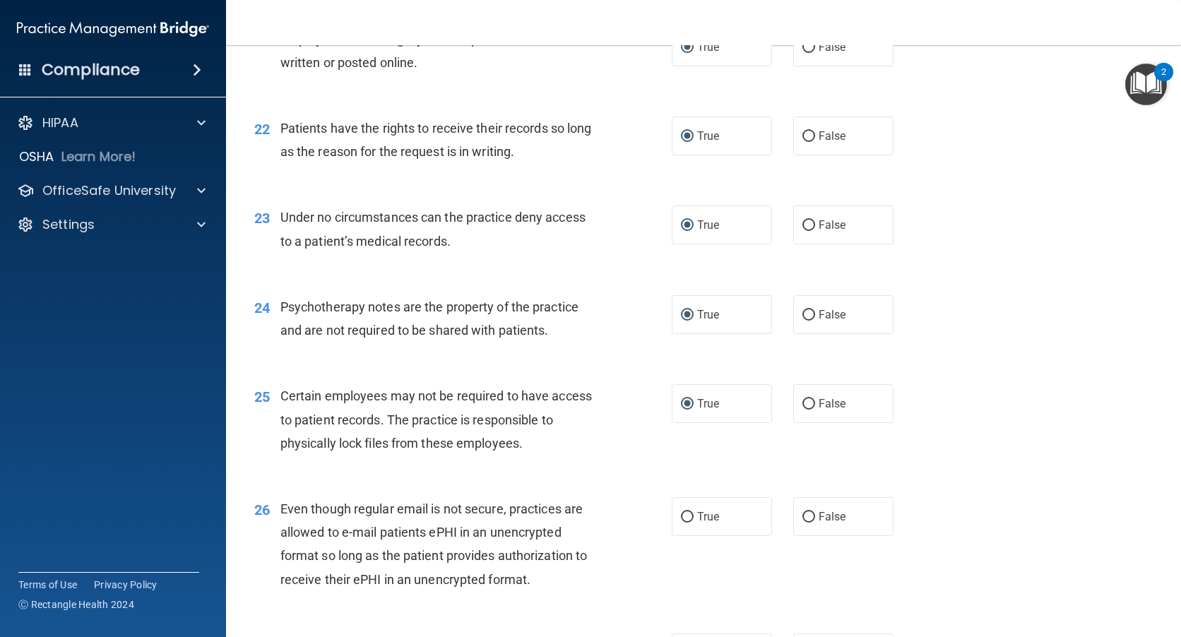
scroll to position [2754, 0]
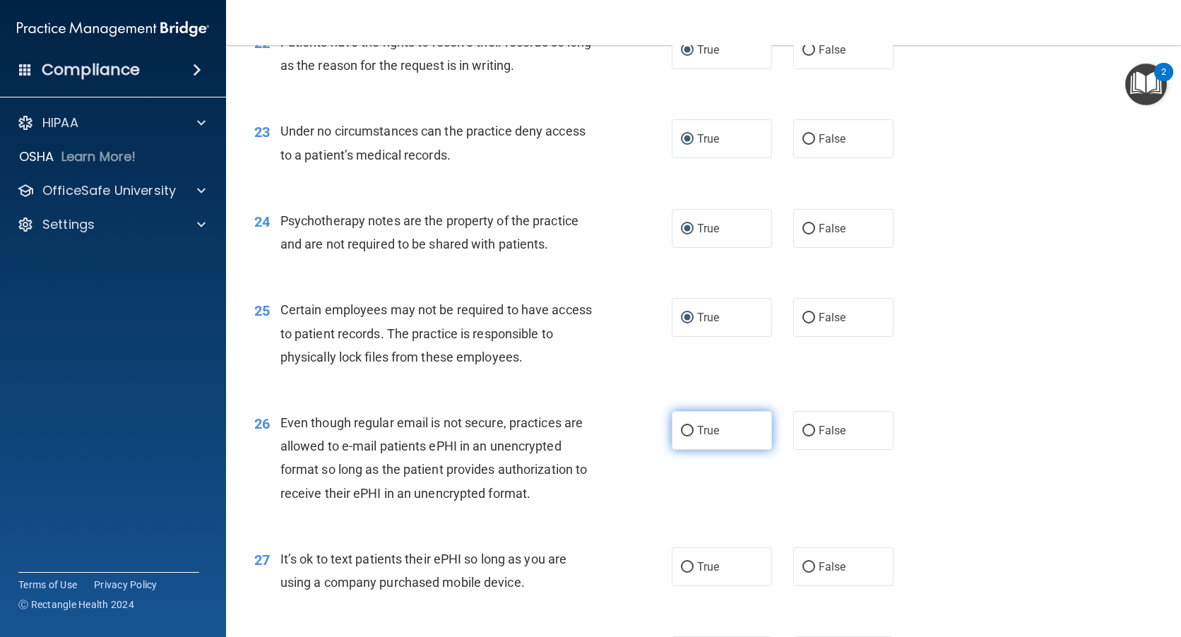
click at [681, 436] on input "True" at bounding box center [687, 431] width 13 height 11
radio input "true"
click at [684, 573] on input "True" at bounding box center [687, 567] width 13 height 11
radio input "true"
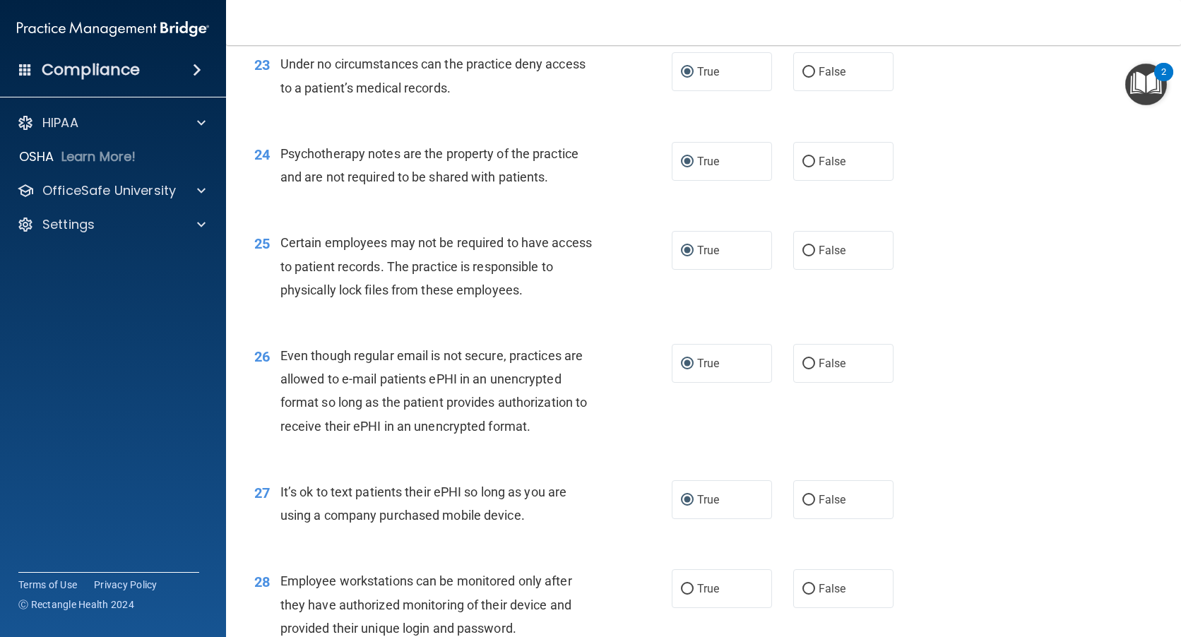
scroll to position [3037, 0]
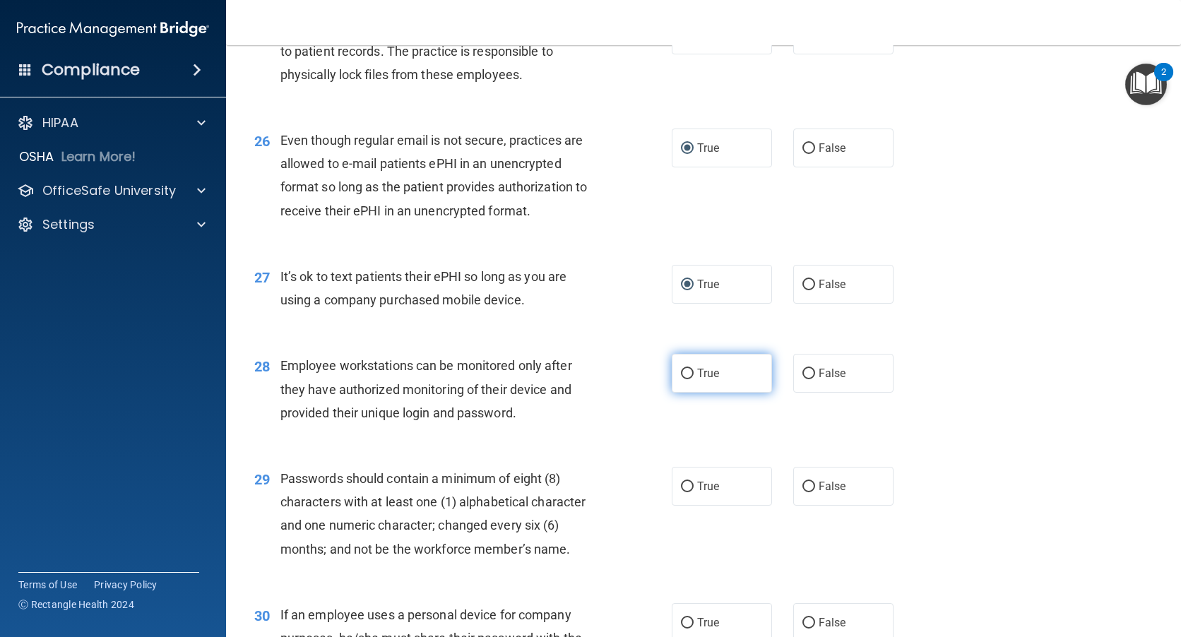
click at [691, 393] on label "True" at bounding box center [722, 373] width 100 height 39
click at [691, 379] on input "True" at bounding box center [687, 374] width 13 height 11
radio input "true"
click at [681, 492] on input "True" at bounding box center [687, 487] width 13 height 11
radio input "true"
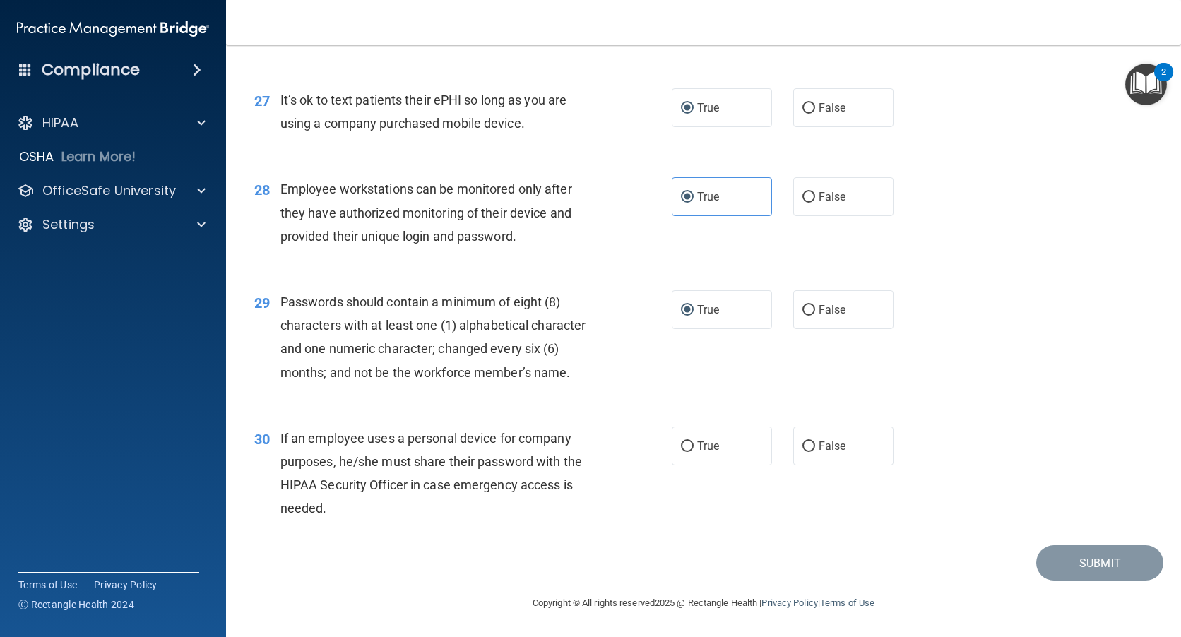
scroll to position [3236, 0]
click at [681, 441] on input "True" at bounding box center [687, 446] width 13 height 11
radio input "true"
click at [1073, 561] on button "Submit" at bounding box center [1099, 563] width 127 height 36
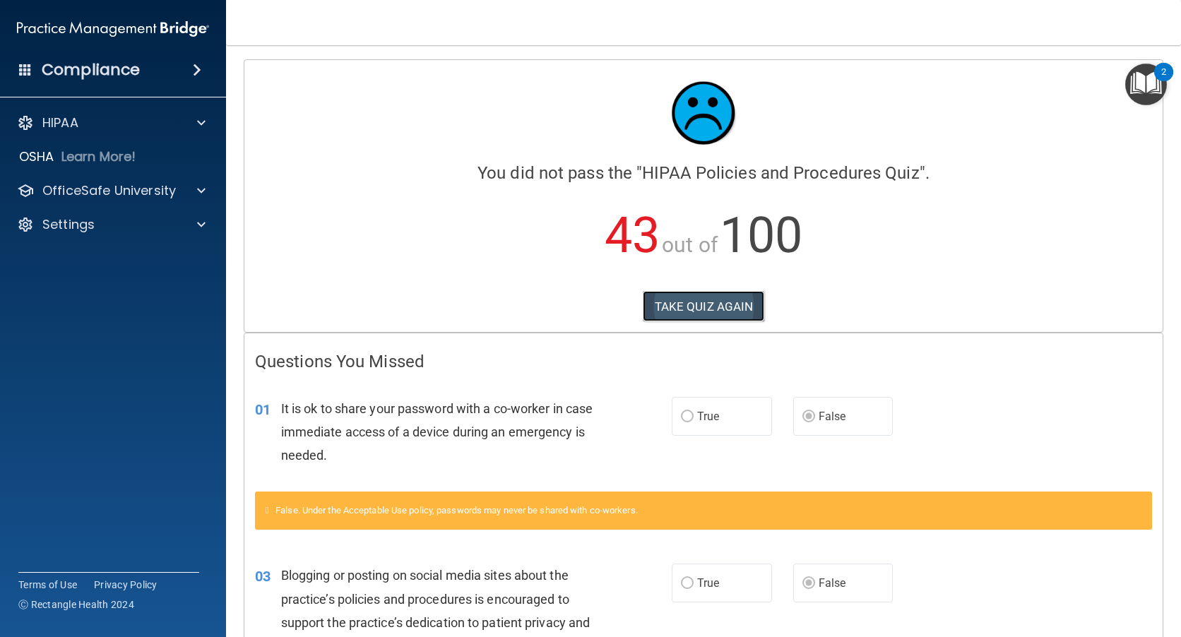
click at [707, 301] on button "TAKE QUIZ AGAIN" at bounding box center [704, 306] width 122 height 31
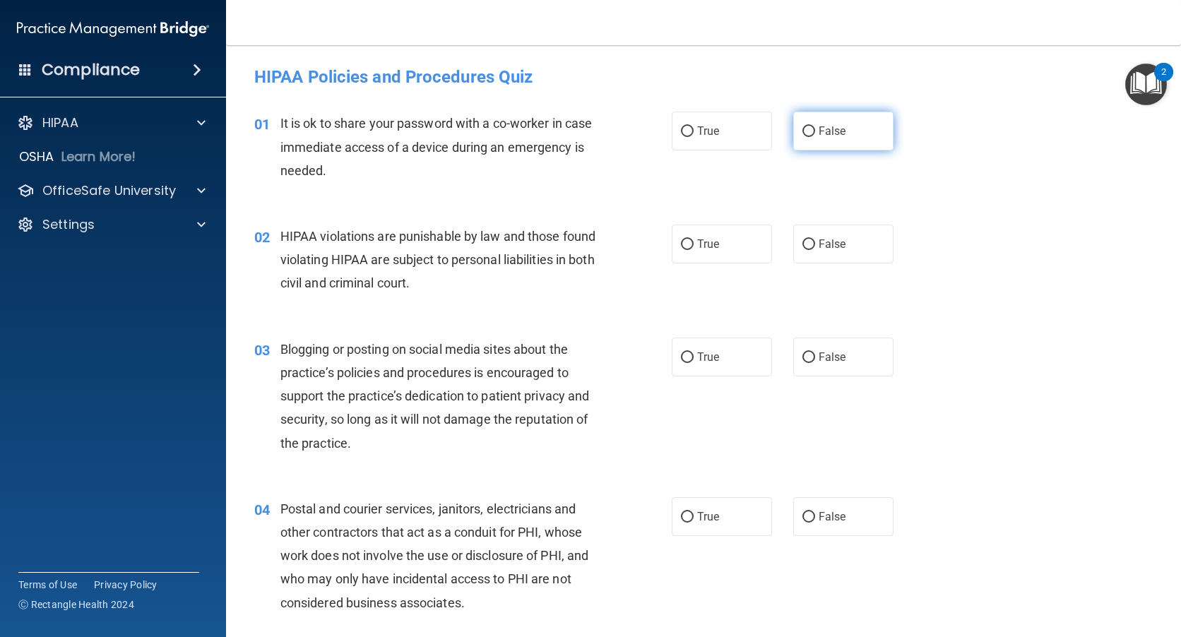
click at [802, 132] on input "False" at bounding box center [808, 131] width 13 height 11
radio input "true"
click at [681, 239] on input "True" at bounding box center [687, 244] width 13 height 11
radio input "true"
click at [806, 353] on input "False" at bounding box center [808, 357] width 13 height 11
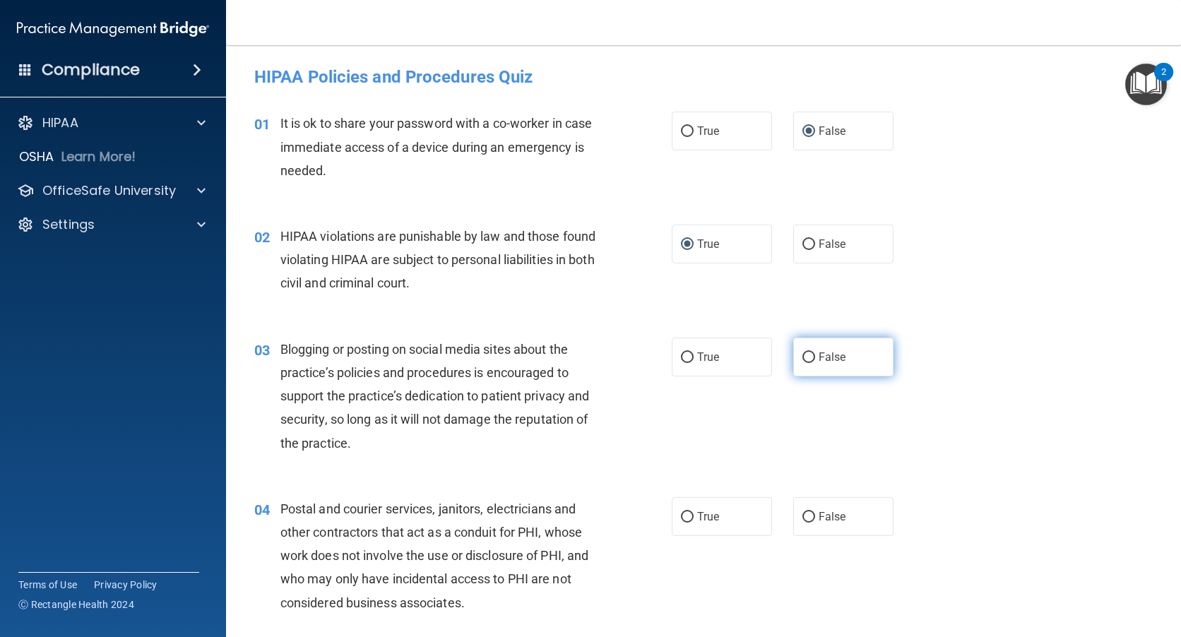
radio input "true"
click at [686, 512] on input "True" at bounding box center [687, 517] width 13 height 11
radio input "true"
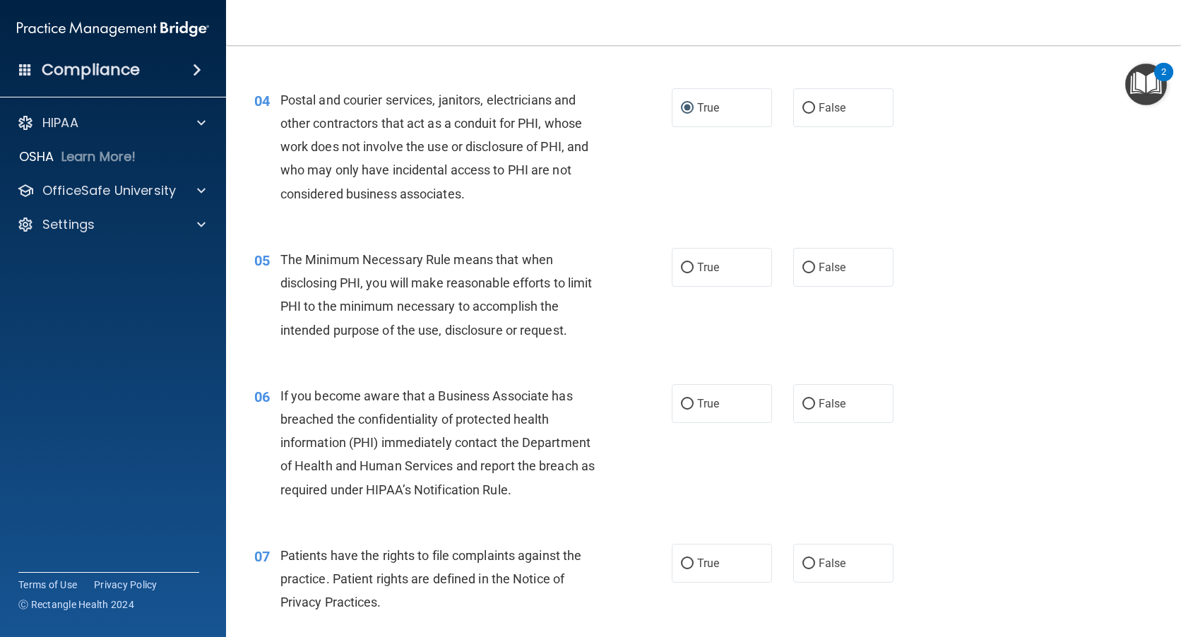
scroll to position [424, 0]
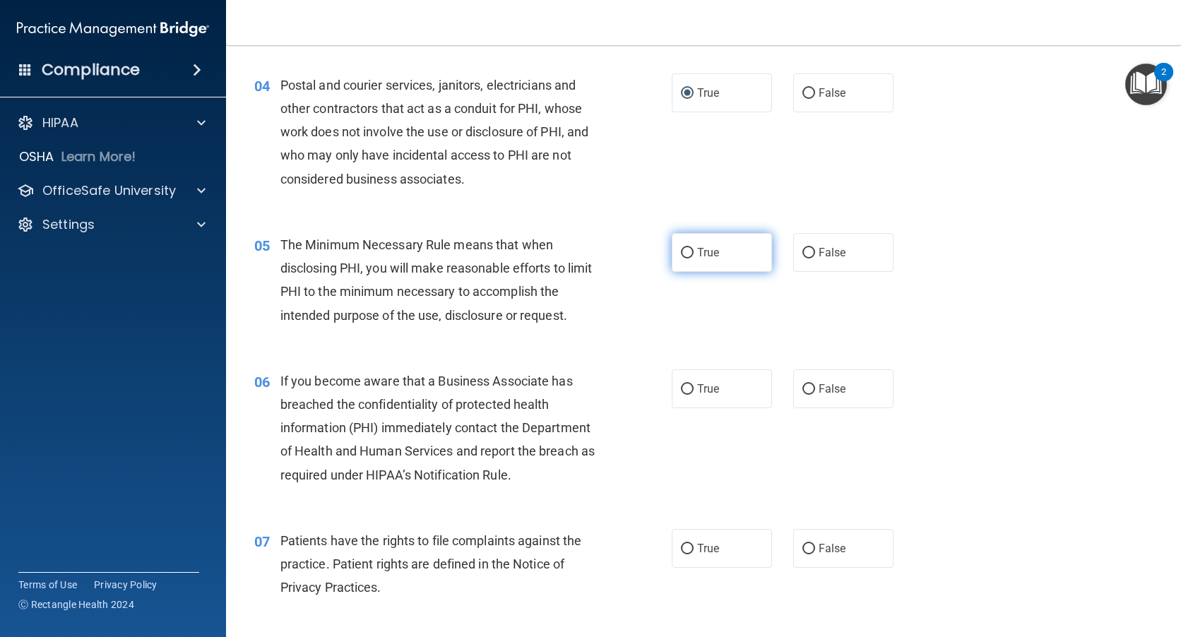
click at [682, 252] on input "True" at bounding box center [687, 253] width 13 height 11
radio input "true"
click at [802, 391] on input "False" at bounding box center [808, 389] width 13 height 11
radio input "true"
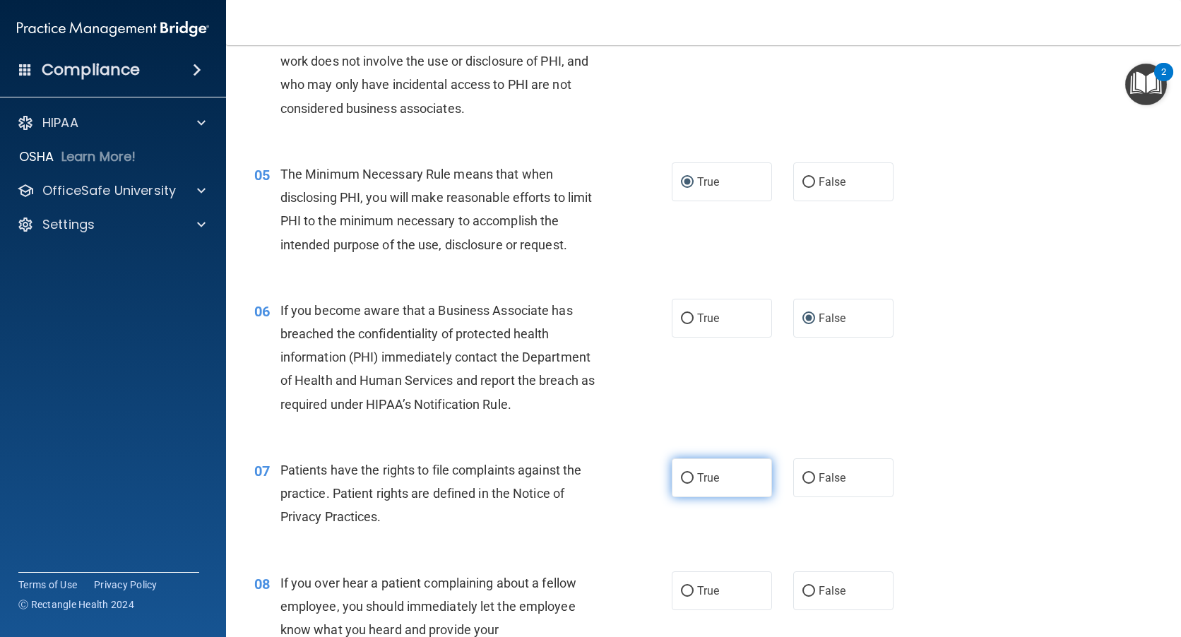
click at [681, 475] on input "True" at bounding box center [687, 478] width 13 height 11
radio input "true"
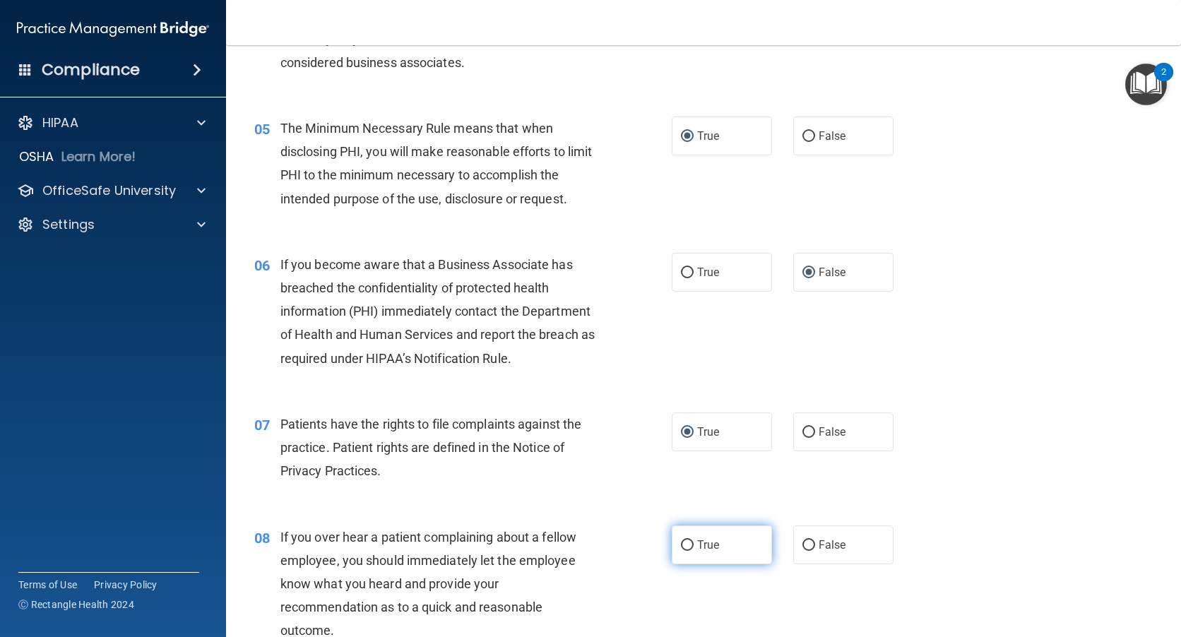
scroll to position [565, 0]
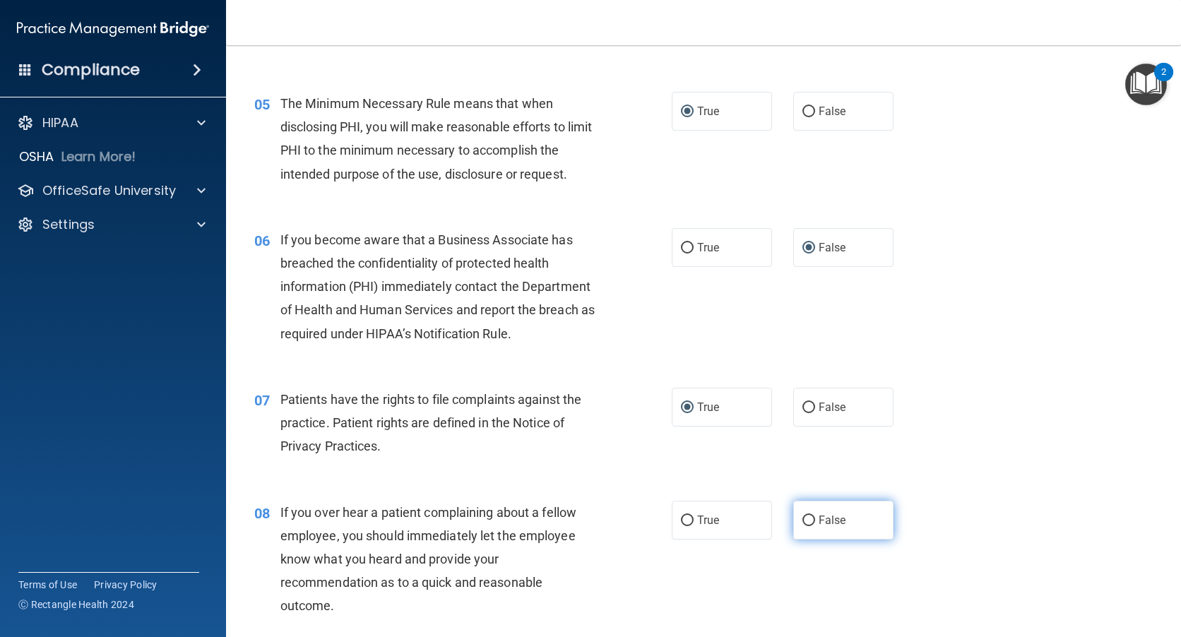
click at [805, 516] on input "False" at bounding box center [808, 521] width 13 height 11
radio input "true"
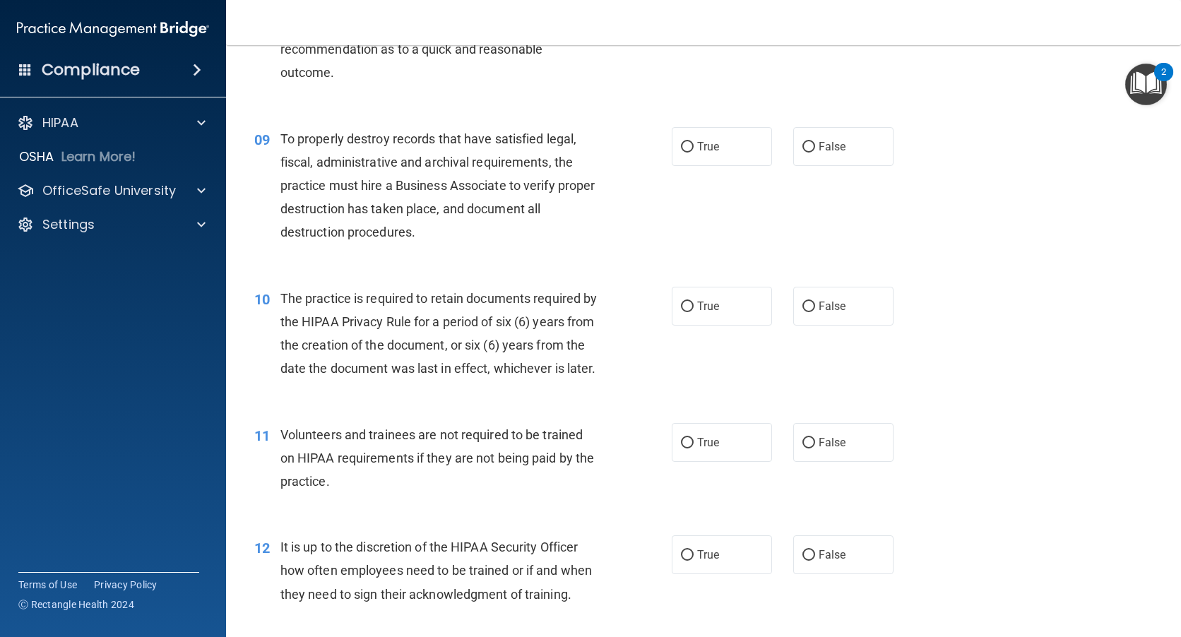
scroll to position [1130, 0]
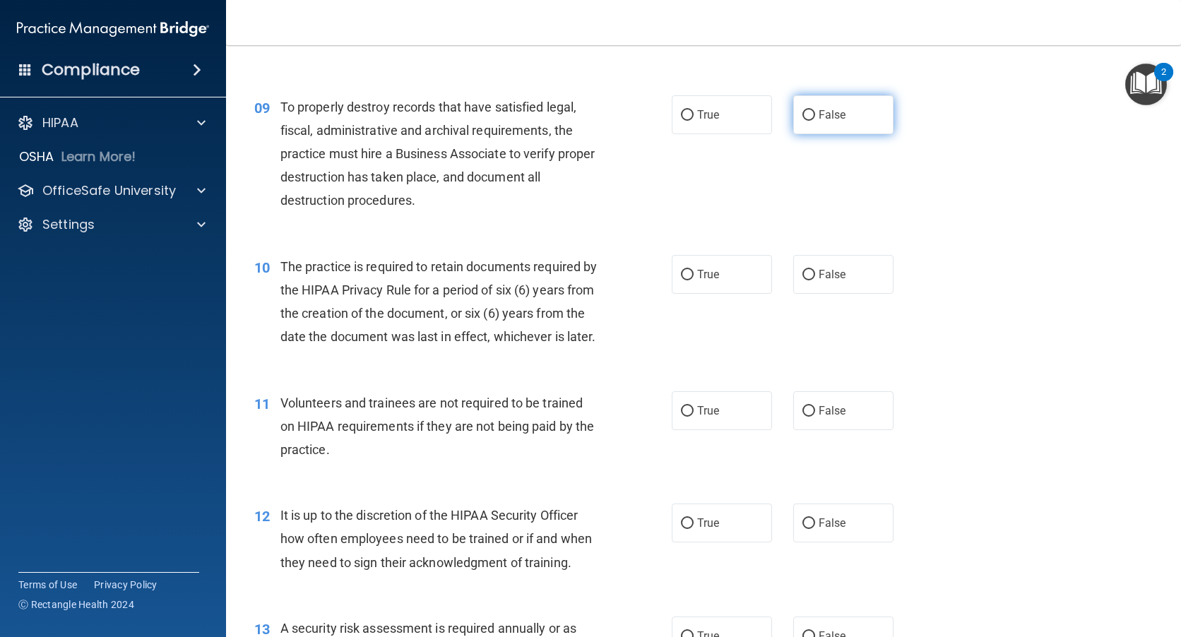
click at [802, 116] on input "False" at bounding box center [808, 115] width 13 height 11
radio input "true"
click at [681, 273] on input "True" at bounding box center [687, 275] width 13 height 11
radio input "true"
click at [802, 417] on input "False" at bounding box center [808, 411] width 13 height 11
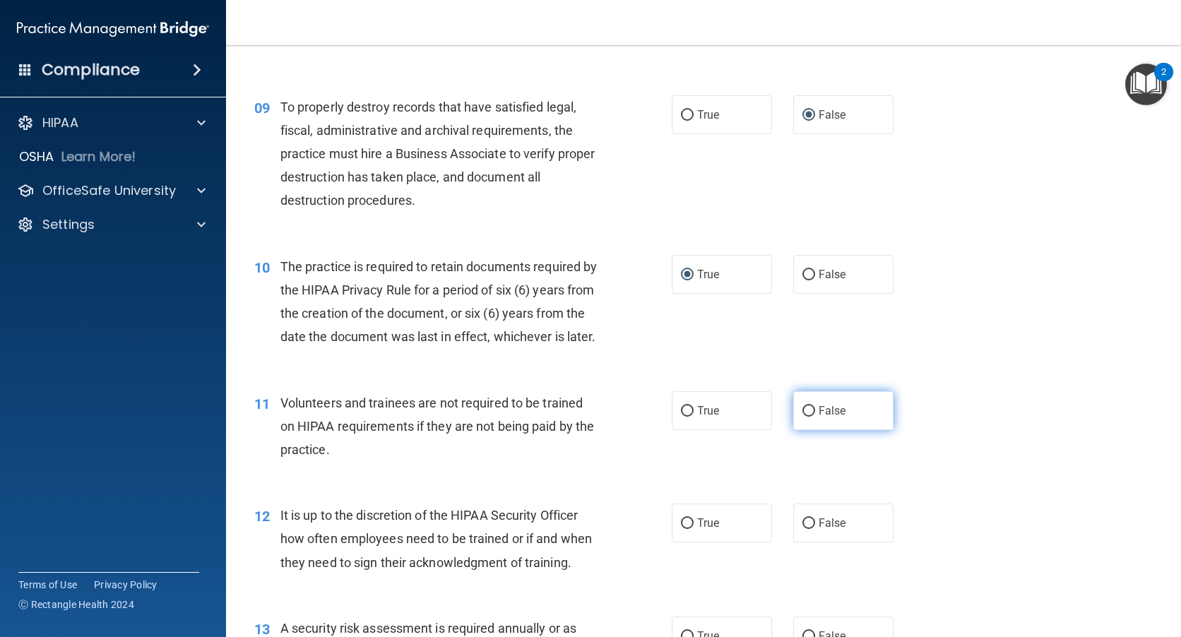
radio input "true"
click at [808, 529] on input "False" at bounding box center [808, 523] width 13 height 11
radio input "true"
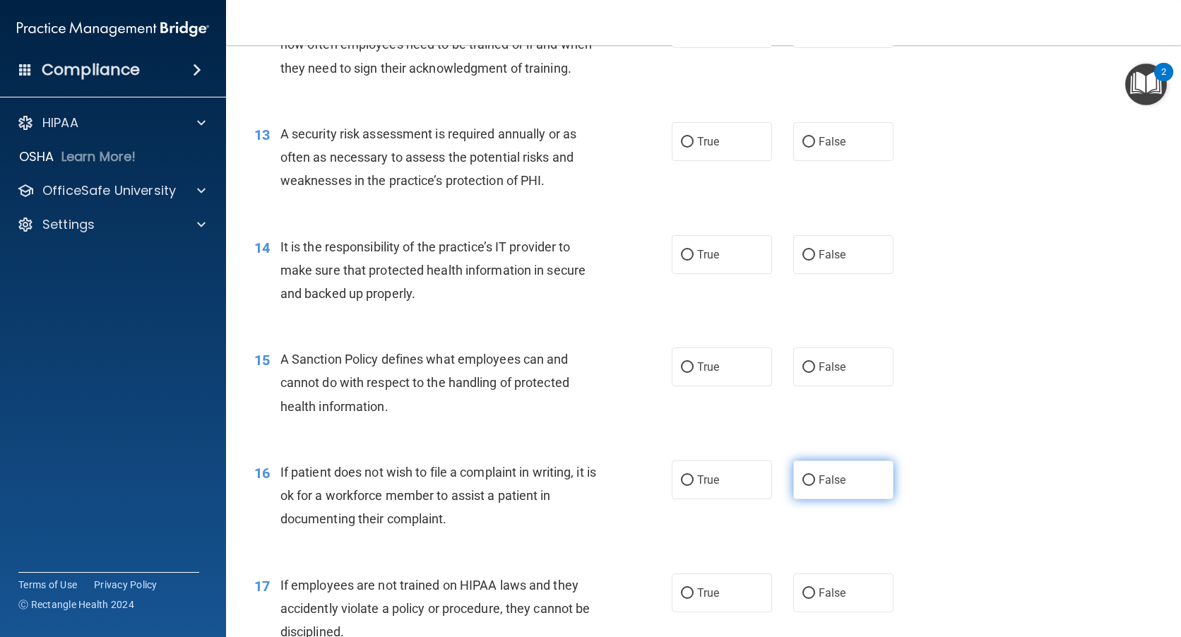
scroll to position [1695, 0]
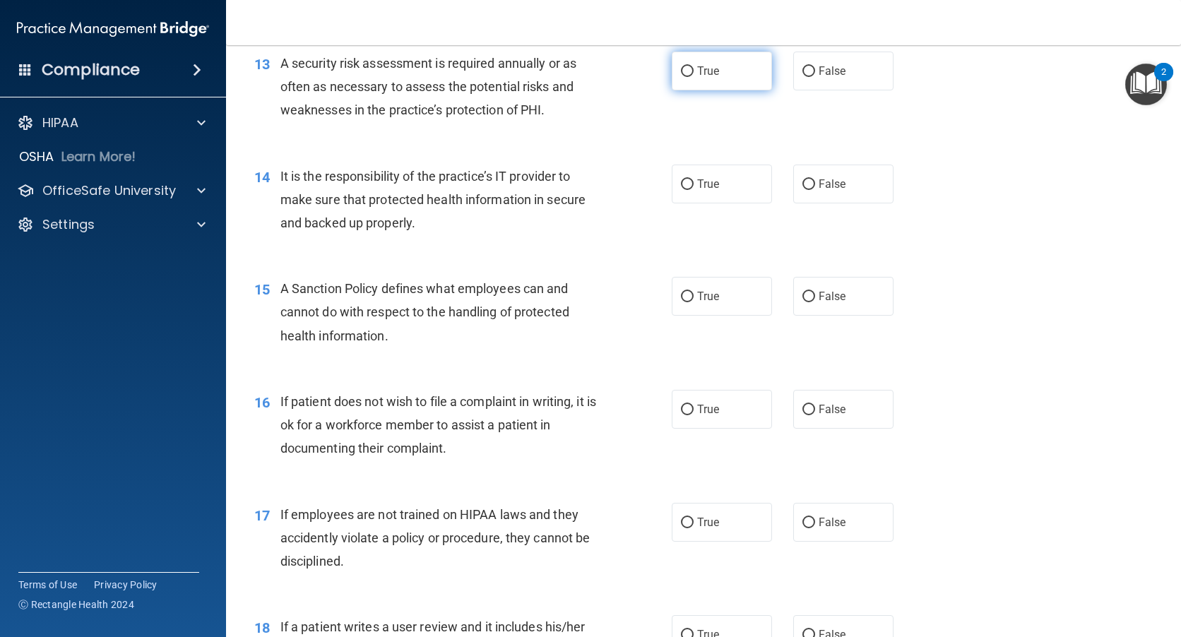
click at [681, 77] on input "True" at bounding box center [687, 71] width 13 height 11
radio input "true"
click at [802, 190] on input "False" at bounding box center [808, 184] width 13 height 11
radio input "true"
click at [681, 302] on input "True" at bounding box center [687, 297] width 13 height 11
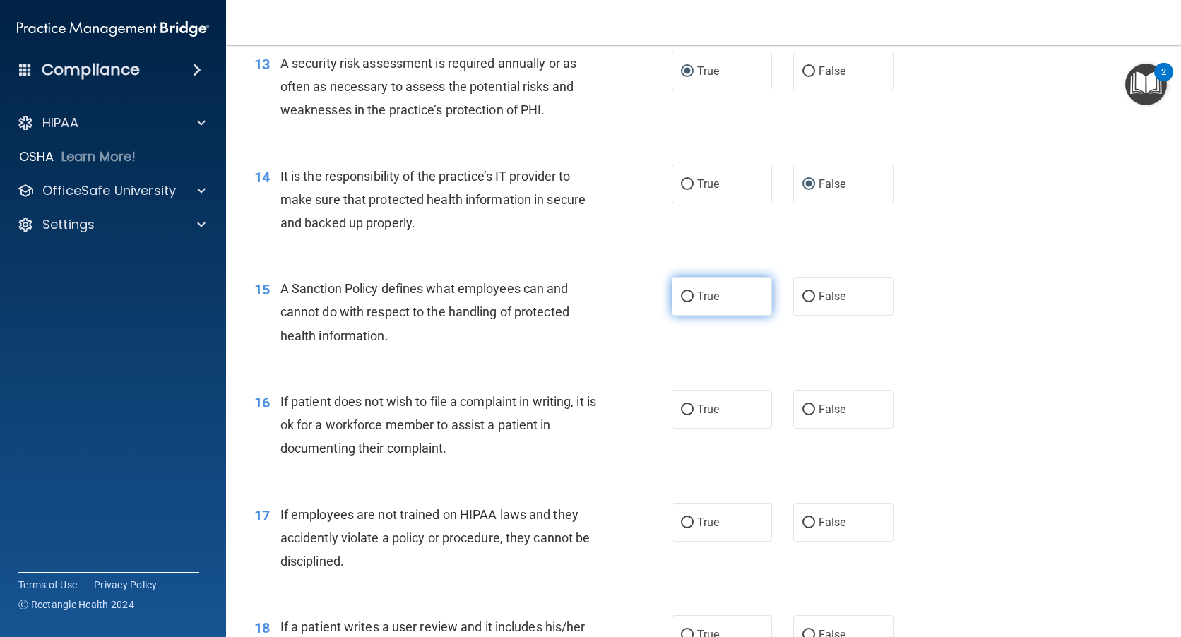
radio input "true"
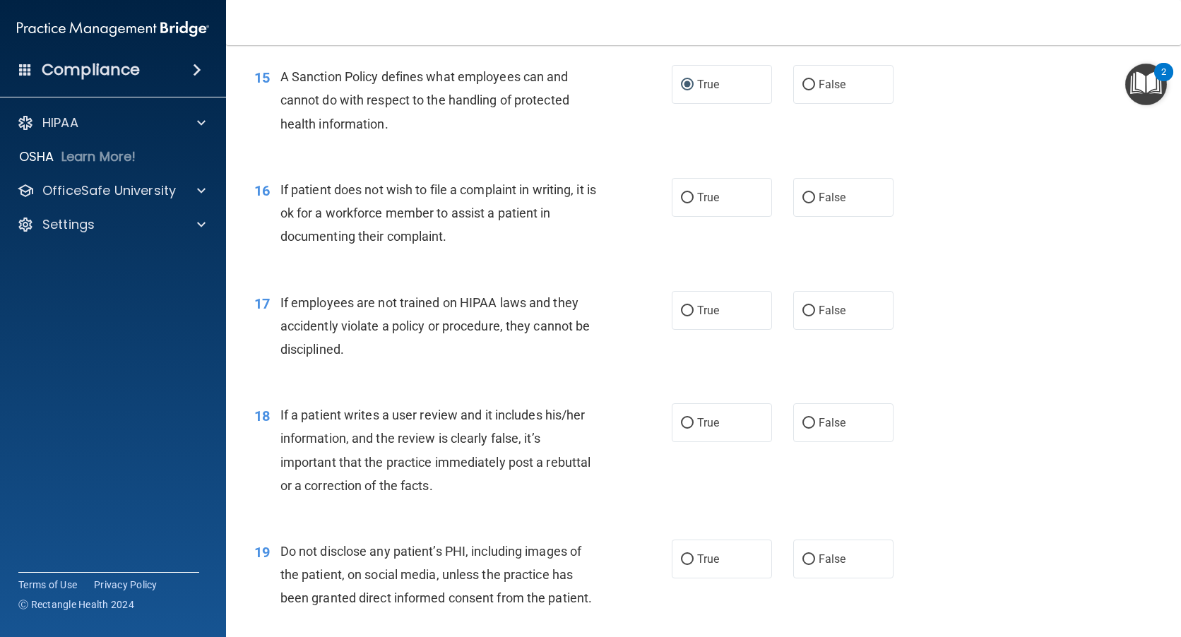
scroll to position [1977, 0]
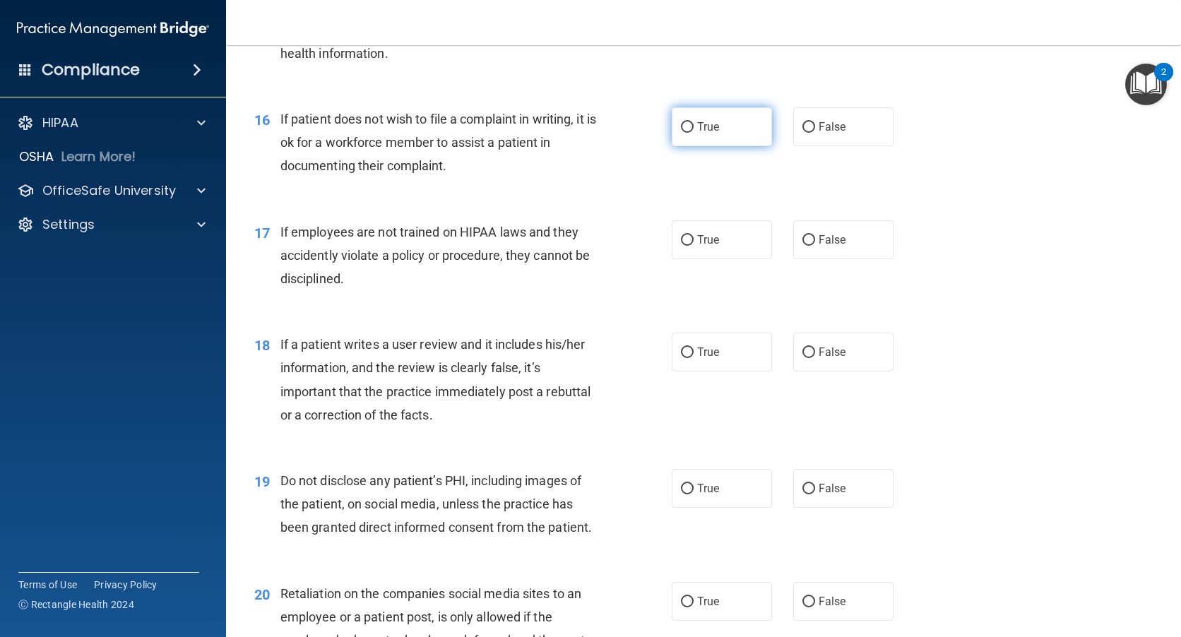
click at [681, 133] on input "True" at bounding box center [687, 127] width 13 height 11
radio input "true"
click at [802, 246] on input "False" at bounding box center [808, 240] width 13 height 11
radio input "true"
click at [681, 358] on input "True" at bounding box center [687, 352] width 13 height 11
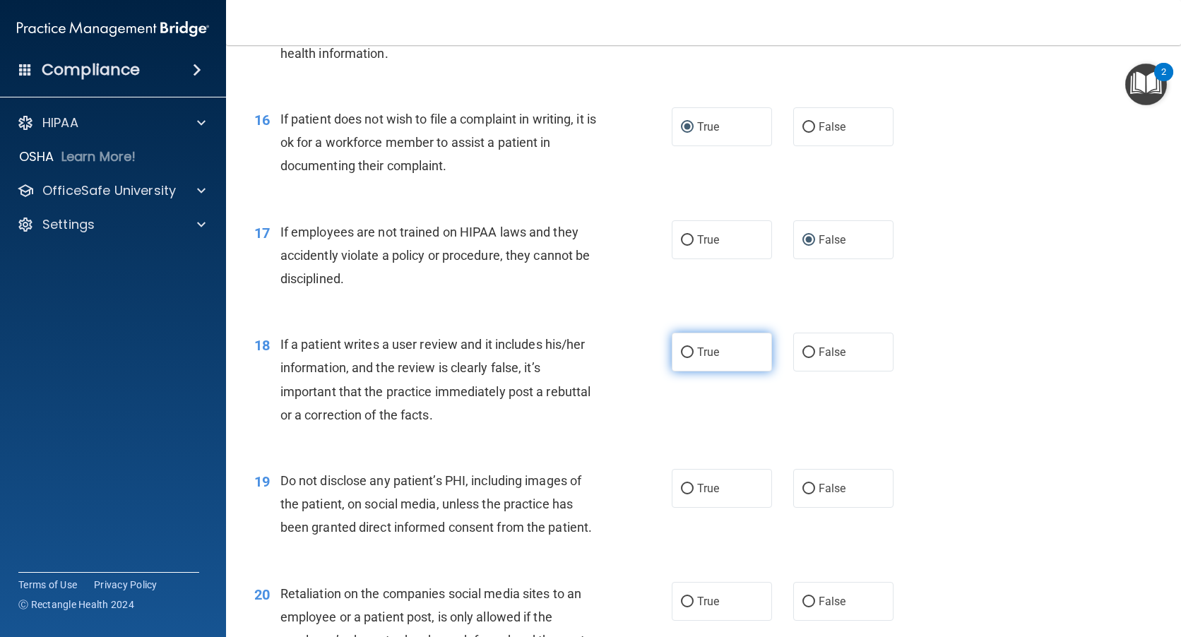
radio input "true"
click at [682, 358] on input "True" at bounding box center [687, 352] width 13 height 11
click at [802, 358] on input "False" at bounding box center [808, 352] width 13 height 11
radio input "true"
radio input "false"
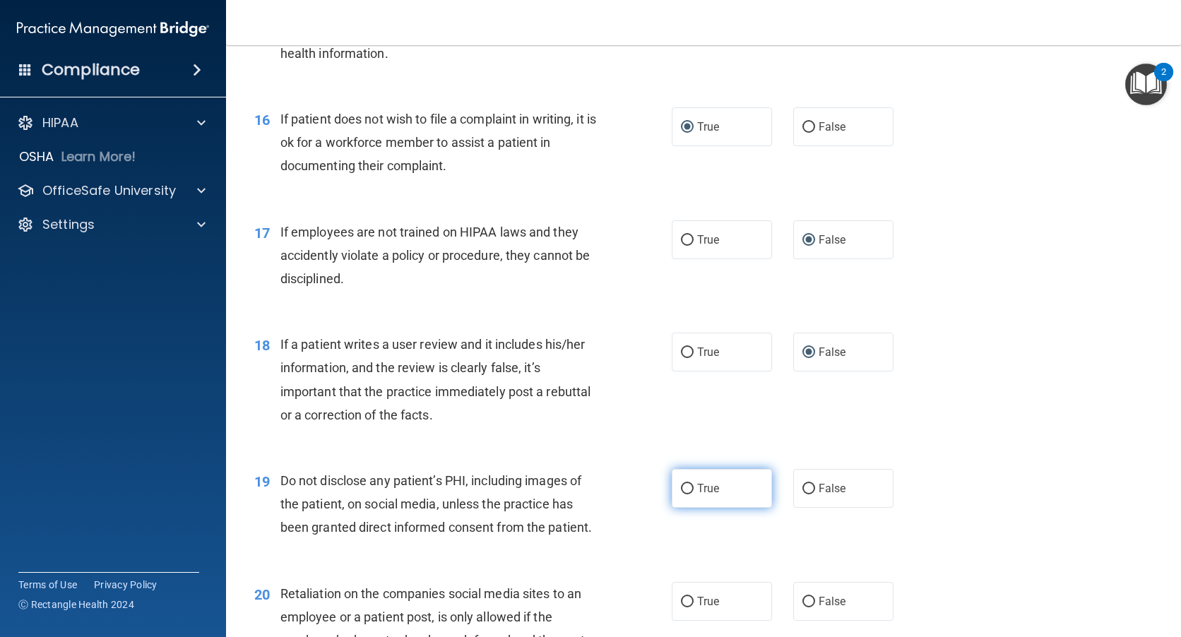
click at [682, 494] on input "True" at bounding box center [687, 489] width 13 height 11
radio input "true"
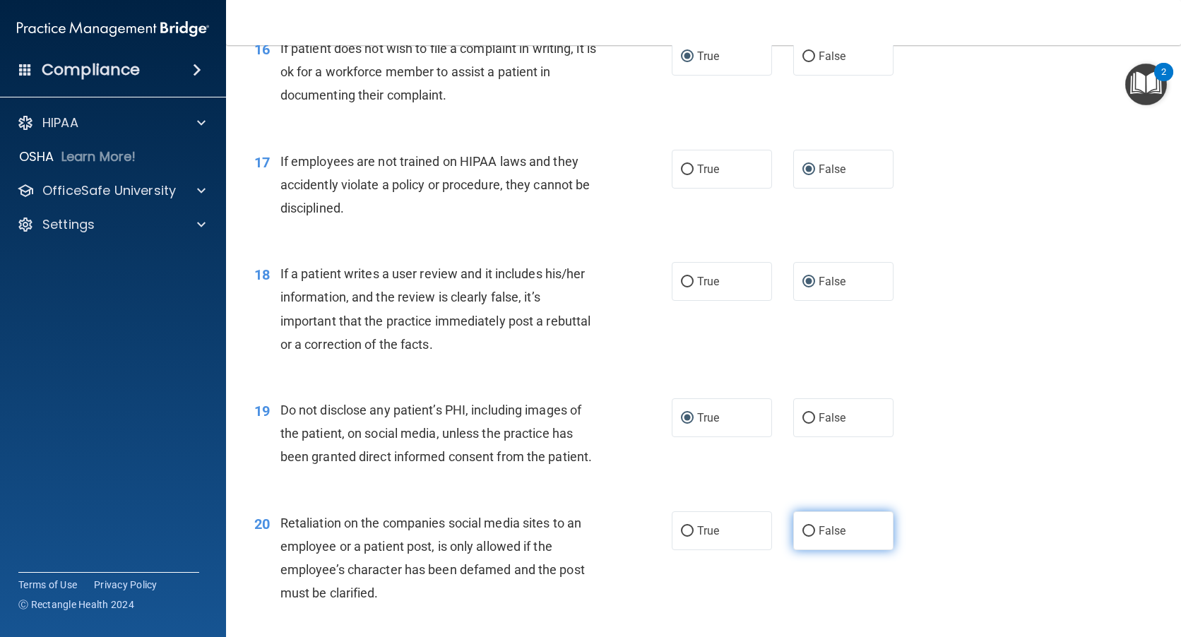
click at [804, 537] on input "False" at bounding box center [808, 531] width 13 height 11
radio input "true"
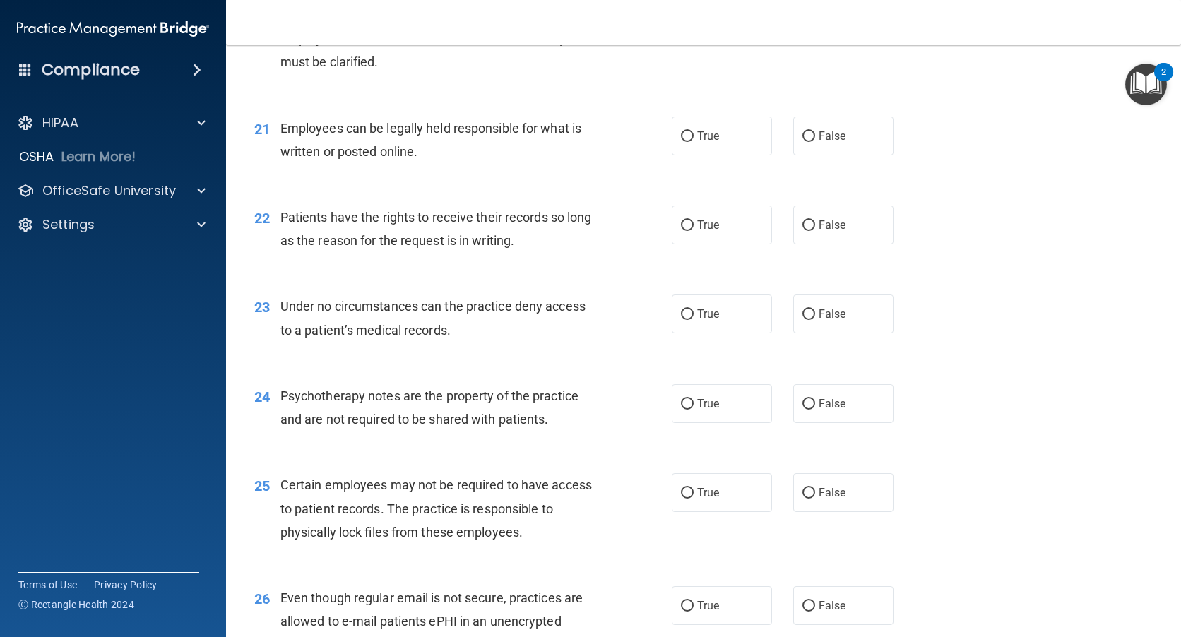
scroll to position [2613, 0]
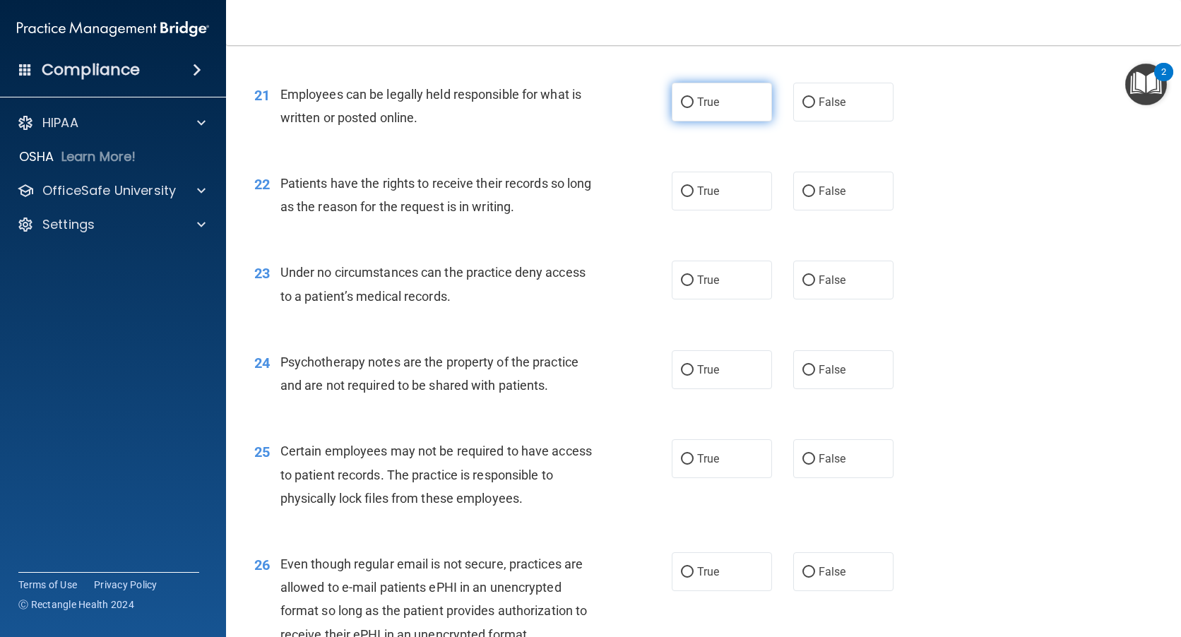
click at [686, 108] on input "True" at bounding box center [687, 102] width 13 height 11
radio input "true"
click at [804, 197] on input "False" at bounding box center [808, 191] width 13 height 11
radio input "true"
click at [806, 286] on input "False" at bounding box center [808, 280] width 13 height 11
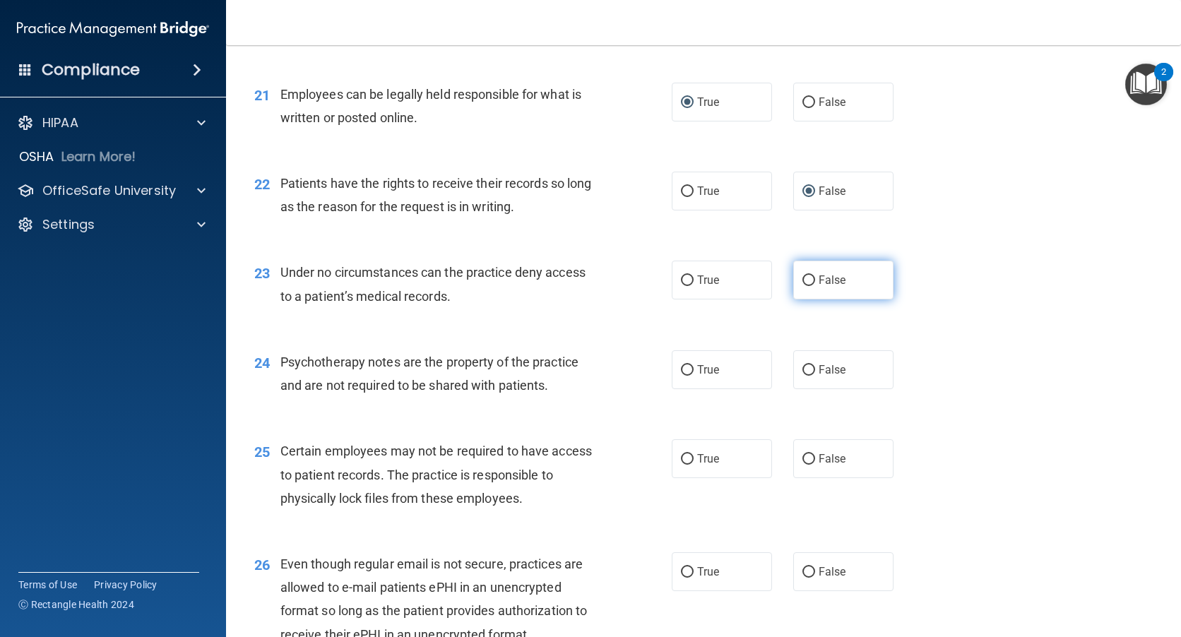
radio input "true"
click at [681, 376] on input "True" at bounding box center [687, 370] width 13 height 11
radio input "true"
click at [682, 465] on input "True" at bounding box center [687, 459] width 13 height 11
radio input "true"
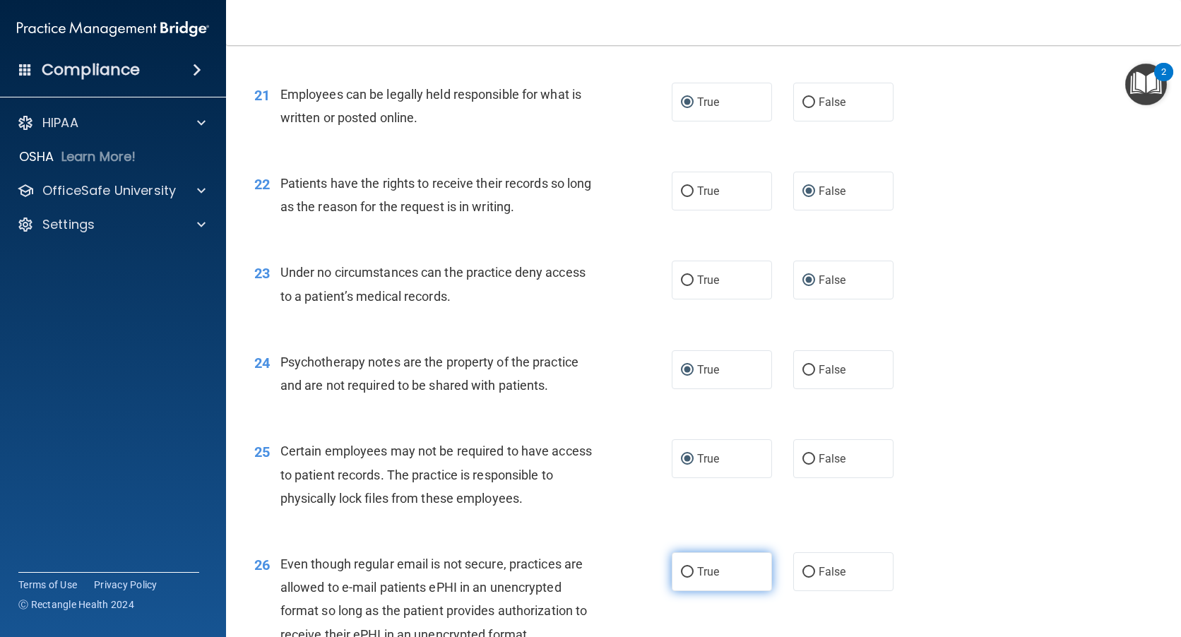
click at [684, 578] on input "True" at bounding box center [687, 572] width 13 height 11
radio input "true"
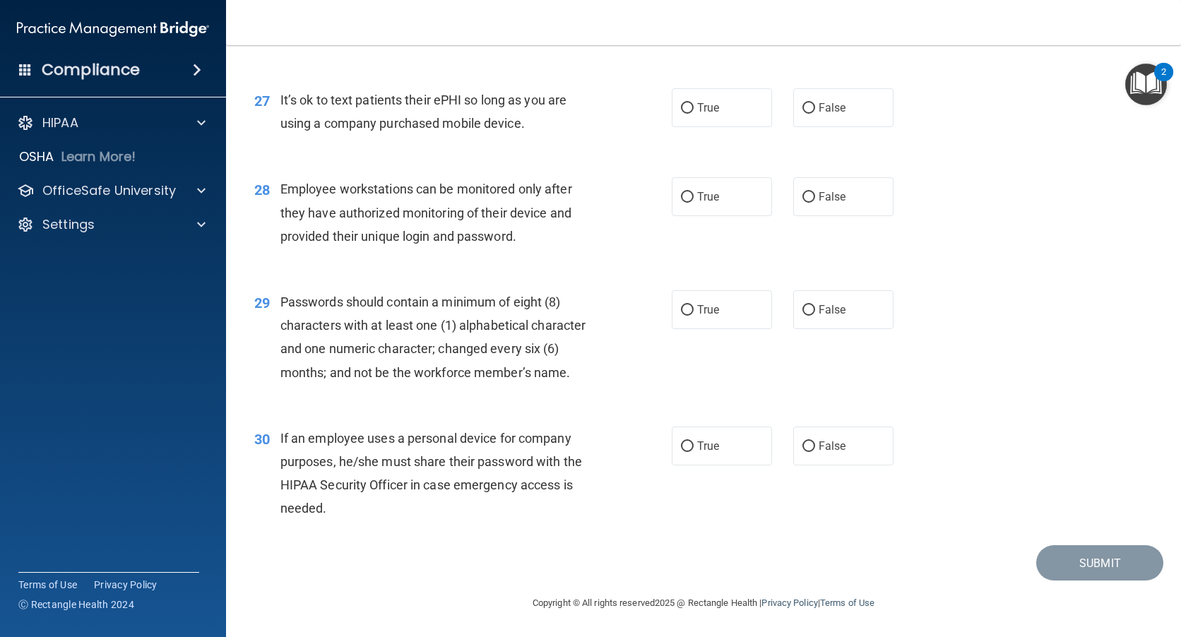
scroll to position [3236, 0]
click at [681, 105] on input "True" at bounding box center [687, 108] width 13 height 11
radio input "true"
click at [805, 195] on input "False" at bounding box center [808, 197] width 13 height 11
radio input "true"
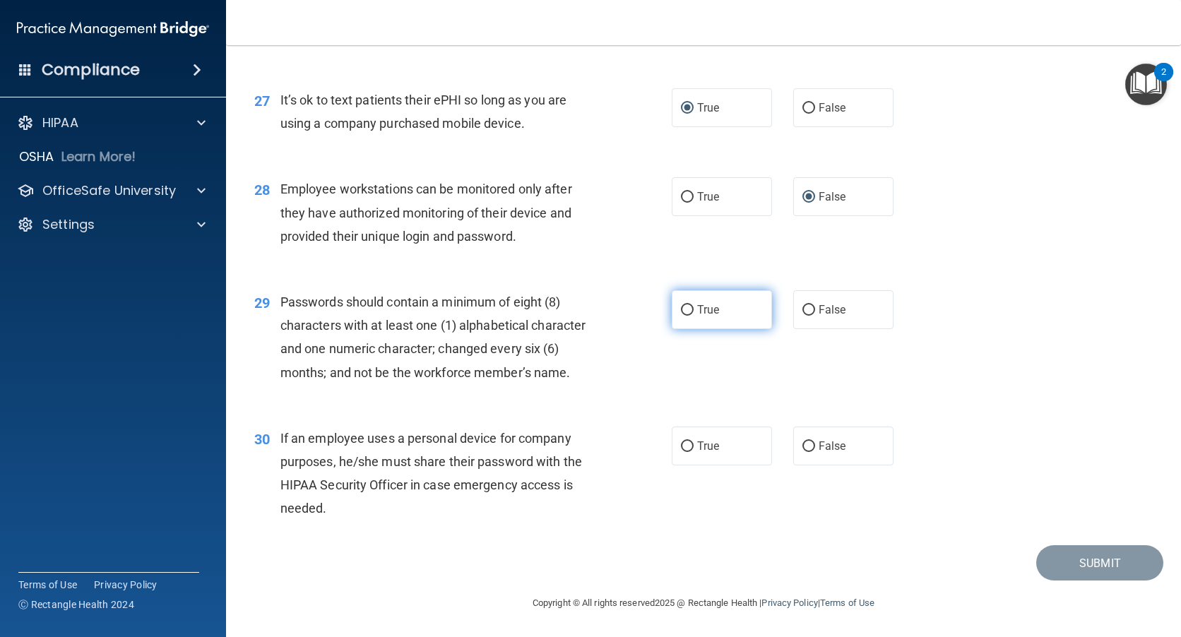
click at [685, 316] on label "True" at bounding box center [722, 309] width 100 height 39
click at [685, 316] on input "True" at bounding box center [687, 310] width 13 height 11
radio input "true"
click at [804, 447] on input "False" at bounding box center [808, 446] width 13 height 11
radio input "true"
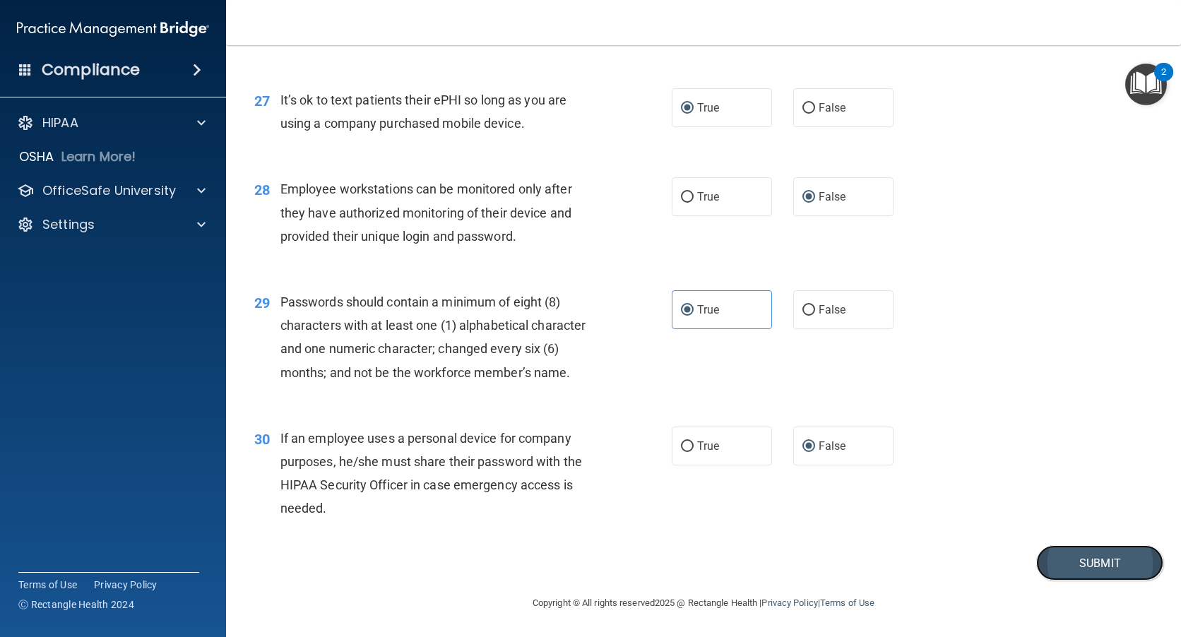
click at [1092, 561] on button "Submit" at bounding box center [1099, 563] width 127 height 36
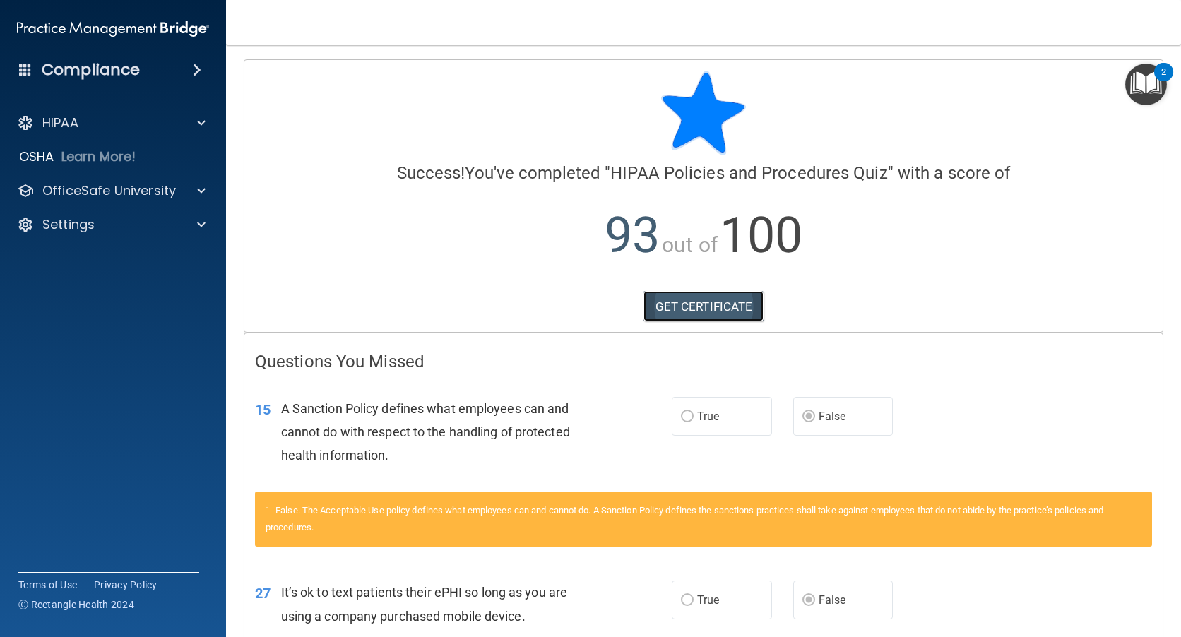
click at [710, 304] on link "GET CERTIFICATE" at bounding box center [703, 306] width 121 height 31
click at [114, 185] on p "OfficeSafe University" at bounding box center [108, 190] width 133 height 17
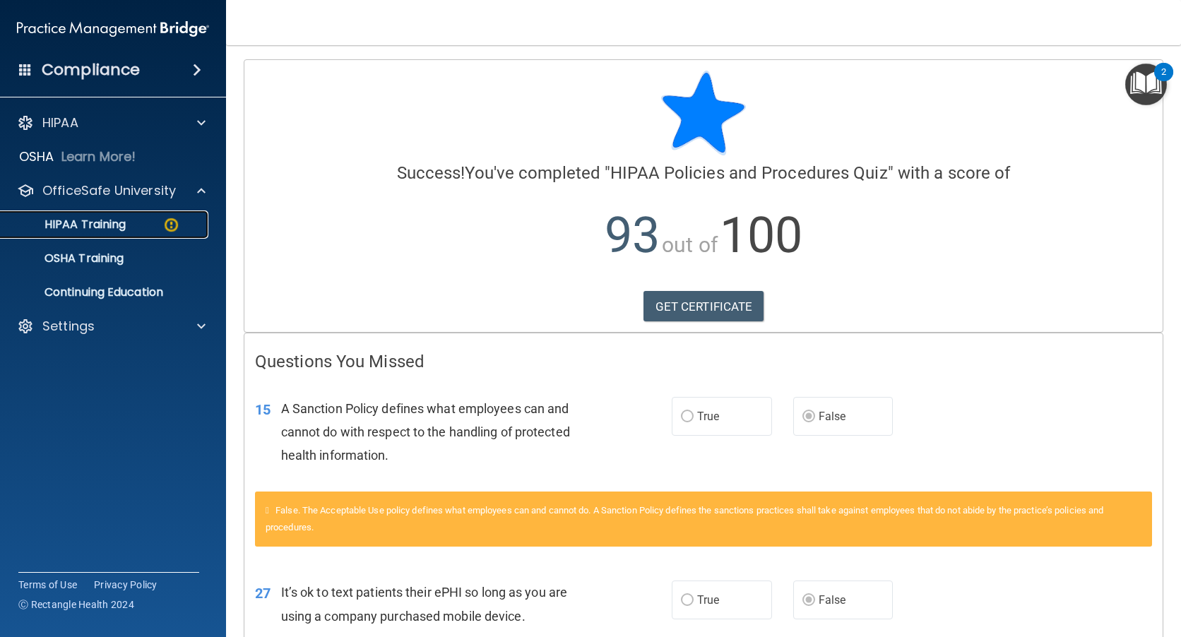
click at [107, 220] on p "HIPAA Training" at bounding box center [67, 225] width 117 height 14
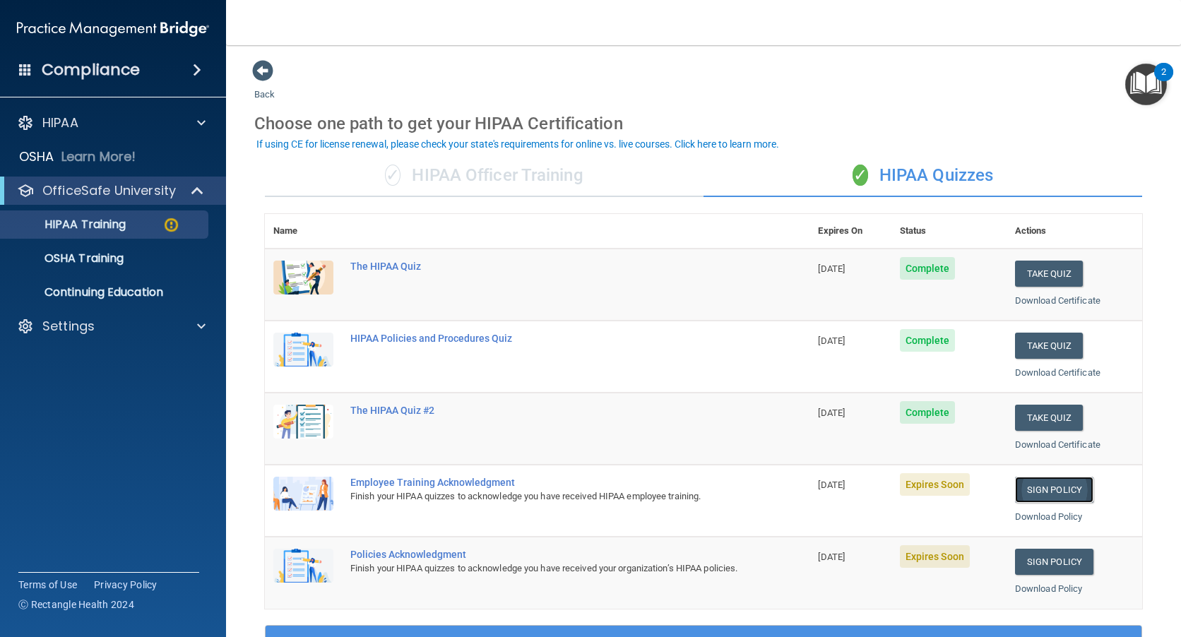
click at [1029, 489] on link "Sign Policy" at bounding box center [1054, 490] width 78 height 26
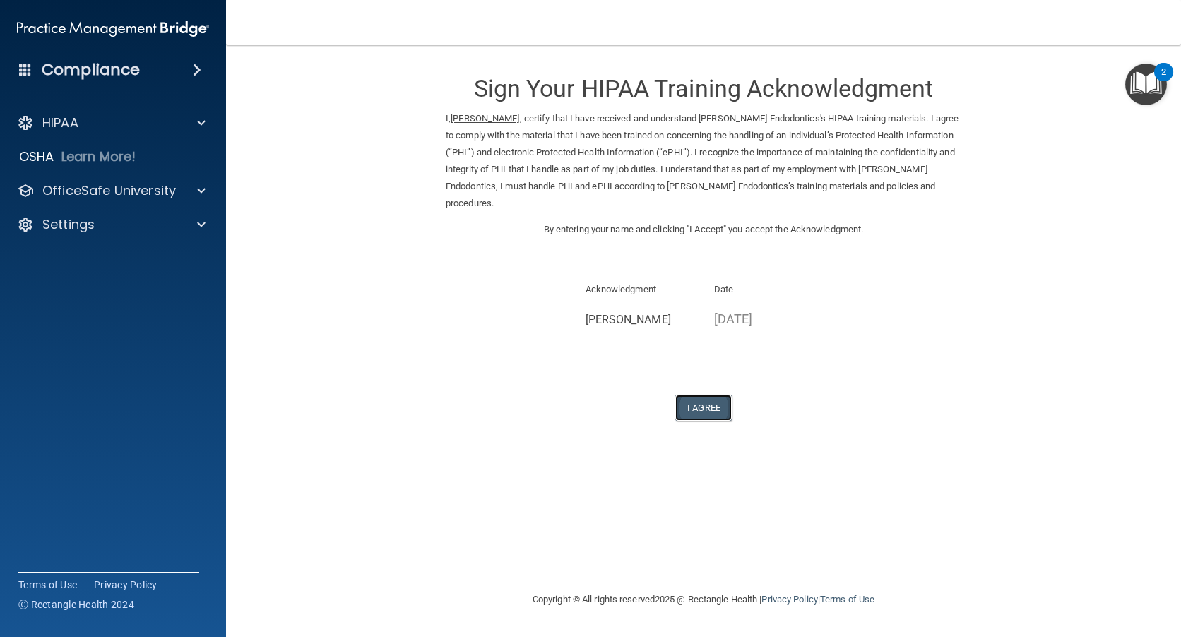
click at [692, 405] on button "I Agree" at bounding box center [703, 408] width 56 height 26
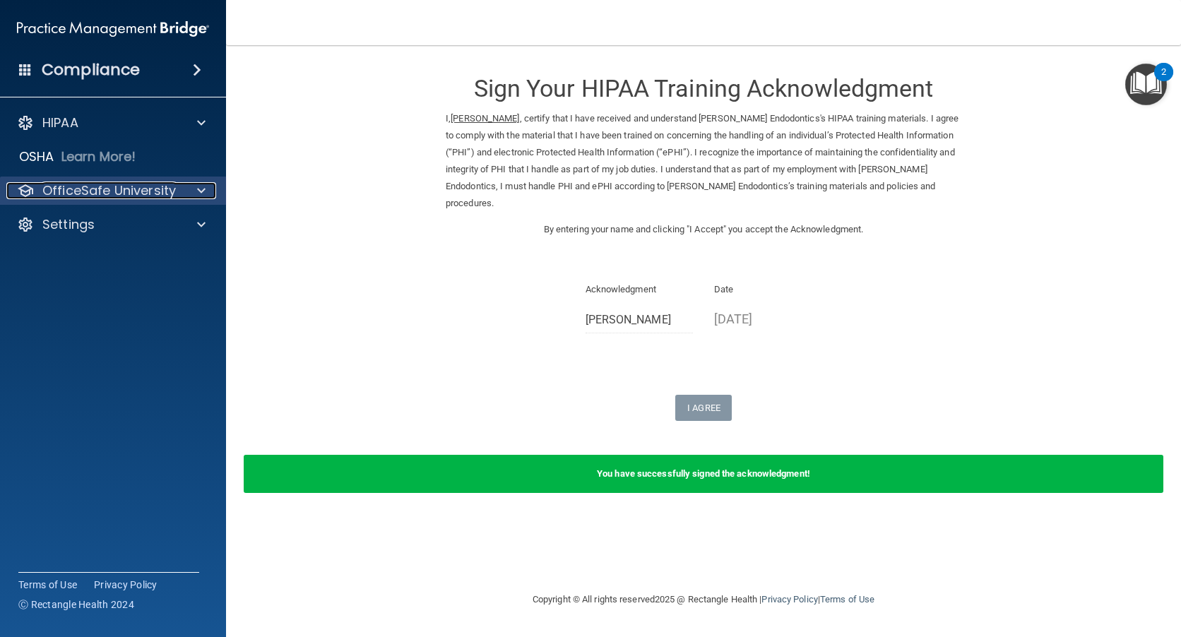
click at [202, 188] on span at bounding box center [201, 190] width 8 height 17
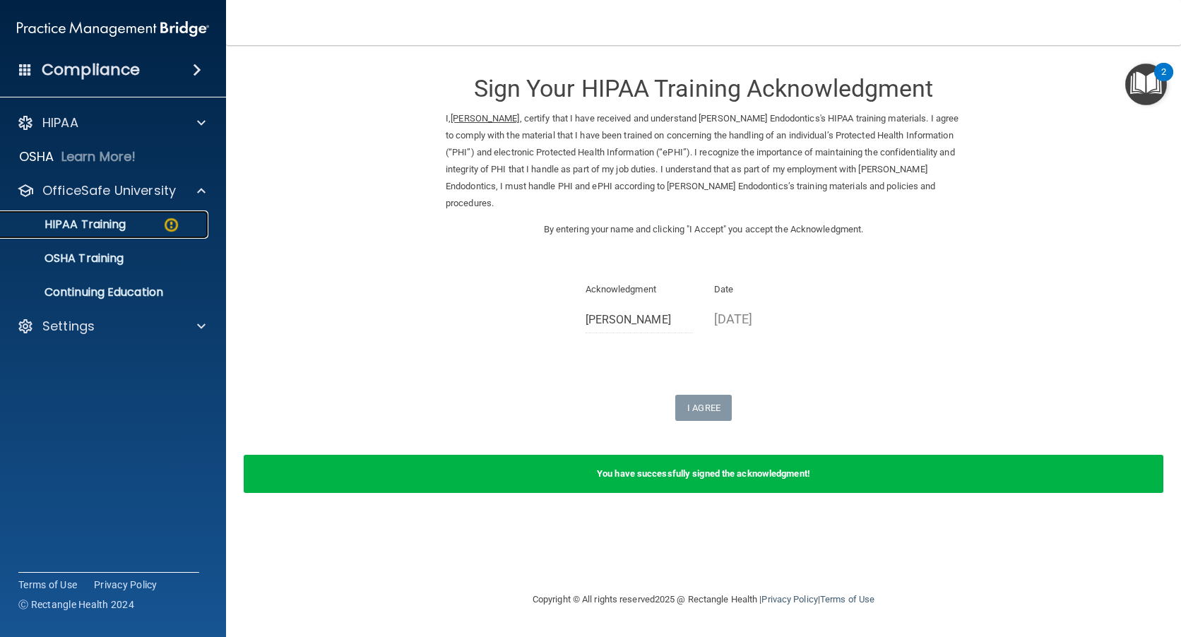
click at [136, 218] on div "HIPAA Training" at bounding box center [105, 225] width 193 height 14
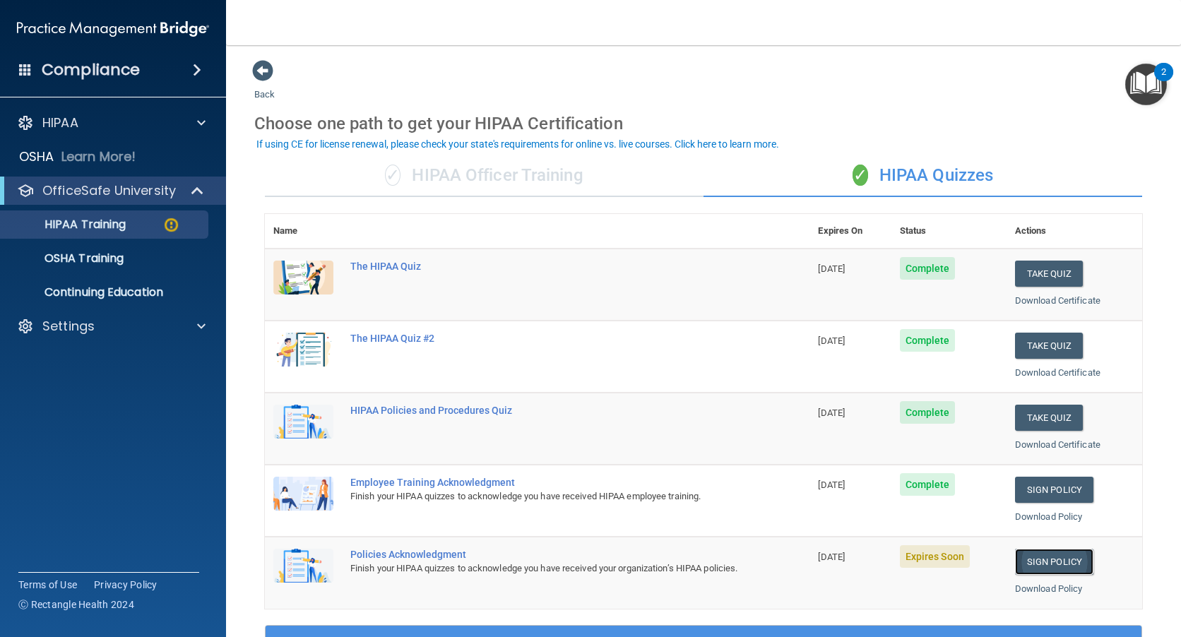
click at [1042, 558] on link "Sign Policy" at bounding box center [1054, 562] width 78 height 26
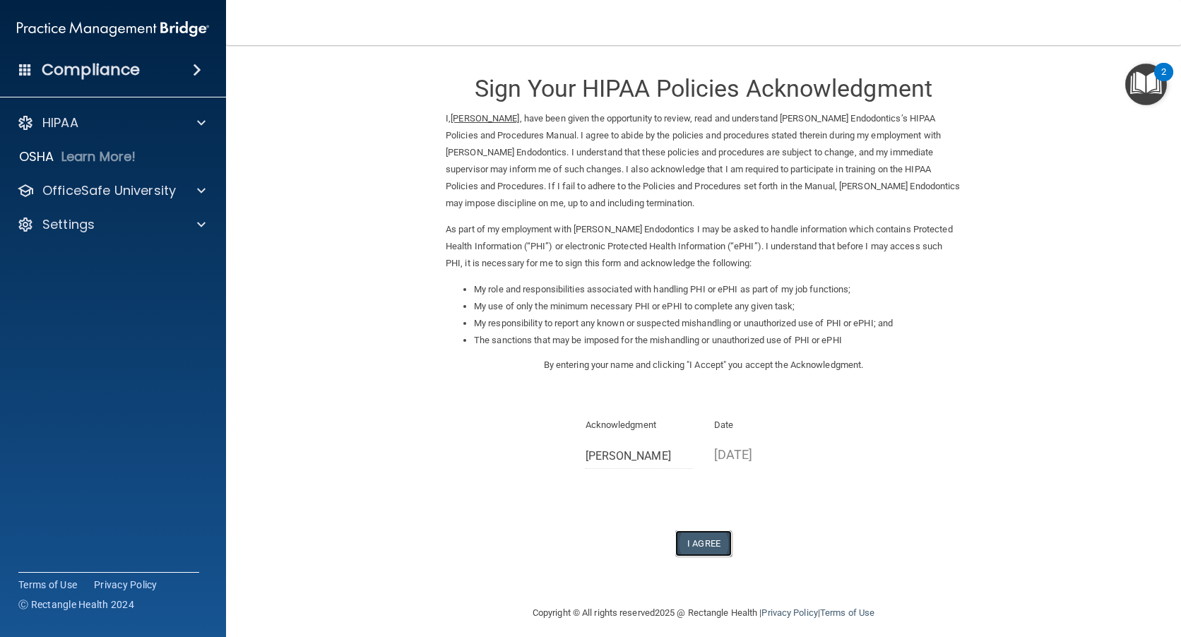
click at [711, 540] on button "I Agree" at bounding box center [703, 543] width 56 height 26
